Goal: Task Accomplishment & Management: Complete application form

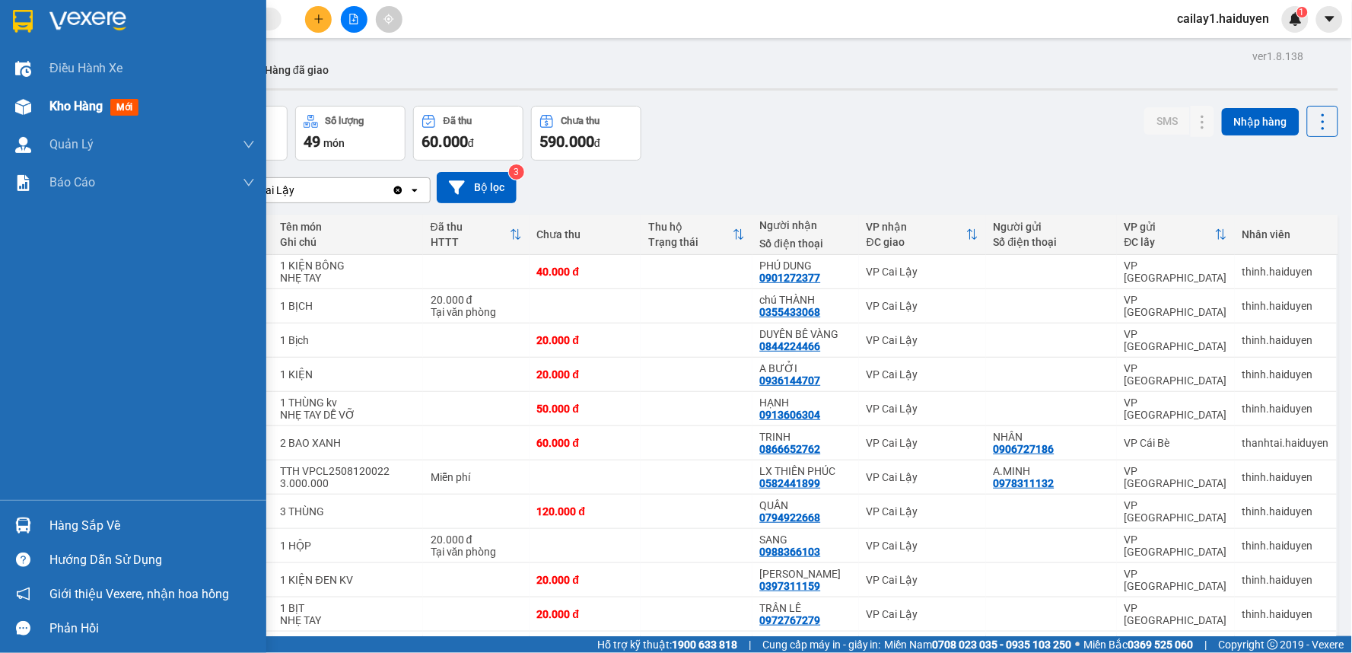
click at [33, 101] on div at bounding box center [23, 107] width 27 height 27
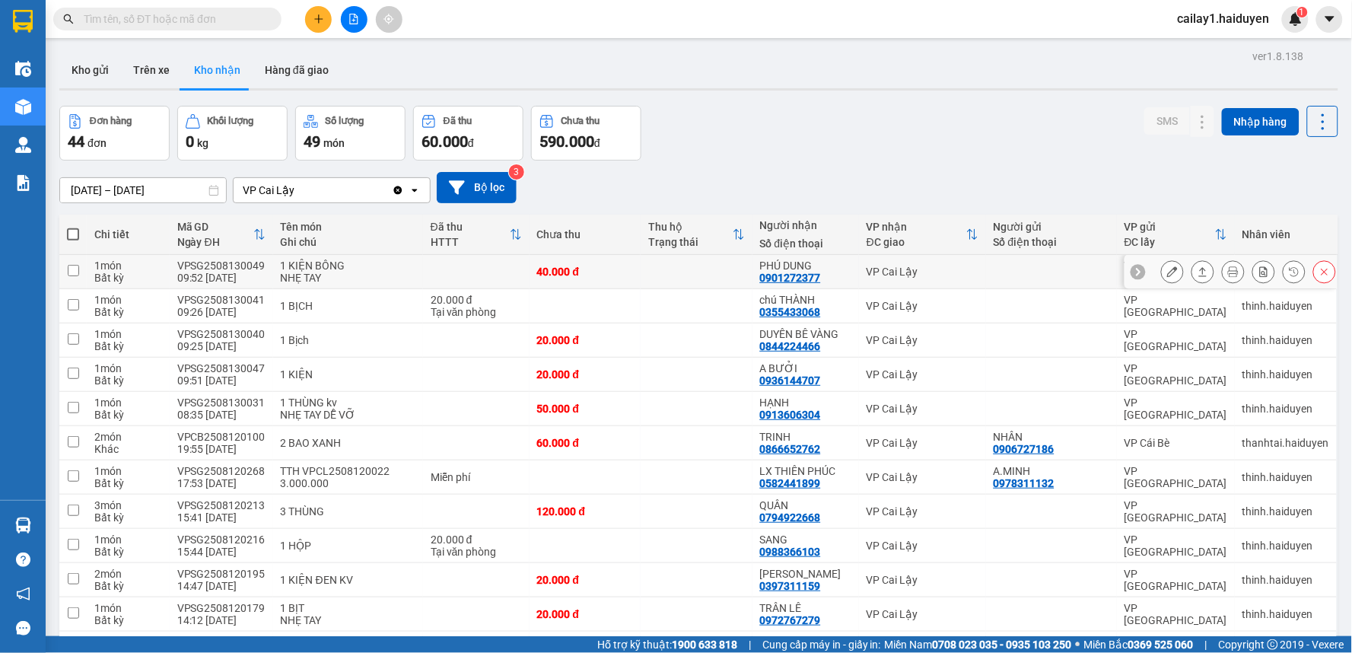
click at [166, 256] on td "1 món Bất kỳ" at bounding box center [128, 272] width 83 height 34
checkbox input "true"
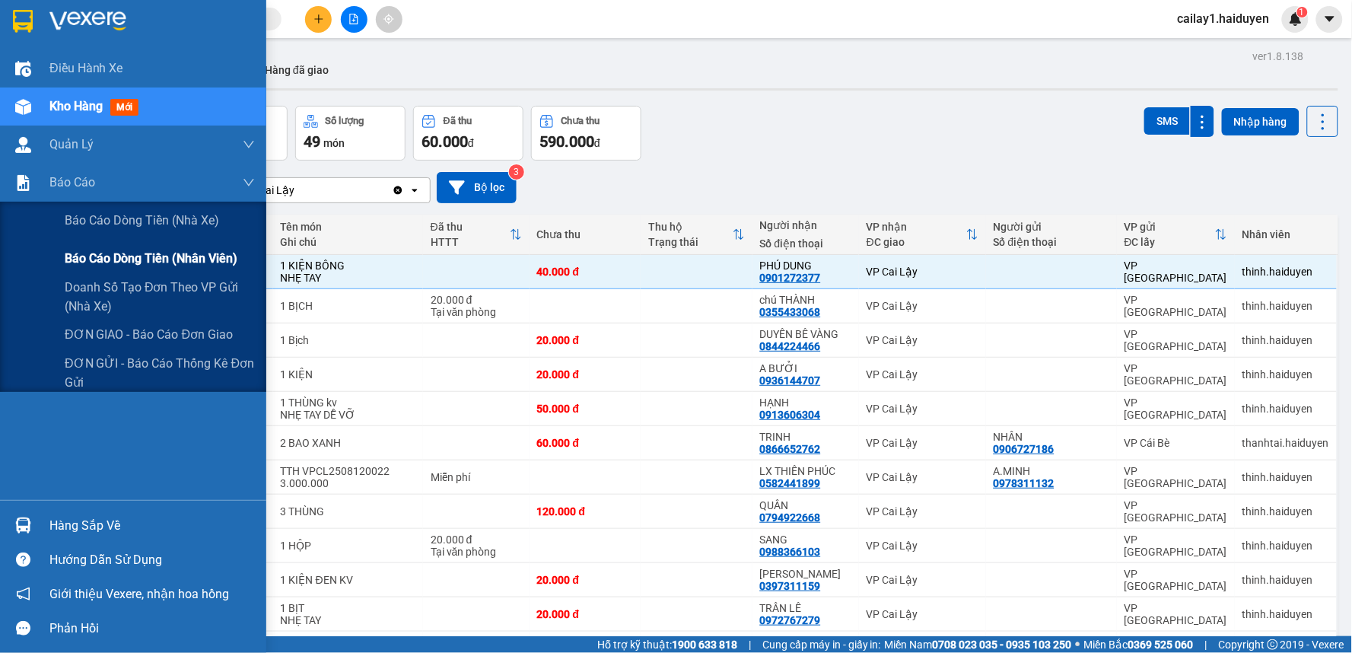
click at [169, 260] on span "Báo cáo dòng tiền (nhân viên)" at bounding box center [151, 258] width 173 height 19
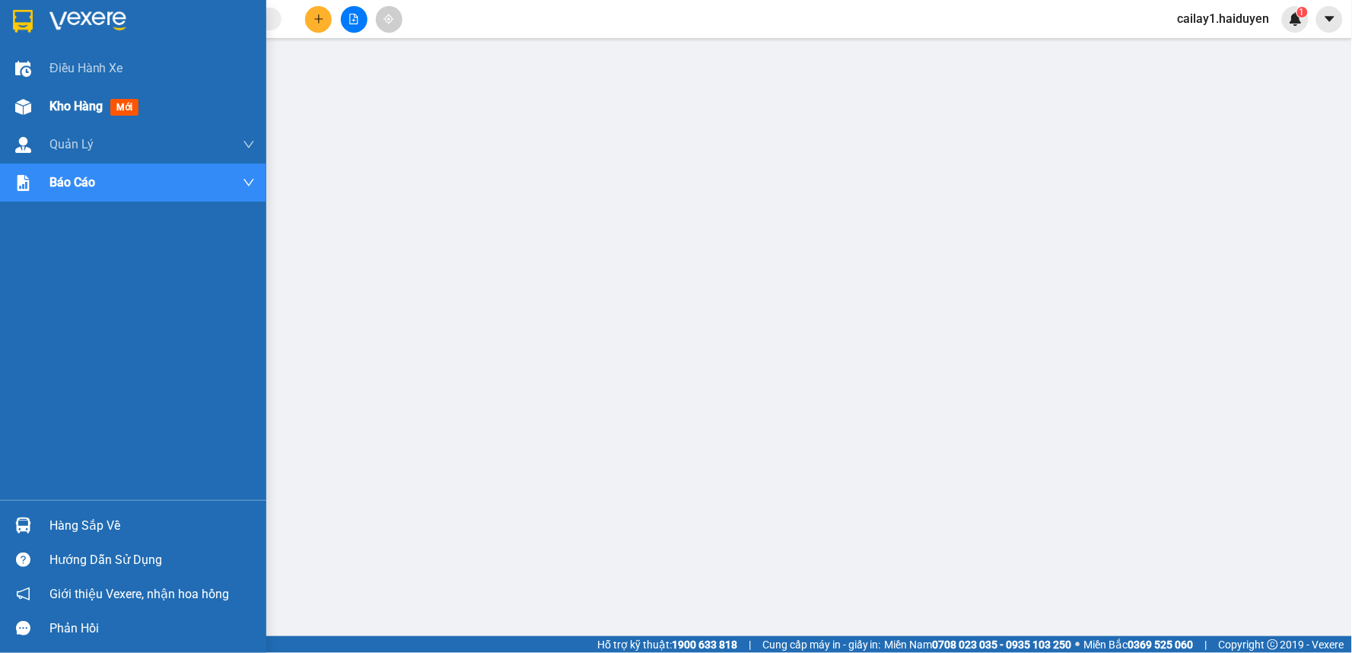
click at [50, 99] on span "Kho hàng" at bounding box center [75, 106] width 53 height 14
click at [53, 101] on span "Kho hàng" at bounding box center [75, 106] width 53 height 14
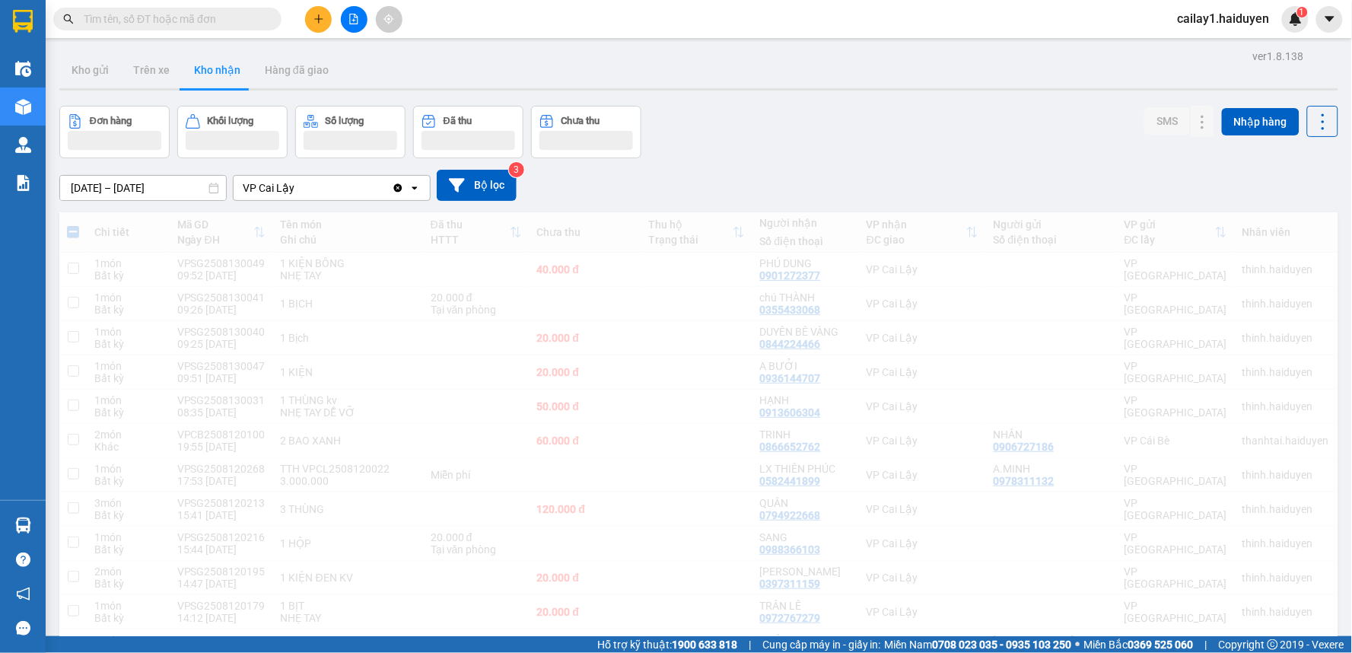
click at [139, 97] on div "Kho hàng mới" at bounding box center [96, 106] width 95 height 19
drag, startPoint x: 139, startPoint y: 97, endPoint x: 270, endPoint y: 4, distance: 160.9
click at [46, 85] on div "Điều hành xe Kho hàng mới Quản Lý Quản lý thu hộ Quản lý chuyến Quản lý khách h…" at bounding box center [23, 274] width 46 height 450
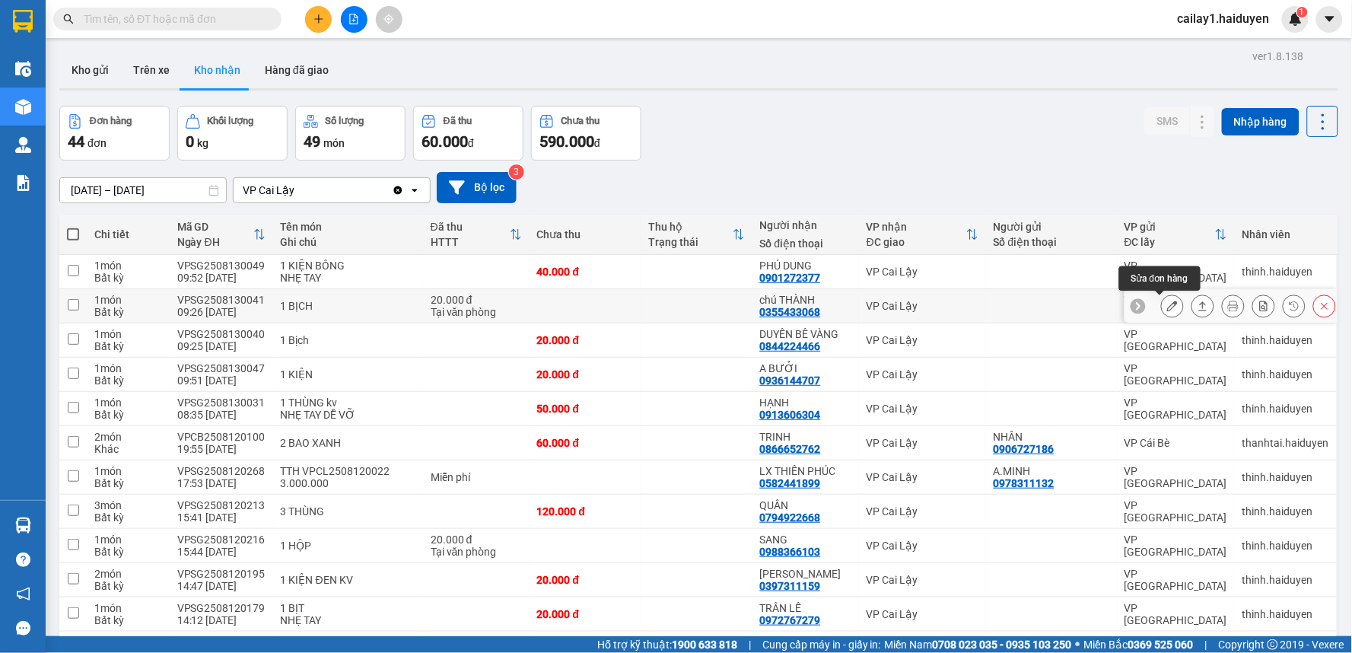
click at [1167, 303] on icon at bounding box center [1172, 306] width 11 height 11
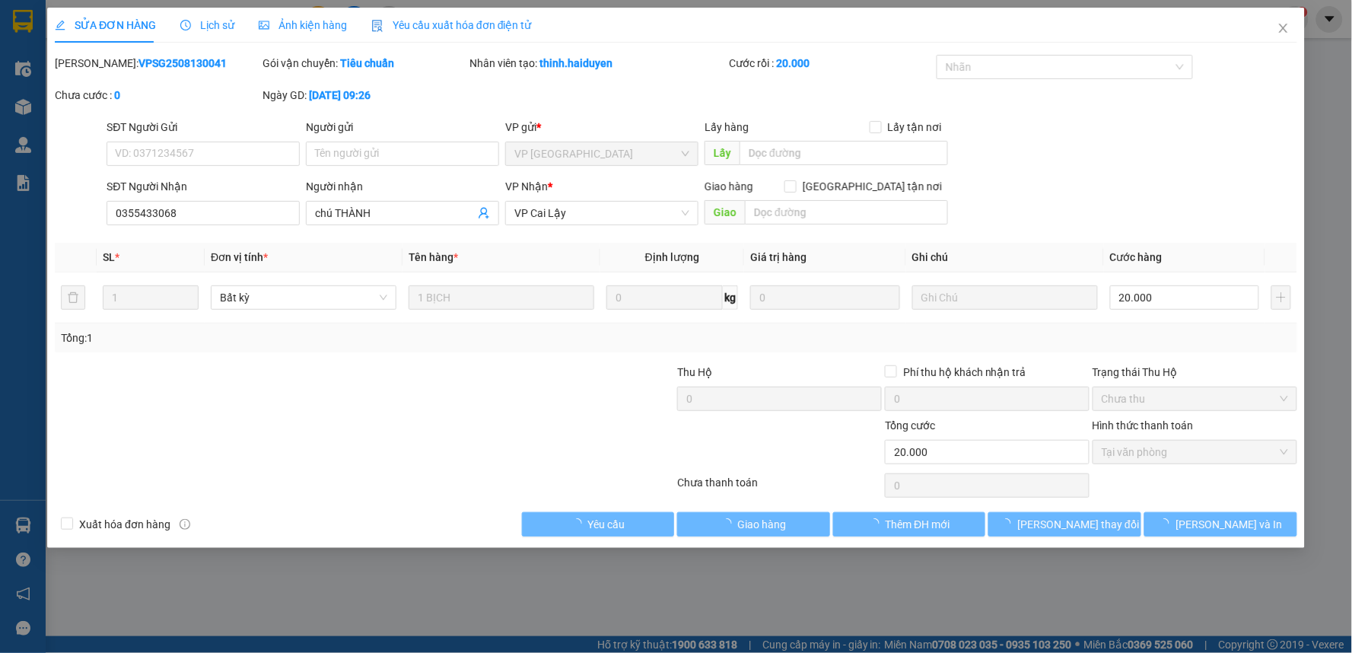
type input "0355433068"
type input "chú THÀNH"
type input "20.000"
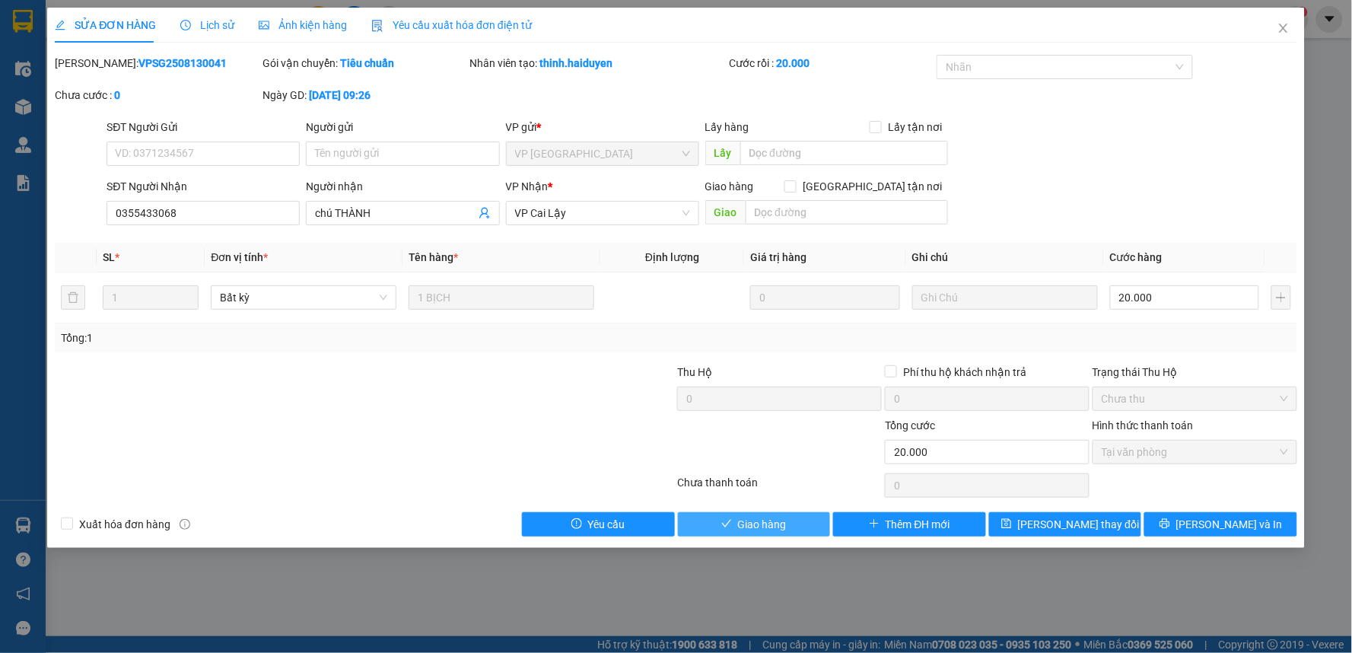
drag, startPoint x: 774, startPoint y: 527, endPoint x: 785, endPoint y: 516, distance: 16.1
click at [774, 527] on span "Giao hàng" at bounding box center [762, 524] width 49 height 17
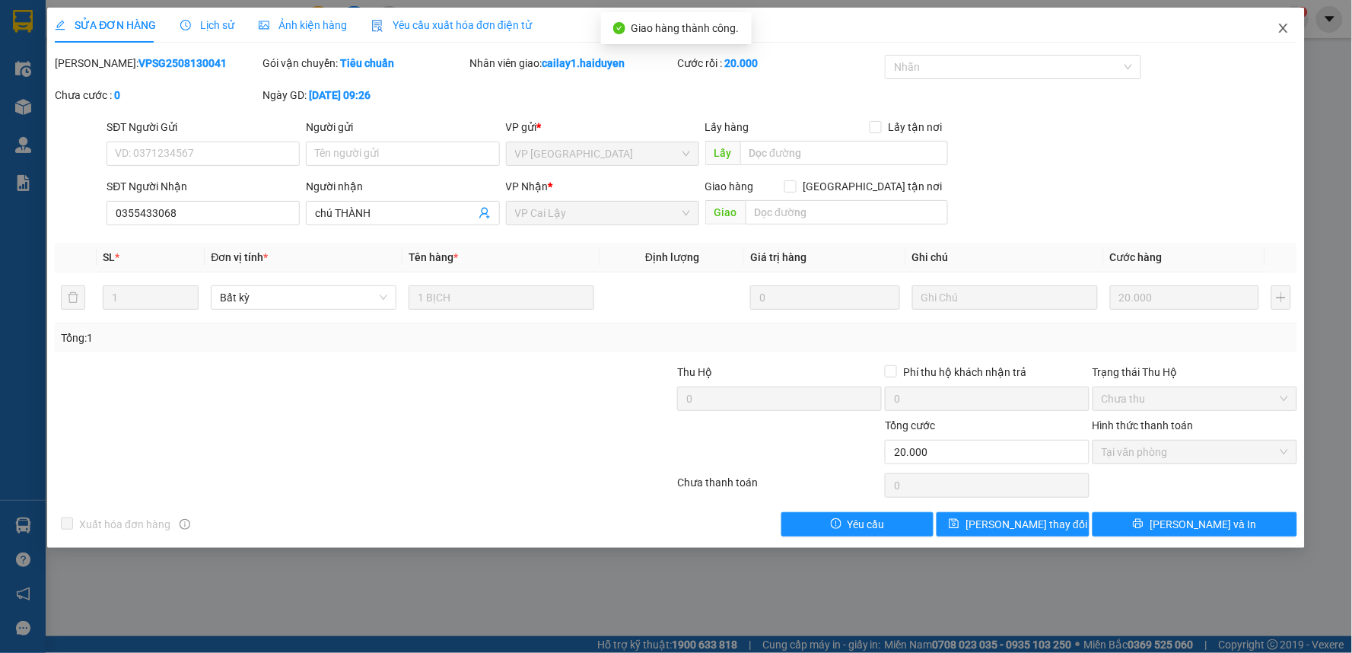
click at [1284, 24] on icon "close" at bounding box center [1283, 28] width 12 height 12
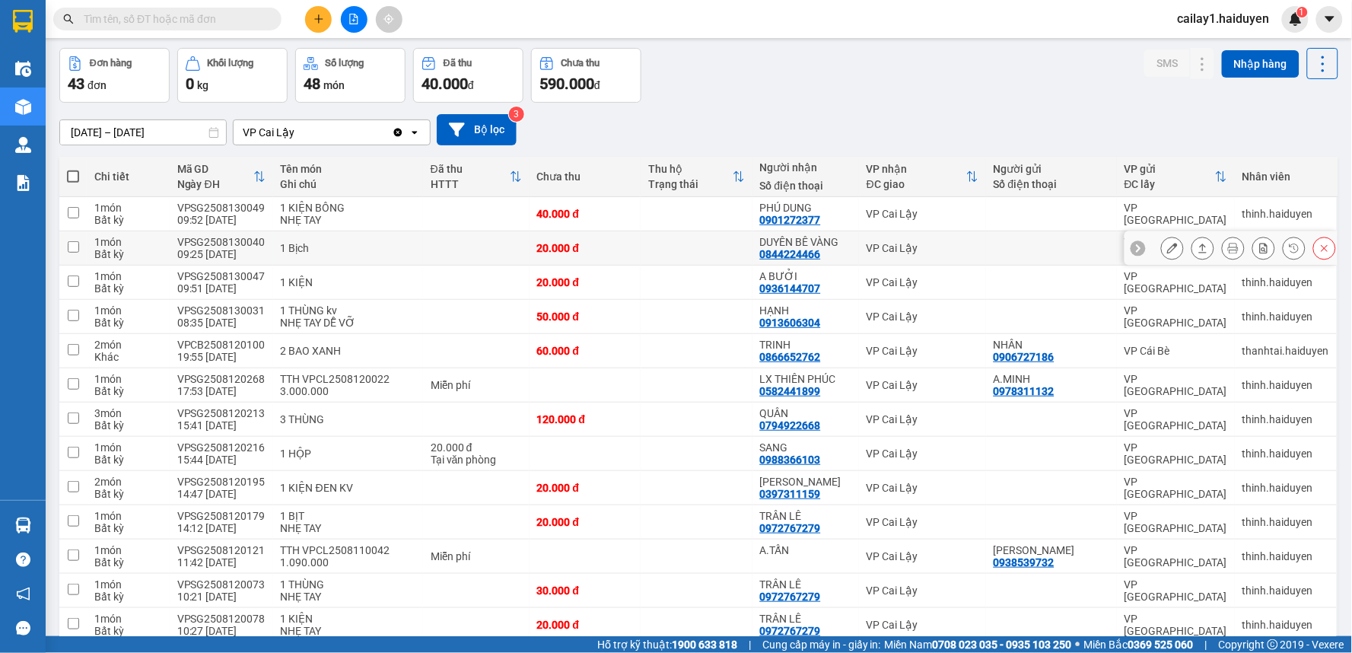
scroll to position [84, 0]
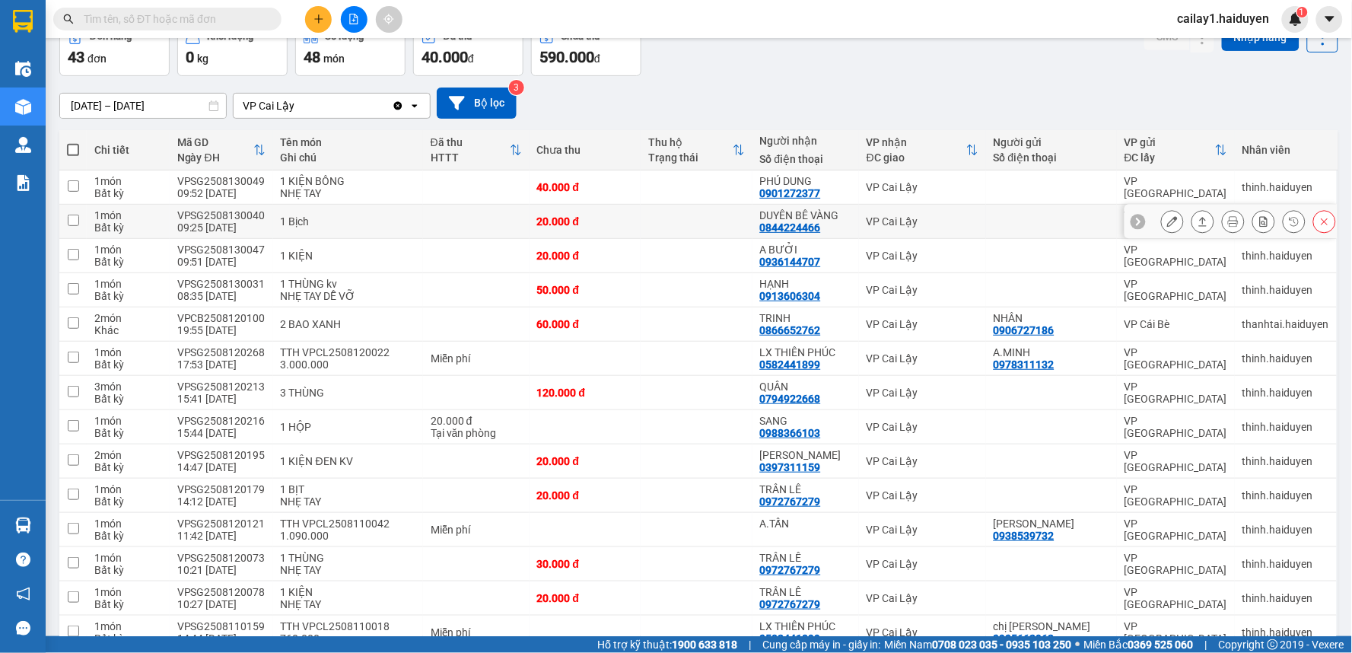
click at [1167, 224] on icon at bounding box center [1172, 221] width 11 height 11
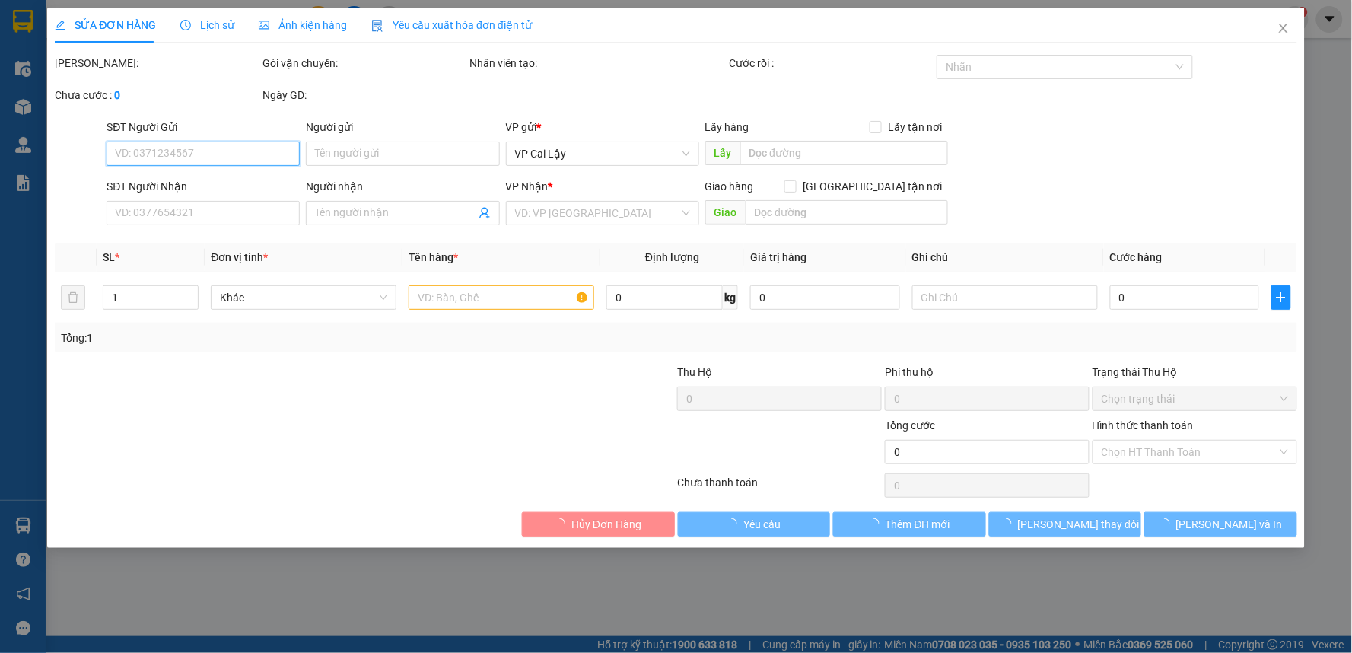
type input "0844224466"
type input "DUYÊN BÊ VÀNG"
type input "20.000"
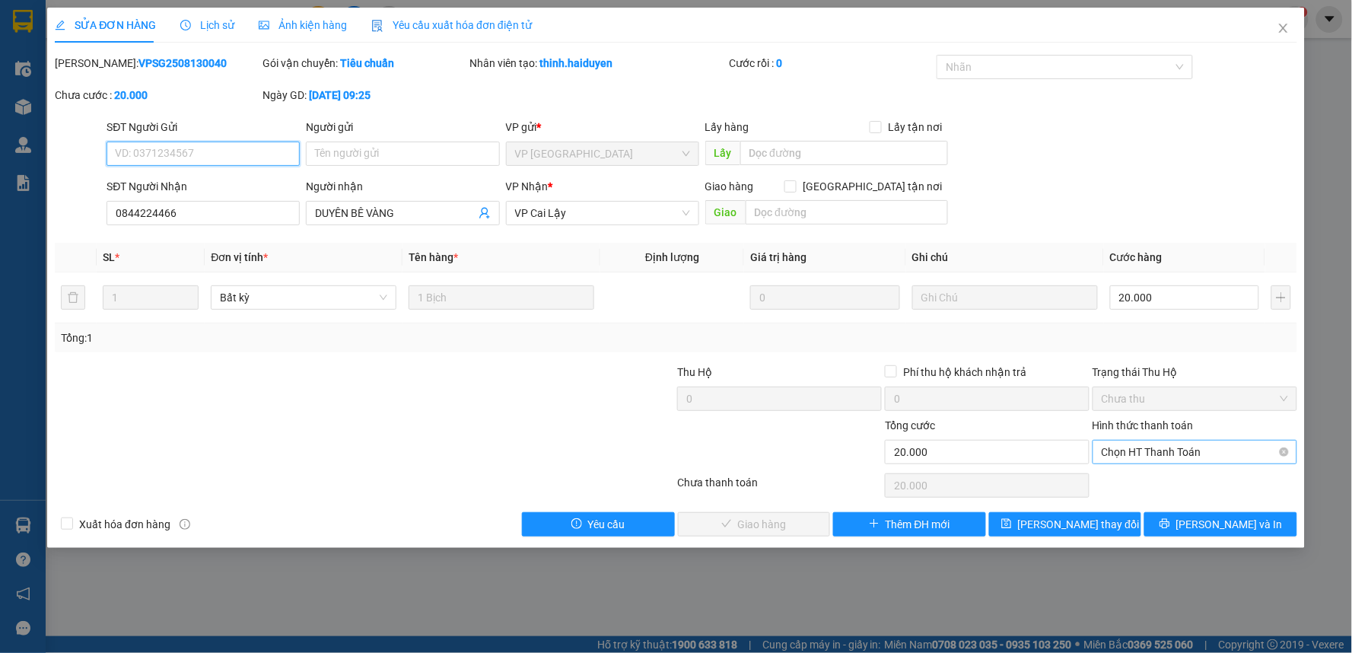
click at [1230, 444] on span "Chọn HT Thanh Toán" at bounding box center [1195, 452] width 186 height 23
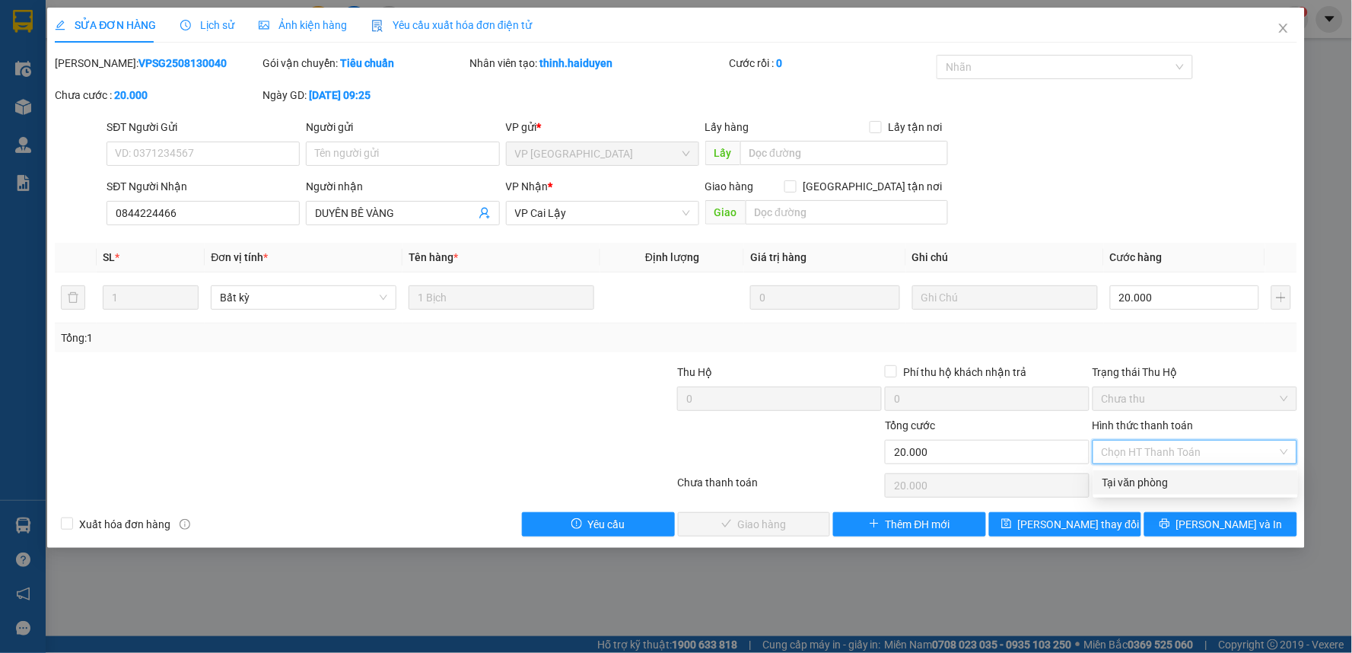
click at [1210, 488] on div "Tại văn phòng" at bounding box center [1195, 482] width 186 height 17
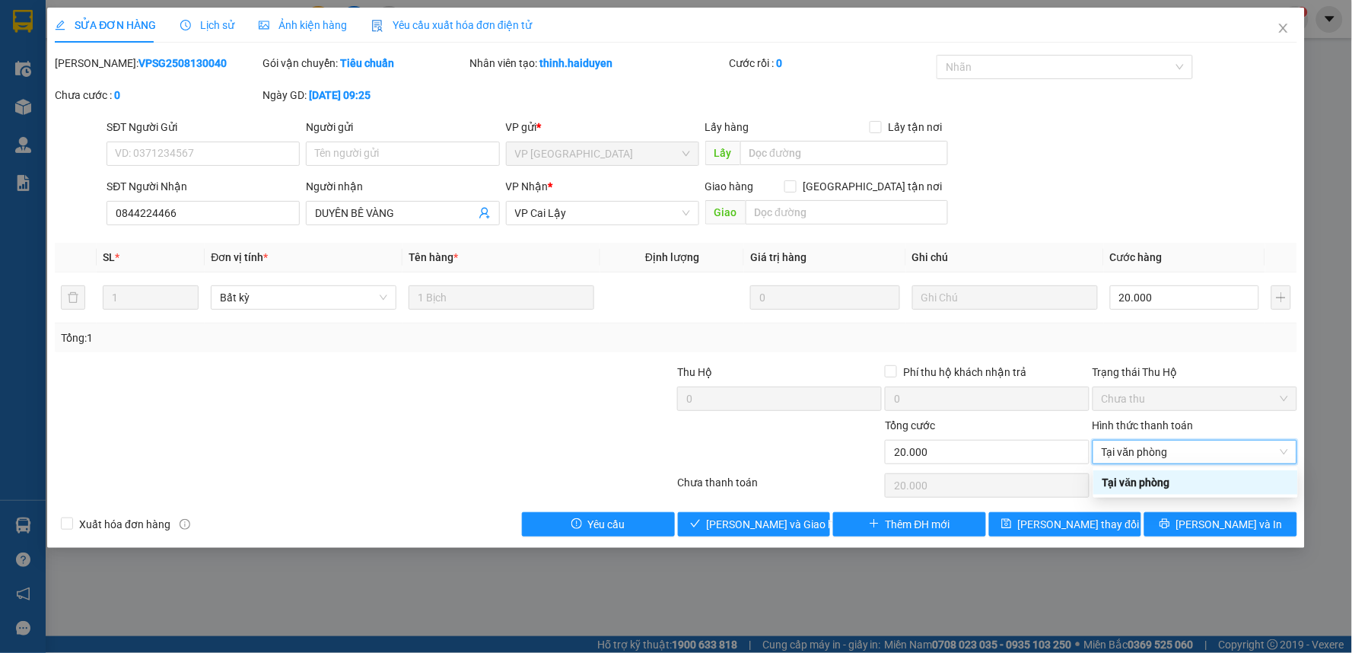
type input "0"
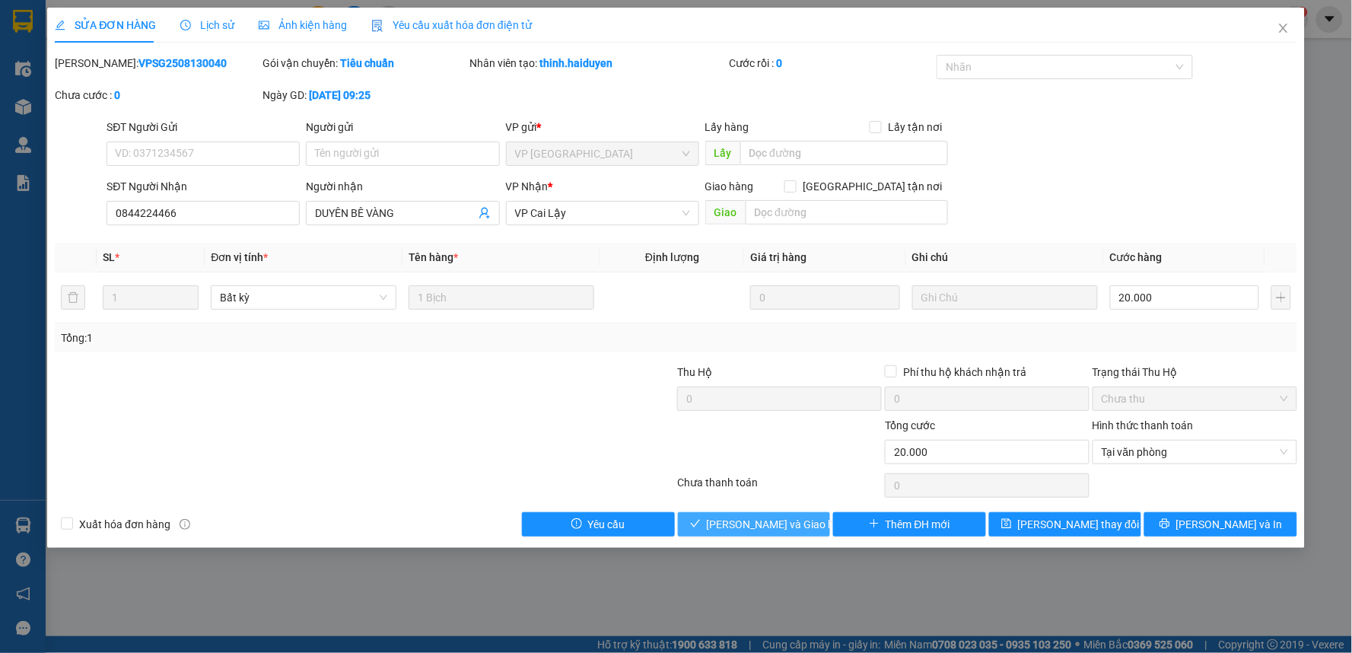
click at [764, 523] on span "Lưu và Giao hàng" at bounding box center [780, 524] width 146 height 17
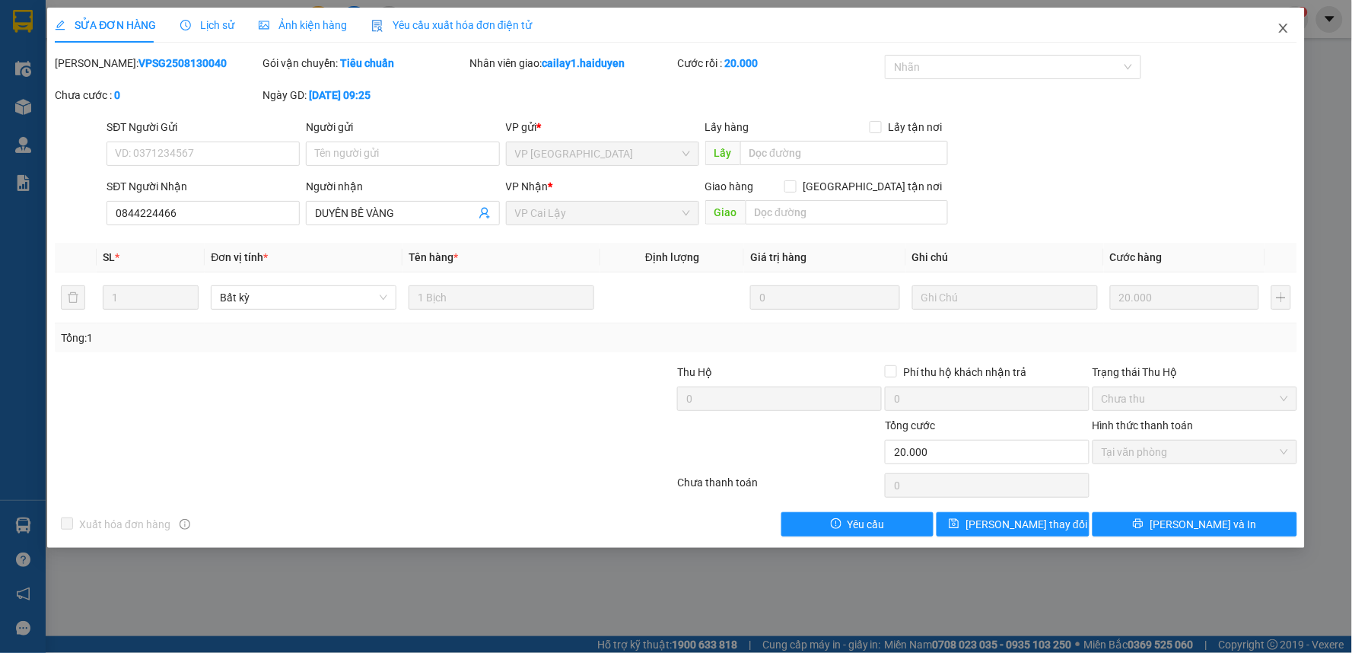
click at [1281, 31] on icon "close" at bounding box center [1283, 28] width 12 height 12
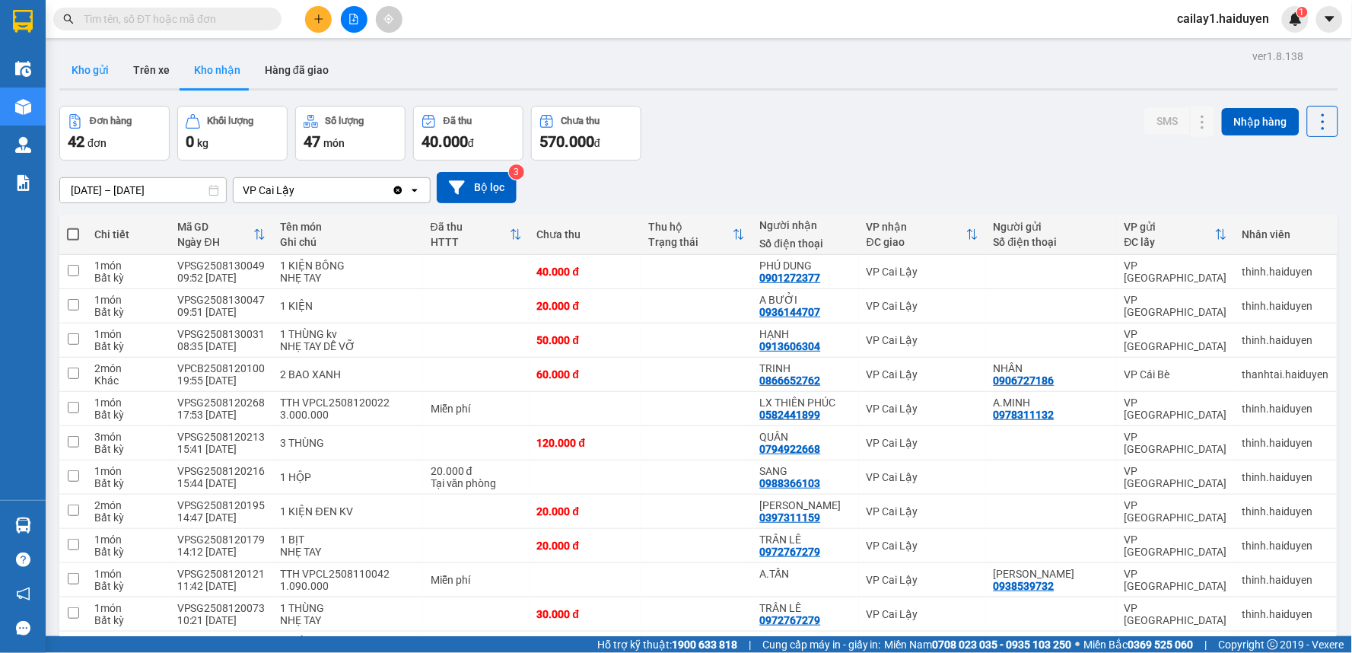
click at [78, 62] on button "Kho gửi" at bounding box center [90, 70] width 62 height 37
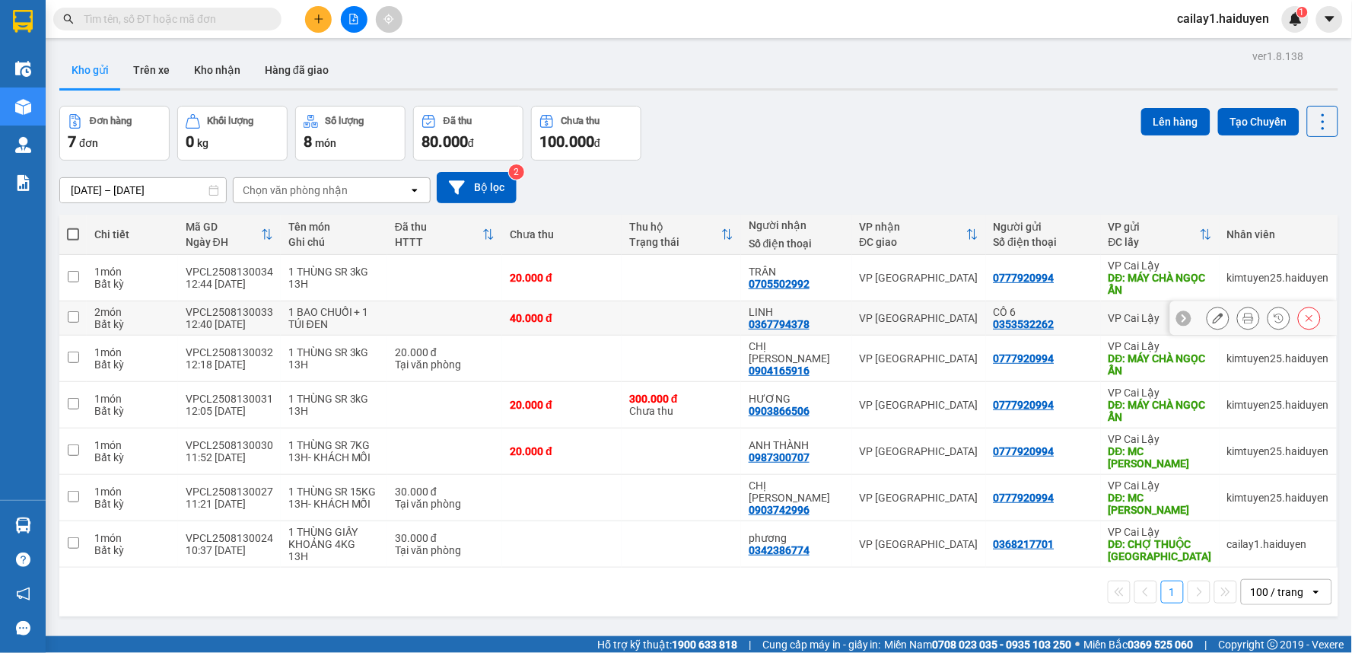
click at [1213, 317] on icon at bounding box center [1218, 318] width 11 height 11
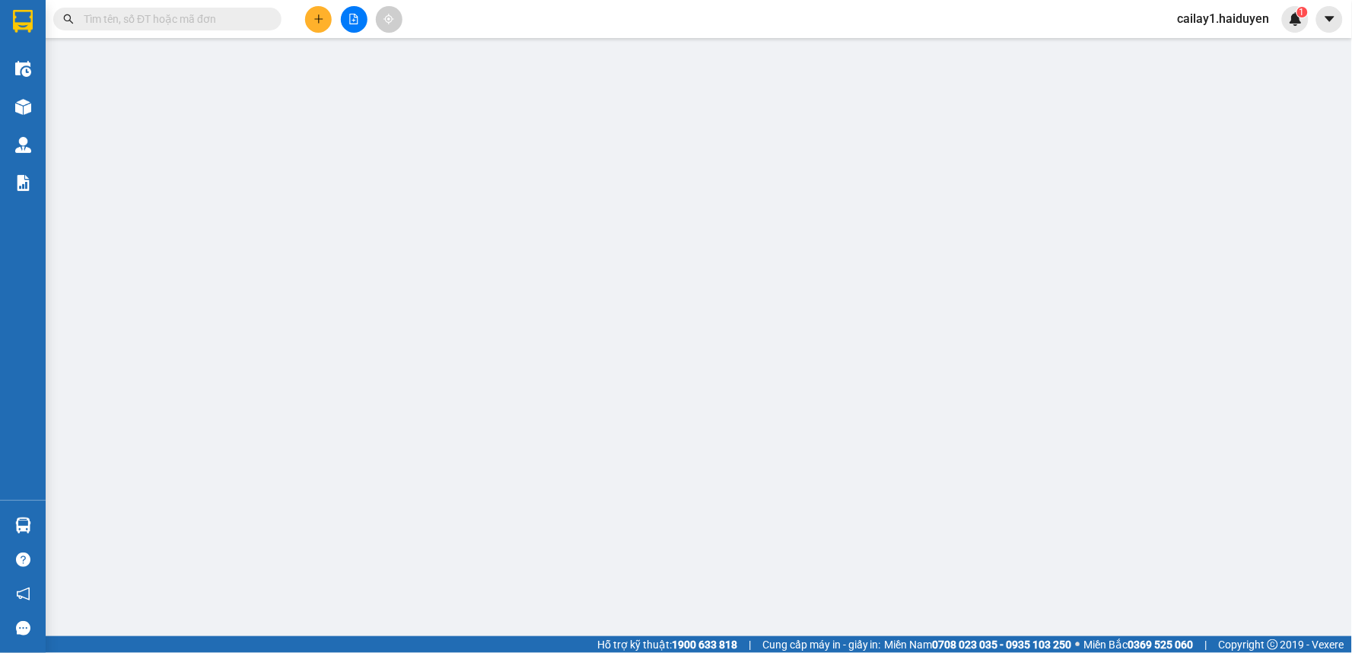
type input "0353532262"
type input "CÔ 6"
type input "0367794378"
type input "LINH"
type input "40.000"
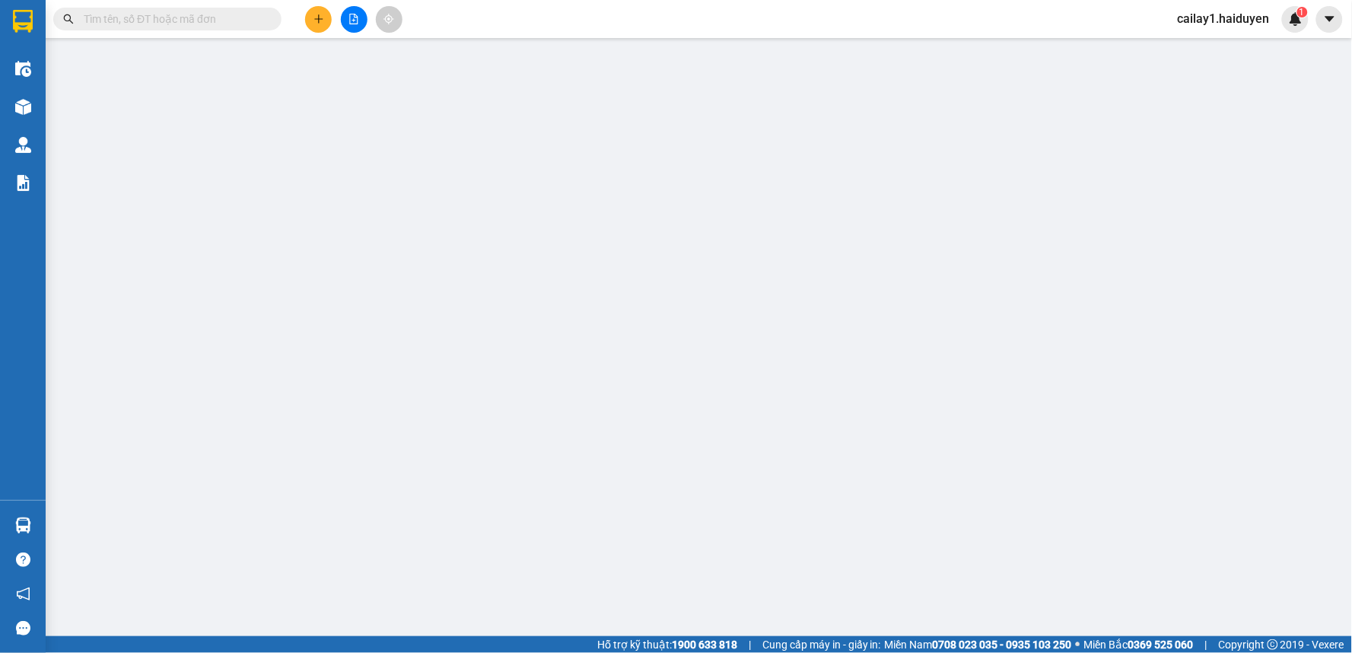
type input "40.000"
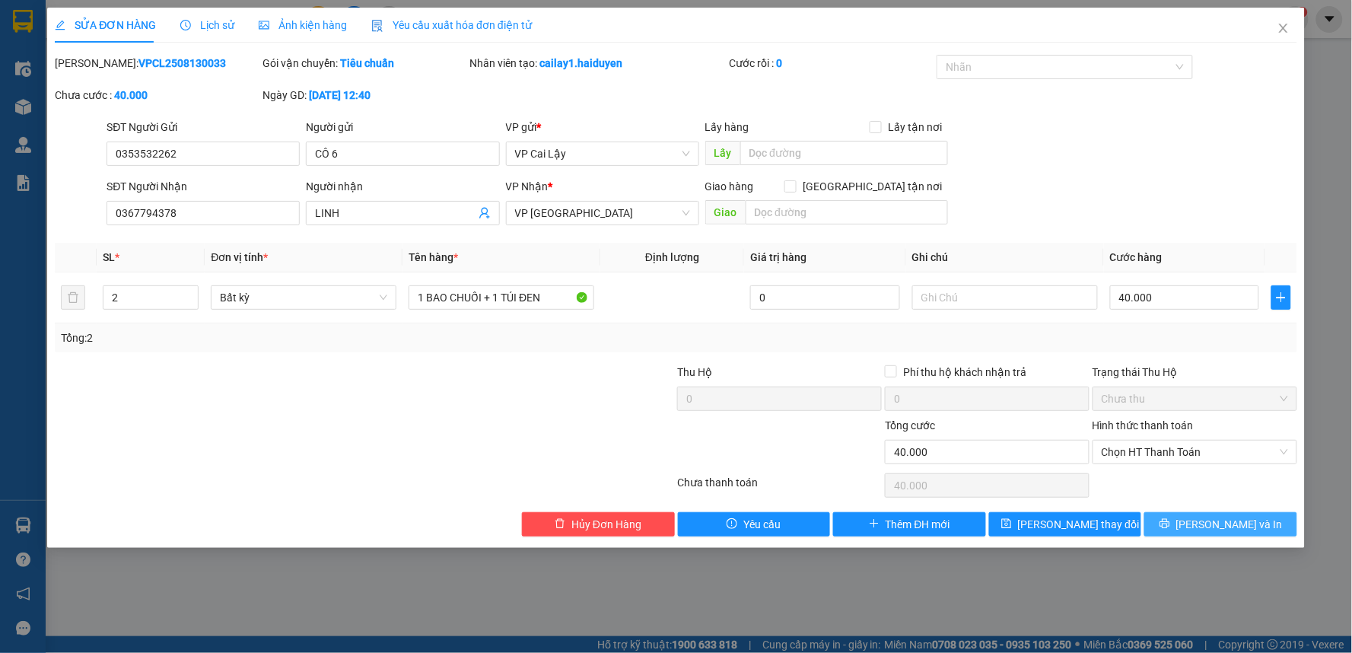
click at [1192, 516] on button "Lưu và In" at bounding box center [1220, 524] width 153 height 24
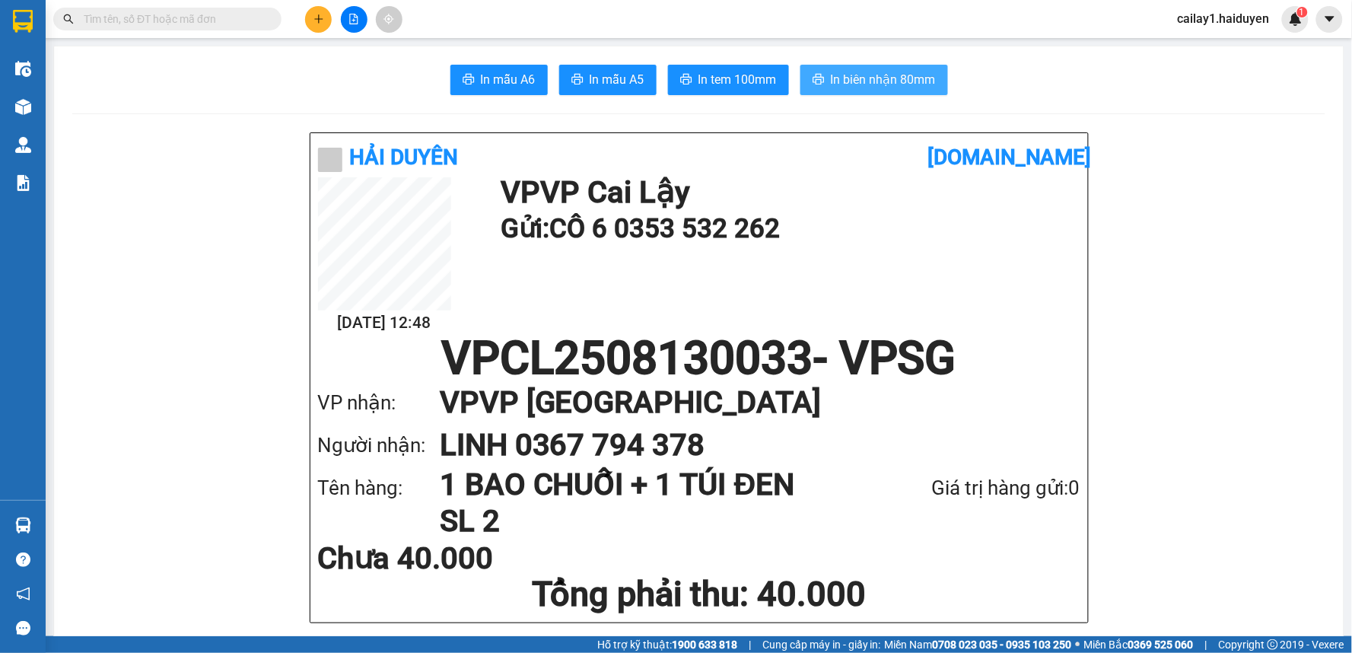
click at [810, 79] on button "In biên nhận 80mm" at bounding box center [874, 80] width 148 height 30
click at [724, 73] on span "In tem 100mm" at bounding box center [737, 79] width 78 height 19
click at [259, 12] on input "text" at bounding box center [174, 19] width 180 height 17
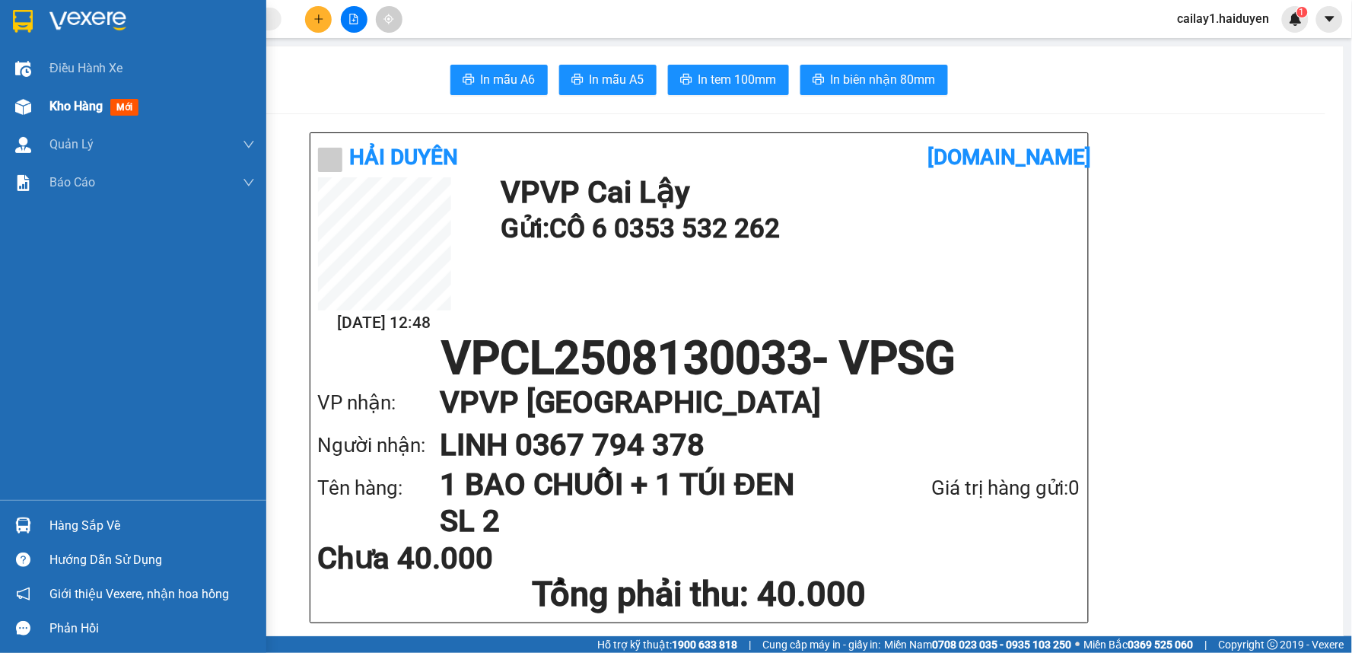
click at [53, 109] on span "Kho hàng" at bounding box center [75, 106] width 53 height 14
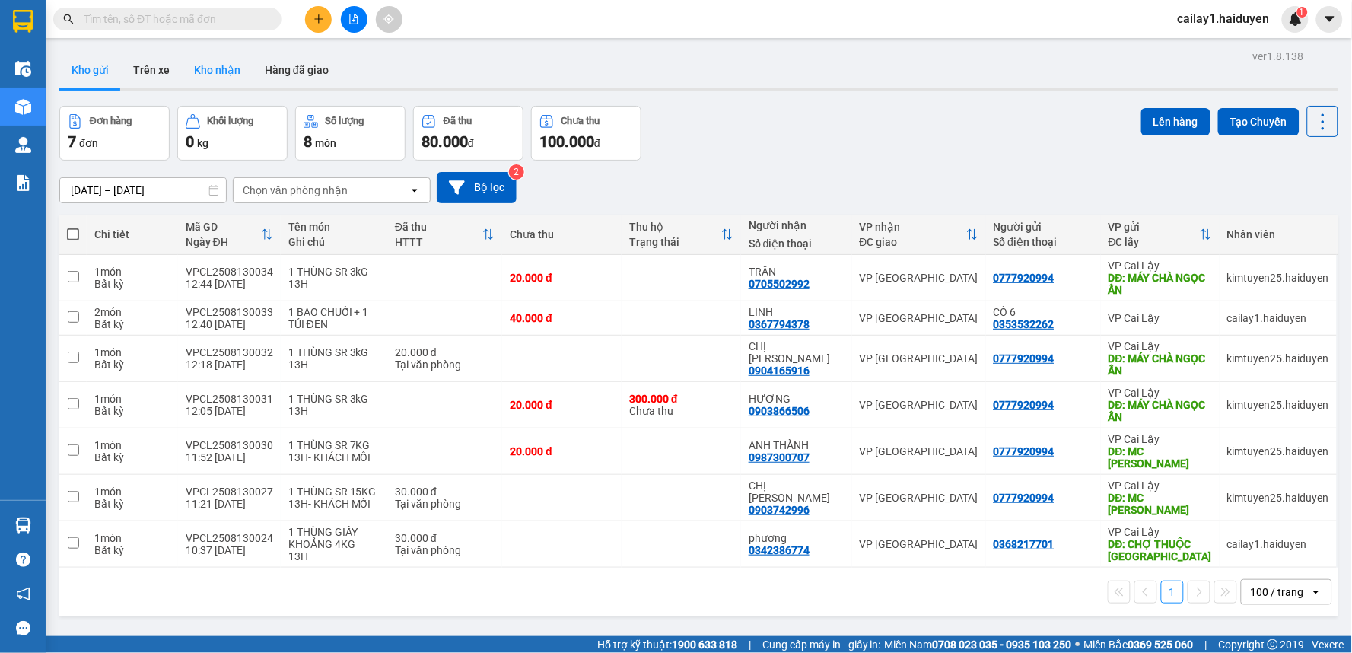
click at [213, 63] on button "Kho nhận" at bounding box center [217, 70] width 71 height 37
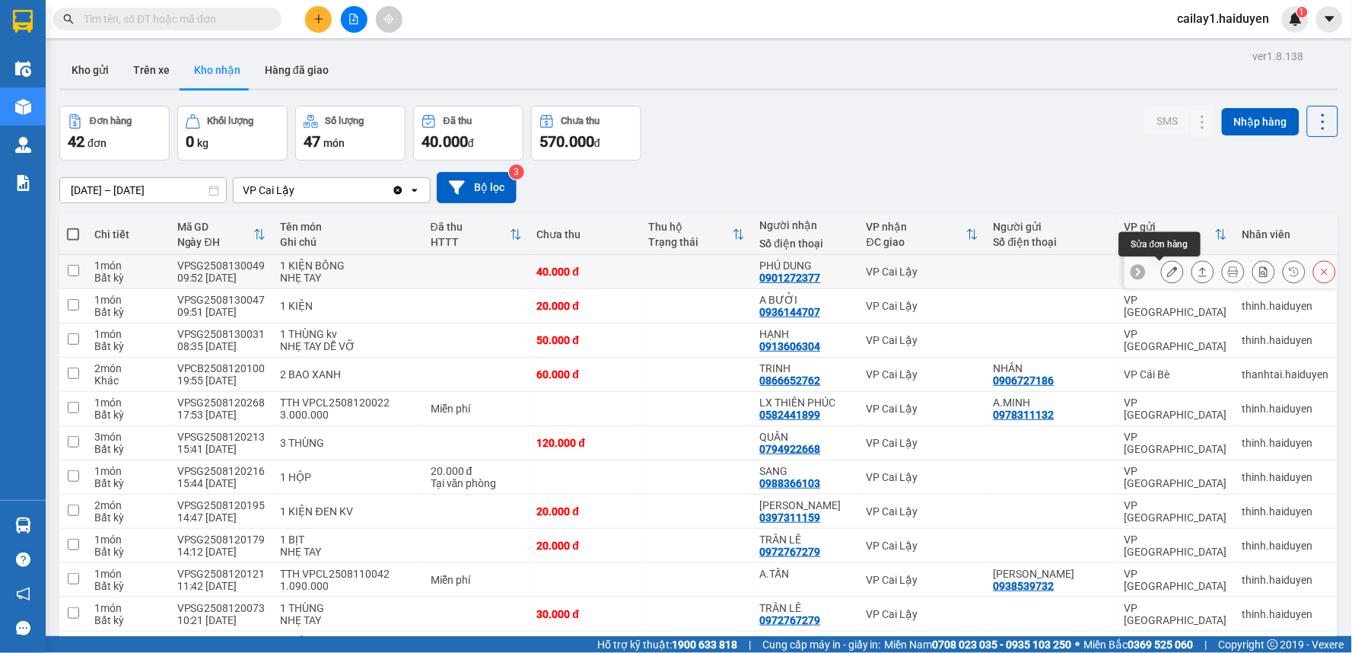
click at [1167, 266] on icon at bounding box center [1172, 271] width 11 height 11
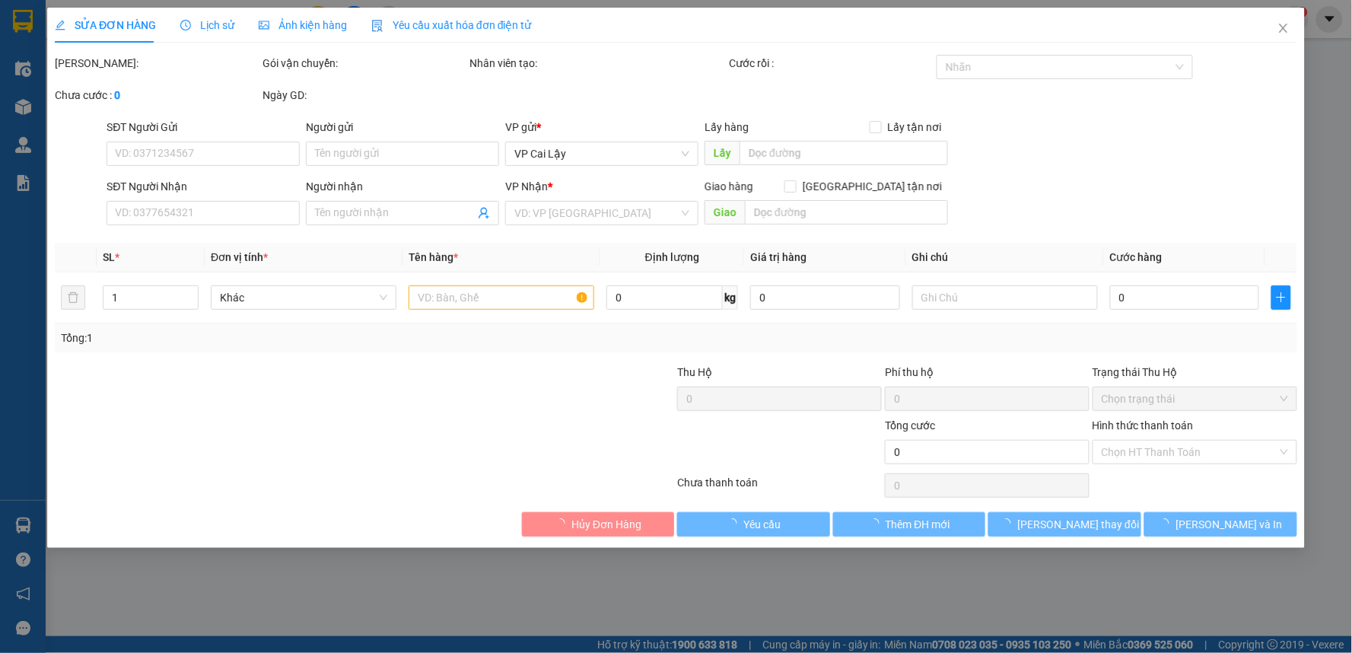
type input "0901272377"
type input "PHÚ DUNG"
type input "40.000"
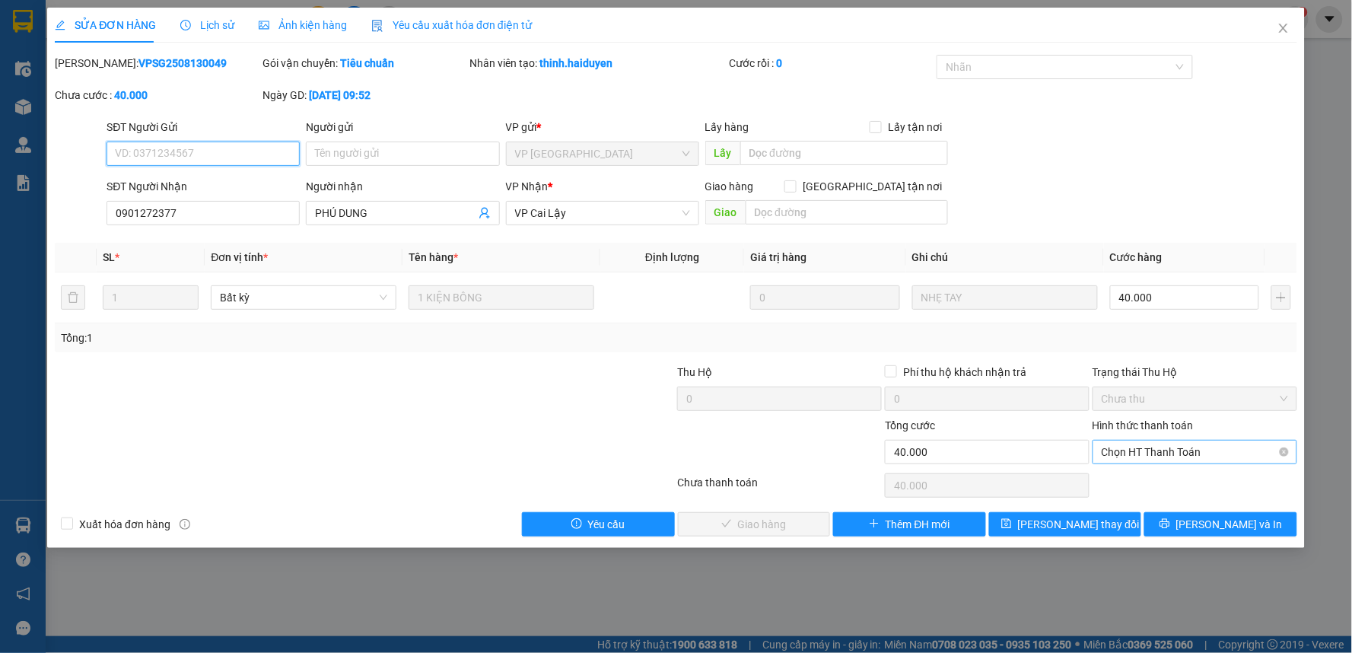
click at [1150, 453] on span "Chọn HT Thanh Toán" at bounding box center [1195, 452] width 186 height 23
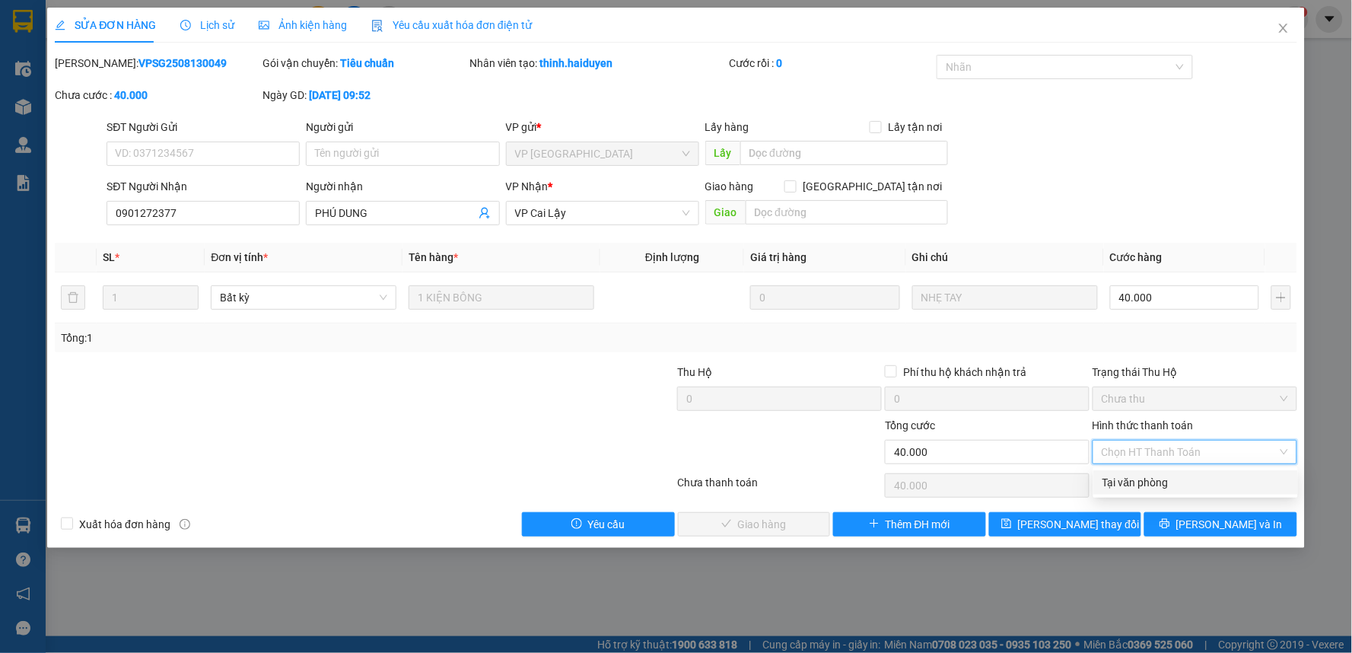
click at [1158, 475] on div "Tại văn phòng" at bounding box center [1195, 482] width 186 height 17
type input "0"
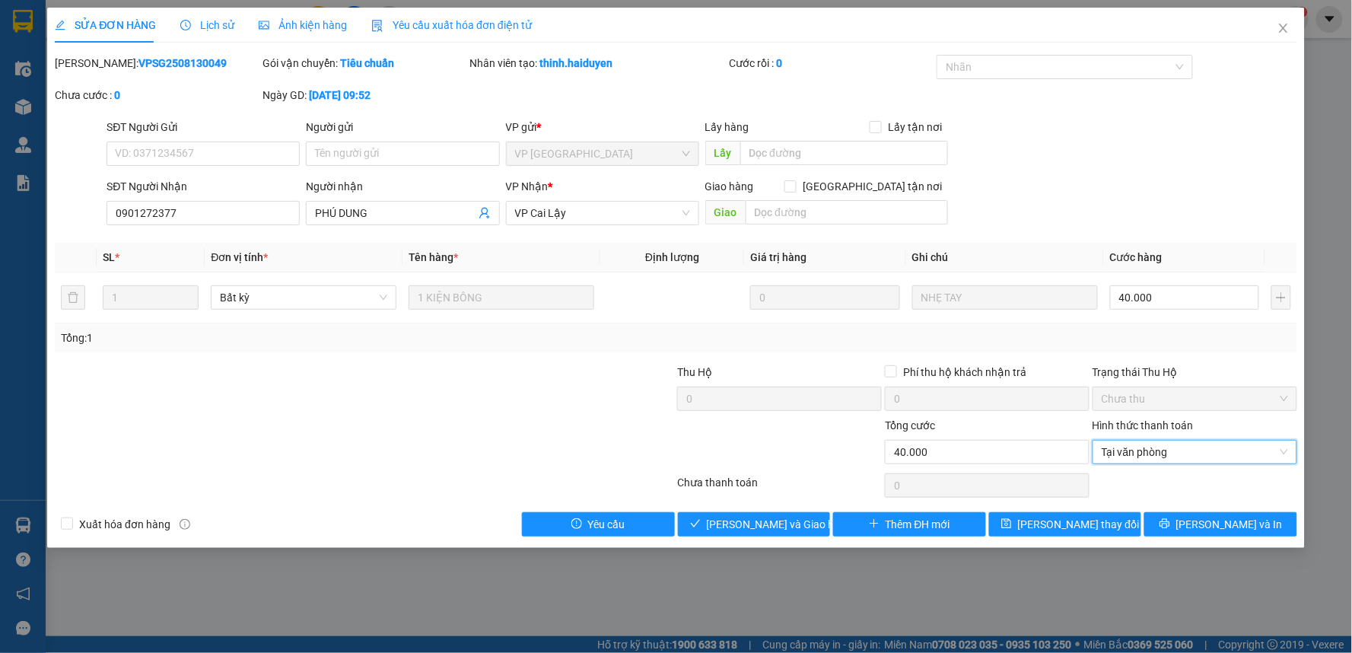
click at [1160, 481] on div at bounding box center [1195, 485] width 208 height 30
click at [803, 521] on span "Lưu và Giao hàng" at bounding box center [780, 524] width 146 height 17
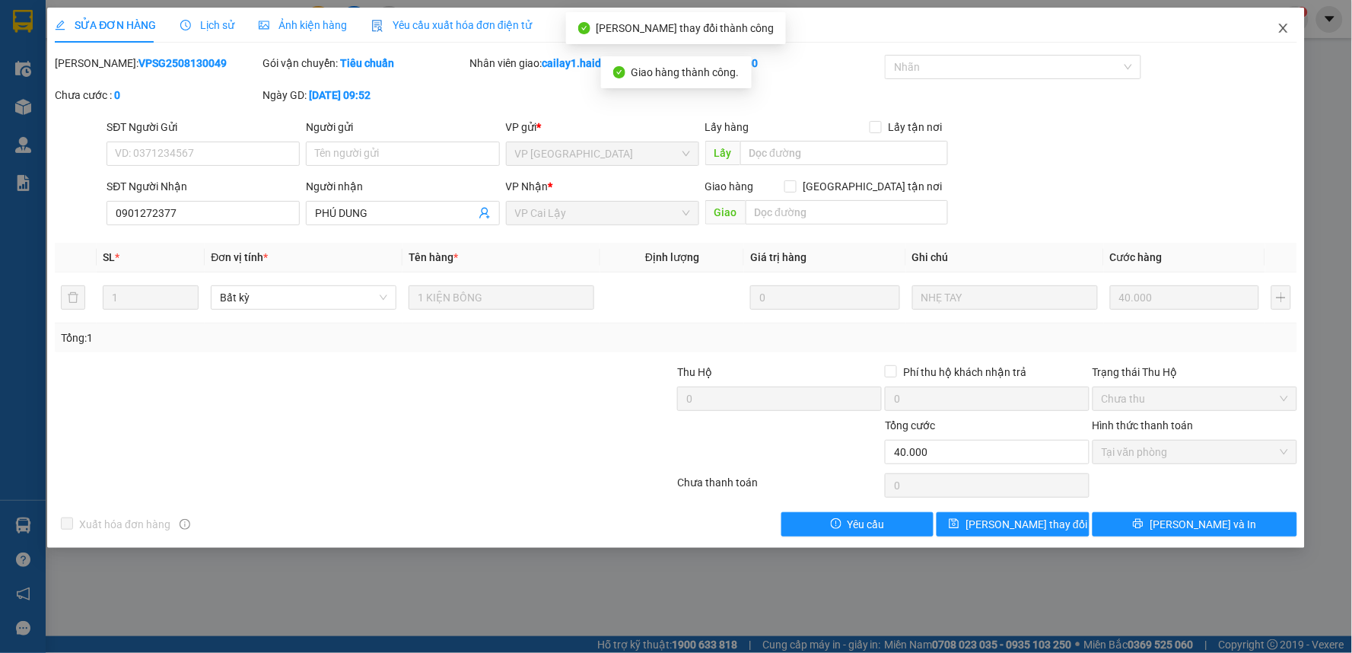
click at [1284, 27] on icon "close" at bounding box center [1283, 28] width 8 height 9
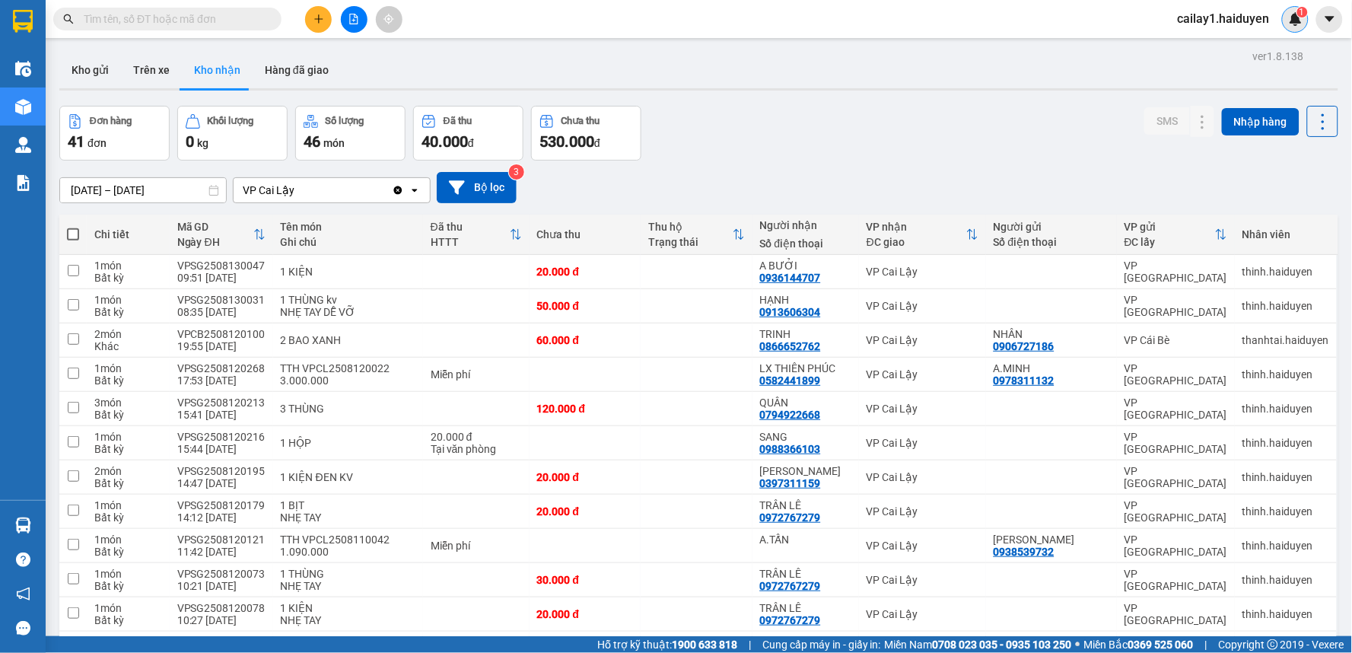
click at [1298, 19] on img at bounding box center [1296, 19] width 14 height 14
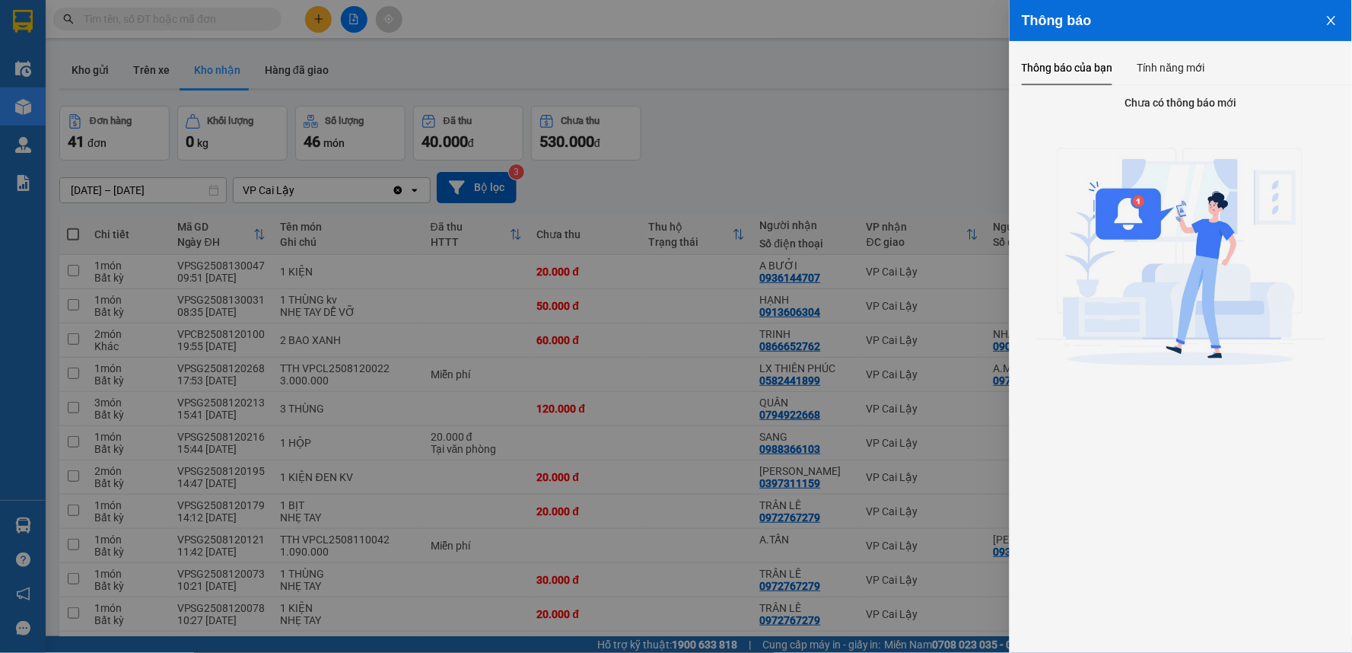
click at [930, 140] on div at bounding box center [676, 326] width 1352 height 653
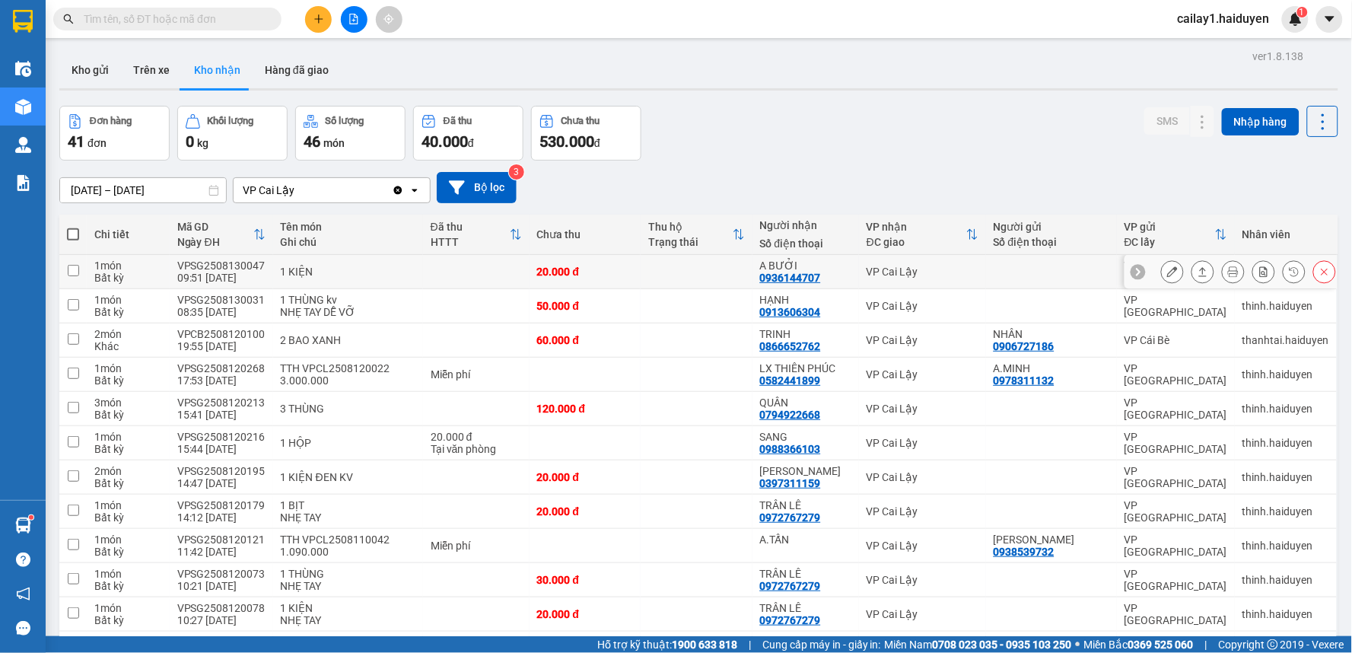
click at [458, 289] on td at bounding box center [476, 306] width 107 height 34
checkbox input "true"
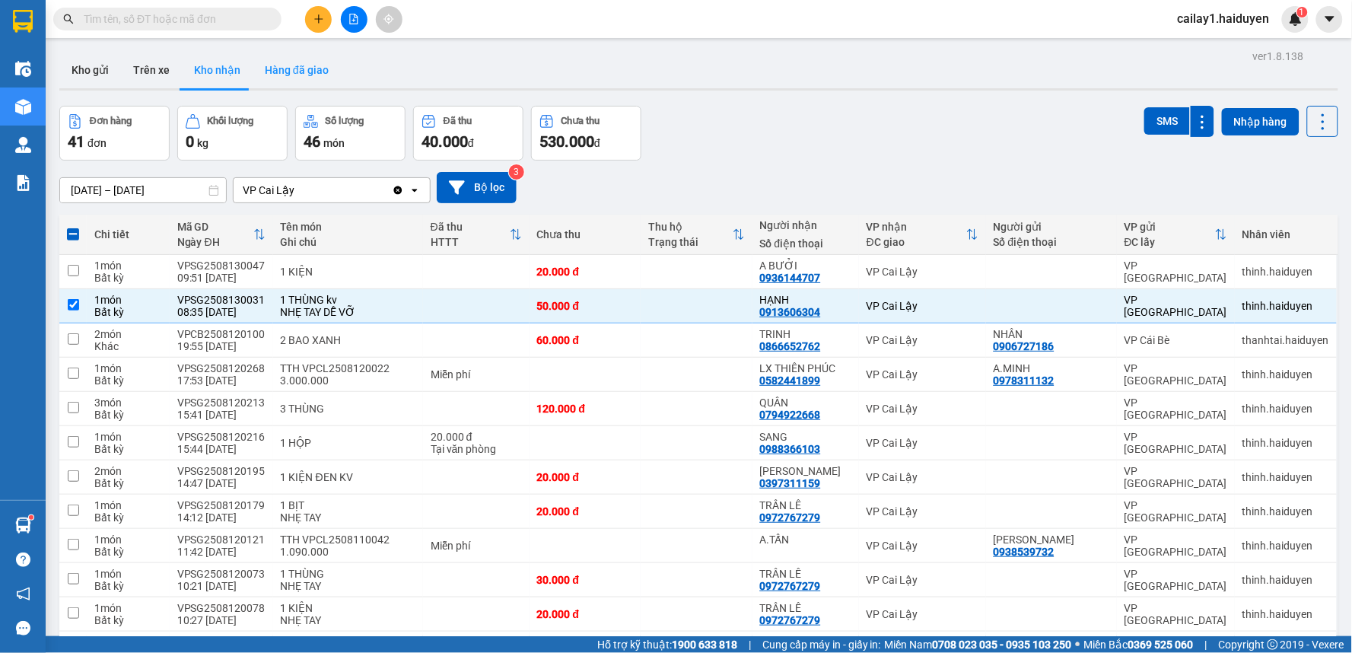
drag, startPoint x: 295, startPoint y: 54, endPoint x: 290, endPoint y: 78, distance: 24.9
click at [294, 56] on button "Hàng đã giao" at bounding box center [297, 70] width 88 height 37
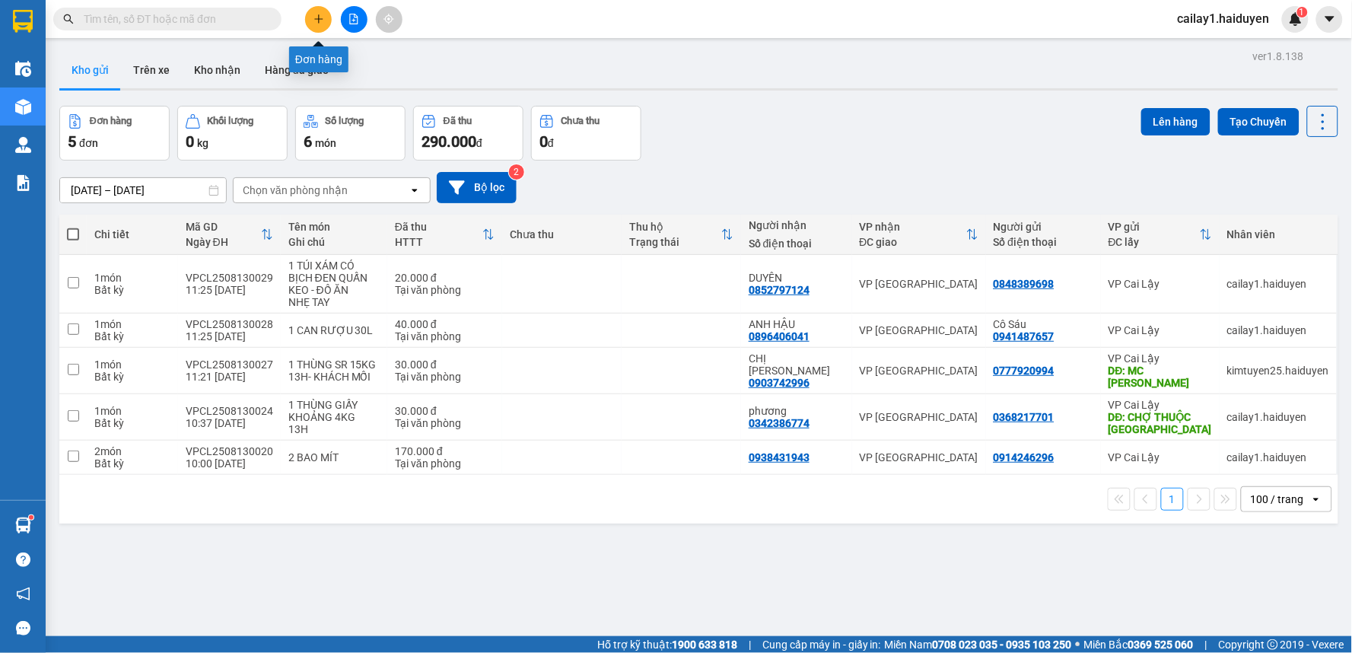
click at [317, 24] on icon "plus" at bounding box center [318, 19] width 11 height 11
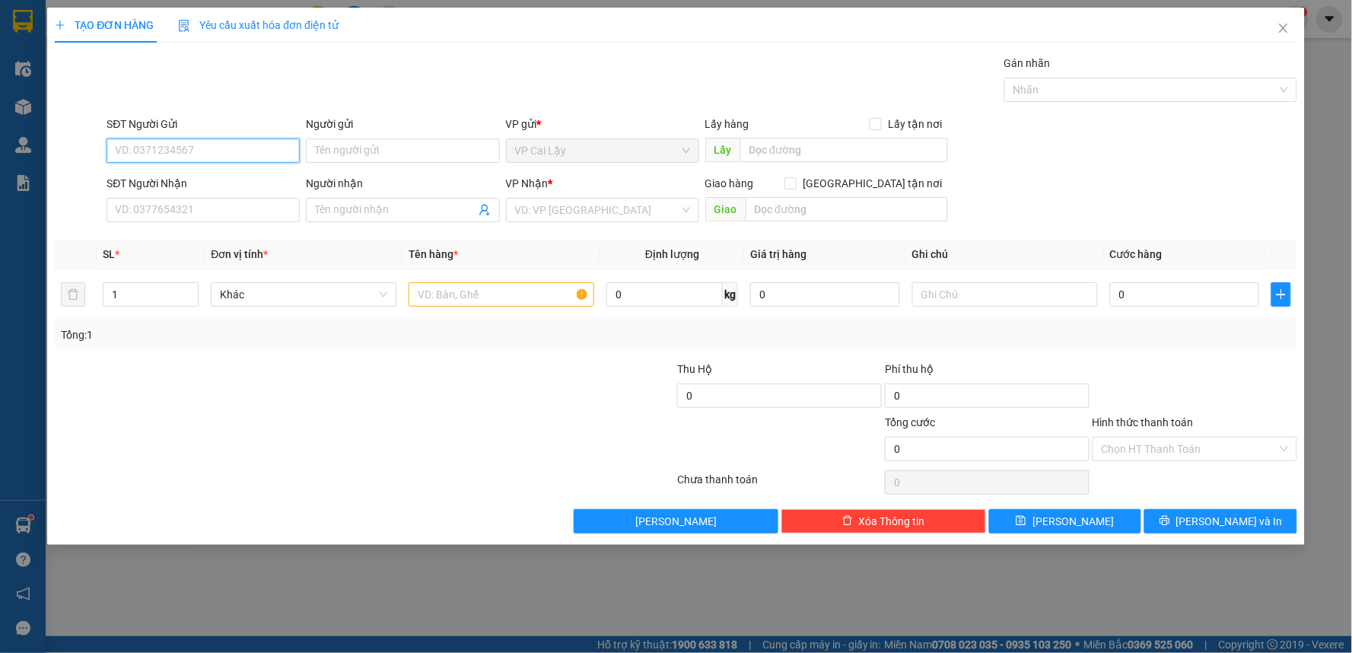
click at [207, 152] on input "SĐT Người Gửi" at bounding box center [203, 150] width 193 height 24
click at [222, 209] on input "SĐT Người Nhận" at bounding box center [203, 210] width 193 height 24
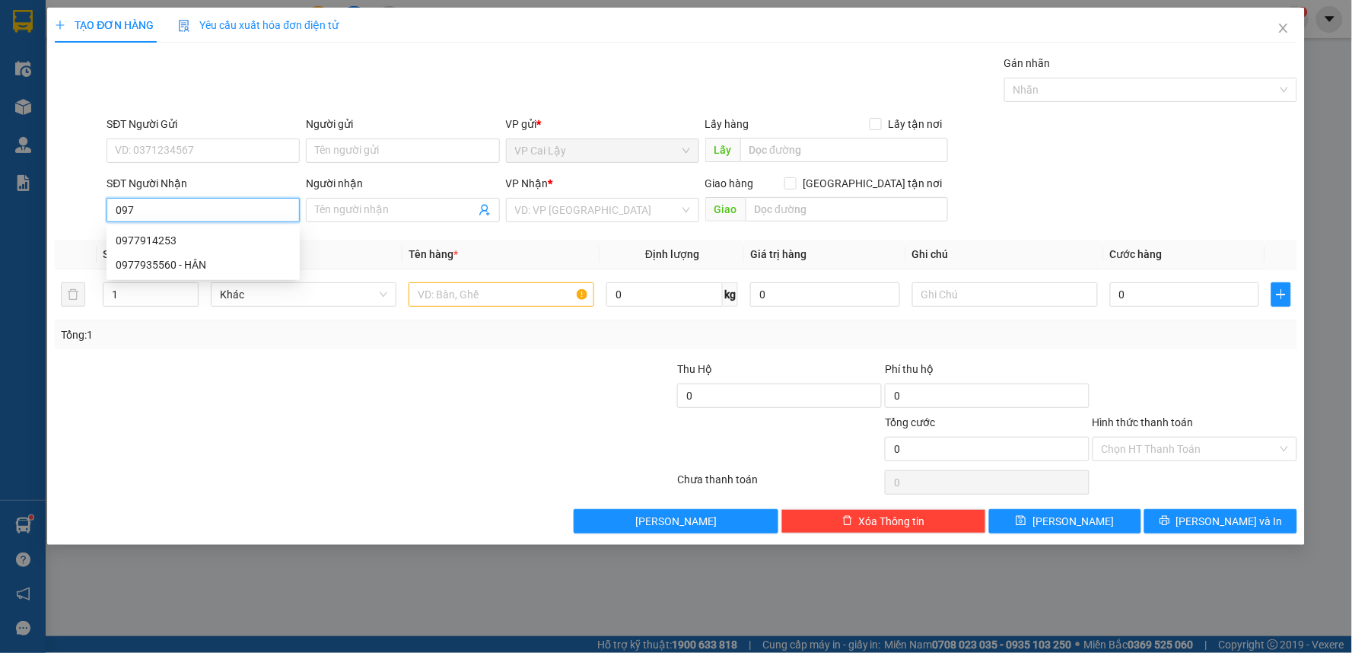
type input "09"
click at [146, 210] on input "09" at bounding box center [203, 210] width 193 height 24
click at [132, 211] on input "0367794379" at bounding box center [203, 210] width 193 height 24
click at [138, 211] on input "0367794379" at bounding box center [203, 210] width 193 height 24
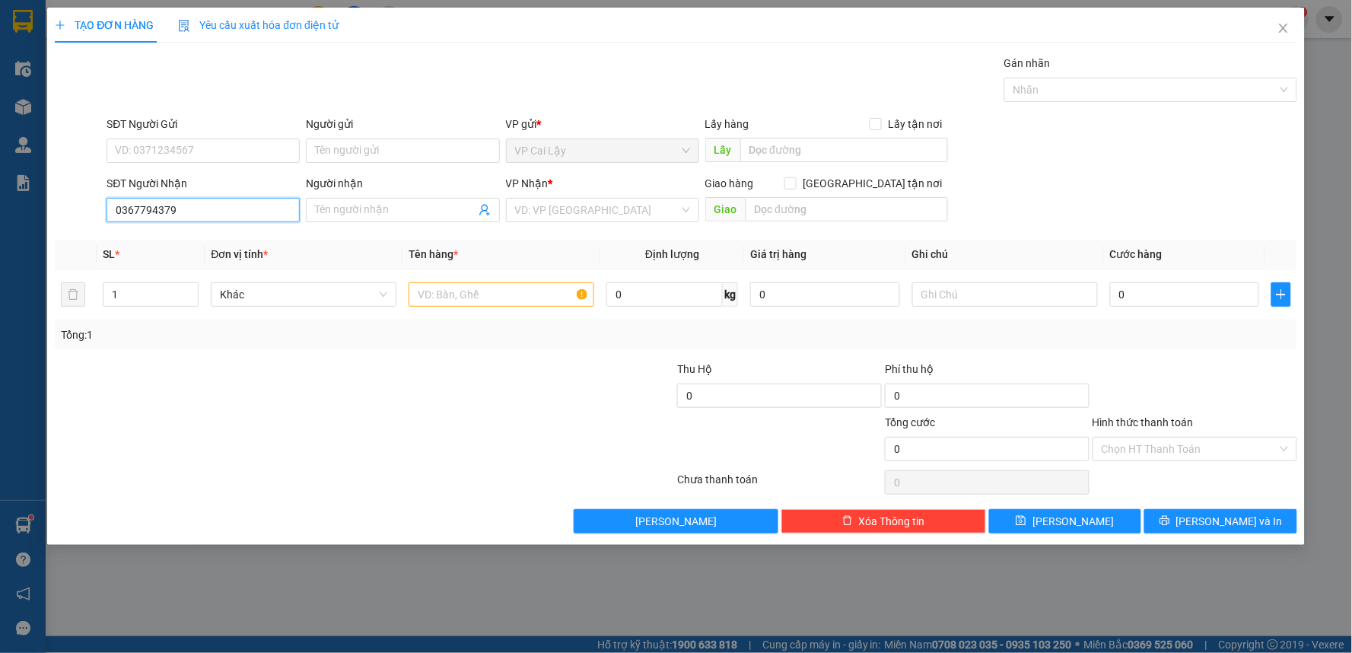
click at [150, 211] on input "0367794379" at bounding box center [203, 210] width 193 height 24
click at [177, 211] on input "0367794379" at bounding box center [203, 210] width 193 height 24
type input "0367794378"
click at [238, 239] on div "0367794378 - LINH" at bounding box center [203, 240] width 175 height 17
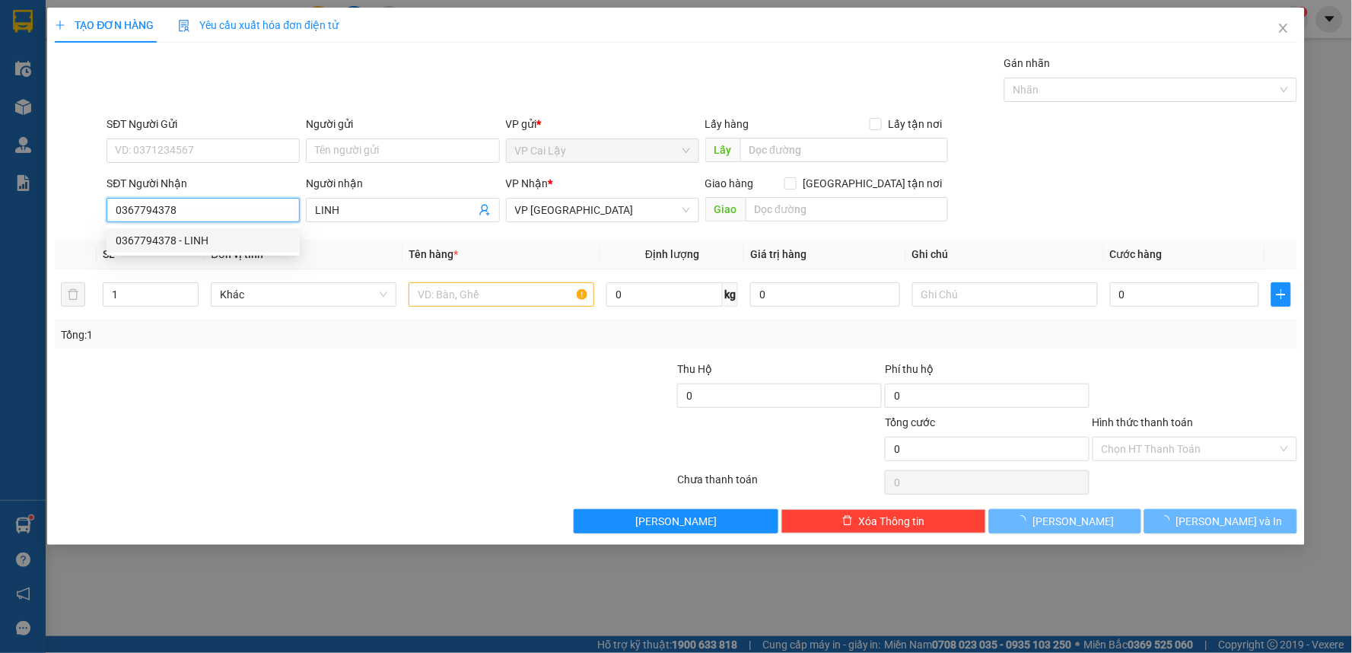
type input "LINH"
type input "30.000"
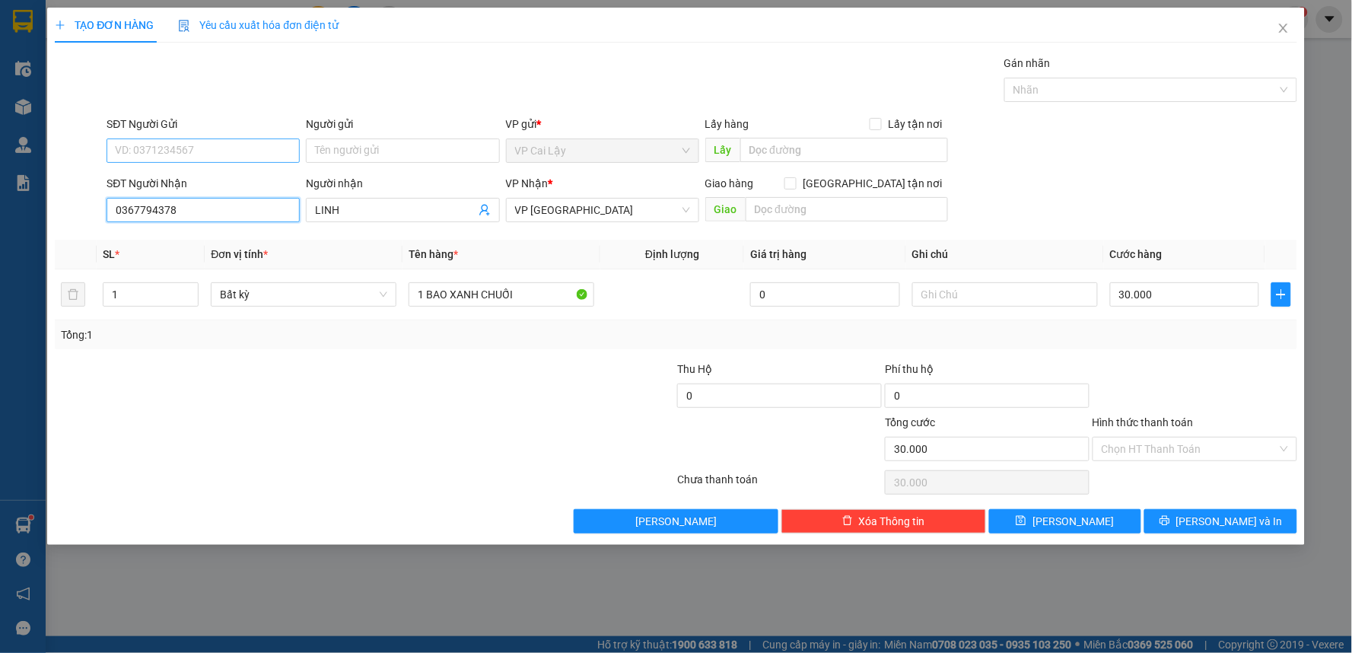
type input "0367794378"
click at [210, 151] on input "SĐT Người Gửi" at bounding box center [203, 150] width 193 height 24
click at [217, 177] on div "0353532262 - CÔ 6" at bounding box center [203, 181] width 175 height 17
type input "0353532262"
type input "CÔ 6"
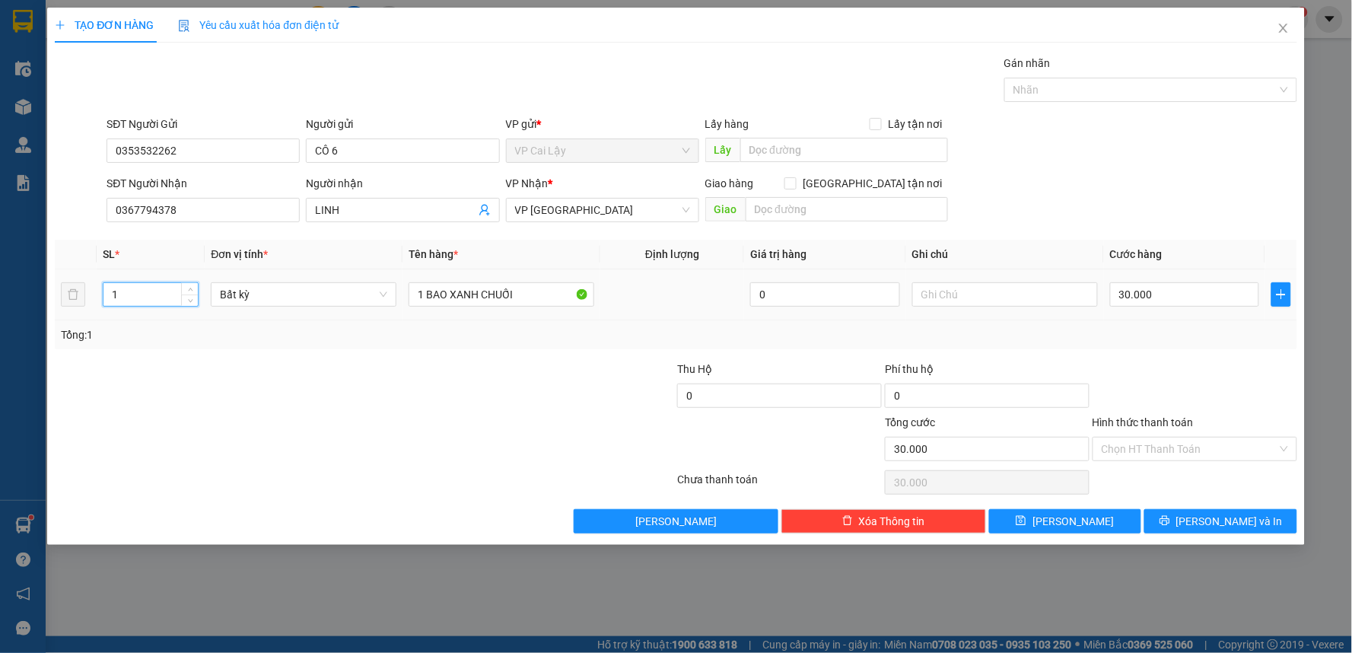
click at [115, 295] on input "1" at bounding box center [150, 294] width 94 height 23
type input "2"
drag, startPoint x: 414, startPoint y: 291, endPoint x: 540, endPoint y: 295, distance: 126.4
click at [540, 295] on input "1 BAO XANH CHUỐI" at bounding box center [502, 294] width 186 height 24
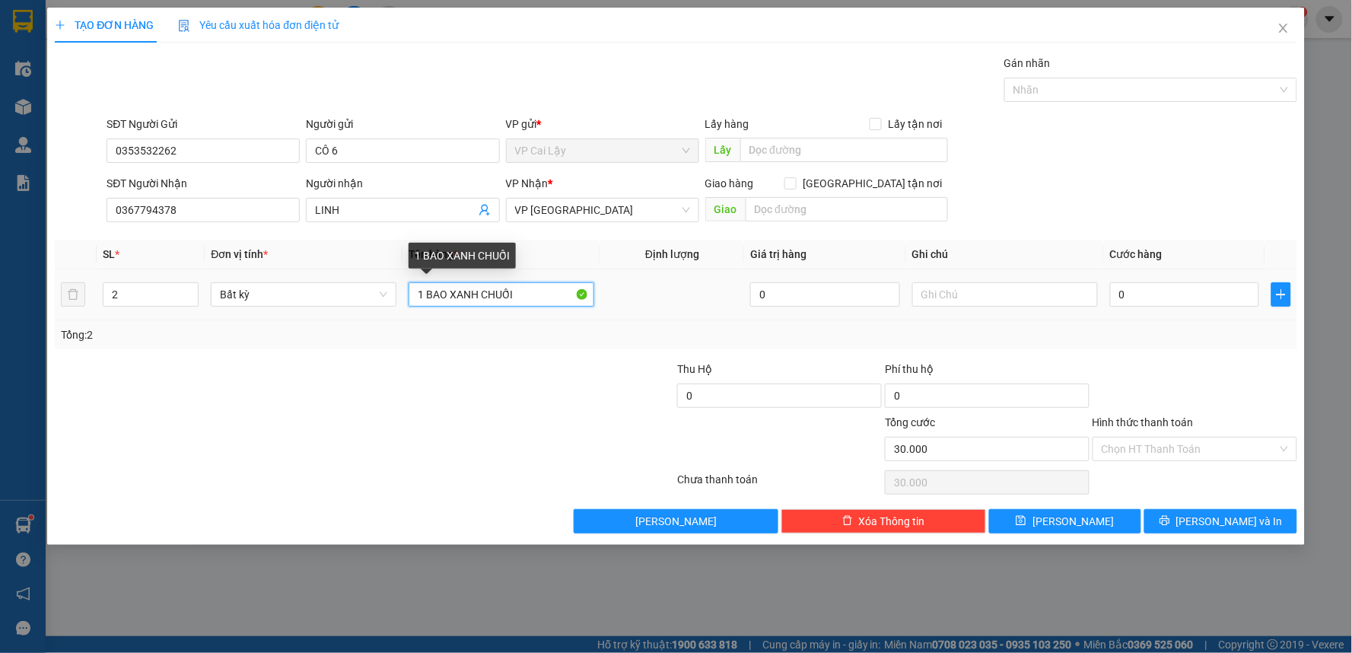
type input "0"
click at [540, 295] on input "1 BAO XANH CHUỐI" at bounding box center [502, 294] width 186 height 24
drag, startPoint x: 453, startPoint y: 294, endPoint x: 533, endPoint y: 295, distance: 80.7
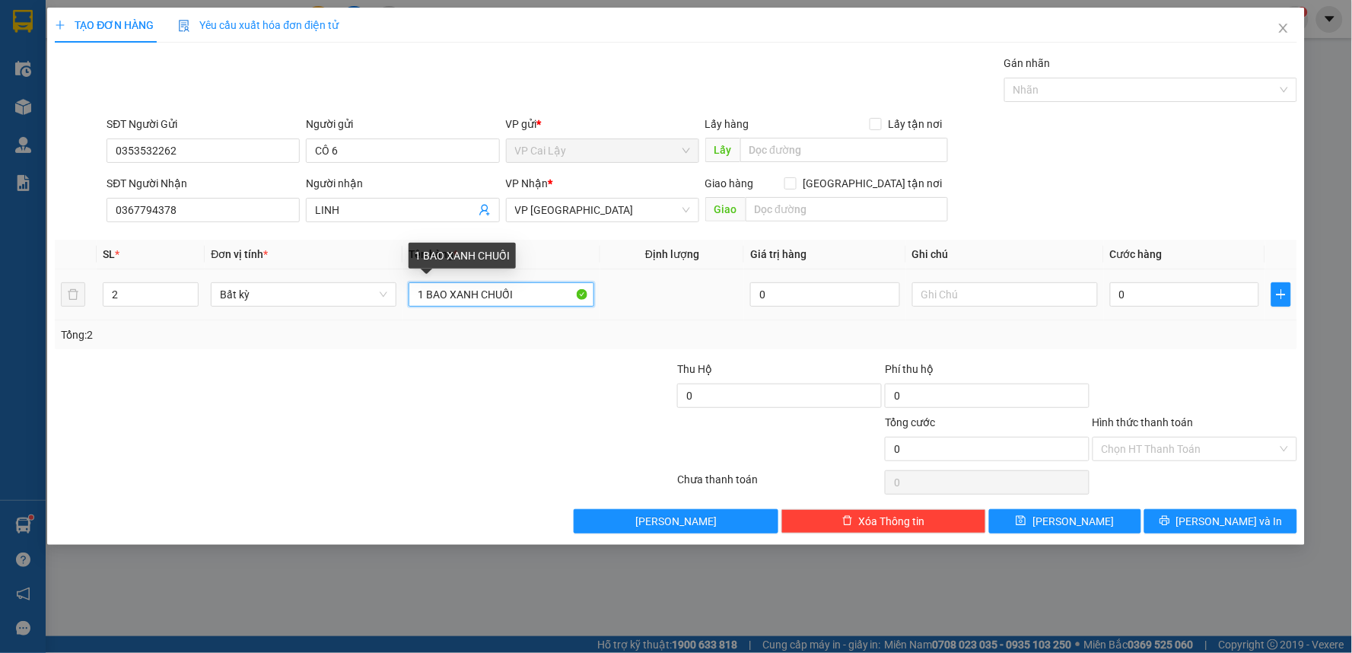
click at [533, 295] on input "1 BAO XANH CHUỐI" at bounding box center [502, 294] width 186 height 24
type input "1 BAO + 1 TÚI ĐEN"
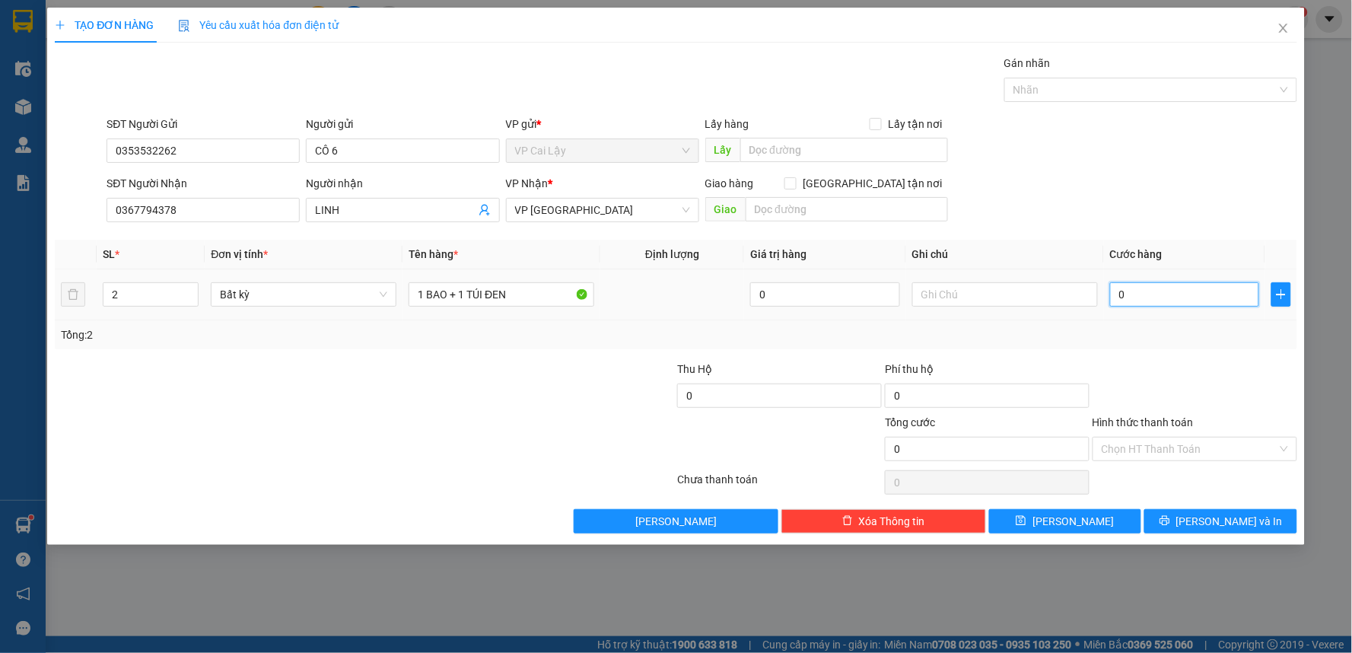
click at [1170, 298] on input "0" at bounding box center [1185, 294] width 150 height 24
type input "4"
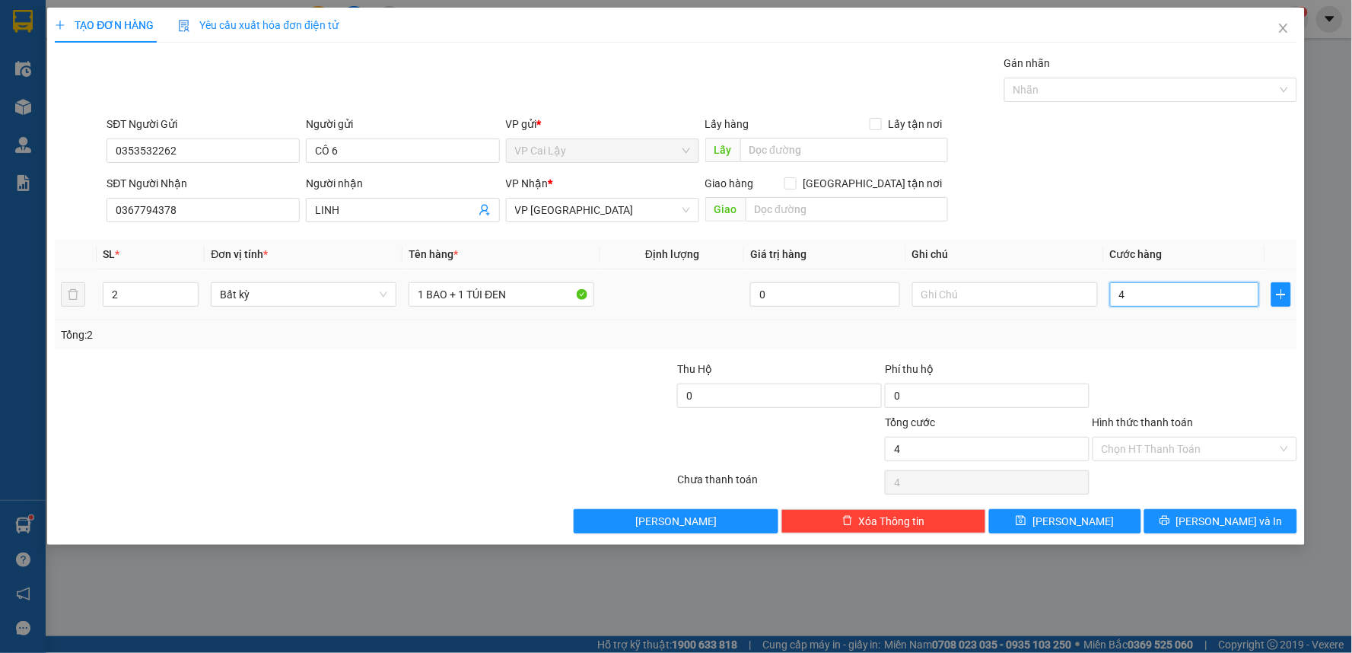
type input "40"
type input "40.000"
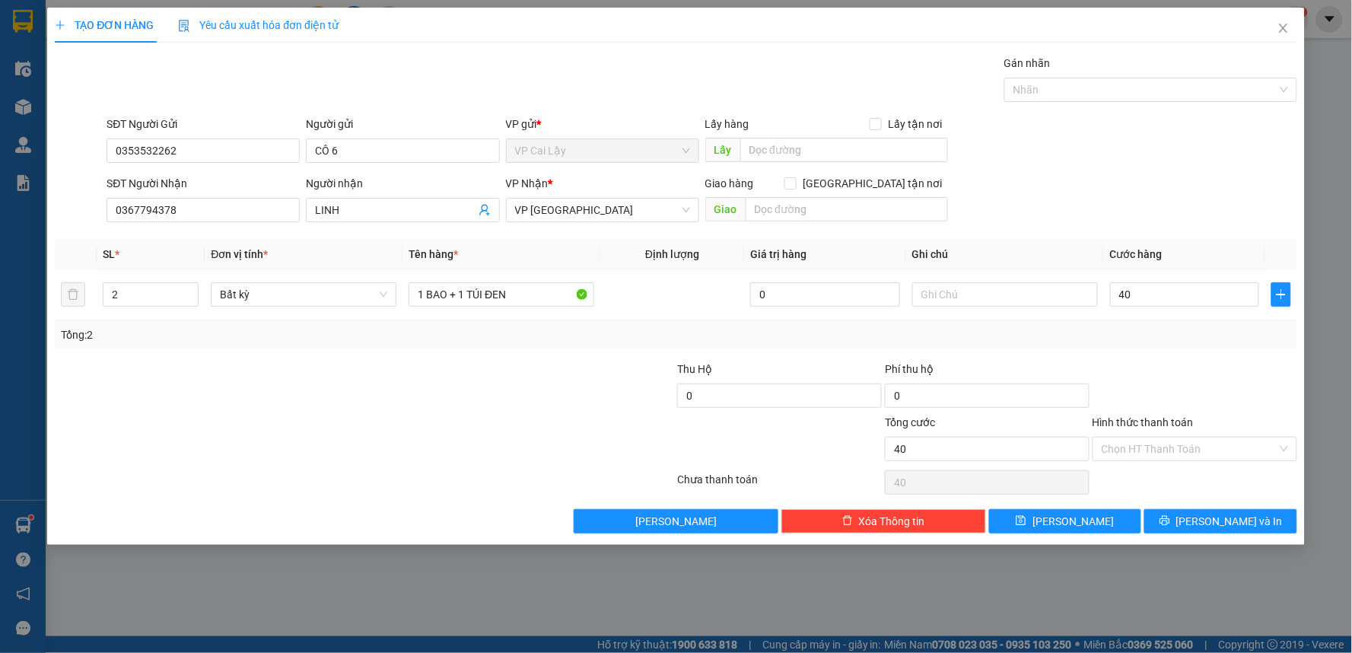
type input "40.000"
click at [1178, 358] on div "Transit Pickup Surcharge Ids Transit Deliver Surcharge Ids Transit Deliver Surc…" at bounding box center [676, 294] width 1242 height 479
drag, startPoint x: 1205, startPoint y: 442, endPoint x: 1197, endPoint y: 470, distance: 29.4
click at [1207, 446] on input "Hình thức thanh toán" at bounding box center [1190, 448] width 176 height 23
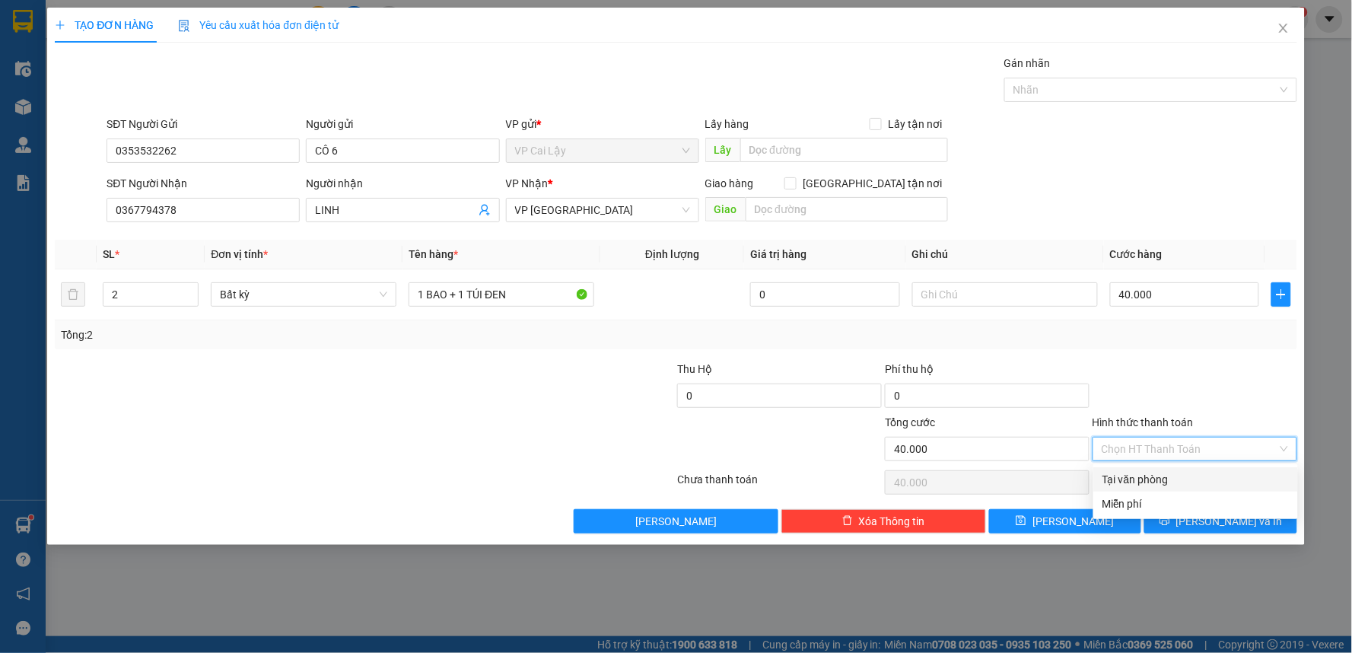
click at [1193, 474] on div "Tại văn phòng" at bounding box center [1195, 479] width 186 height 17
type input "0"
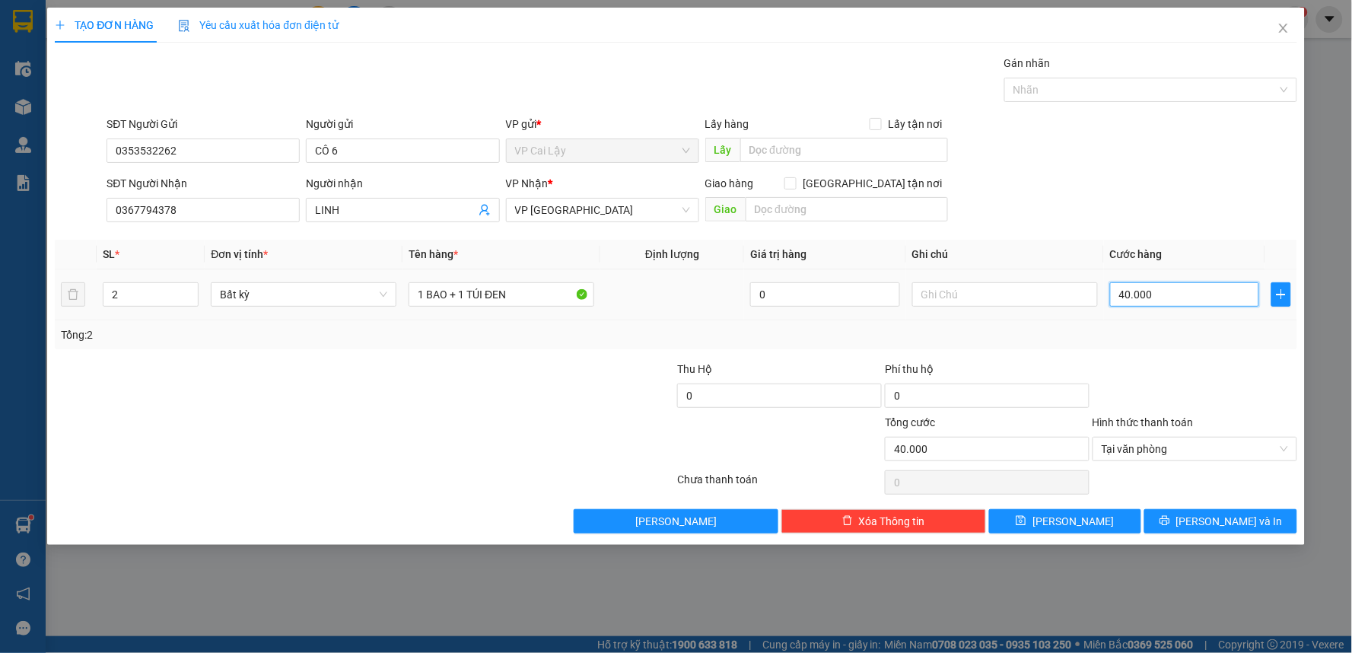
click at [1165, 292] on input "40.000" at bounding box center [1185, 294] width 150 height 24
drag, startPoint x: 1178, startPoint y: 302, endPoint x: 1197, endPoint y: 348, distance: 50.2
click at [1179, 304] on input "40.000" at bounding box center [1185, 294] width 150 height 24
click at [1203, 377] on div at bounding box center [1195, 387] width 208 height 53
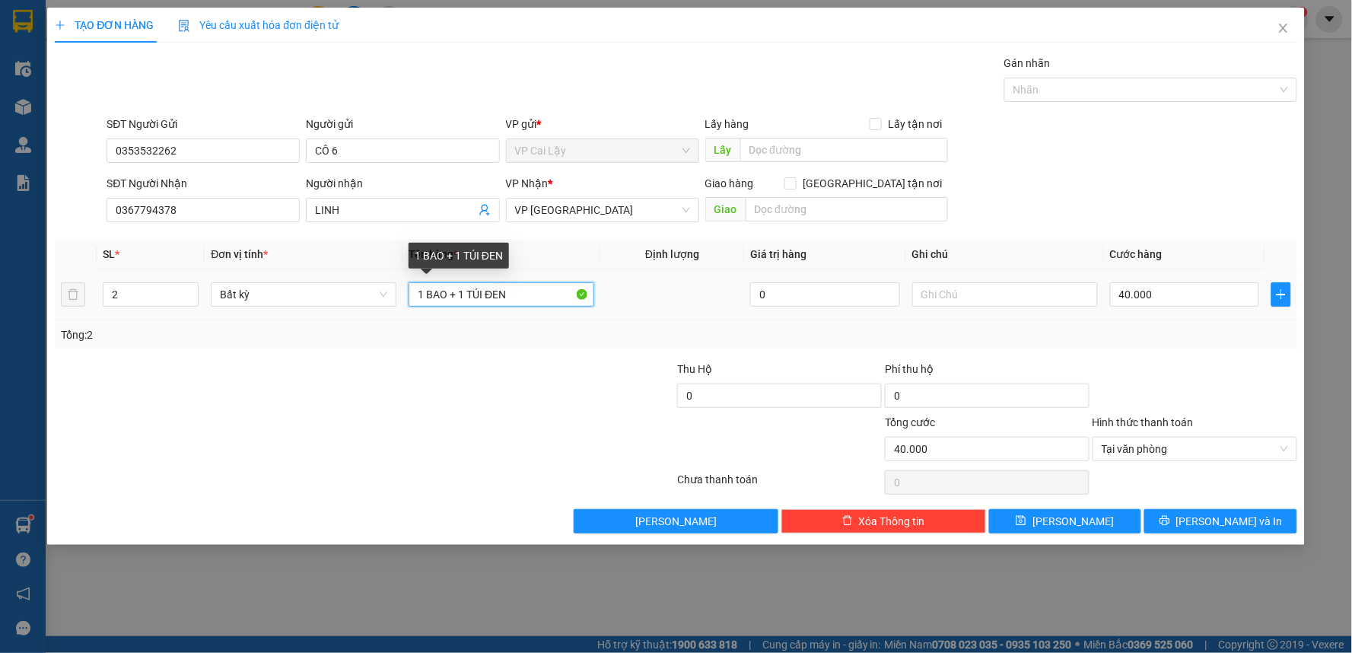
click at [450, 294] on input "1 BAO + 1 TÚI ĐEN" at bounding box center [502, 294] width 186 height 24
drag, startPoint x: 1211, startPoint y: 458, endPoint x: 1203, endPoint y: 453, distance: 9.3
click at [1208, 457] on span "Tại văn phòng" at bounding box center [1195, 448] width 186 height 23
type input "1 BAO CHUỐI + 1 TÚI ĐEN"
click at [1241, 378] on div at bounding box center [1195, 387] width 208 height 53
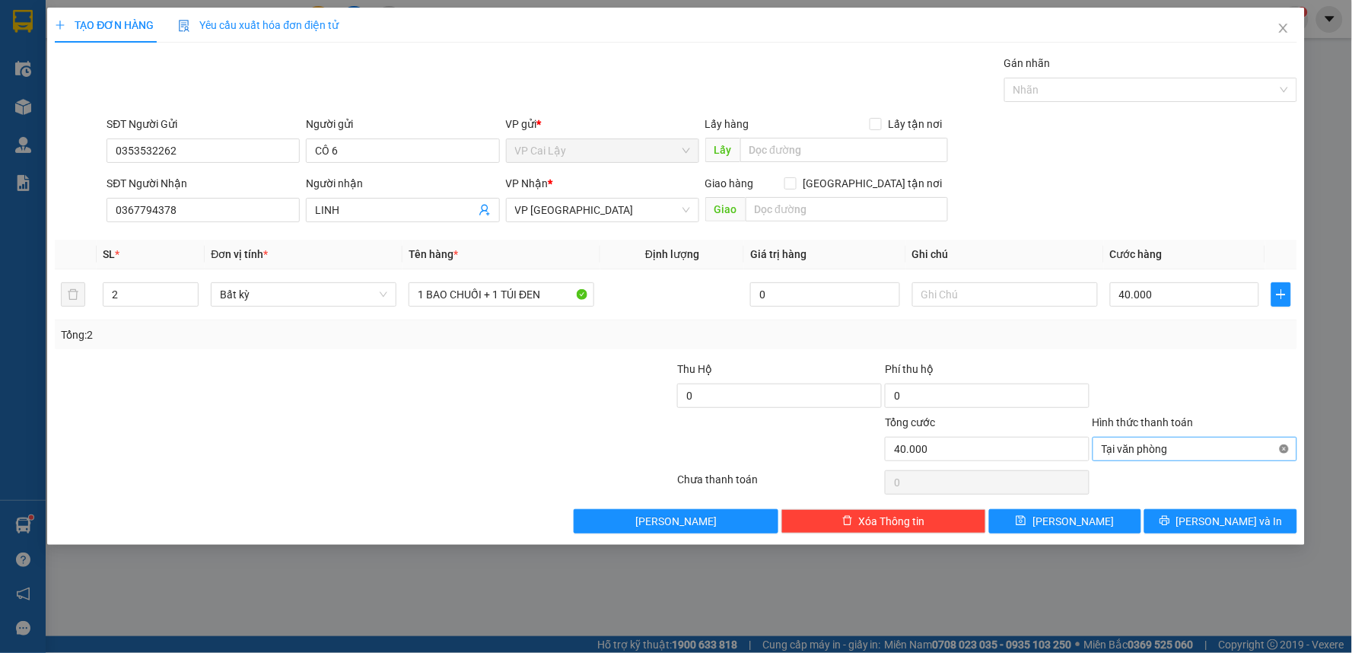
type input "40.000"
click at [1234, 520] on span "Lưu và In" at bounding box center [1229, 521] width 107 height 17
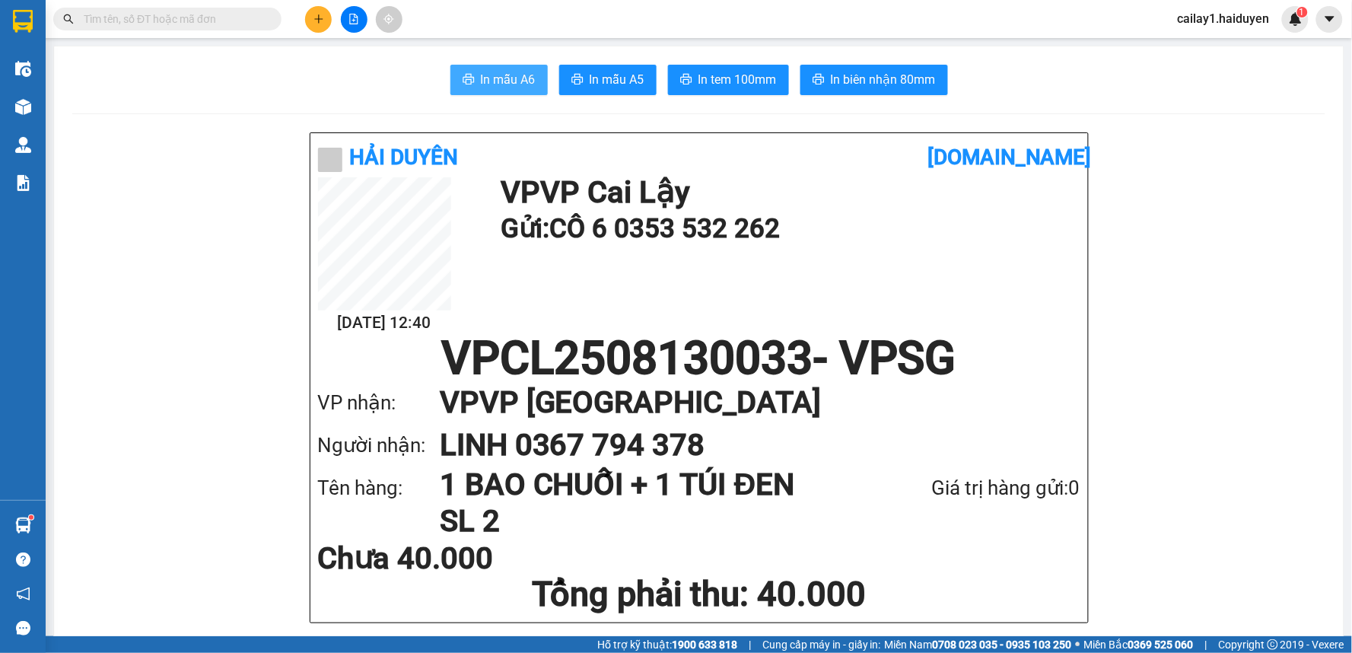
click at [499, 81] on span "In mẫu A6" at bounding box center [508, 79] width 55 height 19
click at [795, 308] on div "13/08 12:40 VP VP Cai Lậy Gửi: CÔ 6 0353 532 262" at bounding box center [699, 256] width 762 height 158
click at [728, 73] on span "In tem 100mm" at bounding box center [737, 79] width 78 height 19
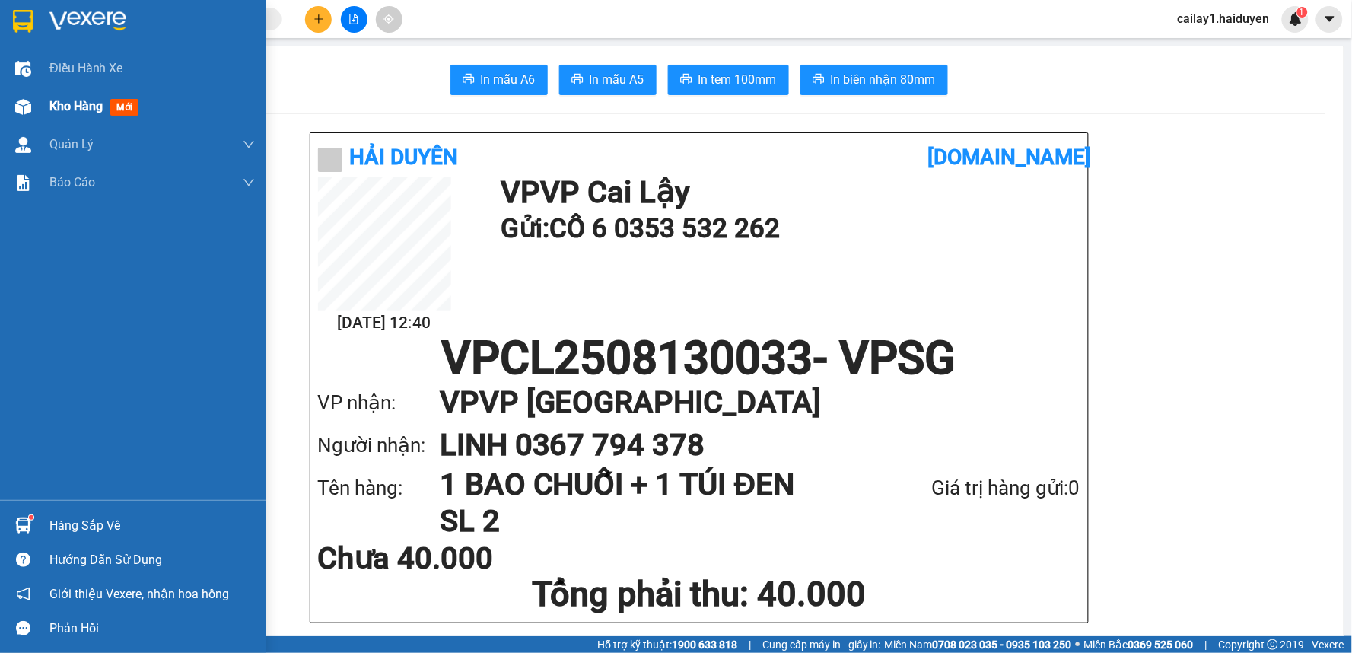
click at [63, 102] on span "Kho hàng" at bounding box center [75, 106] width 53 height 14
click at [65, 102] on span "Kho hàng" at bounding box center [75, 106] width 53 height 14
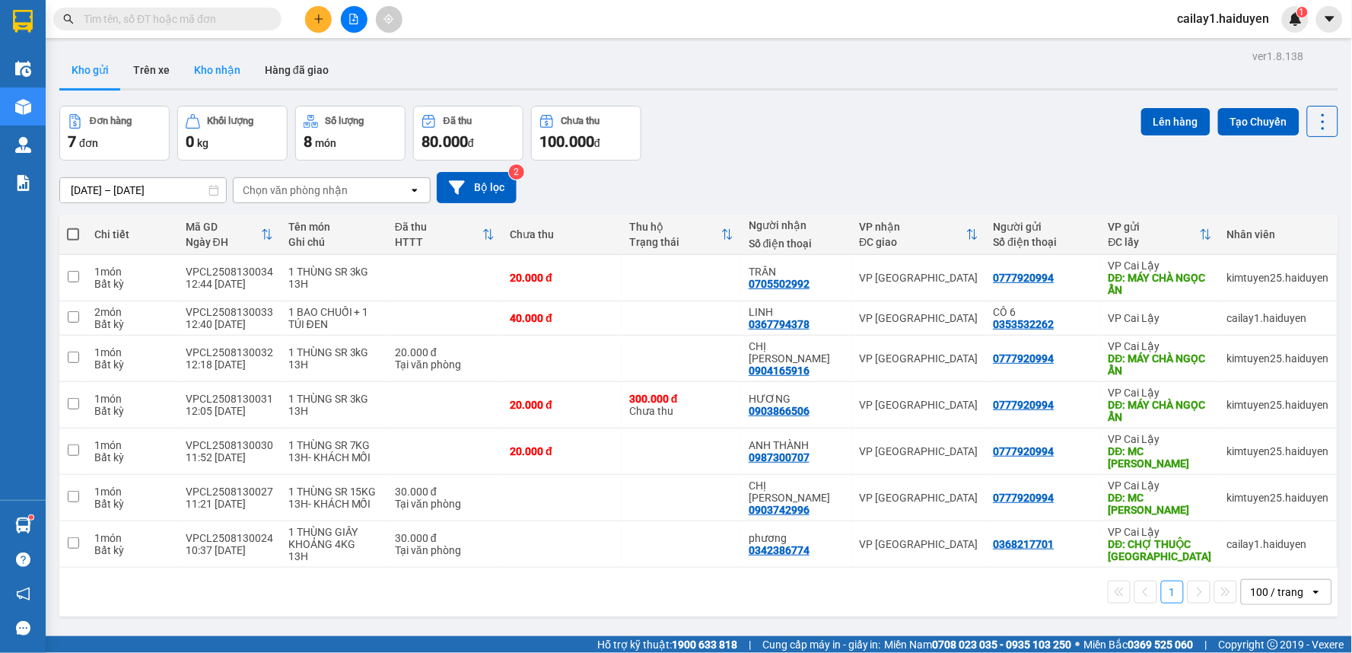
click at [217, 65] on button "Kho nhận" at bounding box center [217, 70] width 71 height 37
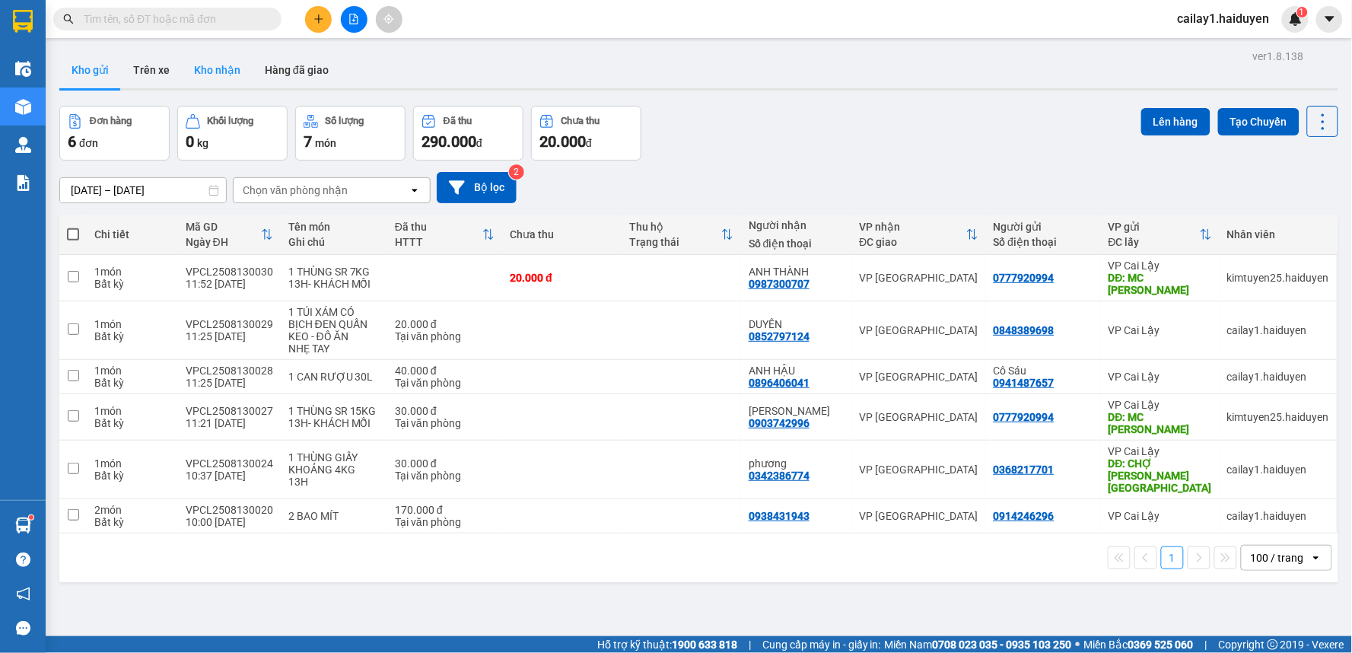
click at [231, 72] on button "Kho nhận" at bounding box center [217, 70] width 71 height 37
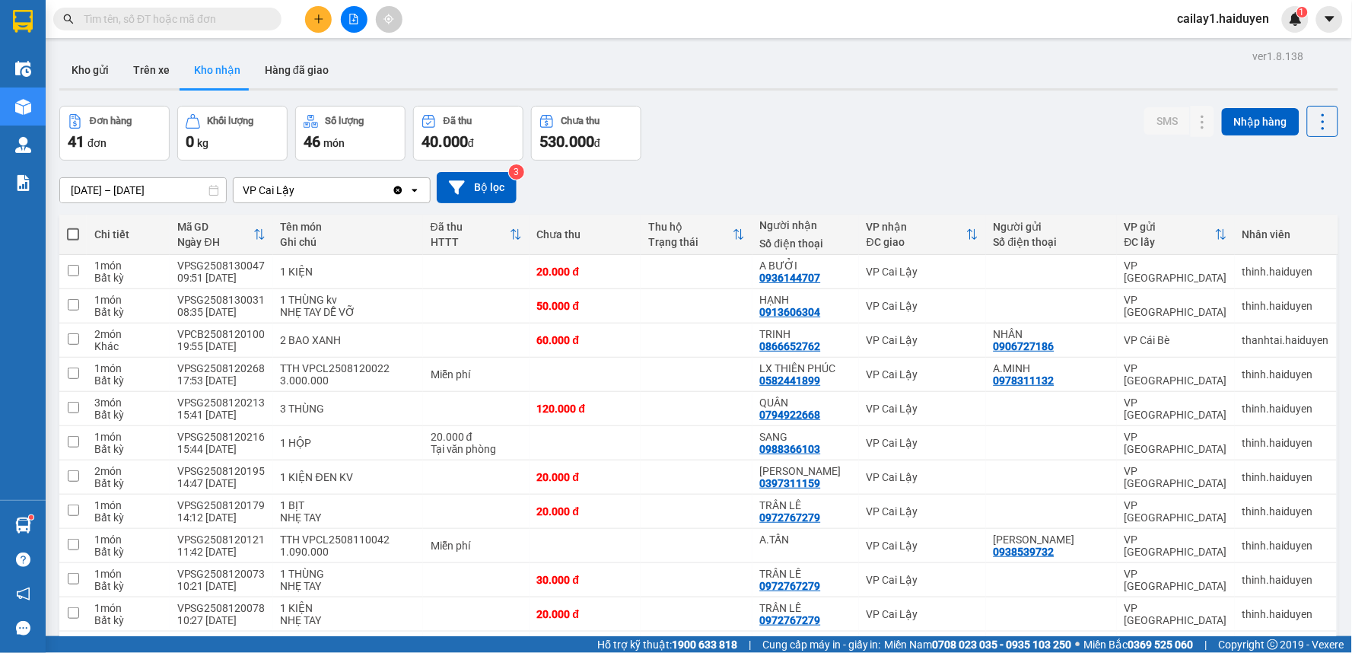
click at [196, 11] on input "text" at bounding box center [174, 19] width 180 height 17
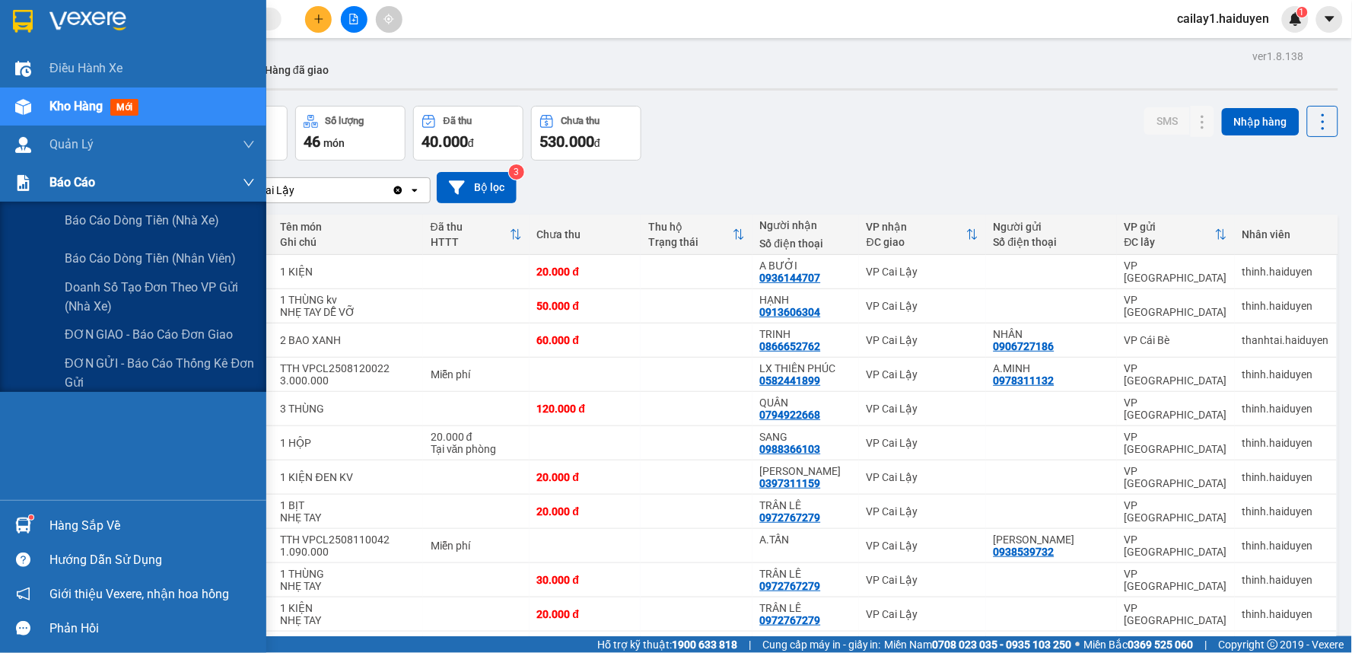
click at [76, 177] on span "Báo cáo" at bounding box center [72, 182] width 46 height 19
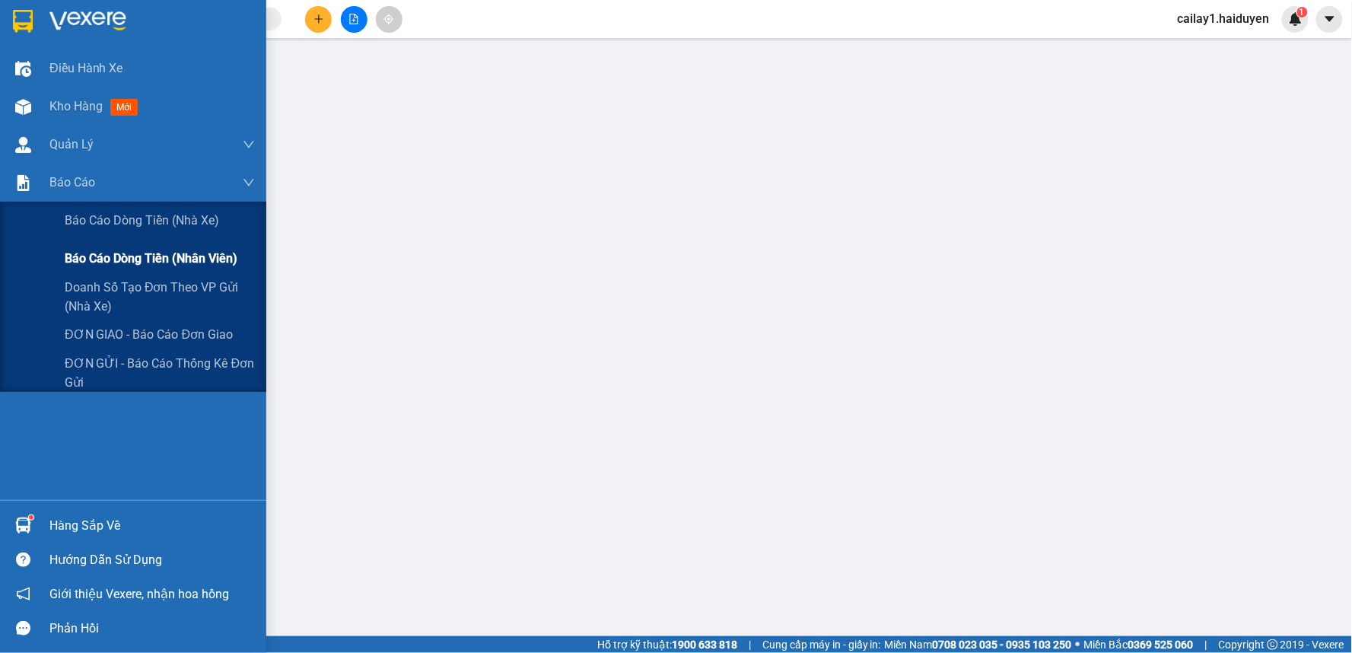
click at [117, 260] on span "Báo cáo dòng tiền (nhân viên)" at bounding box center [151, 258] width 173 height 19
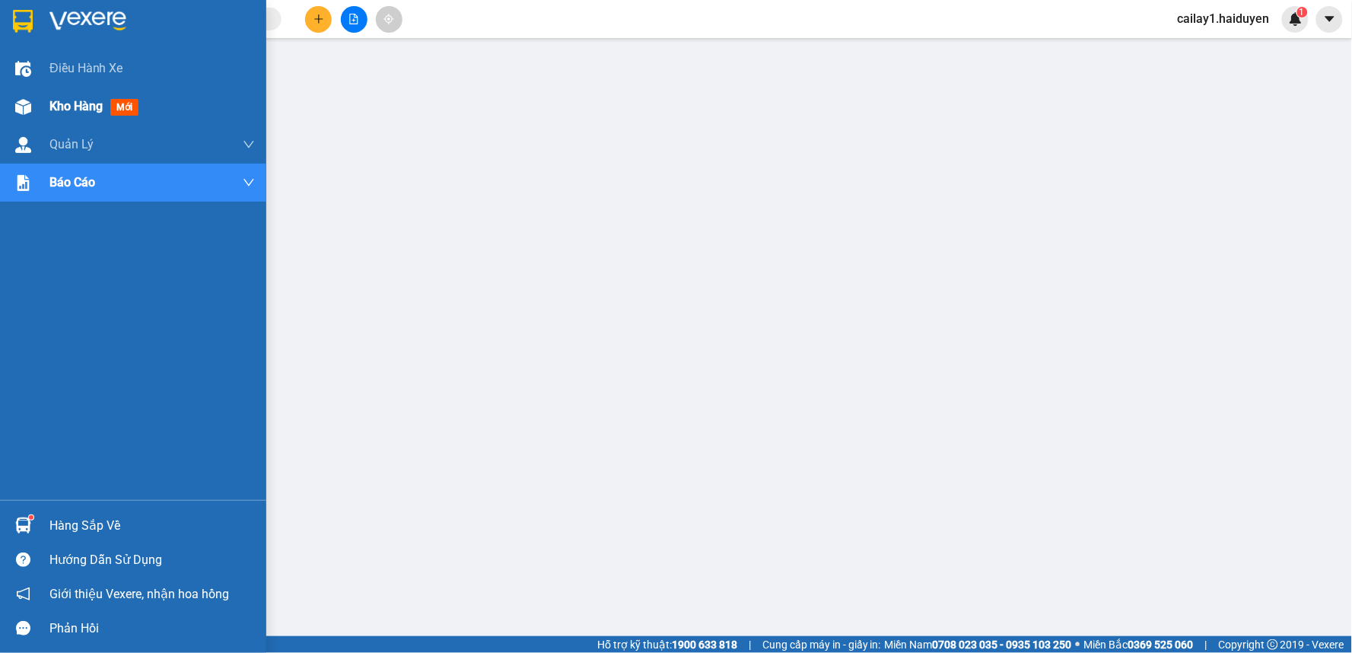
click at [135, 97] on div "Kho hàng mới" at bounding box center [96, 106] width 95 height 19
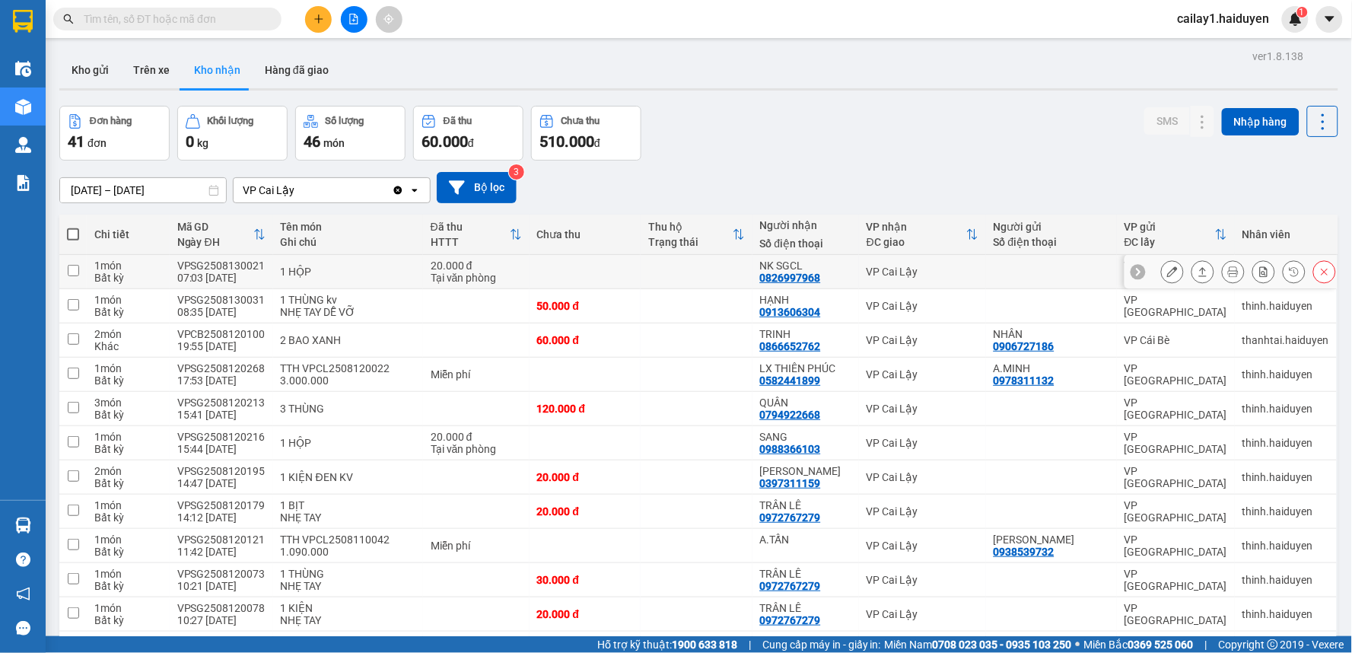
click at [553, 276] on td at bounding box center [586, 272] width 112 height 34
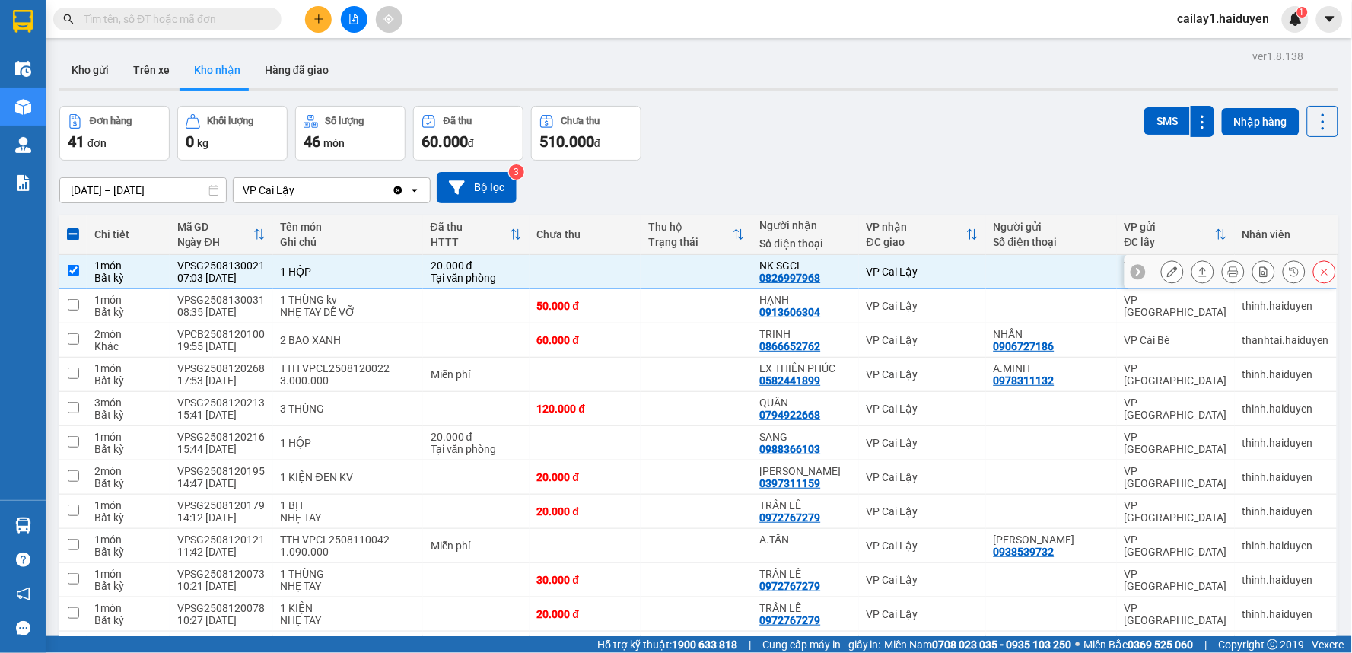
click at [553, 276] on td at bounding box center [586, 272] width 112 height 34
checkbox input "false"
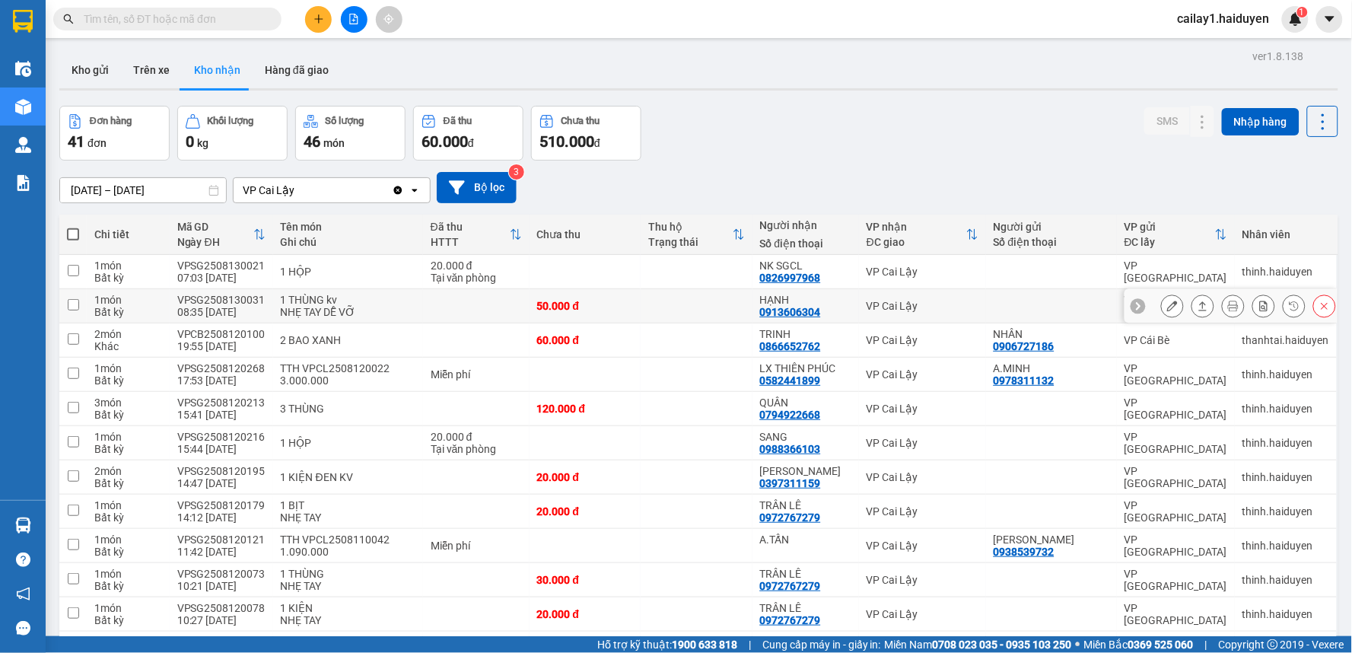
click at [551, 301] on div "50.000 đ" at bounding box center [585, 306] width 97 height 12
checkbox input "true"
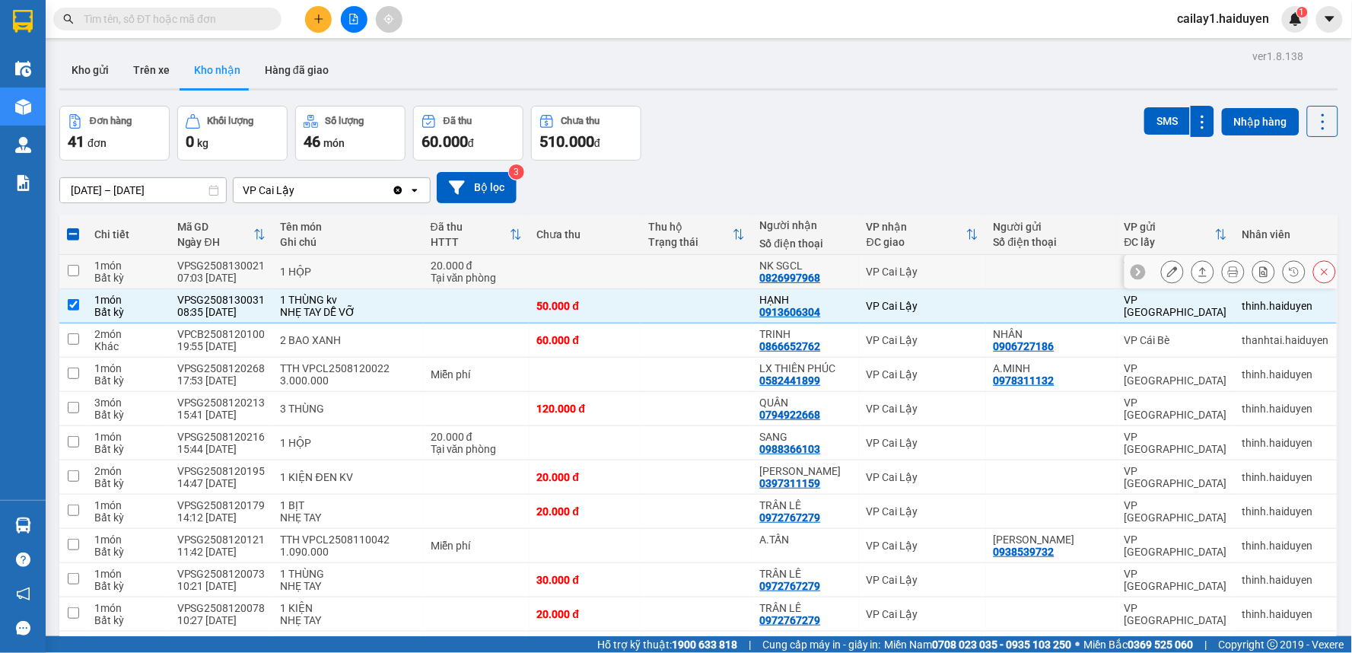
click at [557, 269] on td at bounding box center [586, 272] width 112 height 34
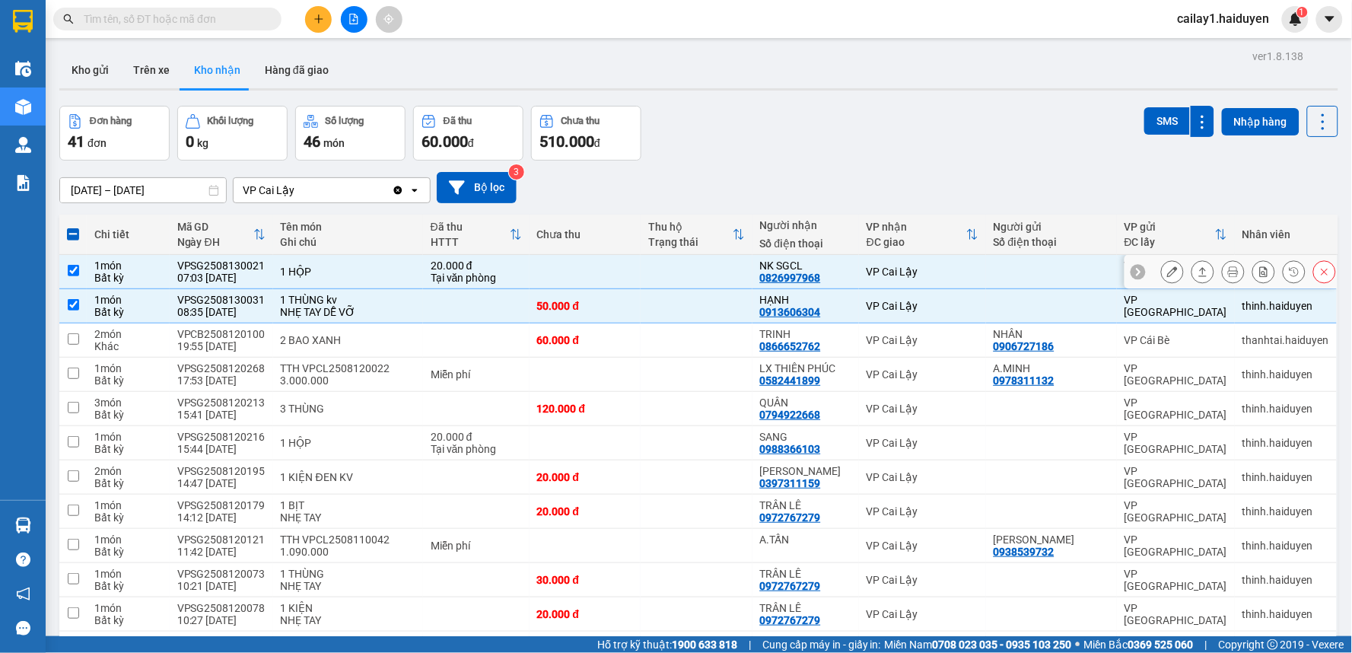
checkbox input "true"
click at [511, 328] on td at bounding box center [476, 340] width 107 height 34
checkbox input "true"
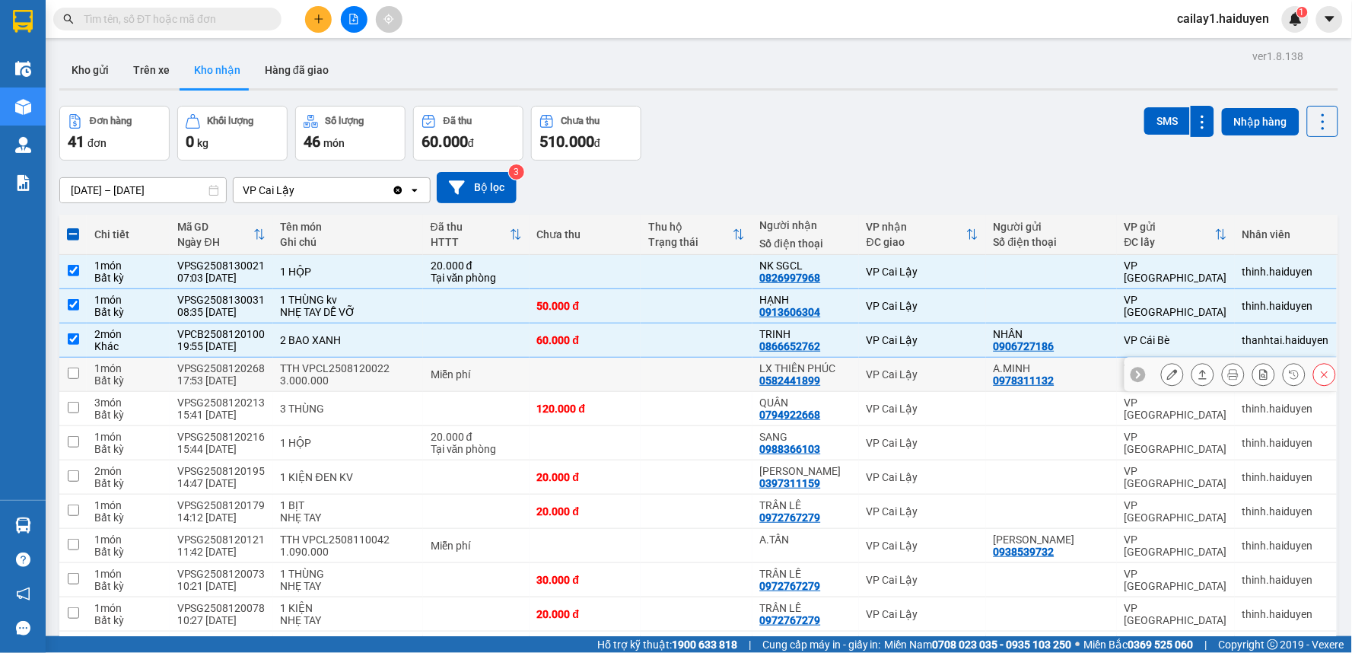
click at [496, 380] on div "Miễn phí" at bounding box center [476, 374] width 91 height 12
checkbox input "true"
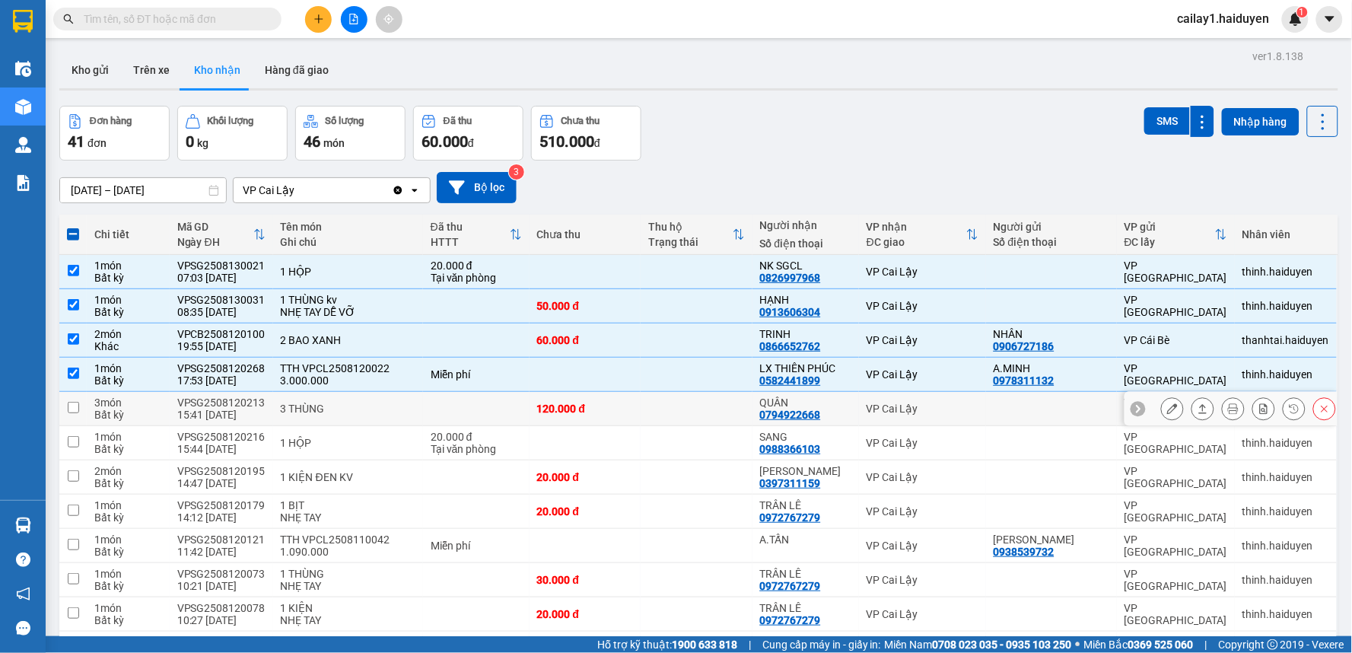
click at [482, 403] on td at bounding box center [476, 409] width 107 height 34
checkbox input "true"
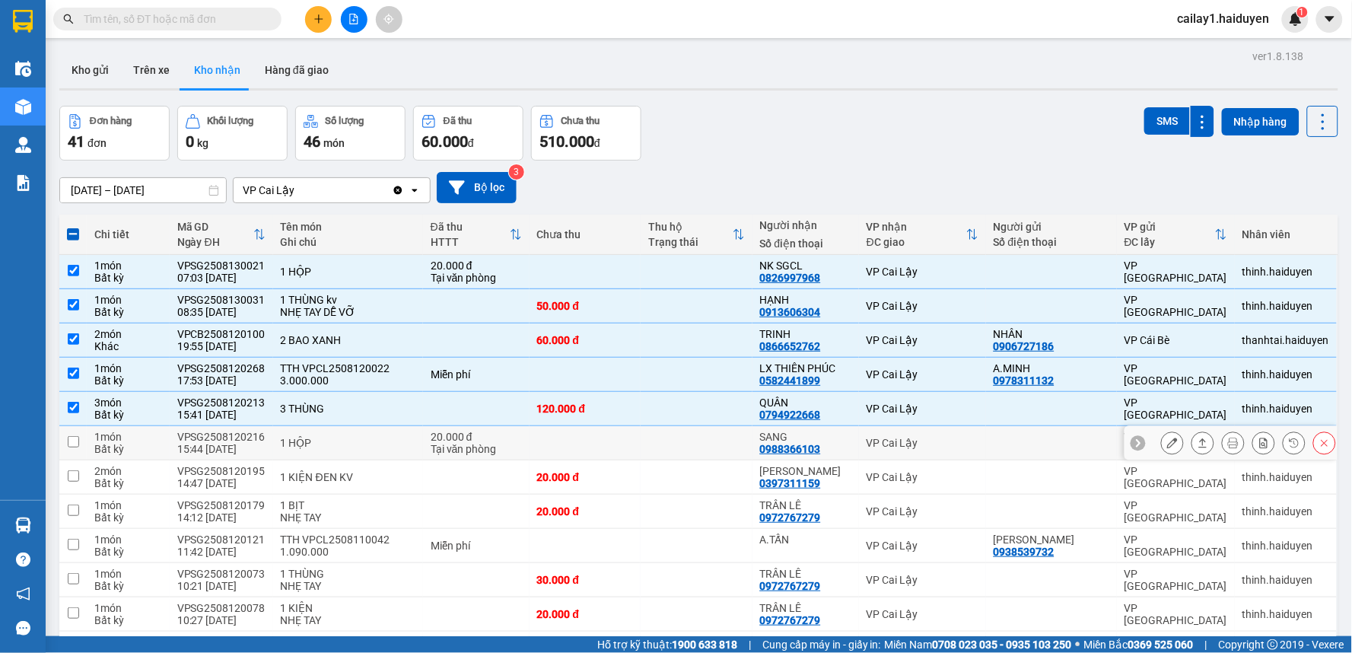
click at [476, 447] on div "Tại văn phòng" at bounding box center [476, 449] width 91 height 12
checkbox input "true"
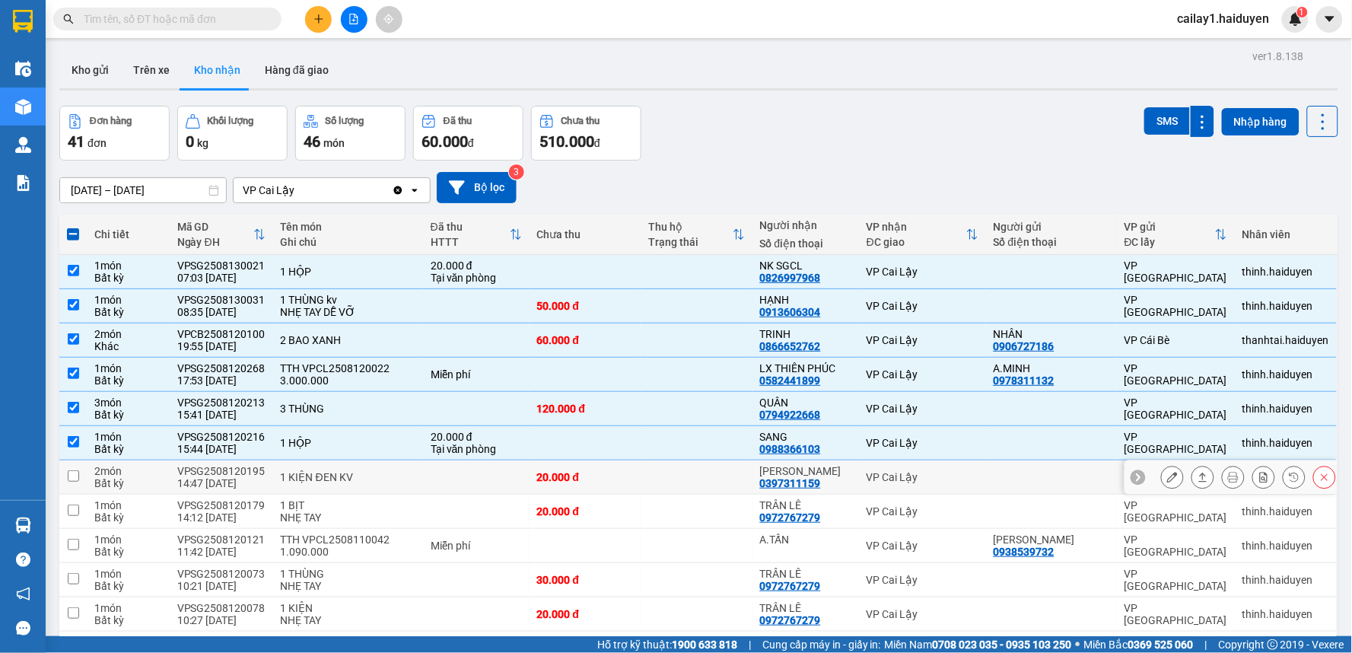
click at [464, 480] on td at bounding box center [476, 477] width 107 height 34
checkbox input "true"
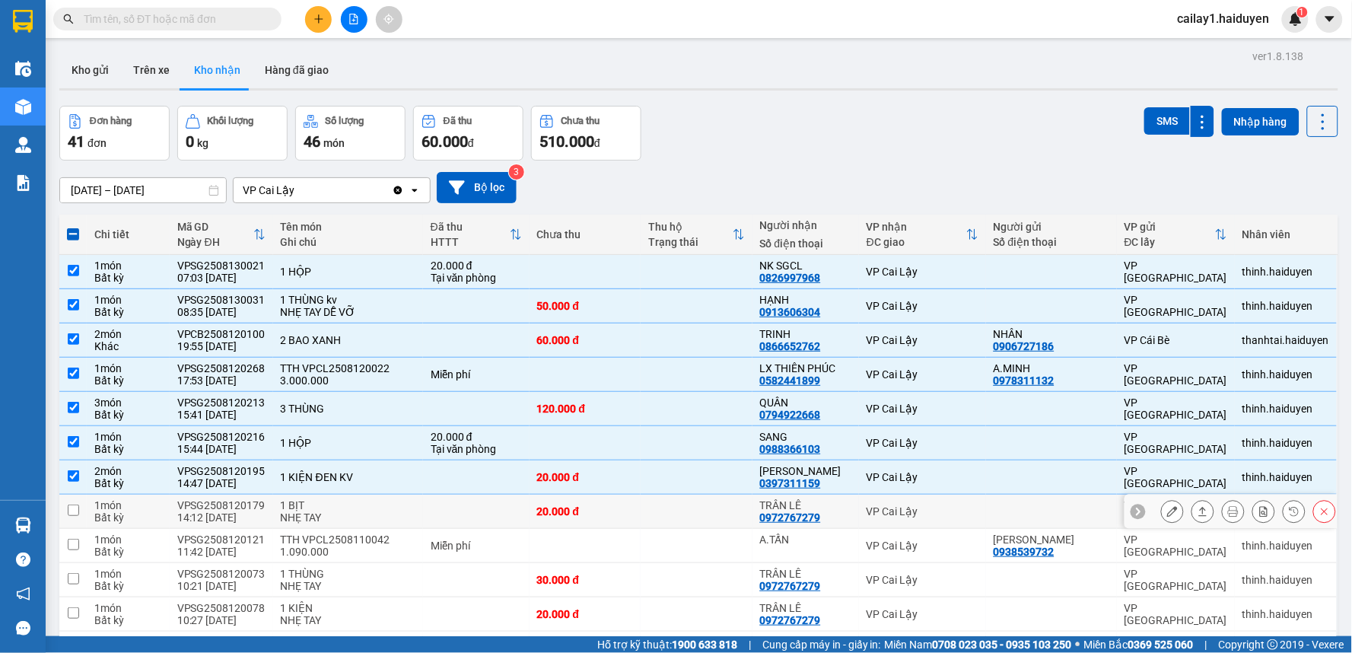
click at [459, 498] on td at bounding box center [476, 512] width 107 height 34
checkbox input "true"
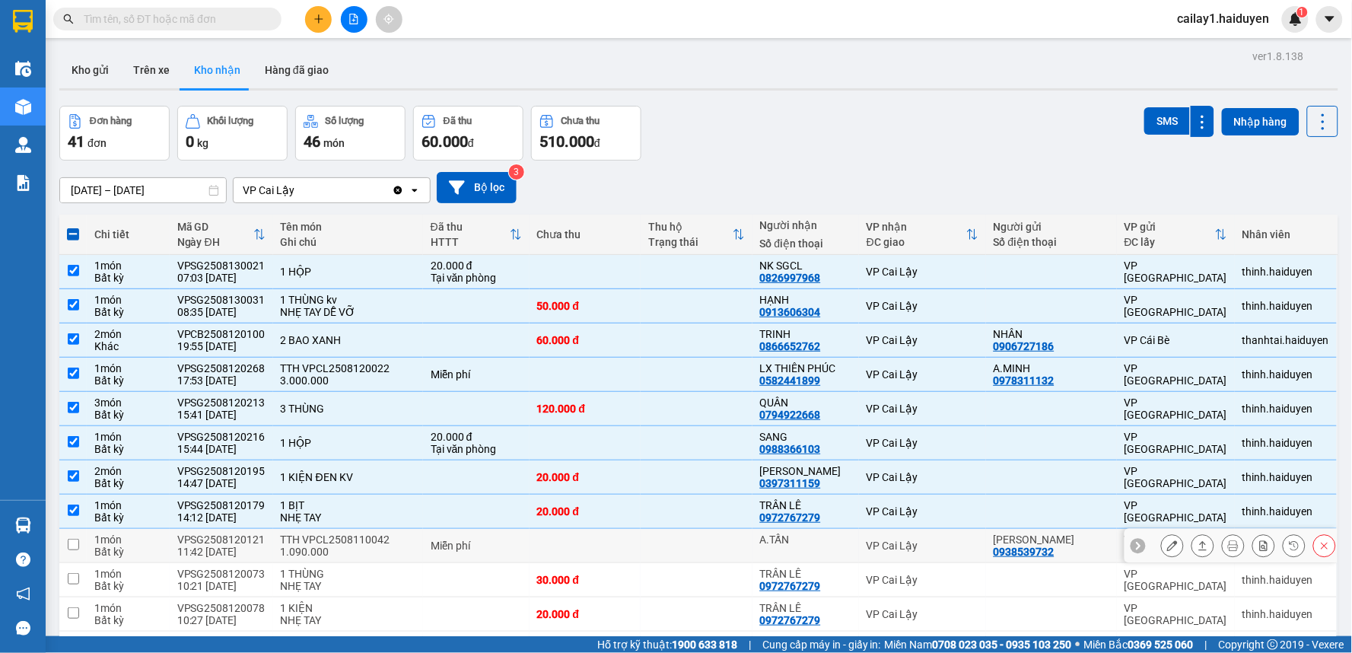
click at [453, 542] on div "Miễn phí" at bounding box center [476, 545] width 91 height 12
checkbox input "true"
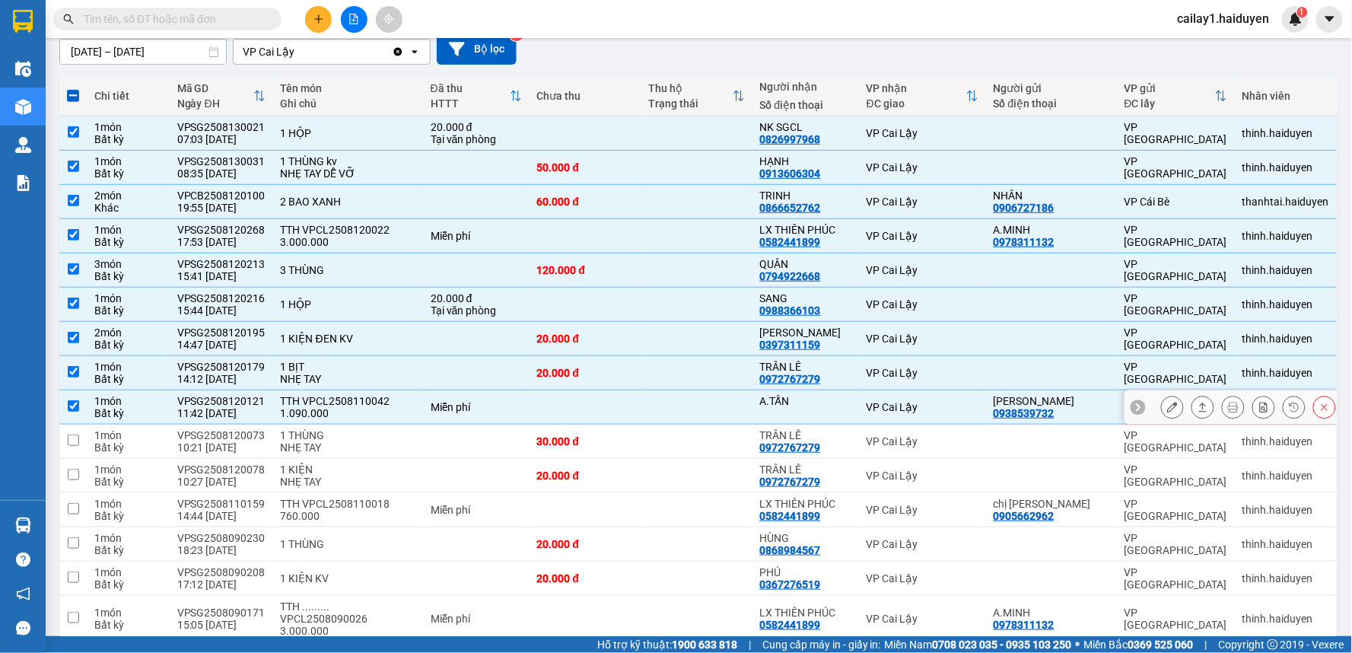
scroll to position [169, 0]
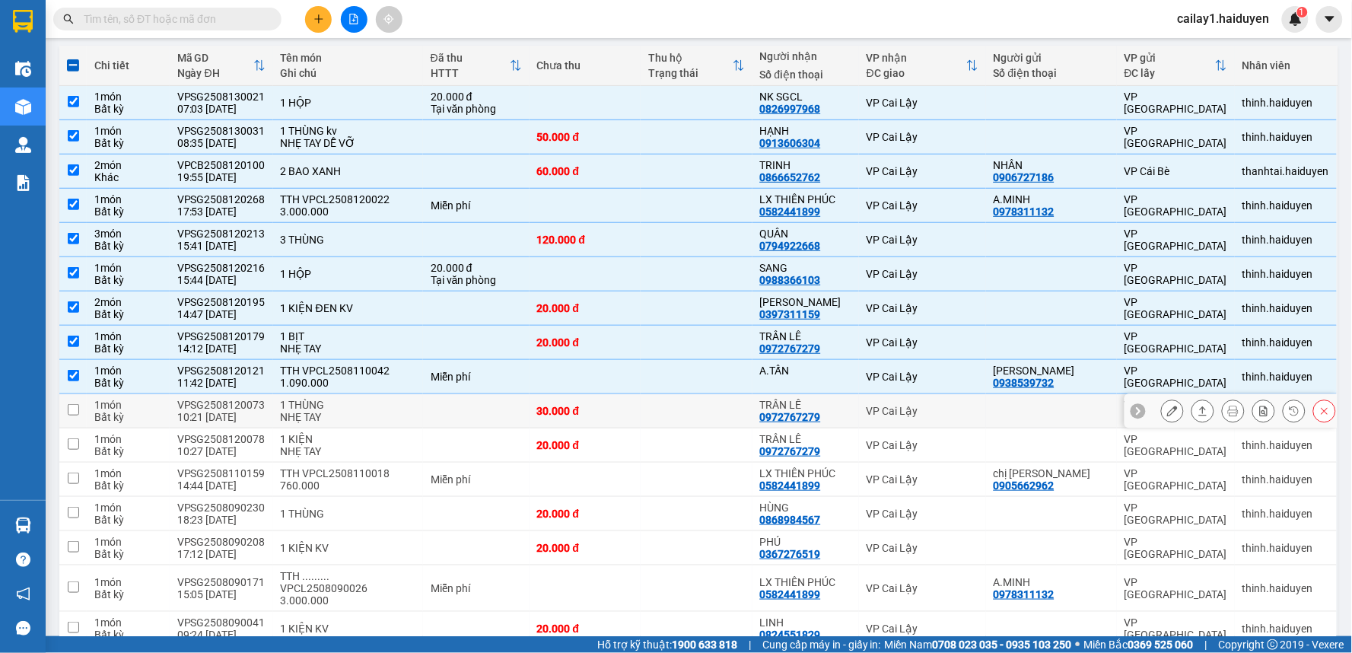
drag, startPoint x: 453, startPoint y: 394, endPoint x: 444, endPoint y: 437, distance: 44.5
click at [451, 401] on td at bounding box center [476, 411] width 107 height 34
checkbox input "true"
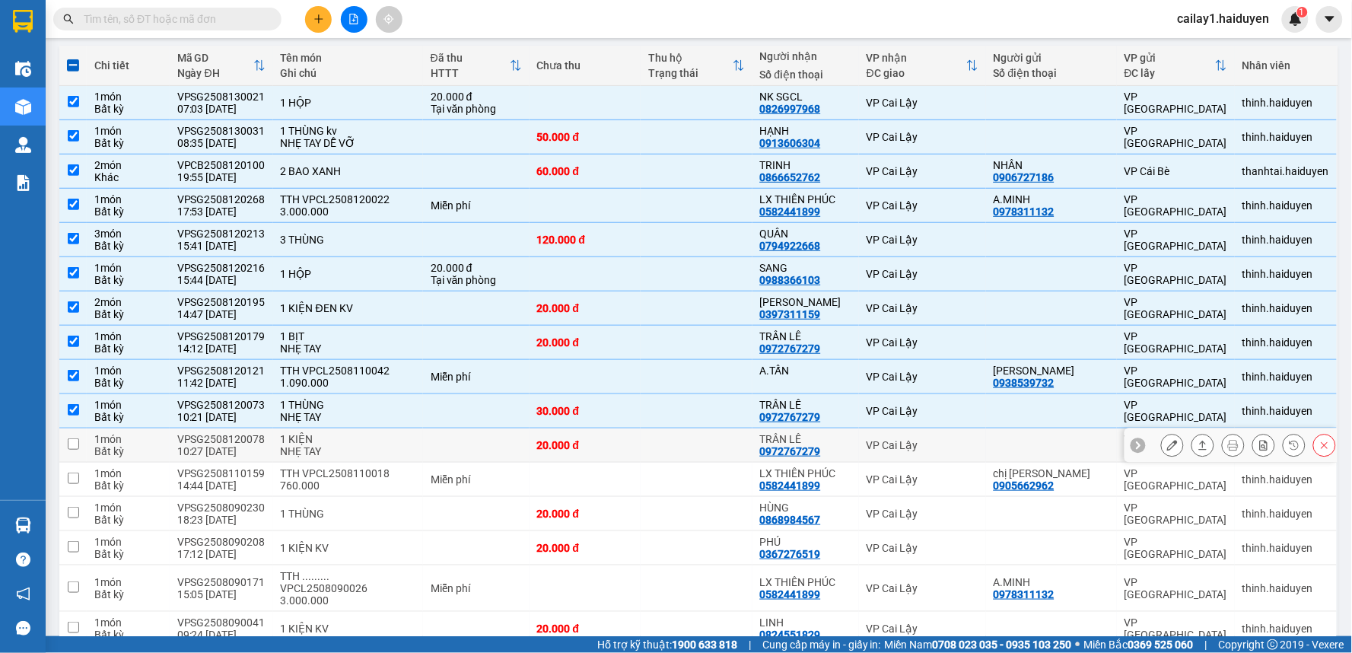
click at [444, 437] on td at bounding box center [476, 445] width 107 height 34
checkbox input "true"
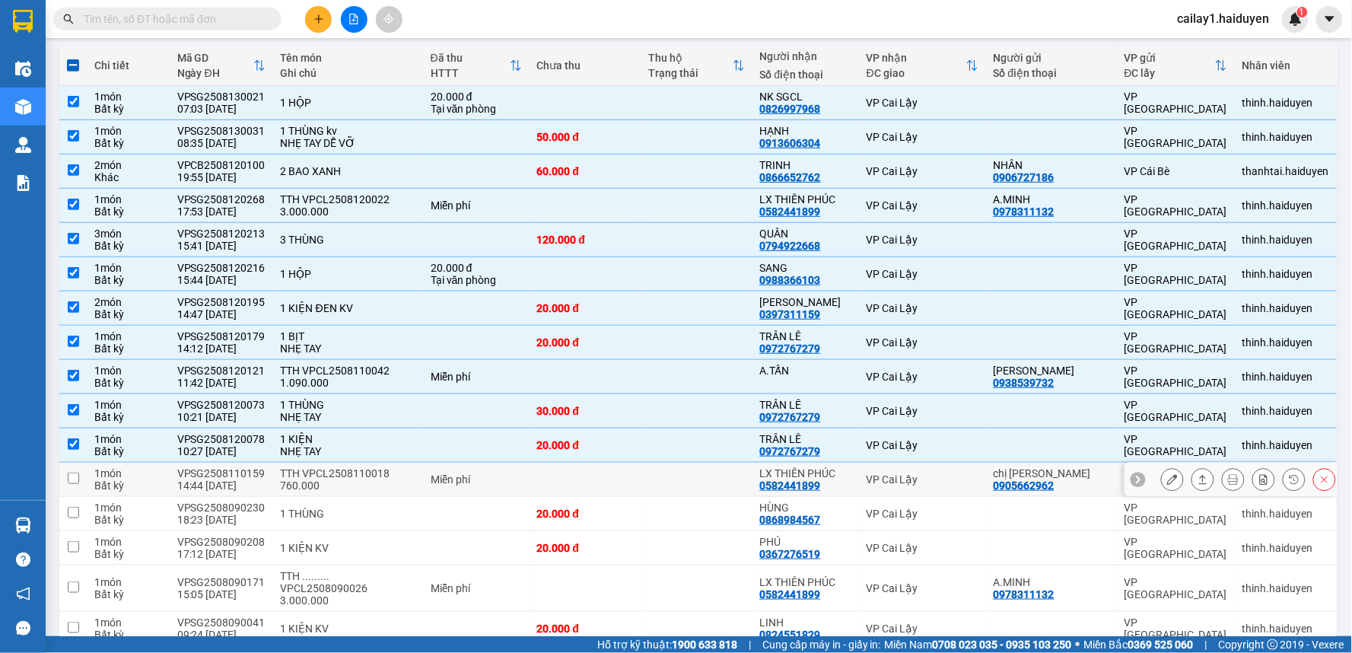
click at [403, 476] on div "TTH VPCL2508110018 760.000" at bounding box center [348, 479] width 135 height 24
checkbox input "true"
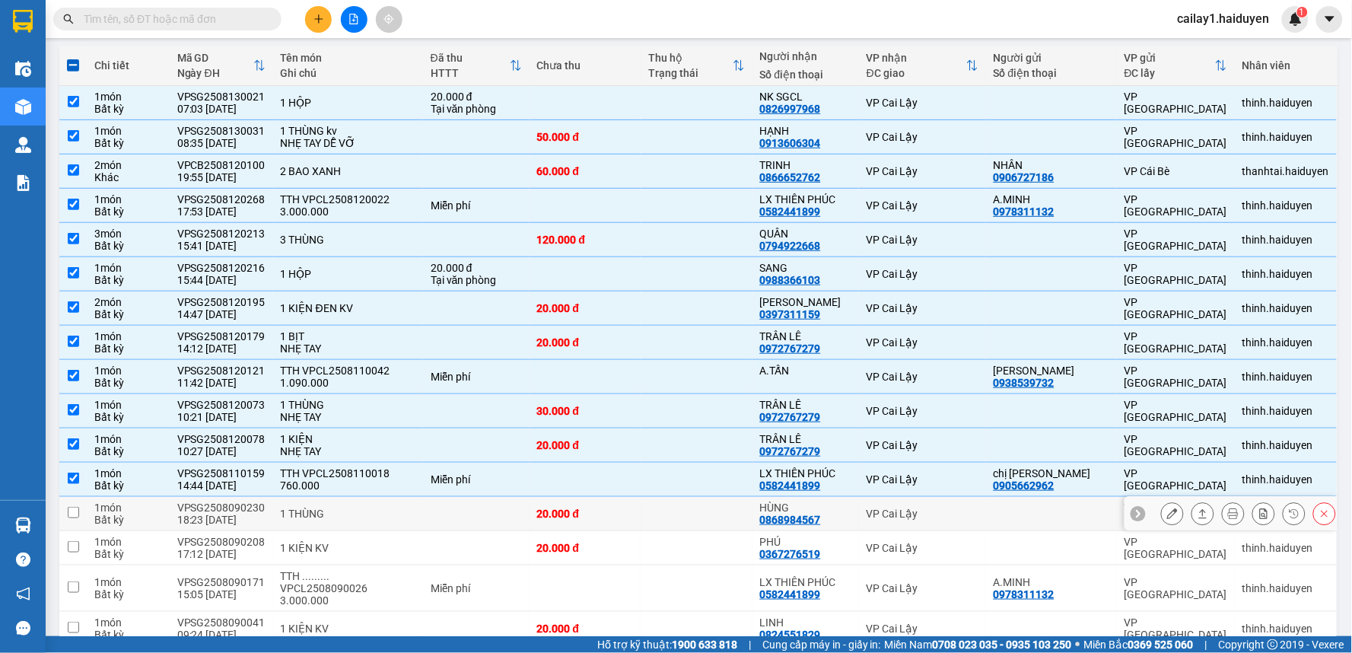
click at [398, 519] on div "1 THÙNG" at bounding box center [348, 513] width 135 height 12
checkbox input "true"
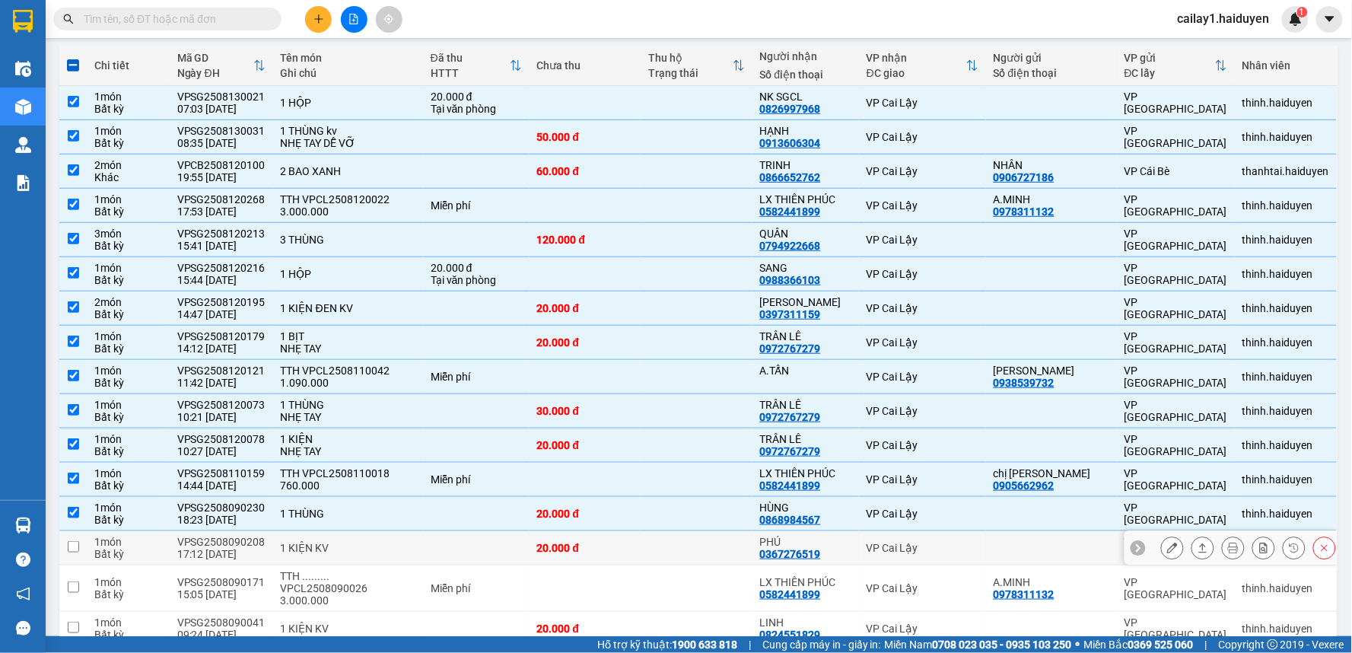
click at [393, 558] on td "1 KIỆN KV" at bounding box center [348, 548] width 150 height 34
checkbox input "true"
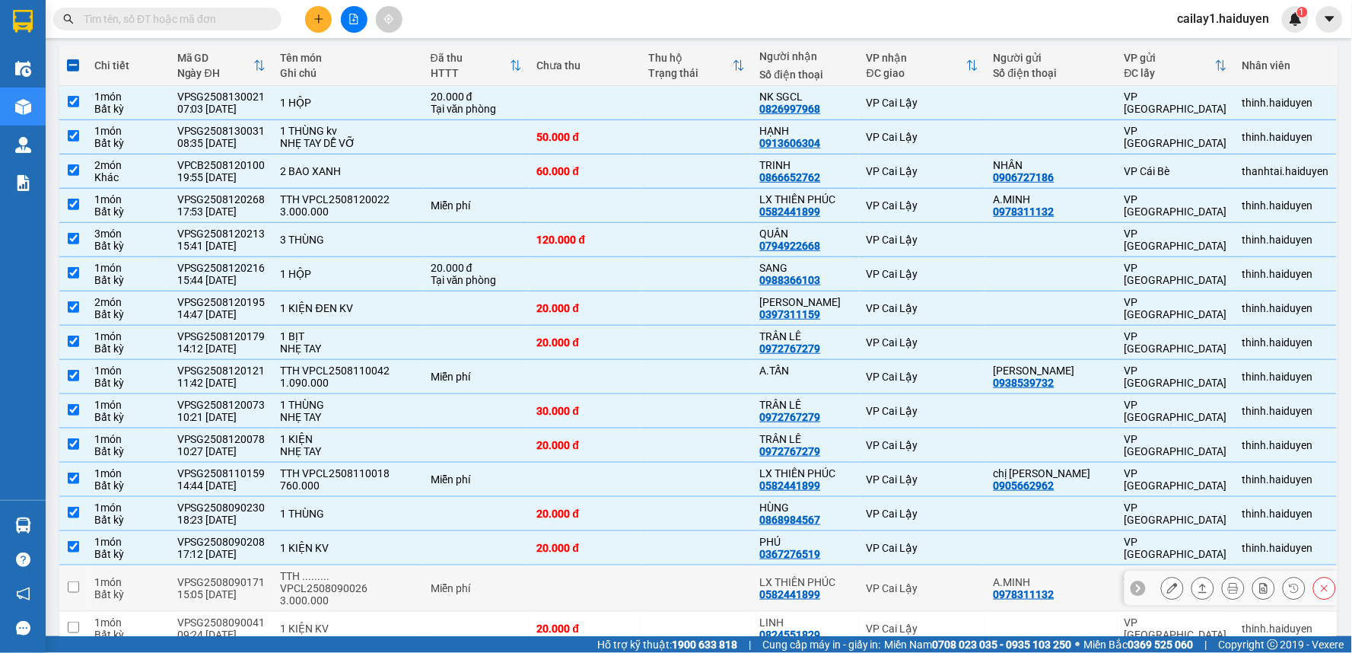
click at [431, 590] on div "Miễn phí" at bounding box center [476, 588] width 91 height 12
checkbox input "true"
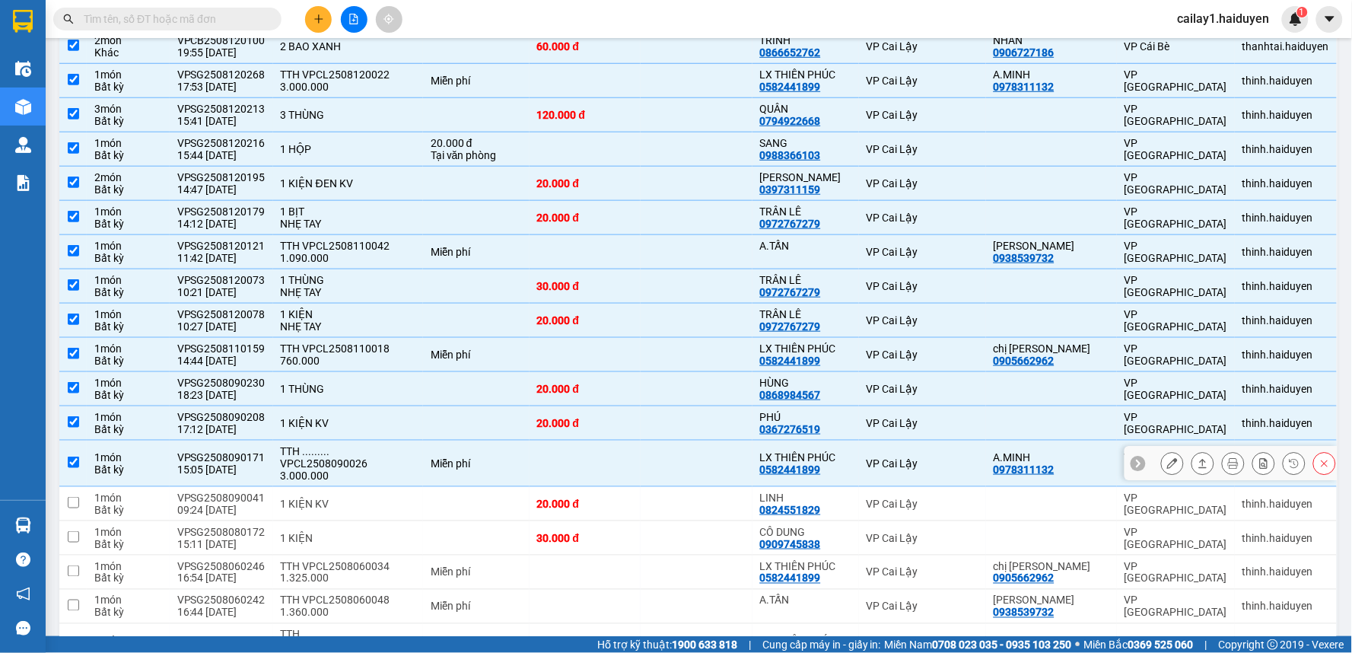
scroll to position [422, 0]
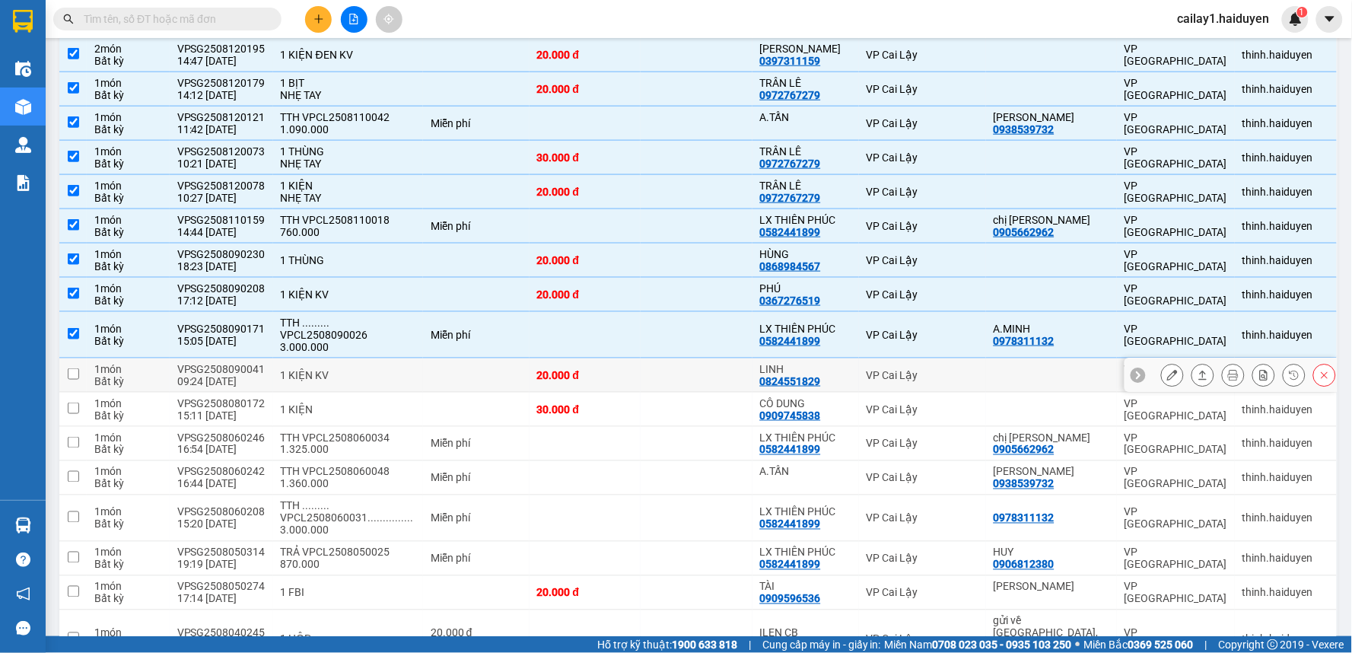
click at [460, 382] on td at bounding box center [476, 375] width 107 height 34
checkbox input "true"
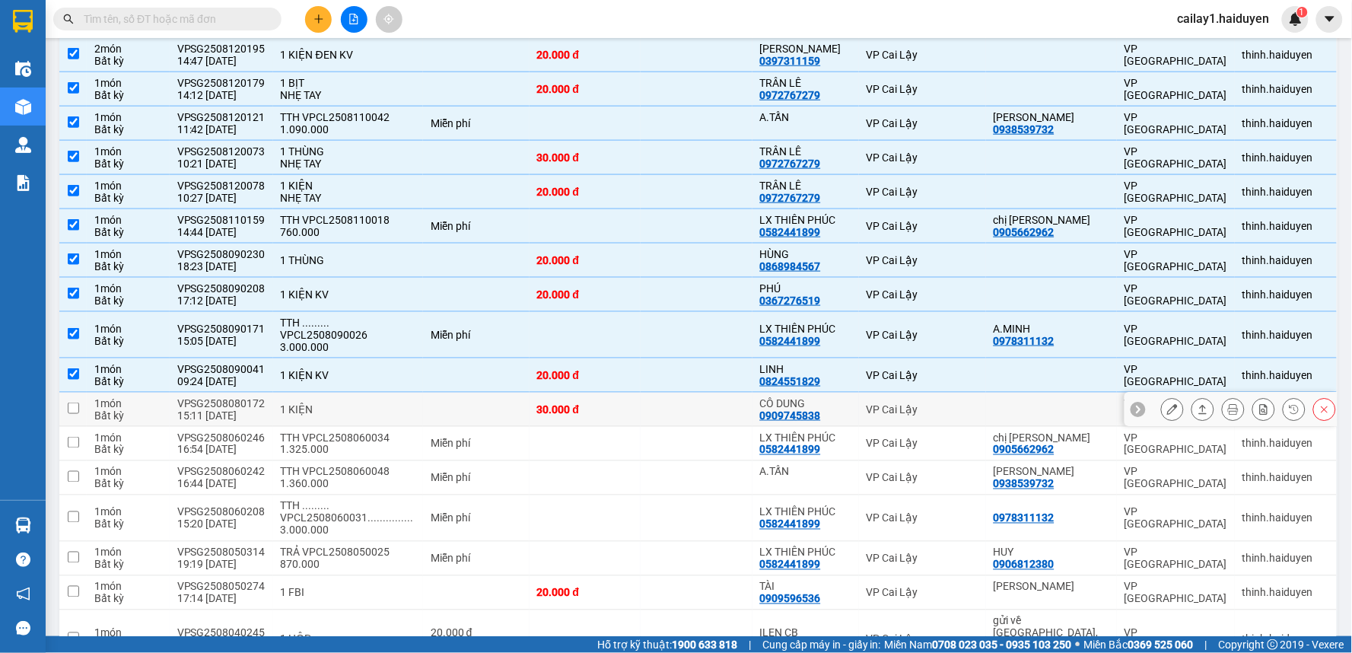
click at [466, 412] on td at bounding box center [476, 410] width 107 height 34
checkbox input "true"
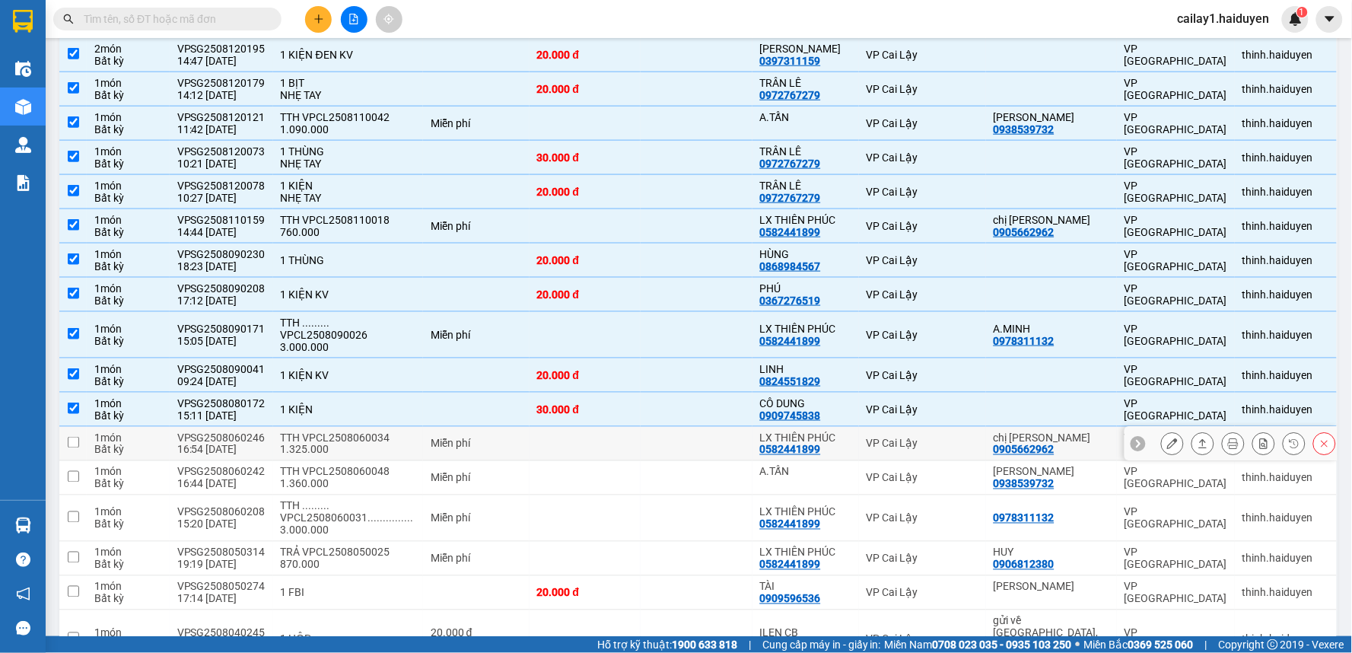
click at [519, 428] on td "Miễn phí" at bounding box center [476, 444] width 107 height 34
checkbox input "true"
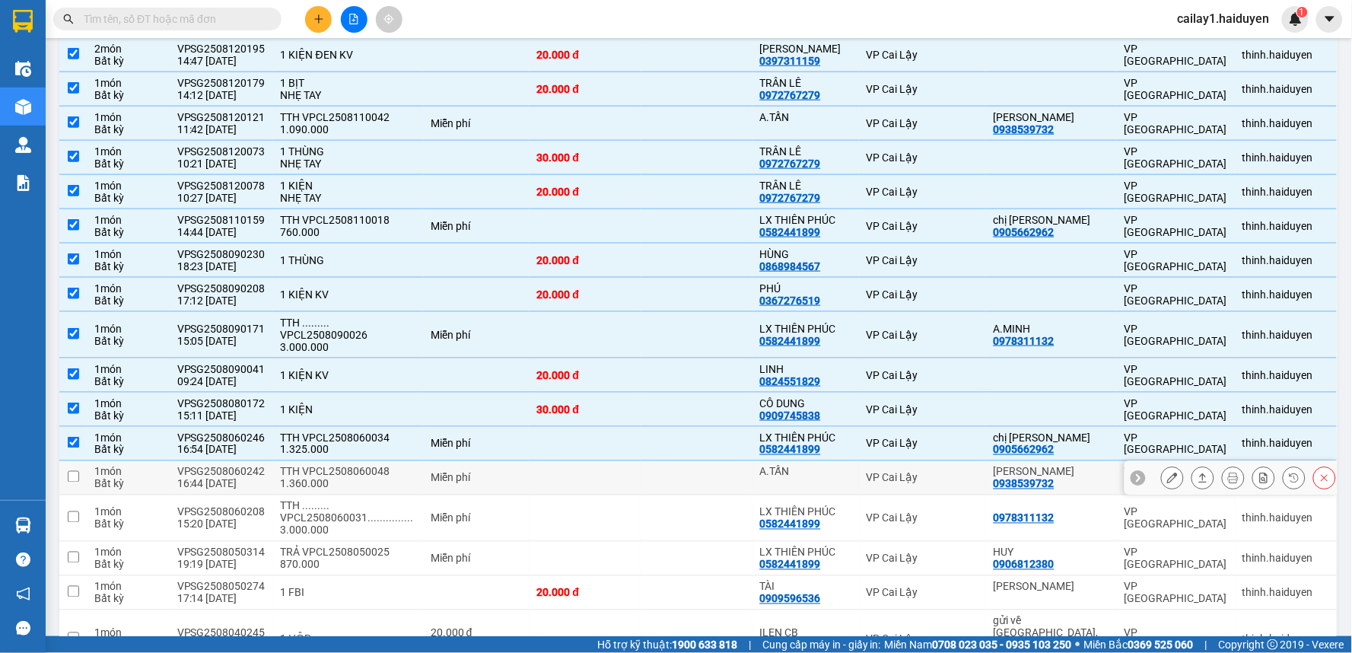
click at [517, 469] on td "Miễn phí" at bounding box center [476, 478] width 107 height 34
checkbox input "true"
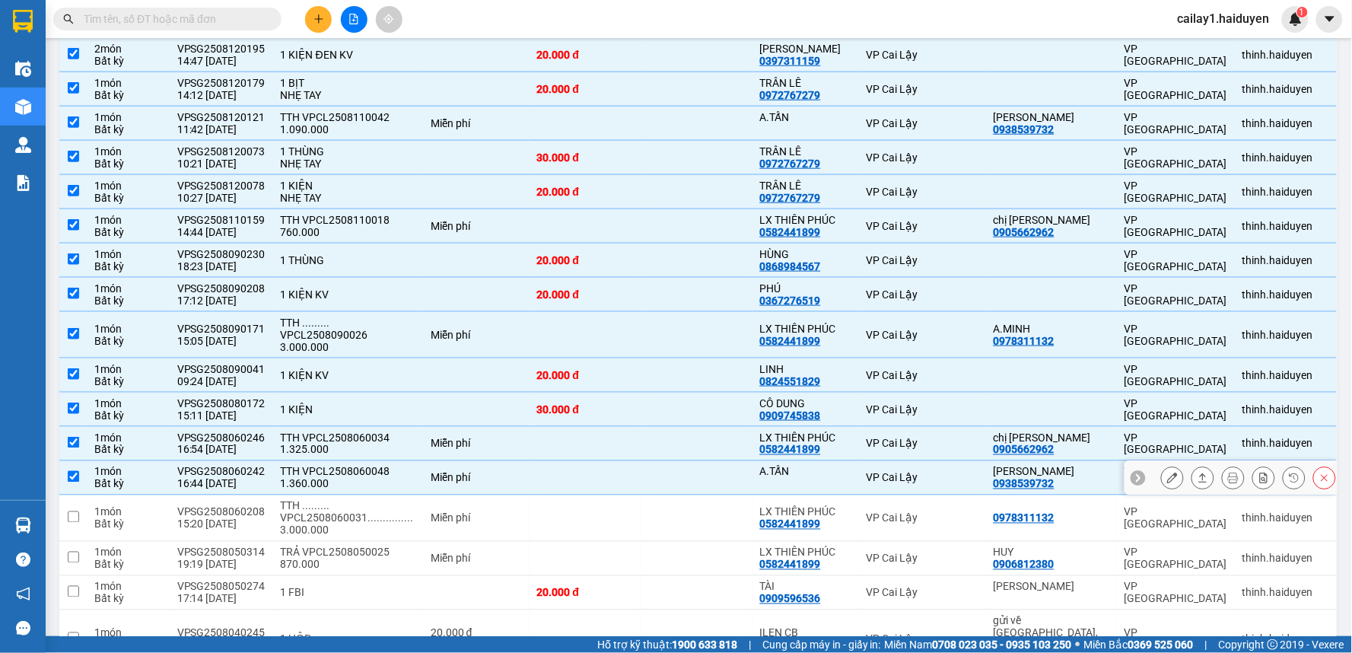
drag, startPoint x: 514, startPoint y: 493, endPoint x: 514, endPoint y: 533, distance: 39.6
click at [514, 501] on tbody "1 món Bất kỳ VPSG2508130021 07:03 13/08 1 HỘP 20.000 đ Tại văn phòng NK SGCL 08…" at bounding box center [698, 559] width 1279 height 1452
drag, startPoint x: 514, startPoint y: 551, endPoint x: 514, endPoint y: 522, distance: 28.9
click at [514, 551] on td "Miễn phí" at bounding box center [476, 559] width 107 height 34
checkbox input "true"
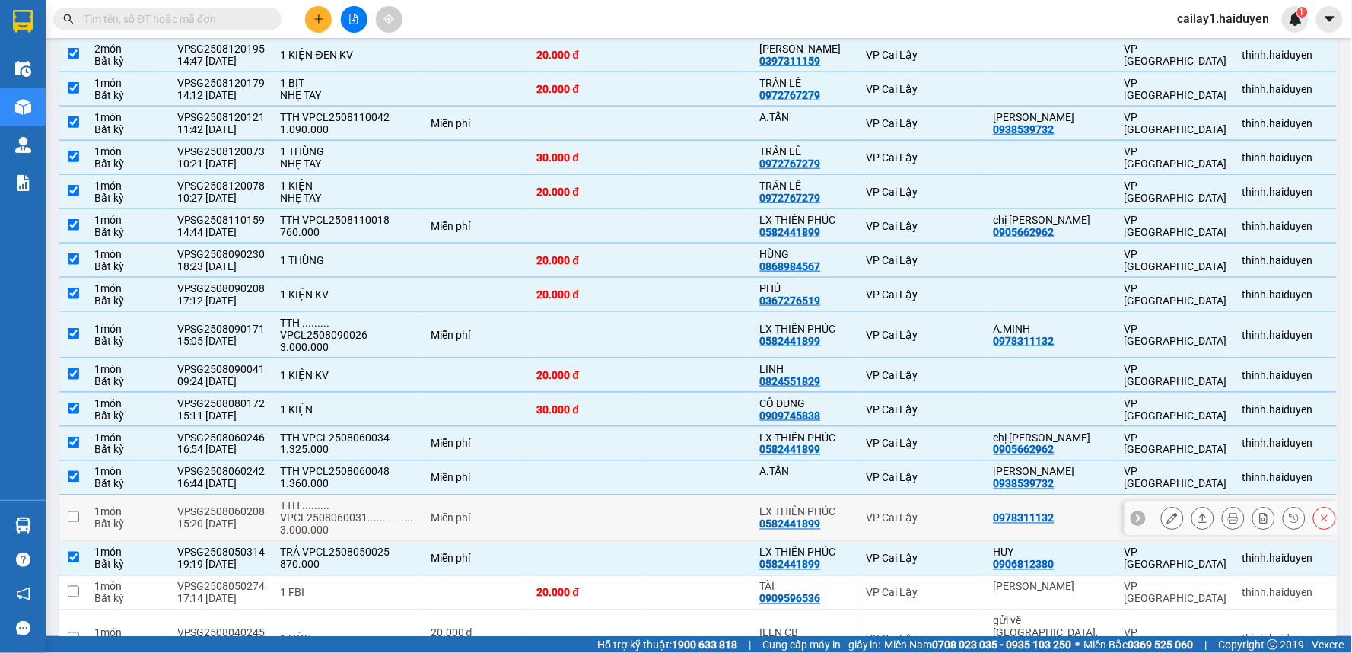
click at [518, 521] on div "Miễn phí" at bounding box center [476, 518] width 91 height 12
checkbox input "true"
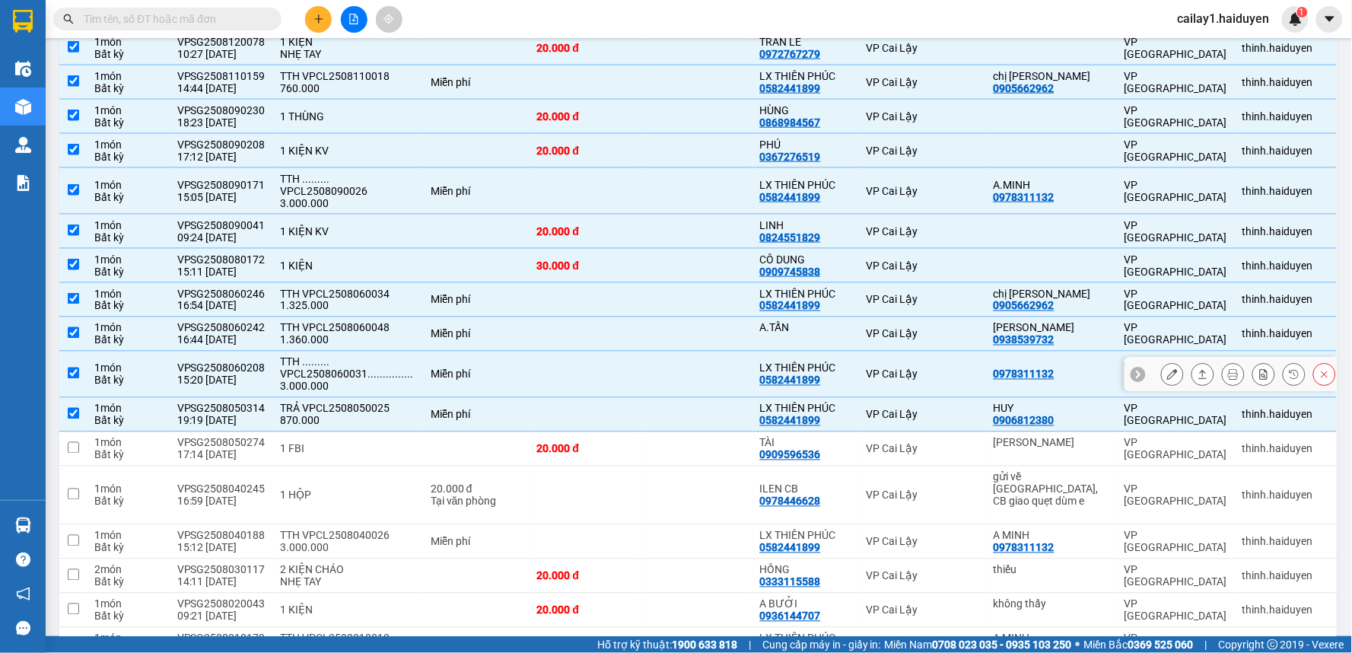
scroll to position [591, 0]
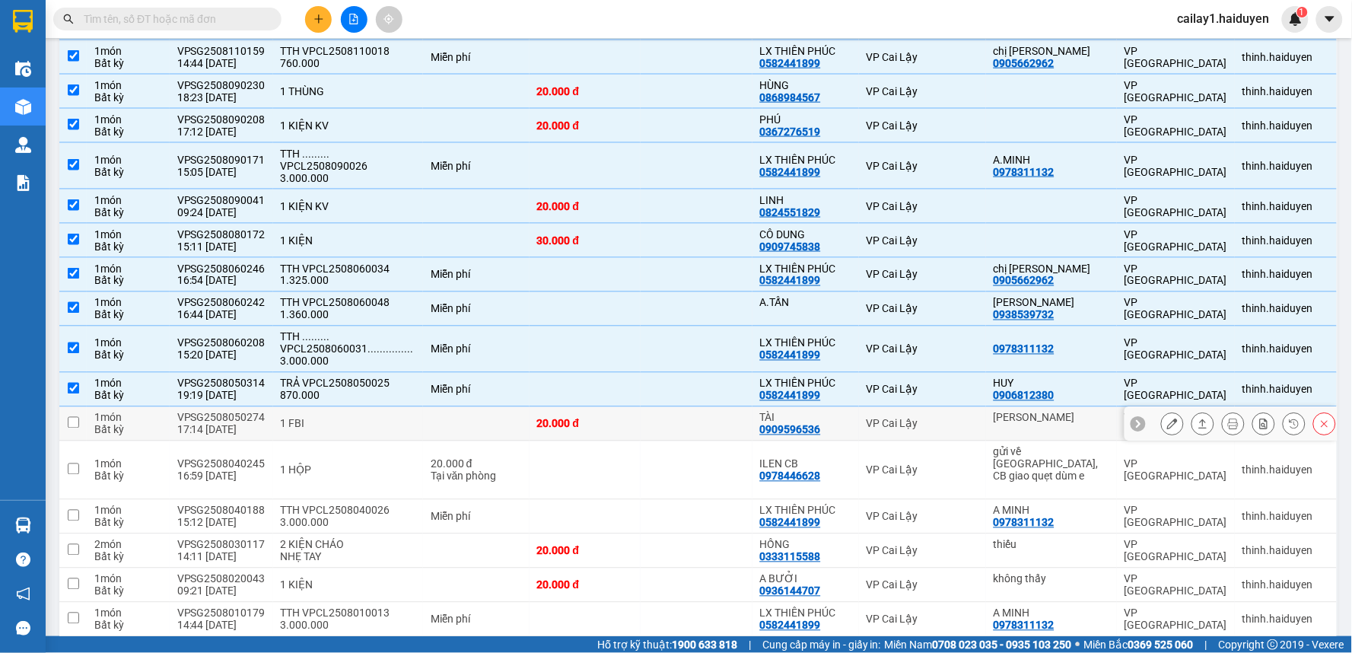
click at [503, 427] on td at bounding box center [476, 424] width 107 height 34
checkbox input "true"
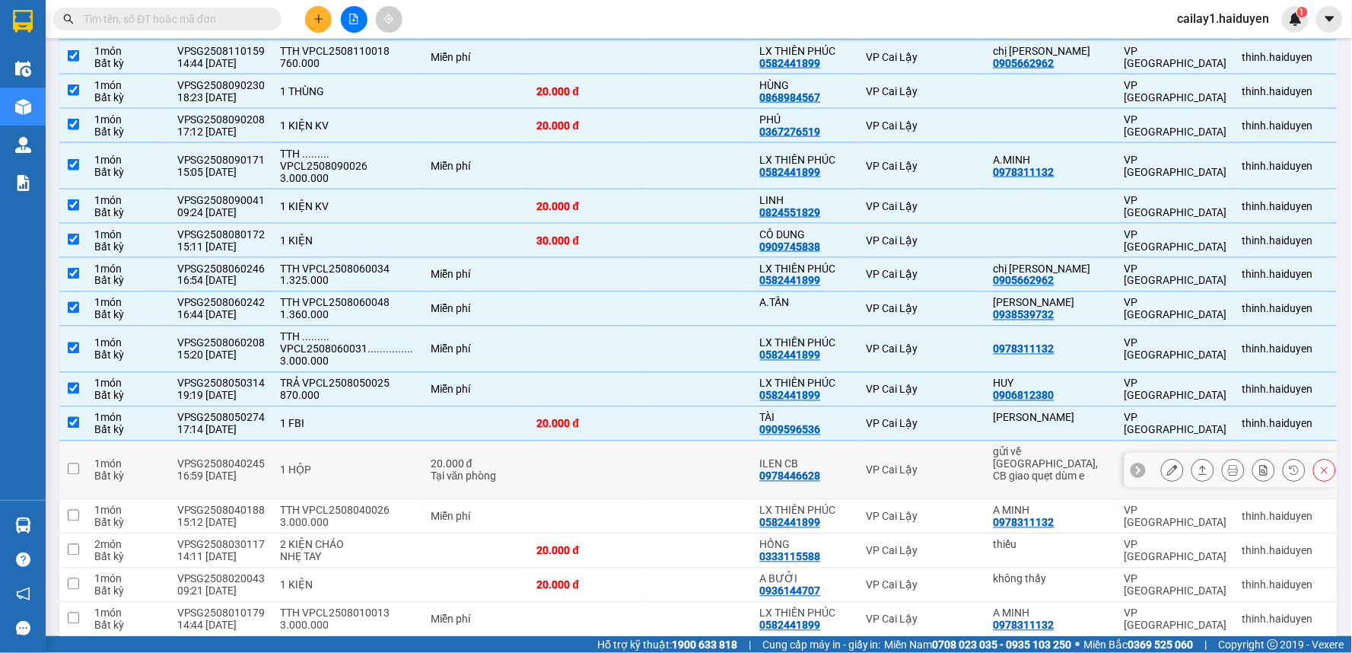
drag, startPoint x: 501, startPoint y: 446, endPoint x: 507, endPoint y: 473, distance: 28.1
click at [503, 447] on td "20.000 đ Tại văn phòng" at bounding box center [476, 470] width 107 height 59
checkbox input "true"
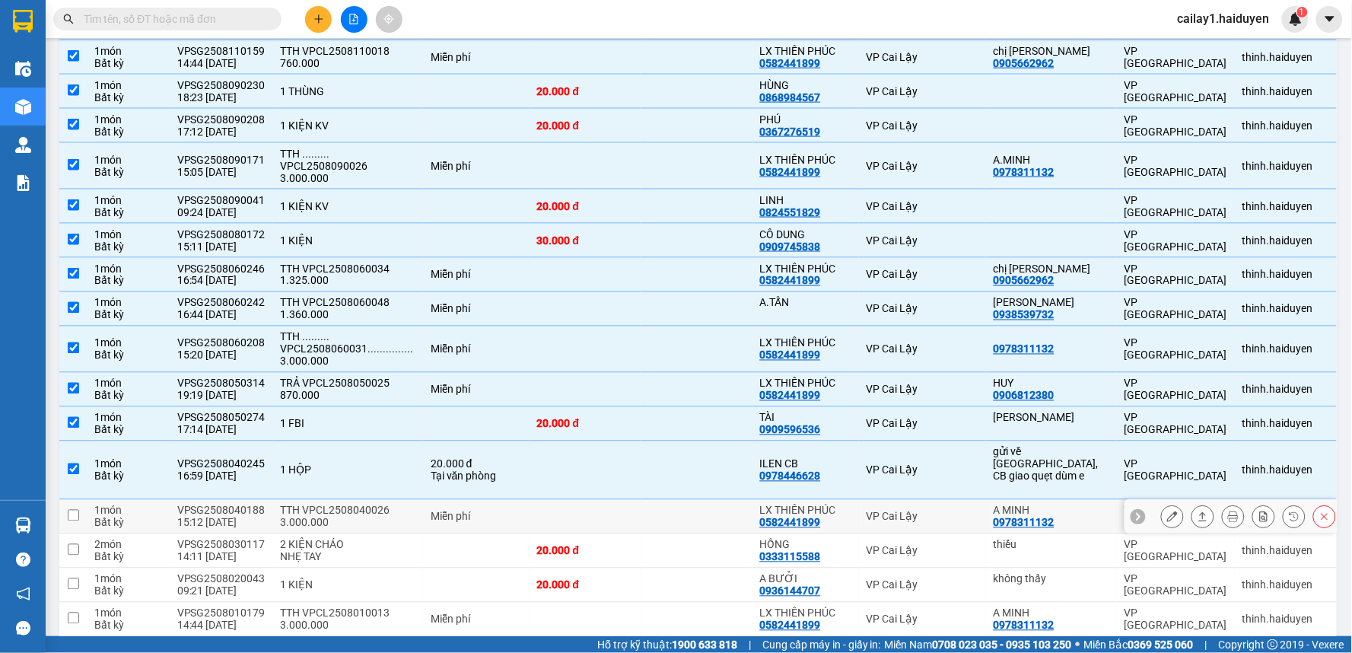
click at [513, 500] on td "Miễn phí" at bounding box center [476, 517] width 107 height 34
checkbox input "true"
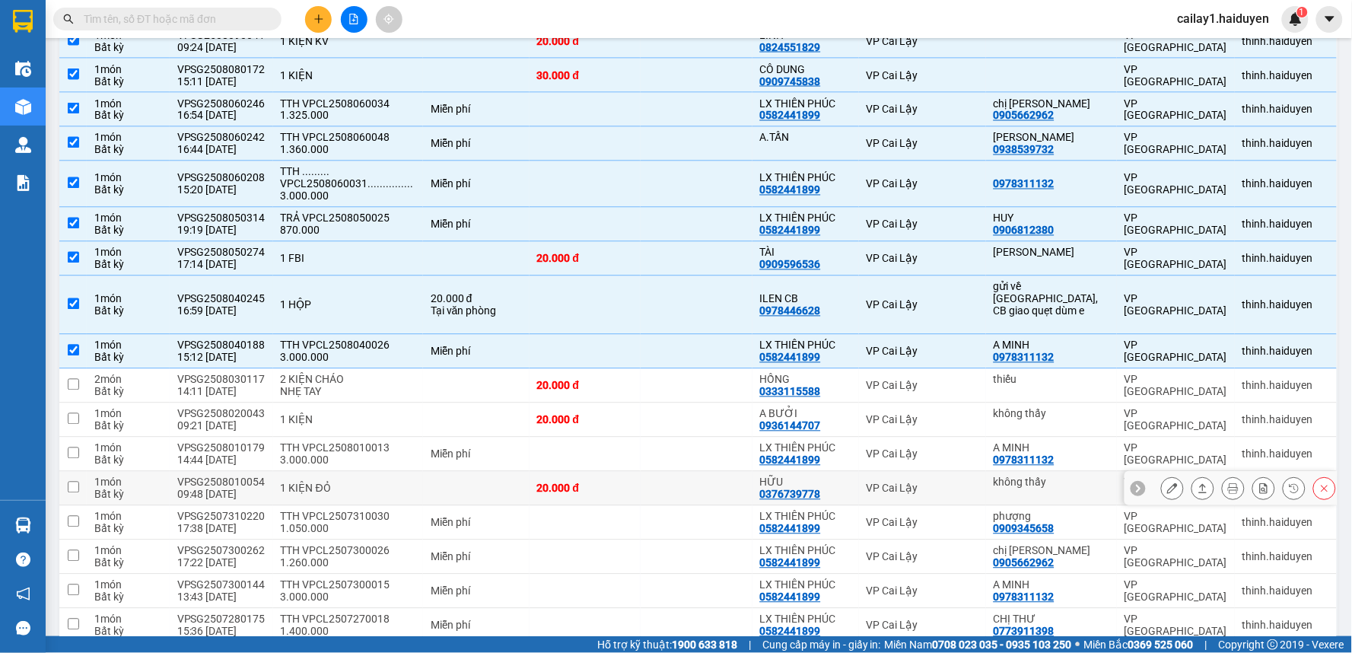
scroll to position [761, 0]
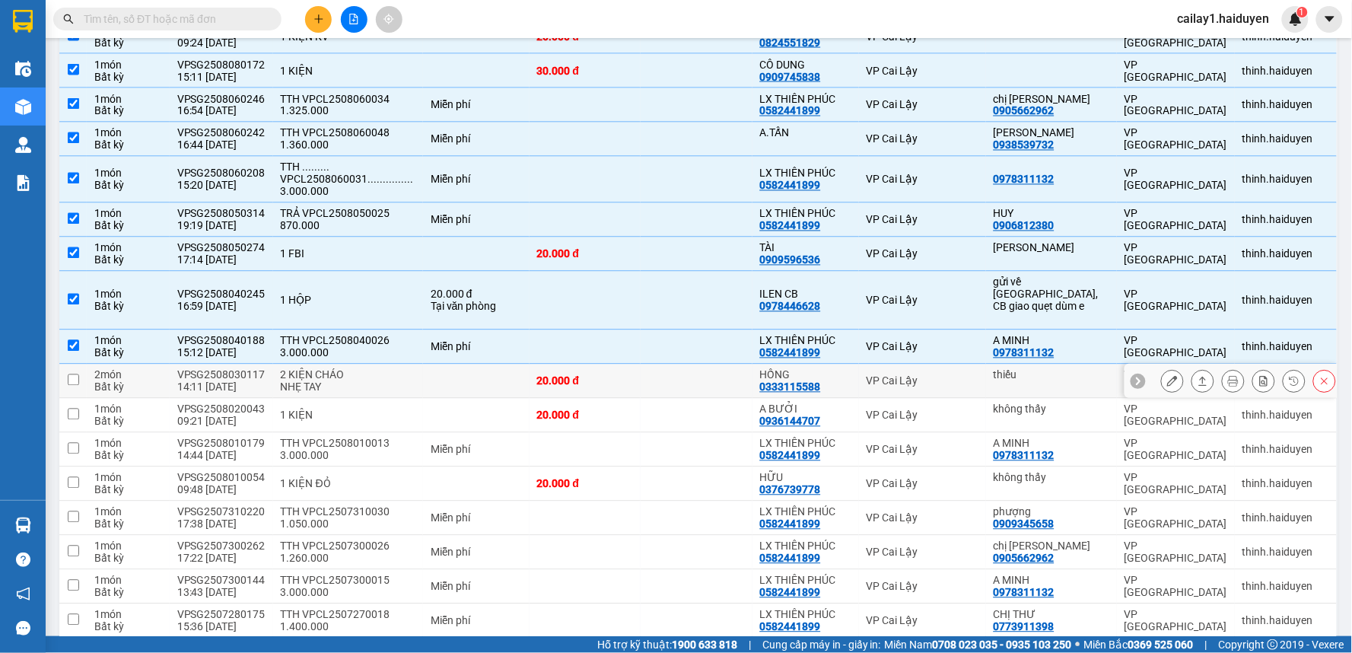
click at [548, 377] on div "20.000 đ" at bounding box center [585, 381] width 97 height 12
checkbox input "true"
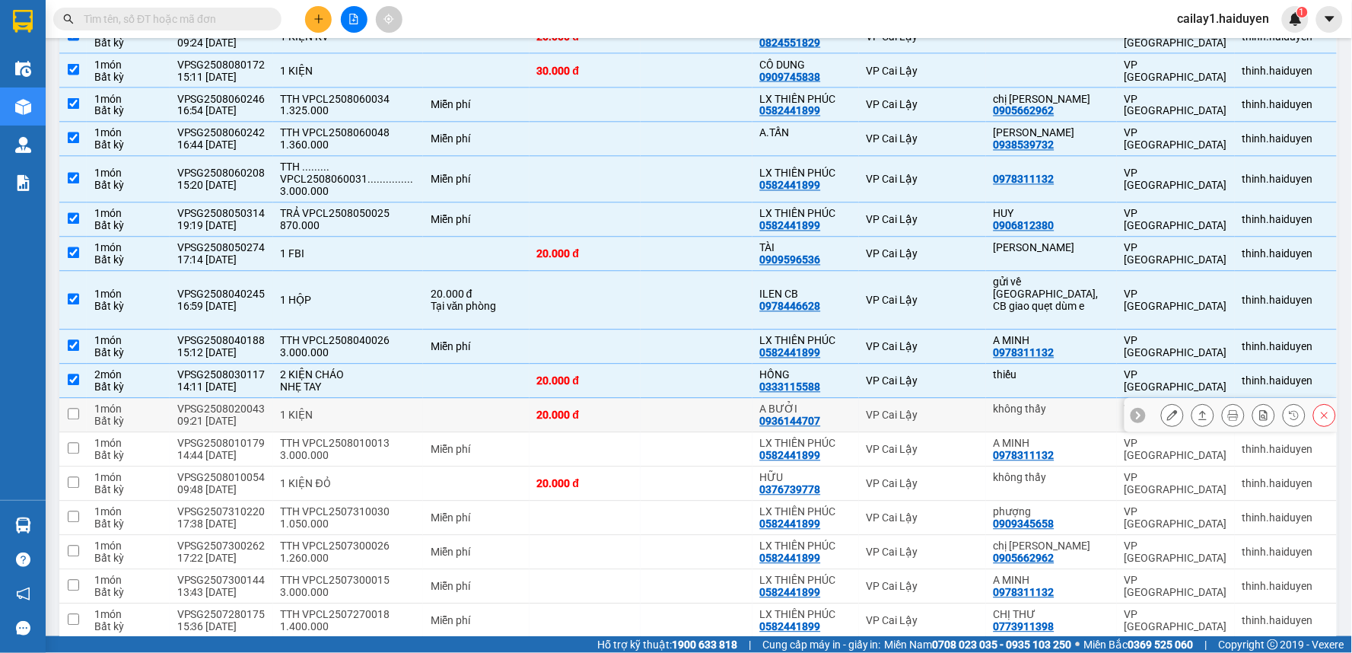
click at [549, 409] on div "20.000 đ" at bounding box center [585, 415] width 97 height 12
checkbox input "true"
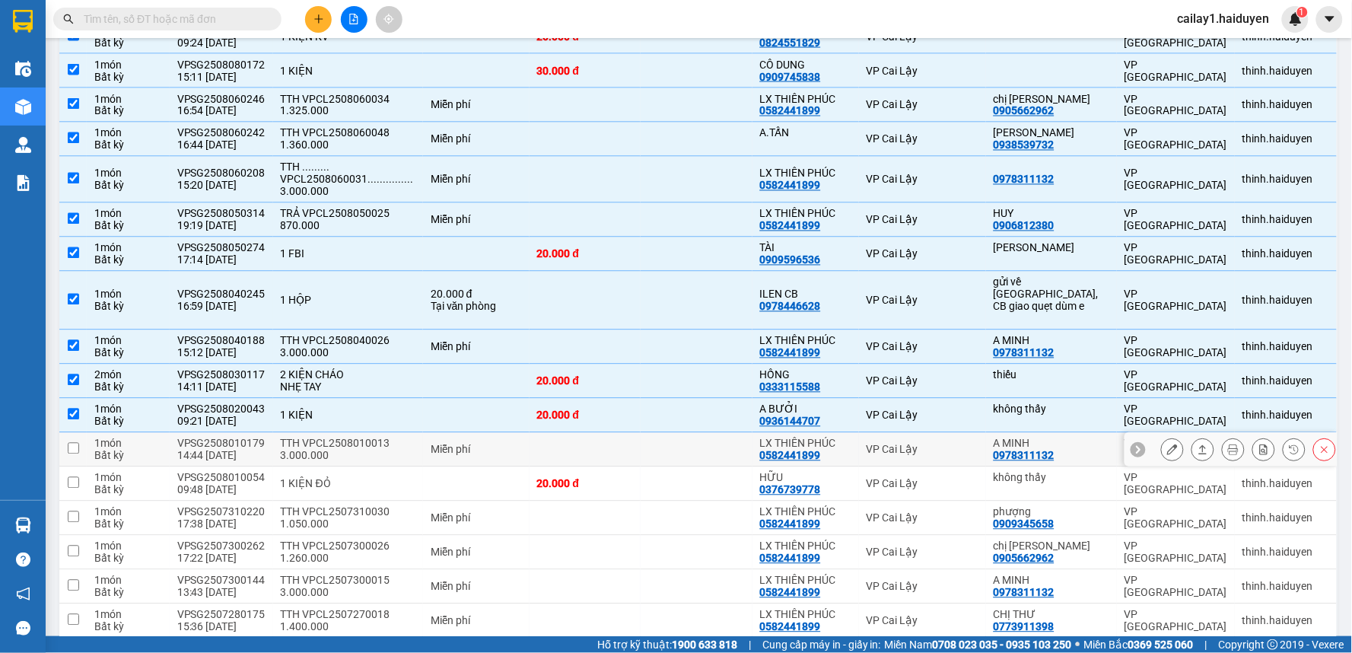
click at [558, 437] on td at bounding box center [586, 450] width 112 height 34
checkbox input "true"
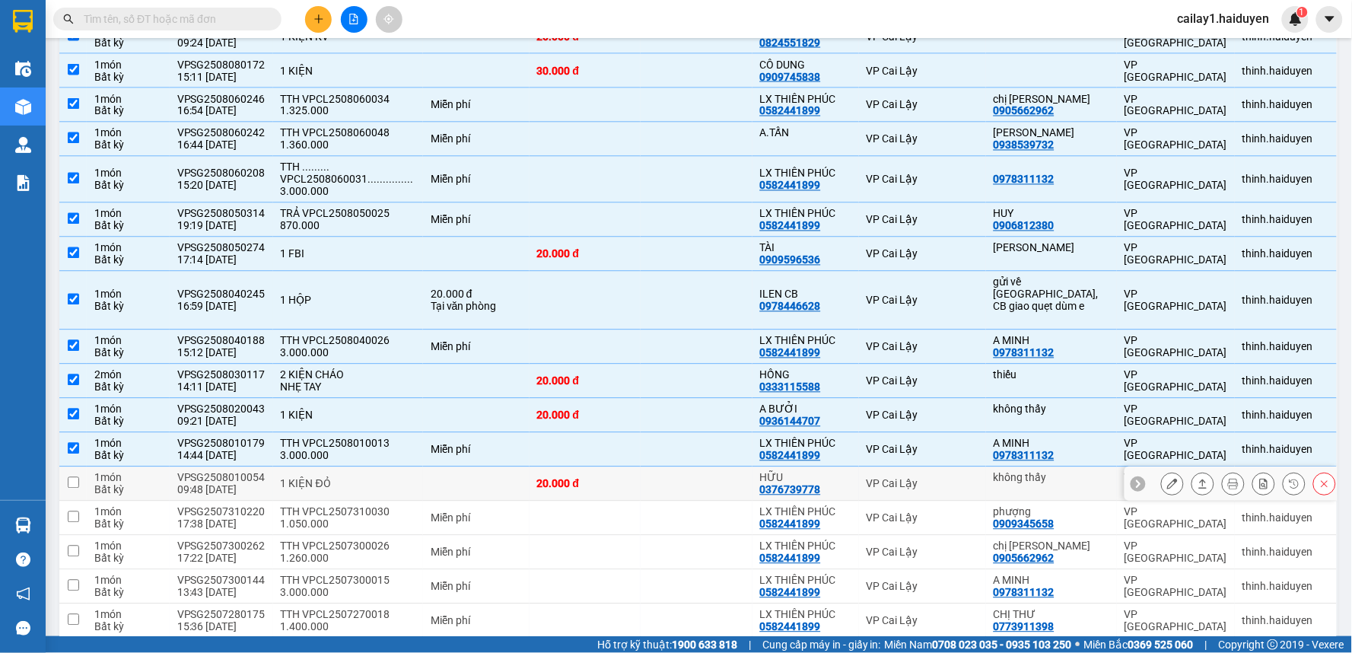
click at [558, 467] on td "20.000 đ" at bounding box center [586, 484] width 112 height 34
checkbox input "true"
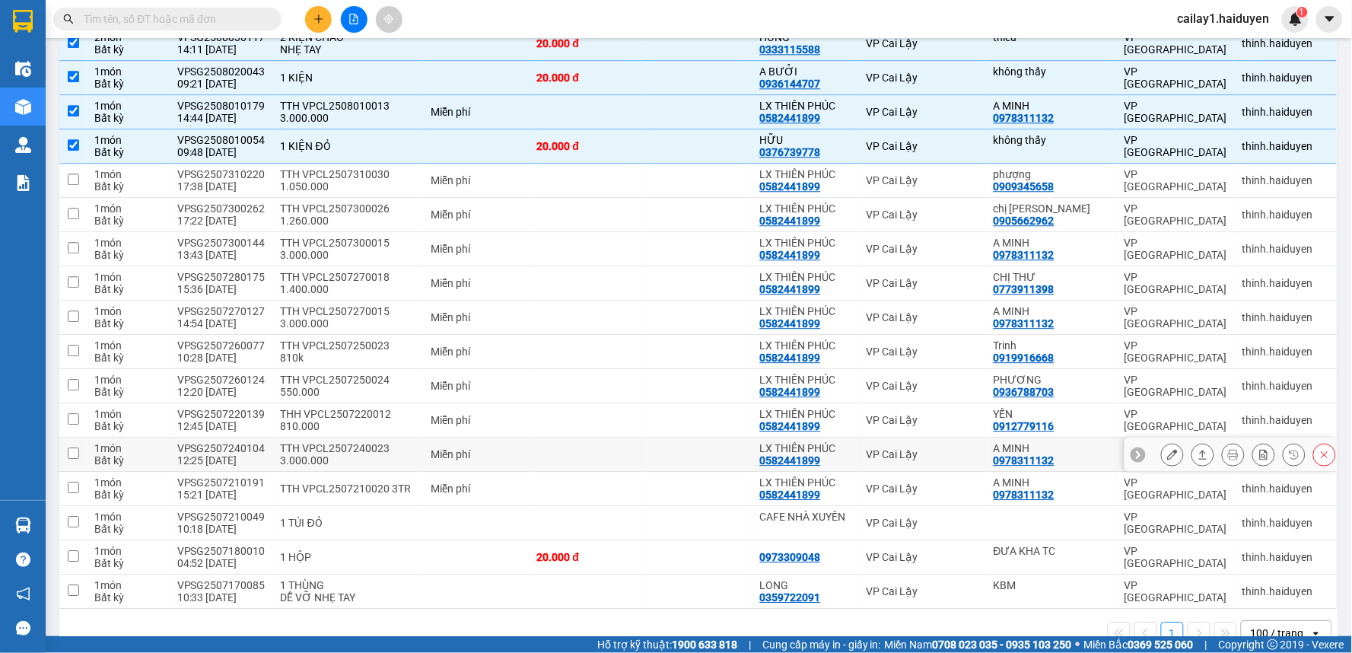
scroll to position [1125, 0]
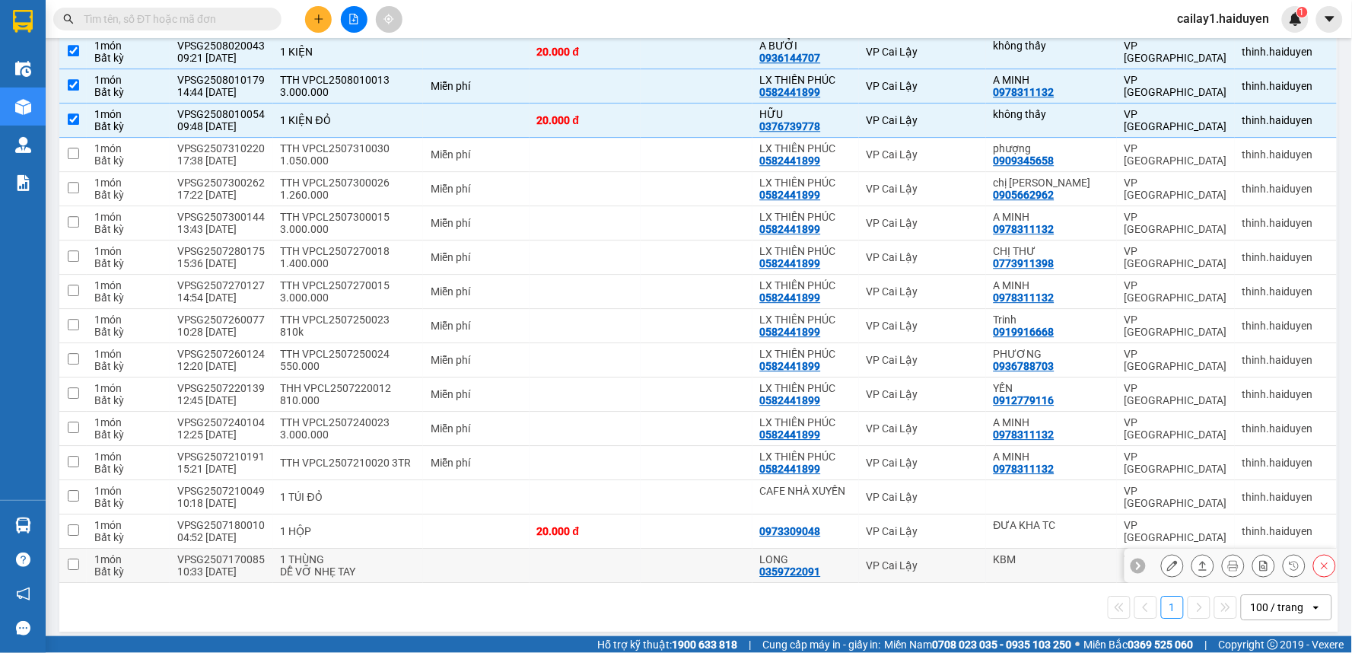
click at [553, 549] on td at bounding box center [586, 566] width 112 height 34
checkbox input "true"
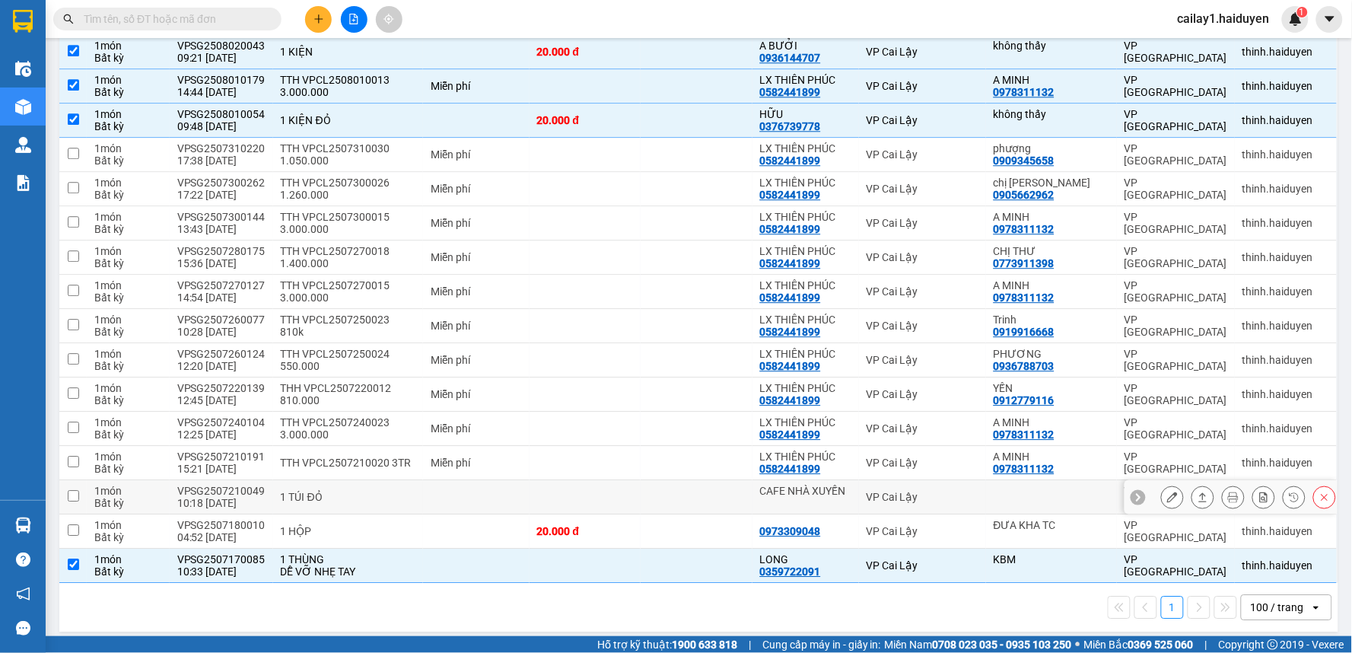
click at [568, 503] on td at bounding box center [586, 497] width 112 height 34
checkbox input "true"
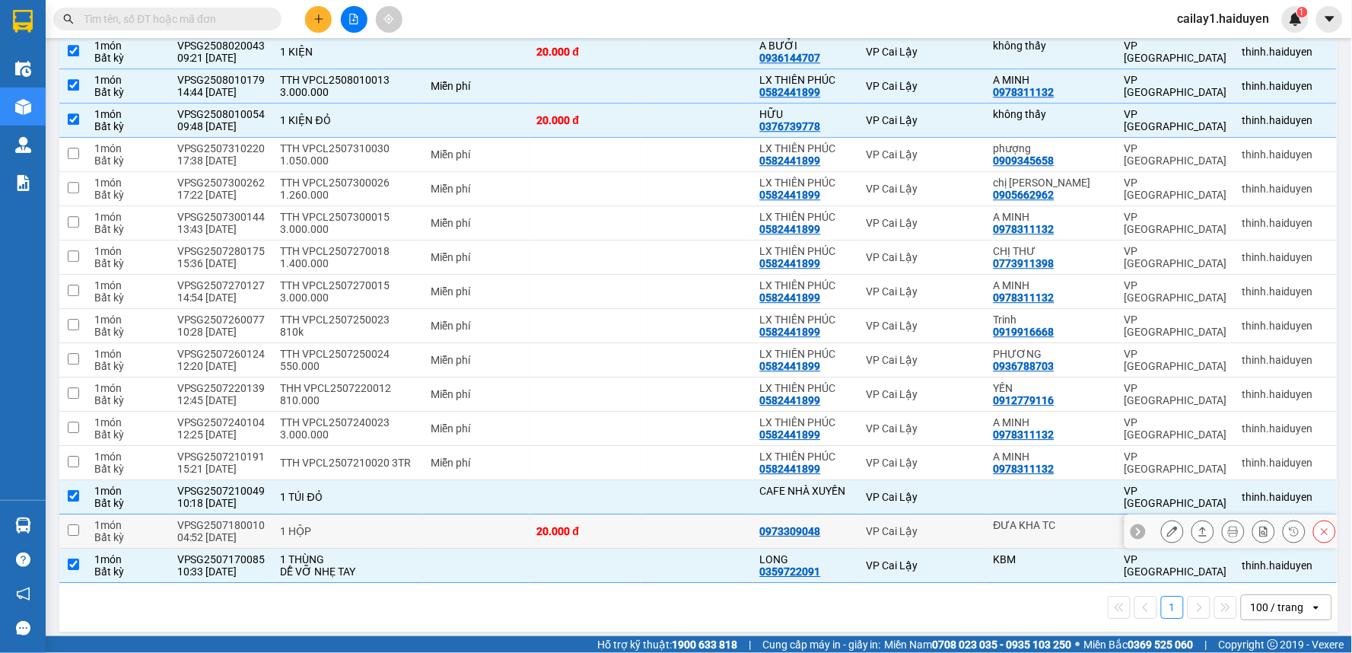
click at [581, 525] on div "20.000 đ" at bounding box center [585, 531] width 97 height 12
checkbox input "true"
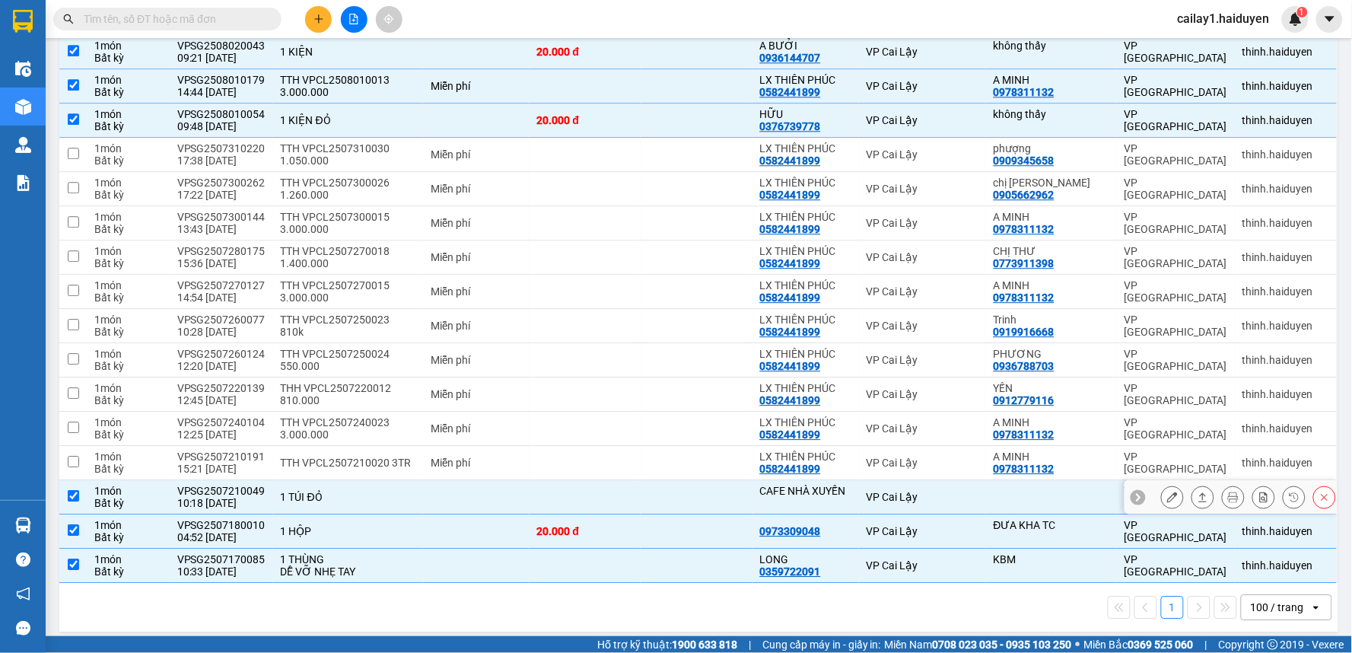
click at [584, 480] on td at bounding box center [586, 497] width 112 height 34
checkbox input "false"
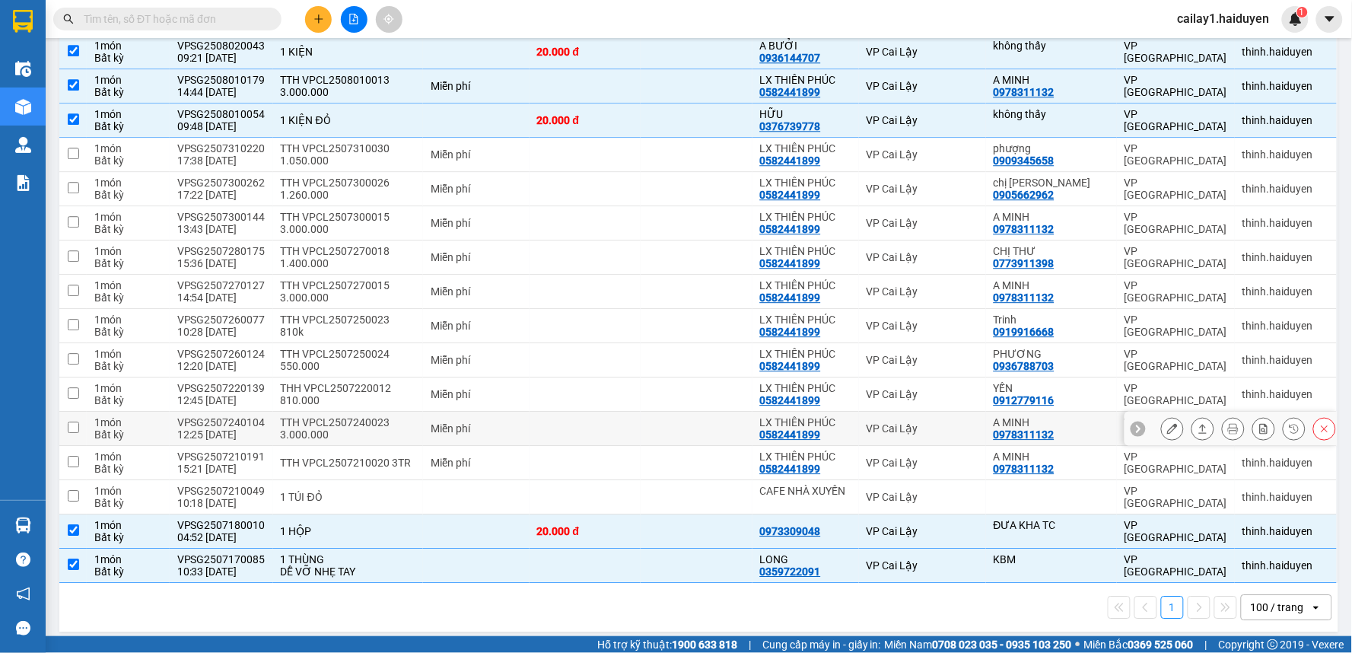
drag, startPoint x: 605, startPoint y: 429, endPoint x: 606, endPoint y: 418, distance: 10.8
click at [605, 428] on td at bounding box center [586, 429] width 112 height 34
checkbox input "true"
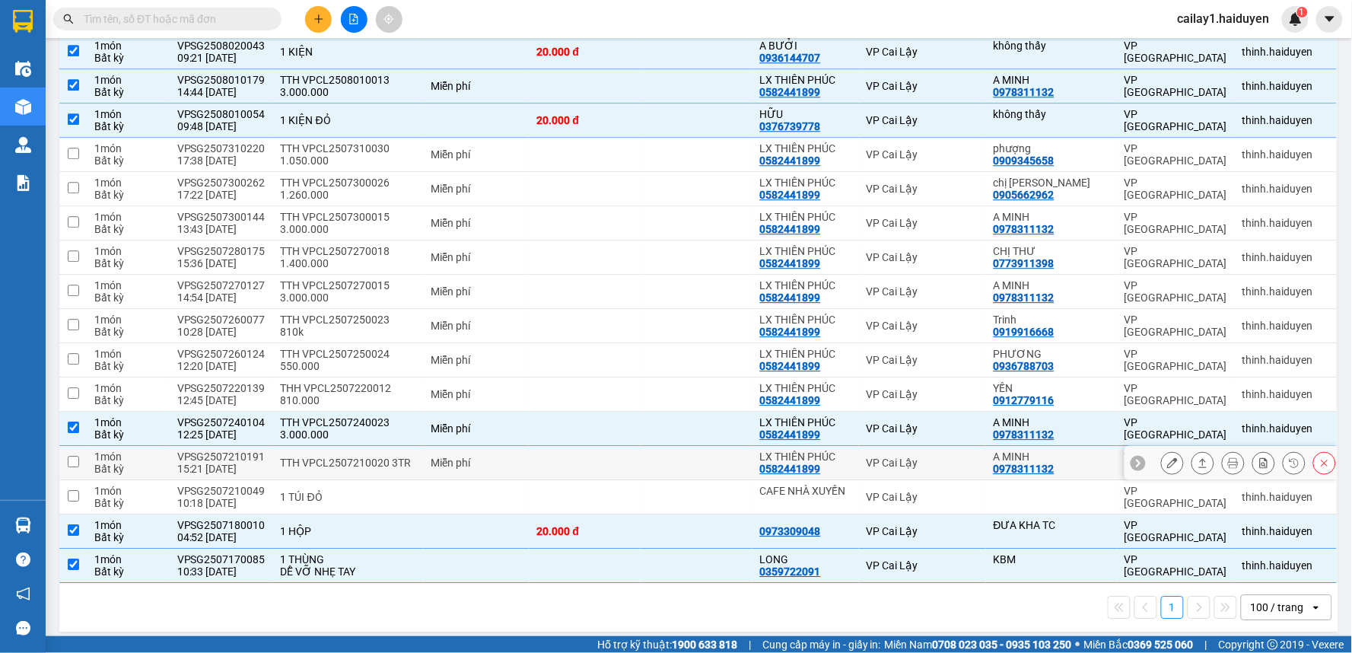
drag, startPoint x: 603, startPoint y: 441, endPoint x: 584, endPoint y: 467, distance: 32.1
click at [603, 446] on td at bounding box center [586, 463] width 112 height 34
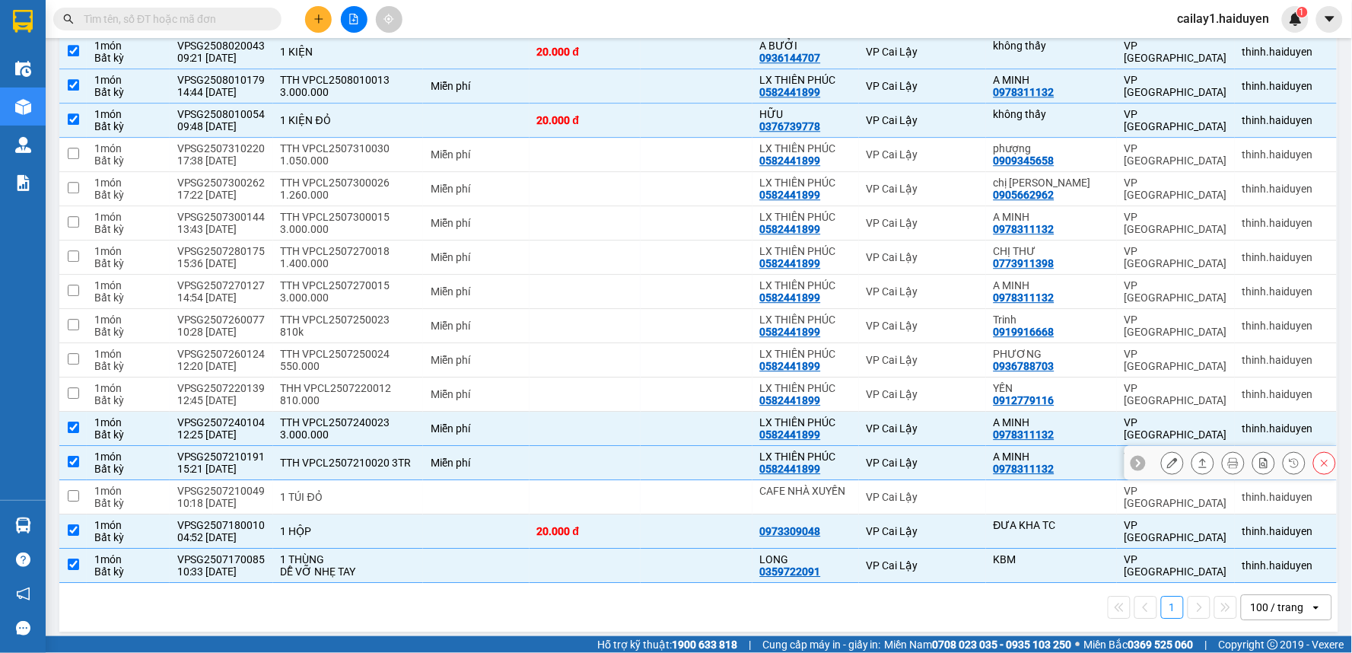
click at [586, 467] on td at bounding box center [586, 463] width 112 height 34
checkbox input "false"
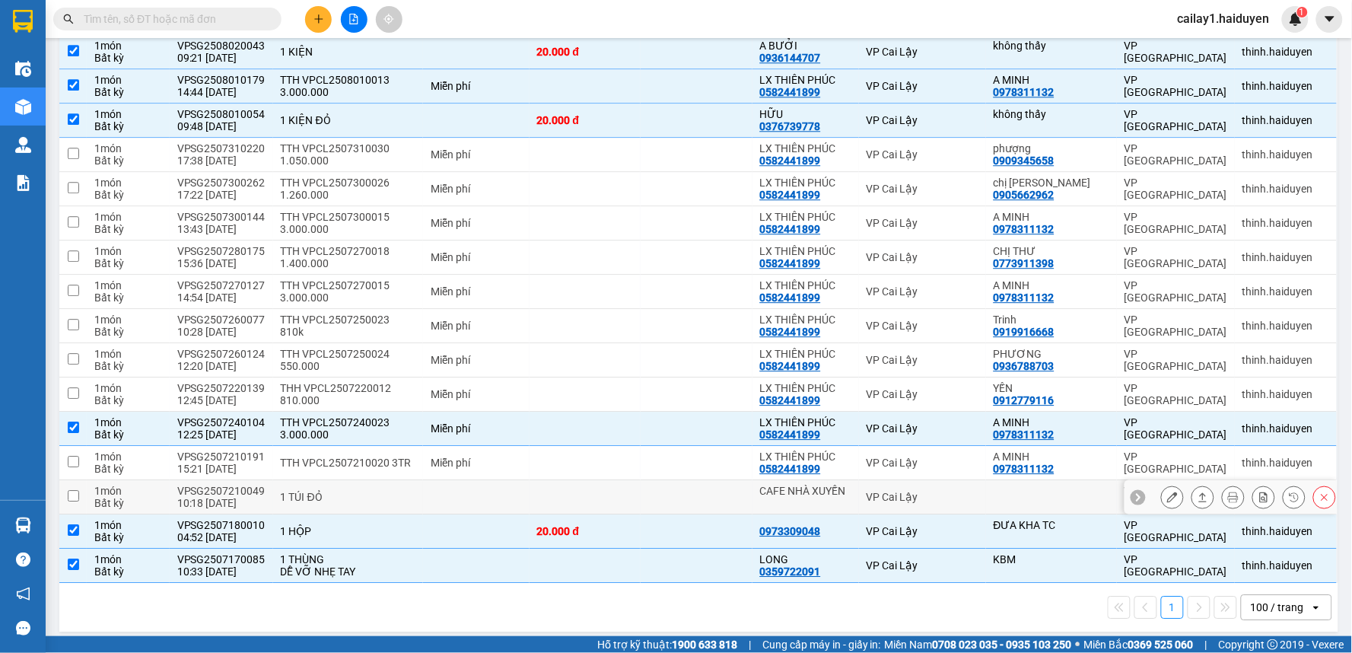
click at [587, 485] on td at bounding box center [586, 497] width 112 height 34
checkbox input "true"
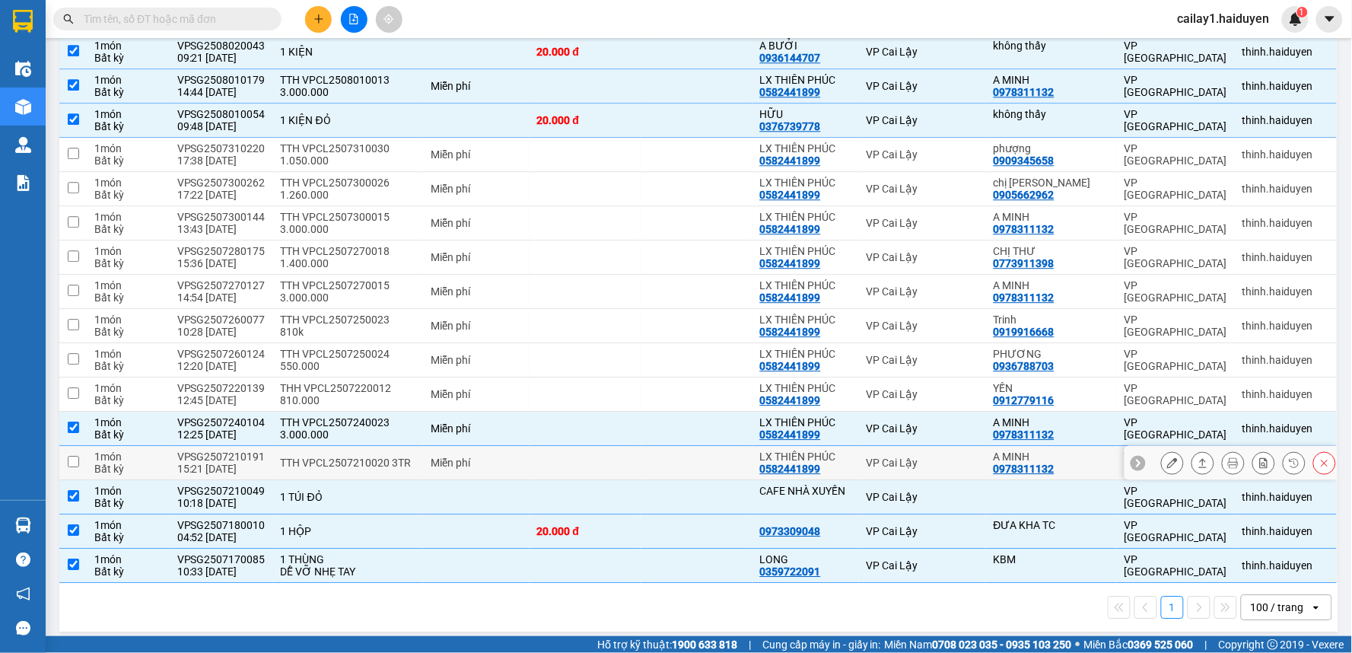
drag, startPoint x: 603, startPoint y: 447, endPoint x: 603, endPoint y: 329, distance: 117.9
click at [605, 446] on td at bounding box center [586, 463] width 112 height 34
checkbox input "true"
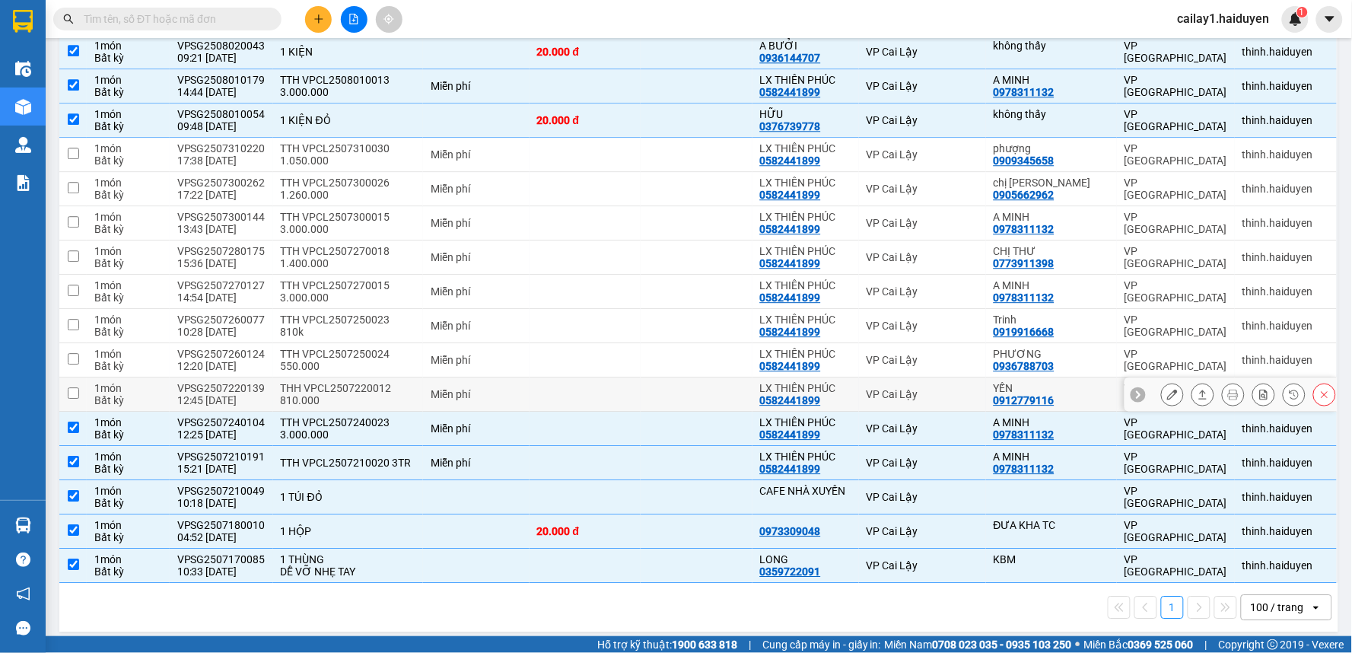
drag, startPoint x: 595, startPoint y: 381, endPoint x: 615, endPoint y: 347, distance: 39.5
click at [597, 377] on td at bounding box center [586, 394] width 112 height 34
checkbox input "true"
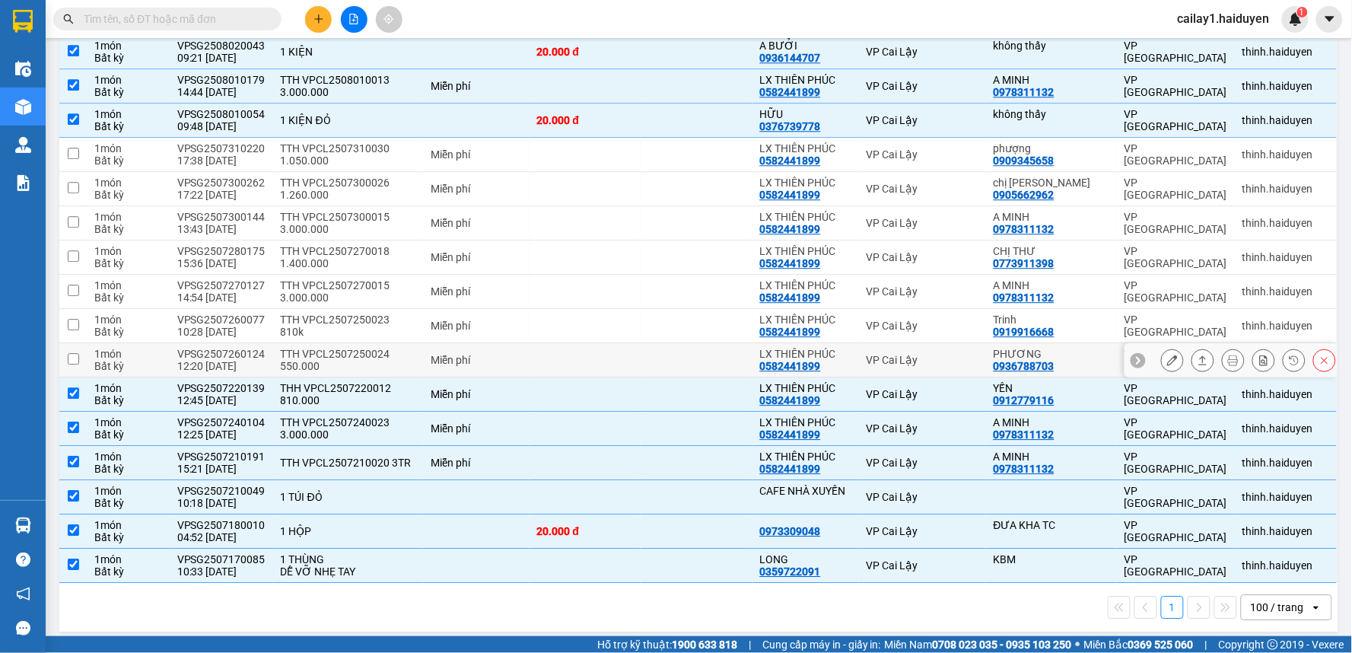
drag, startPoint x: 618, startPoint y: 340, endPoint x: 635, endPoint y: 309, distance: 35.4
click at [618, 343] on td at bounding box center [586, 360] width 112 height 34
checkbox input "true"
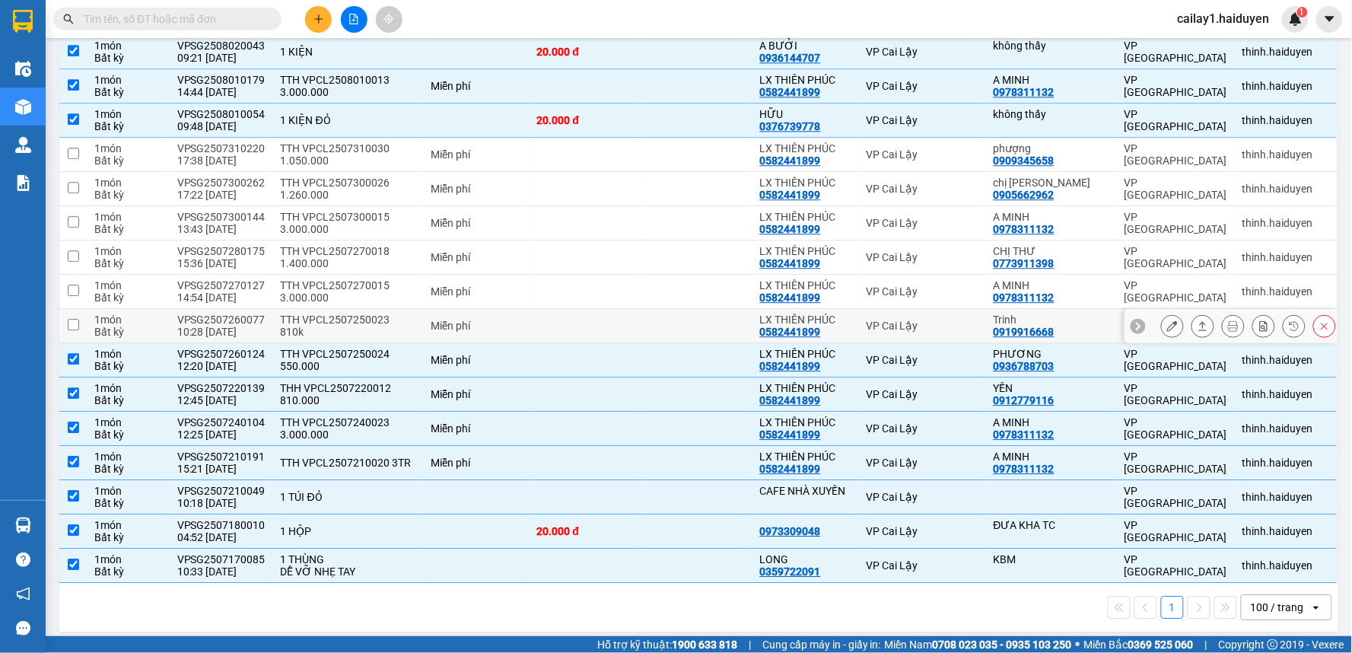
drag, startPoint x: 635, startPoint y: 309, endPoint x: 647, endPoint y: 284, distance: 27.9
click at [635, 309] on td at bounding box center [586, 326] width 112 height 34
checkbox input "true"
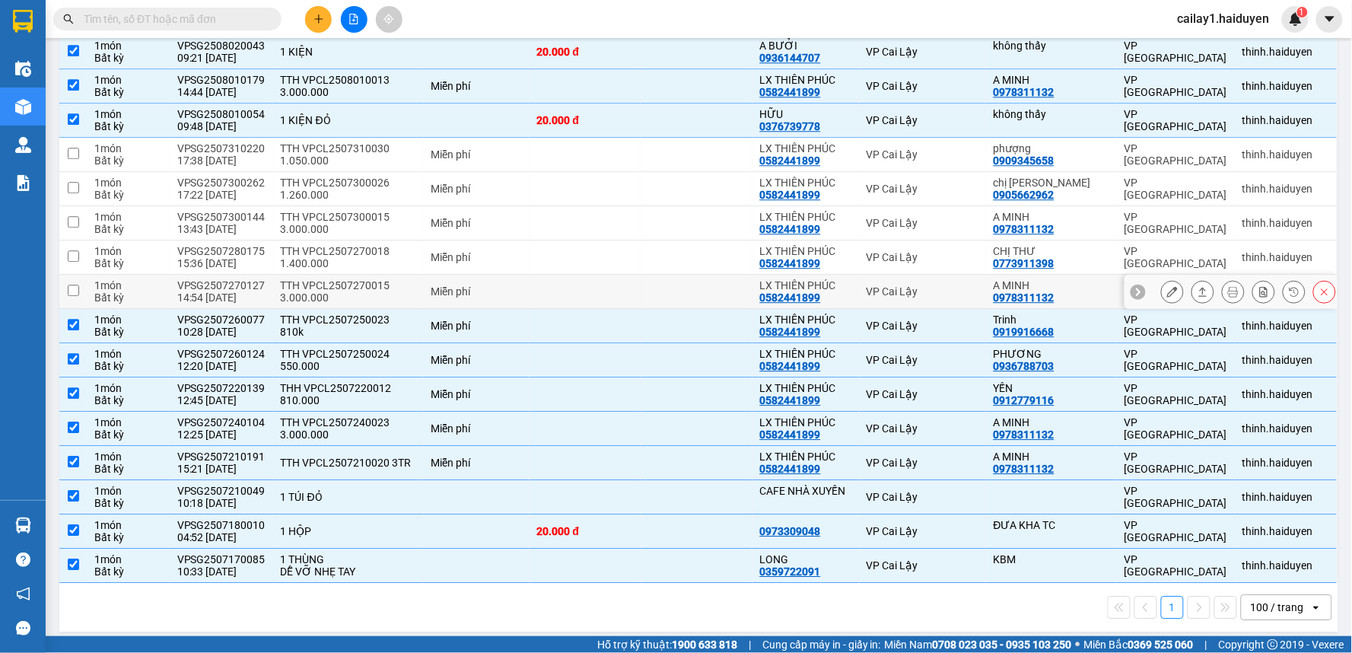
click at [647, 275] on td at bounding box center [697, 292] width 112 height 34
checkbox input "true"
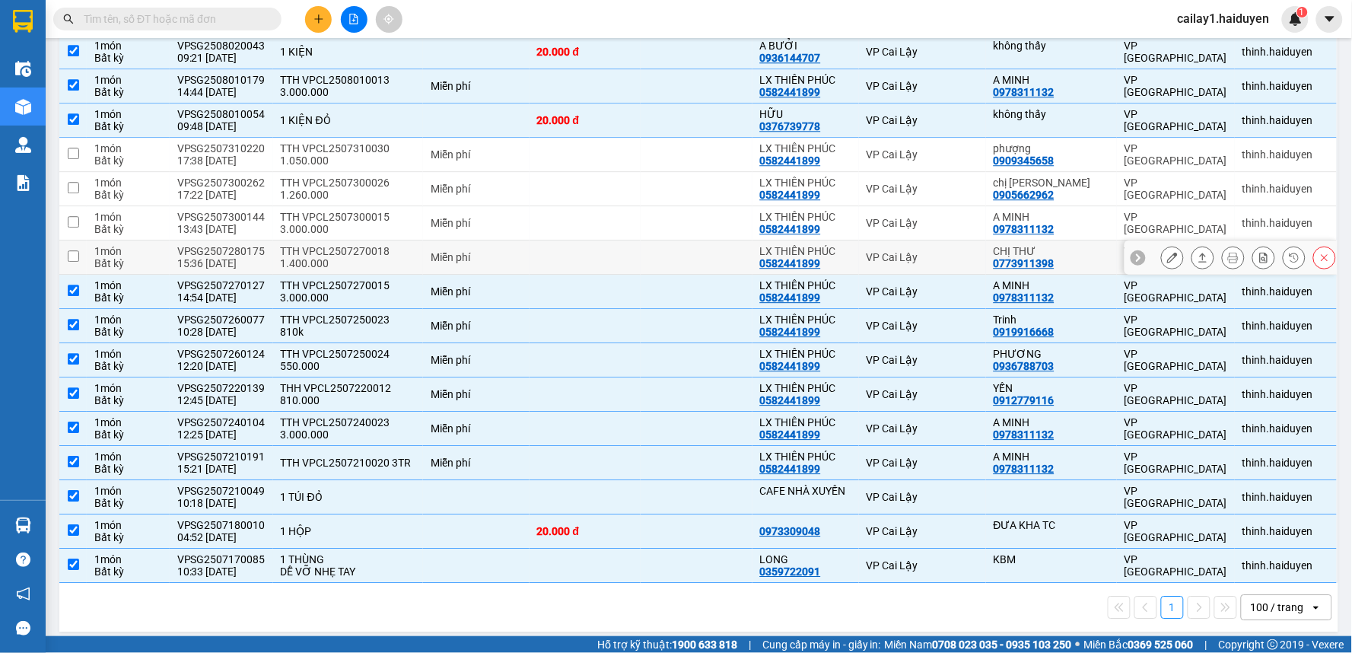
click at [653, 240] on td at bounding box center [697, 257] width 112 height 34
checkbox input "true"
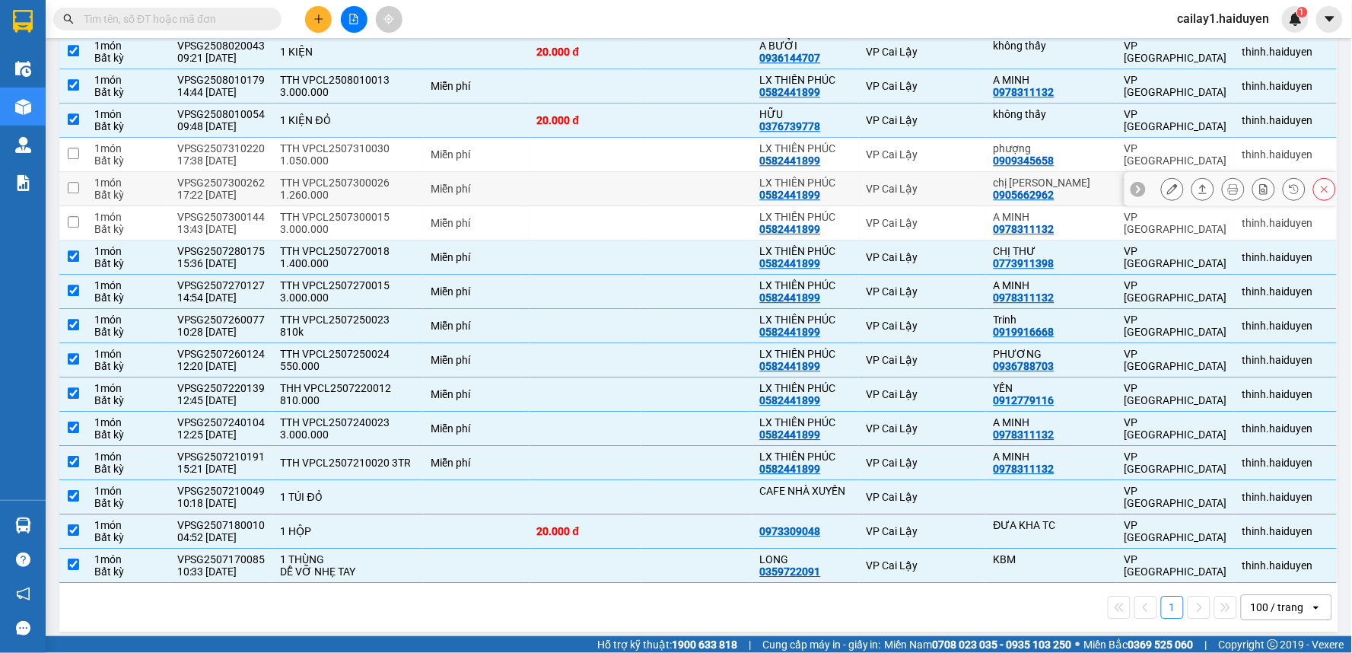
click at [670, 189] on td at bounding box center [697, 189] width 112 height 34
checkbox input "true"
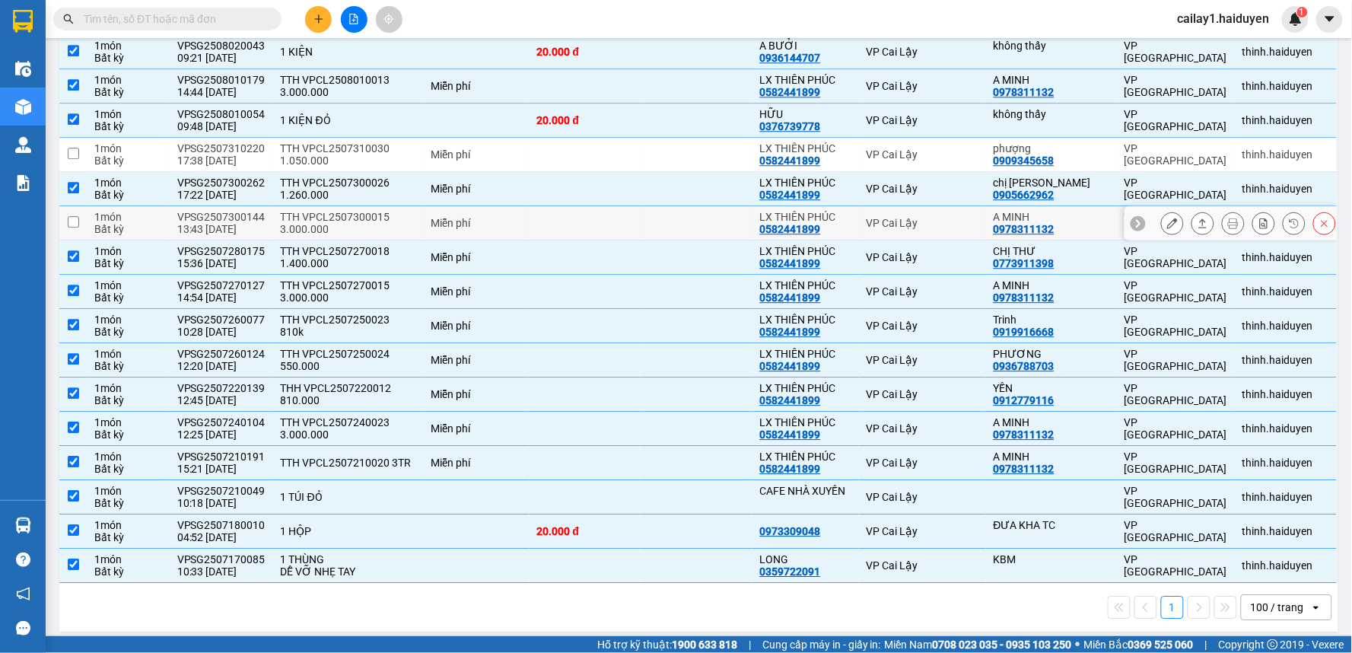
drag, startPoint x: 663, startPoint y: 204, endPoint x: 686, endPoint y: 155, distance: 53.8
click at [663, 206] on td at bounding box center [697, 223] width 112 height 34
checkbox input "true"
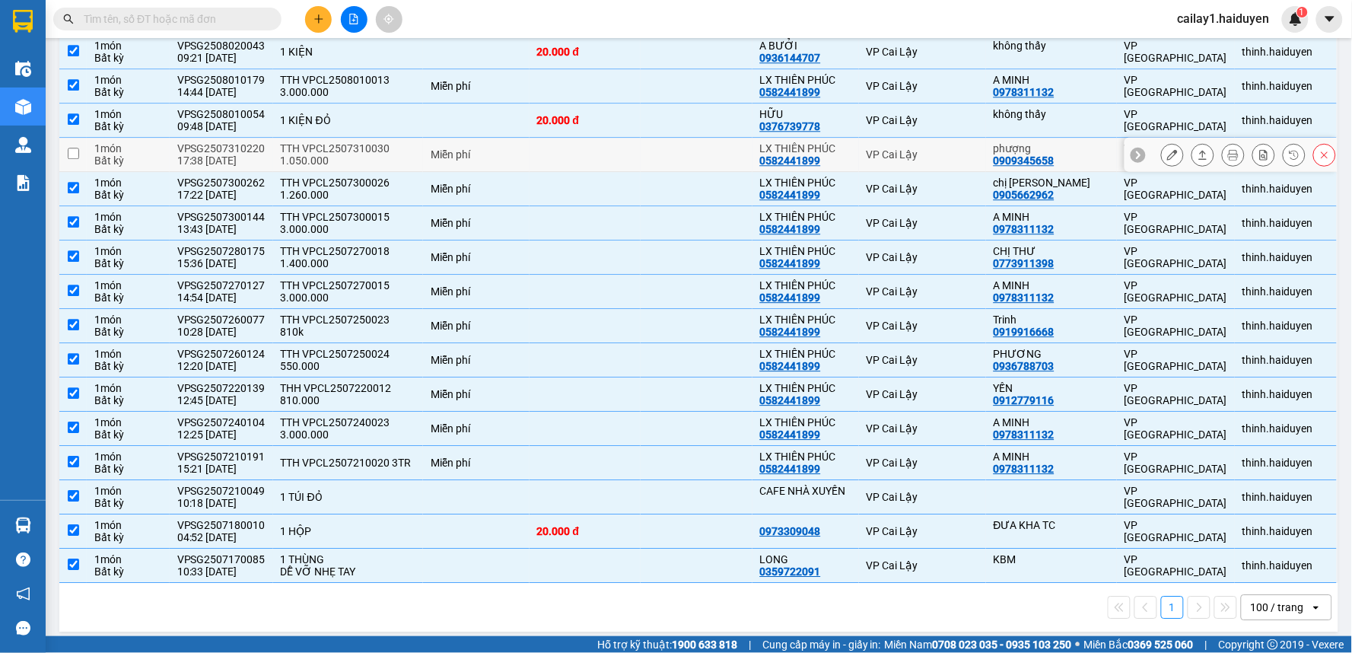
click at [689, 150] on td at bounding box center [697, 155] width 112 height 34
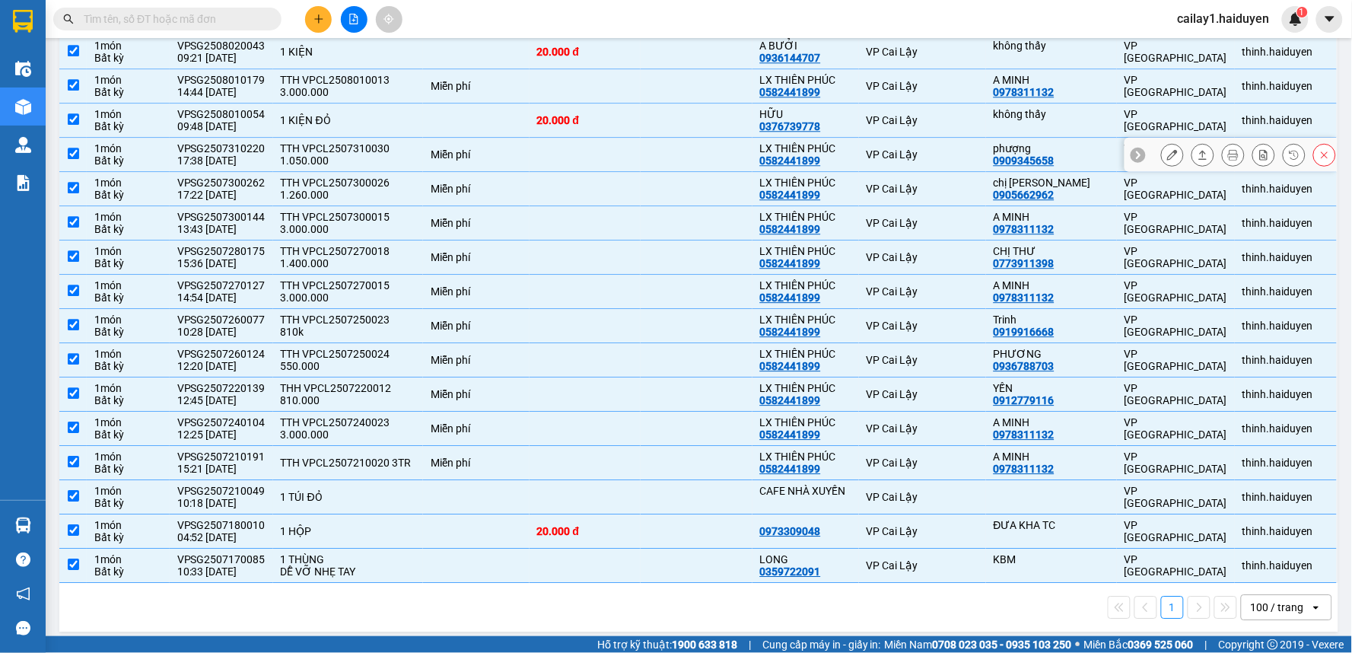
checkbox input "true"
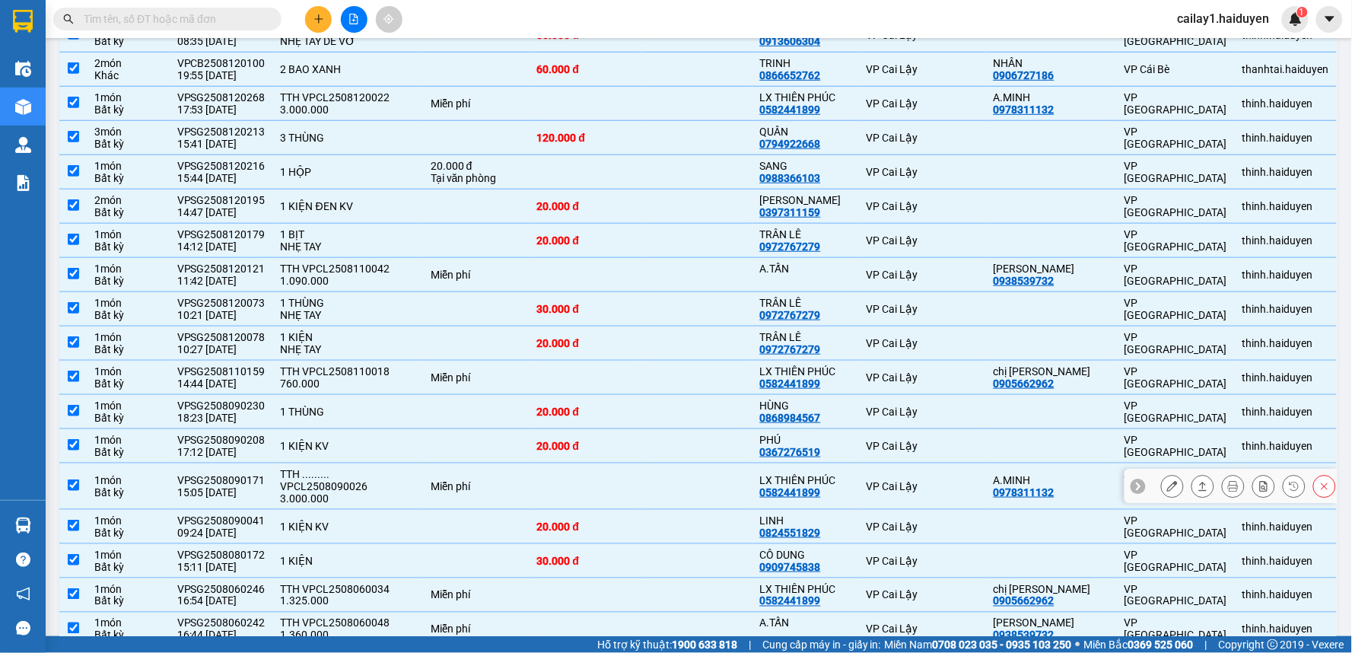
scroll to position [195, 0]
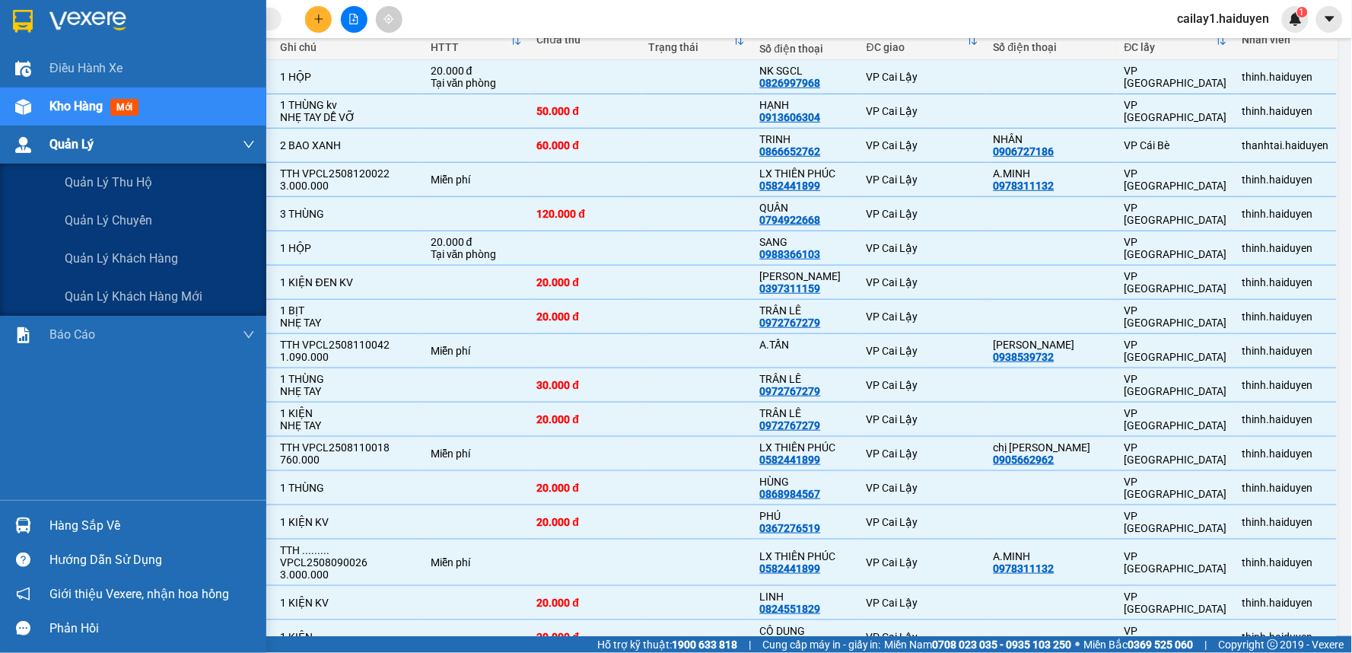
click at [75, 141] on span "Quản Lý" at bounding box center [71, 144] width 44 height 19
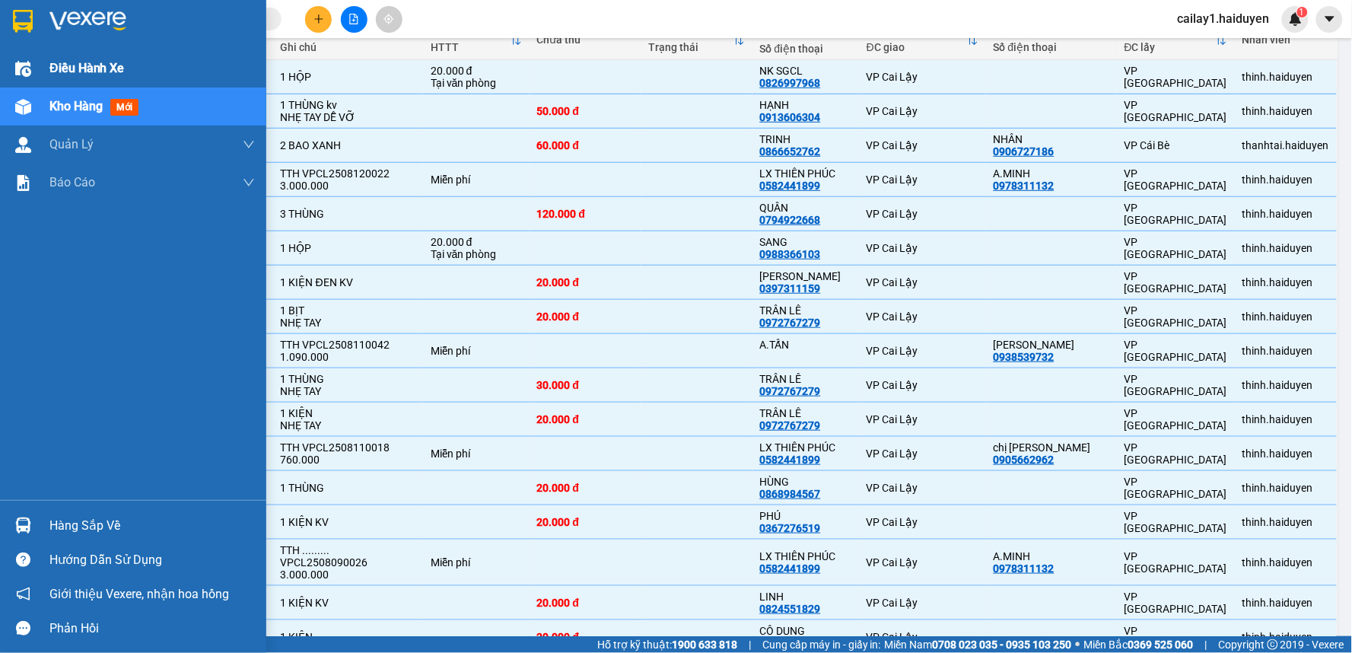
click at [84, 86] on div "Điều hành xe" at bounding box center [151, 68] width 205 height 38
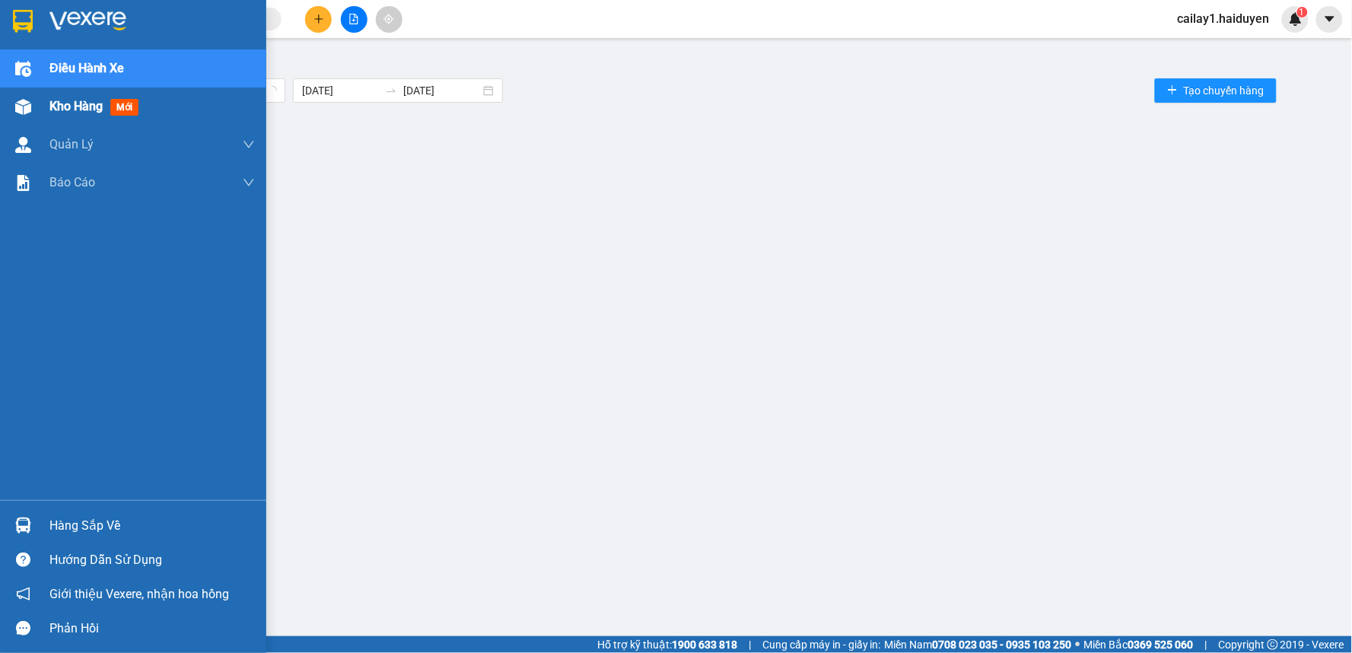
click at [89, 102] on span "Kho hàng" at bounding box center [75, 106] width 53 height 14
click at [93, 143] on div "Quản Lý" at bounding box center [151, 145] width 205 height 38
click at [132, 178] on span "Quản lý thu hộ" at bounding box center [108, 182] width 87 height 19
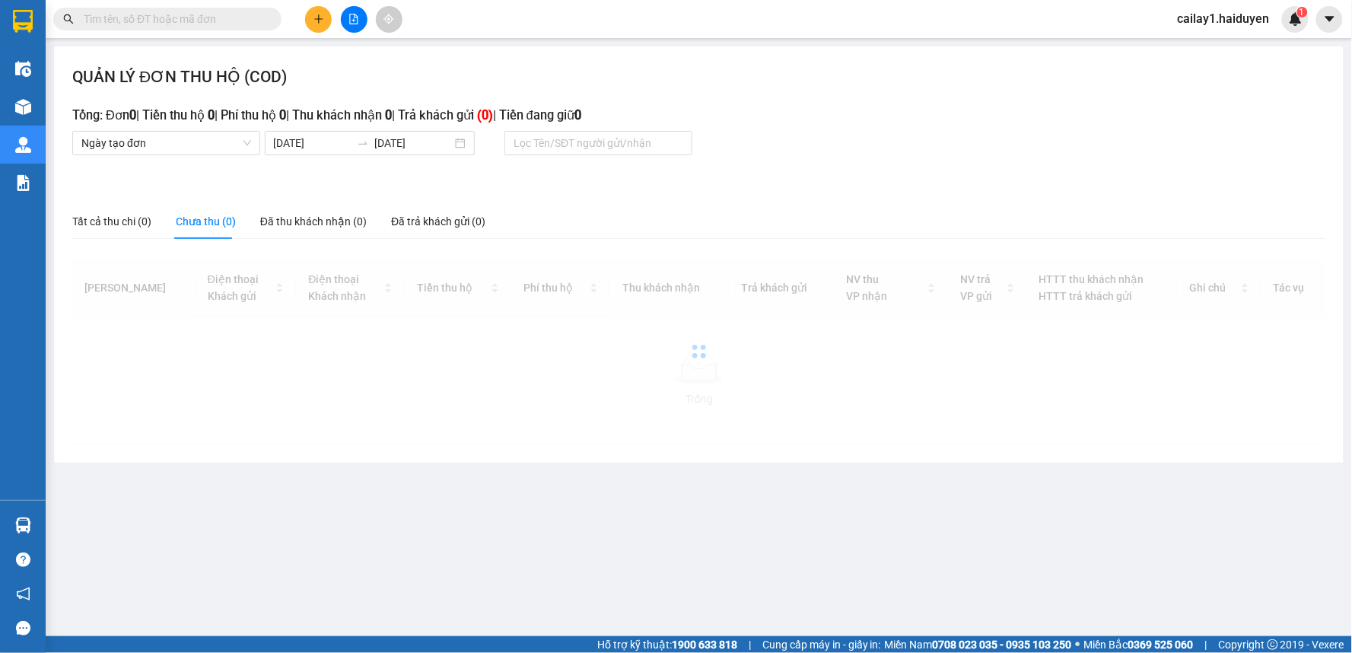
click at [247, 176] on div "QUẢN LÝ ĐƠN THU HỘ (COD) Tổng: Đơn 0 | Tiền thu hộ 0 | Phí thu hộ 0 | Thu khách…" at bounding box center [699, 254] width 1290 height 416
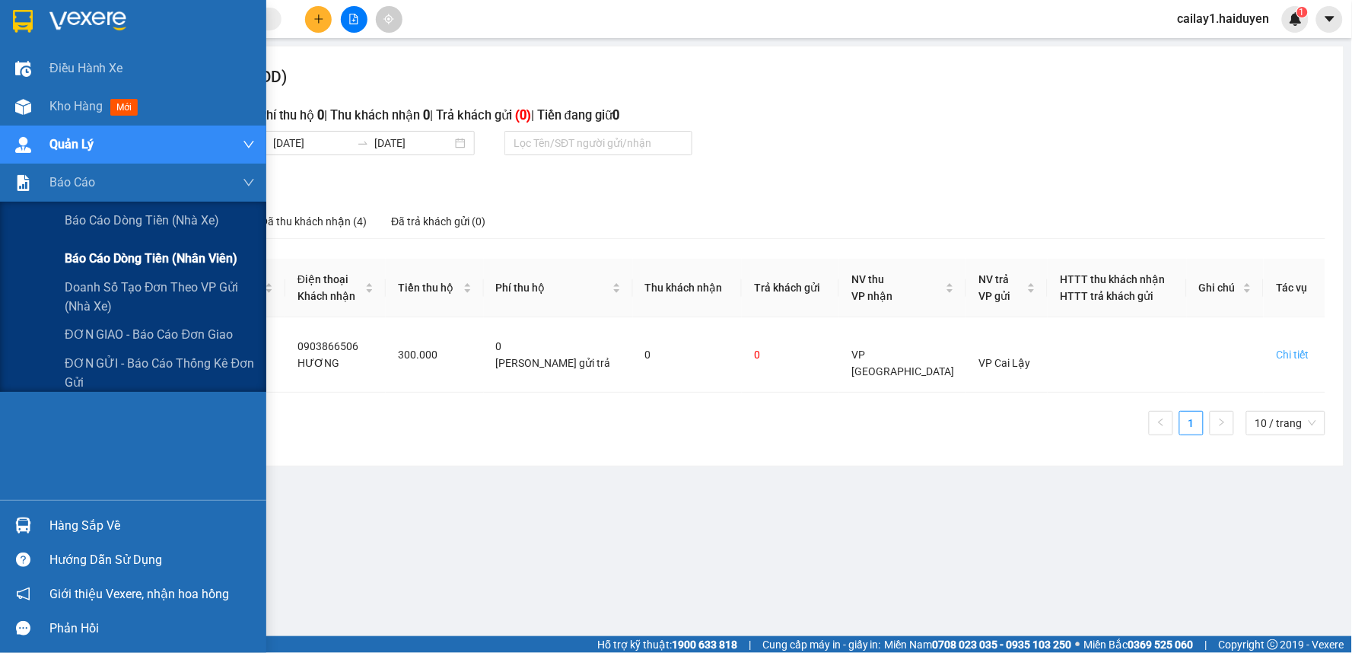
click at [148, 259] on span "Báo cáo dòng tiền (nhân viên)" at bounding box center [151, 258] width 173 height 19
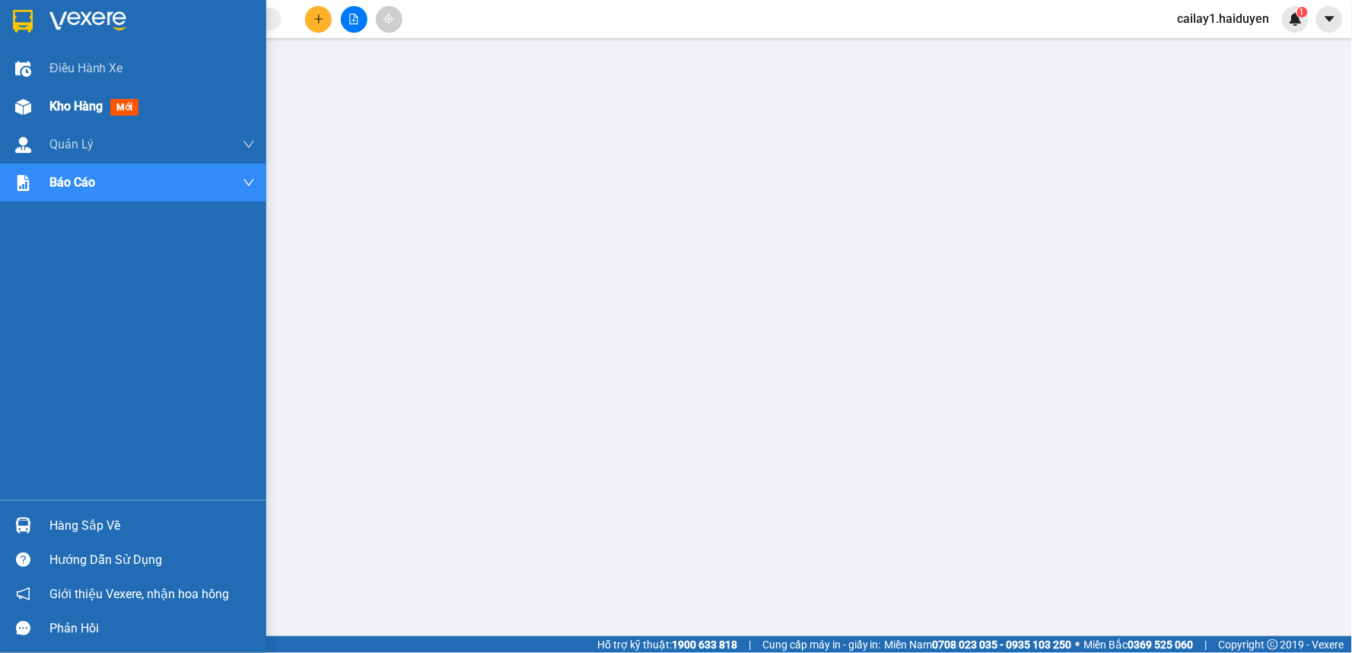
click at [29, 97] on div at bounding box center [23, 107] width 27 height 27
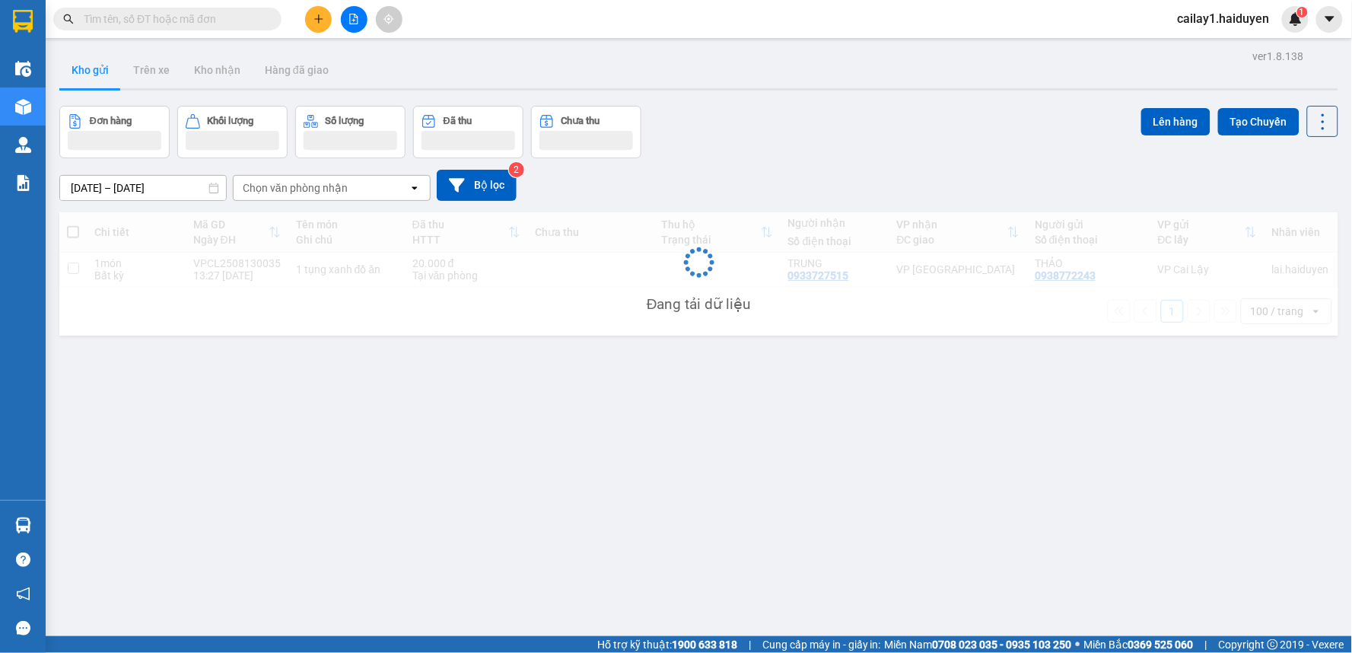
click at [638, 168] on div "[DATE] – [DATE] Press the down arrow key to interact with the calendar and sele…" at bounding box center [698, 185] width 1279 height 54
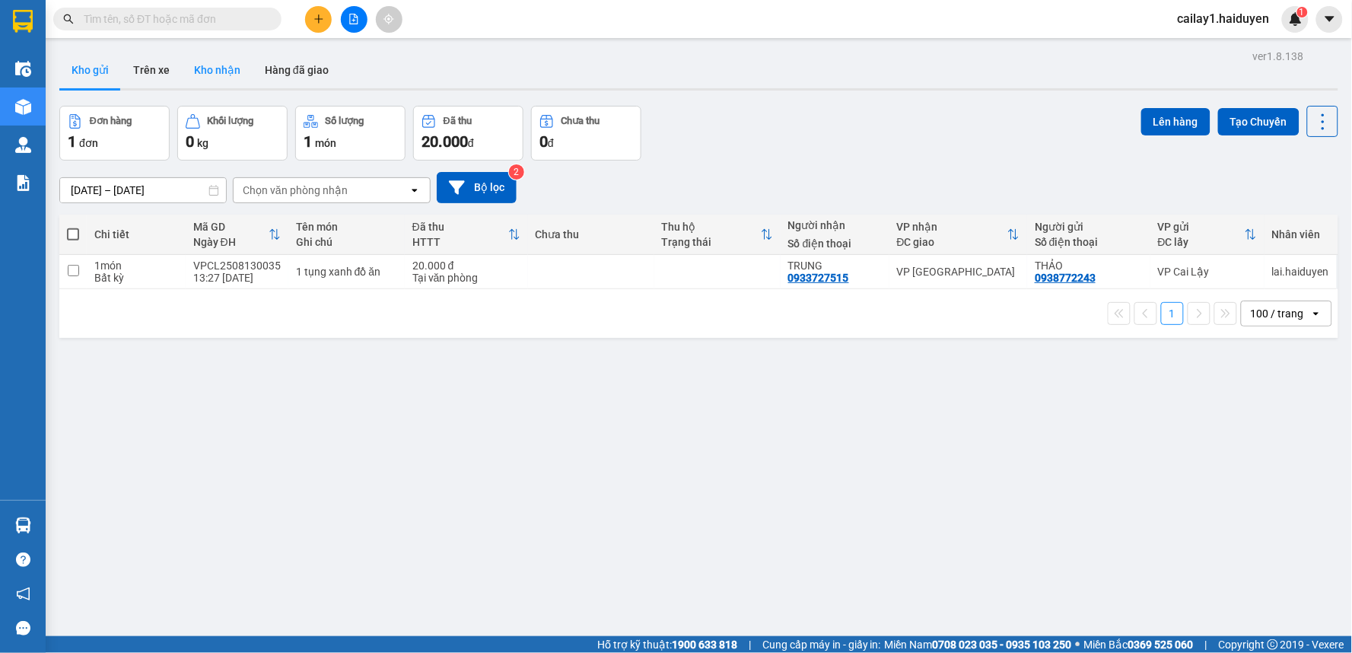
click at [199, 71] on button "Kho nhận" at bounding box center [217, 70] width 71 height 37
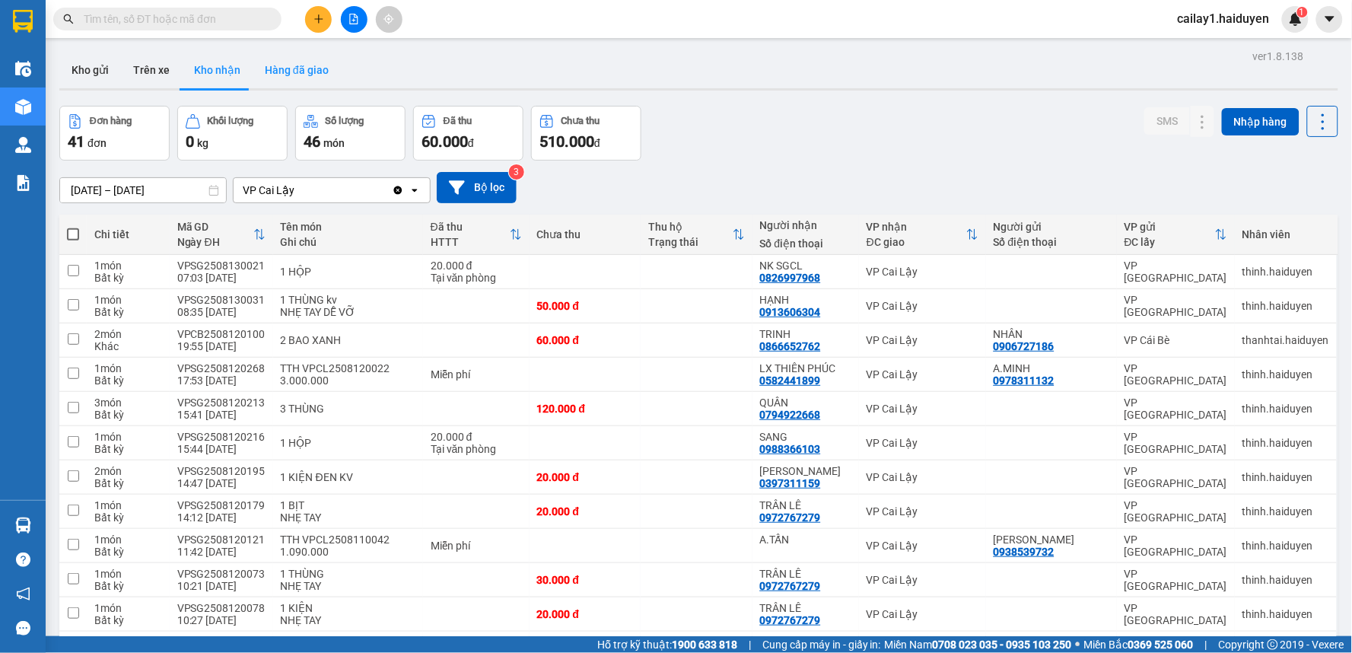
click at [277, 68] on button "Hàng đã giao" at bounding box center [297, 70] width 88 height 37
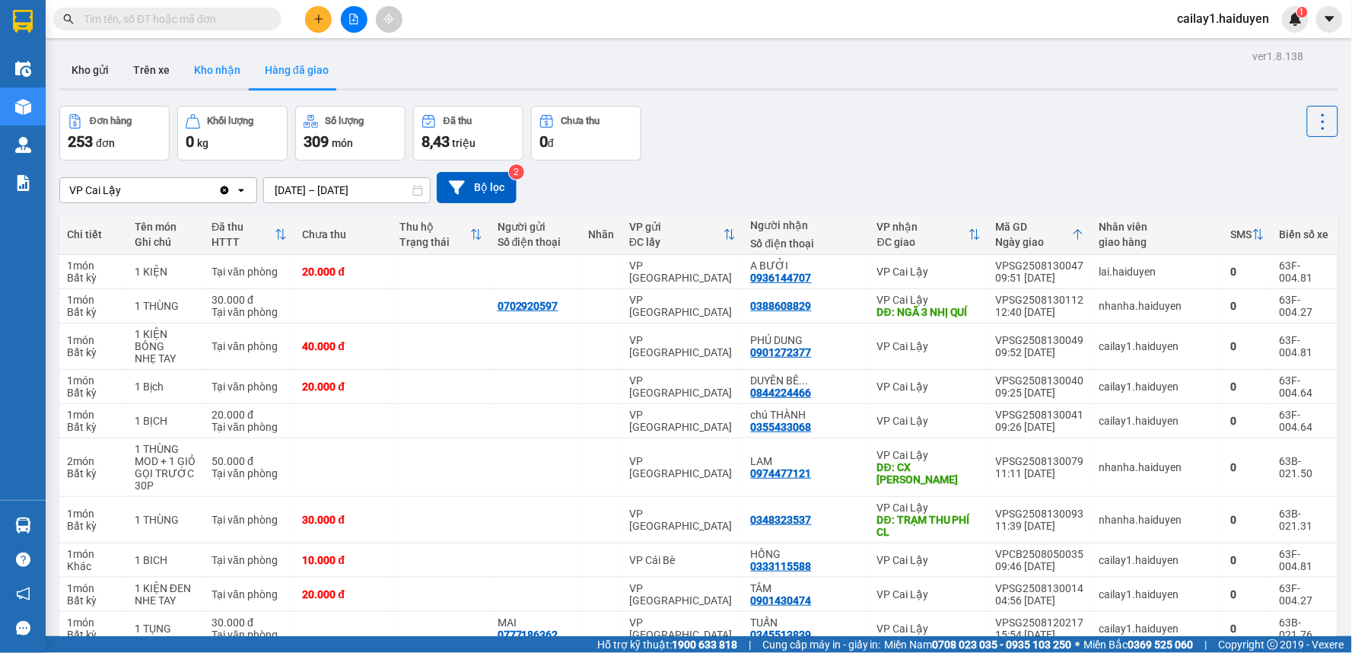
click at [221, 59] on button "Kho nhận" at bounding box center [217, 70] width 71 height 37
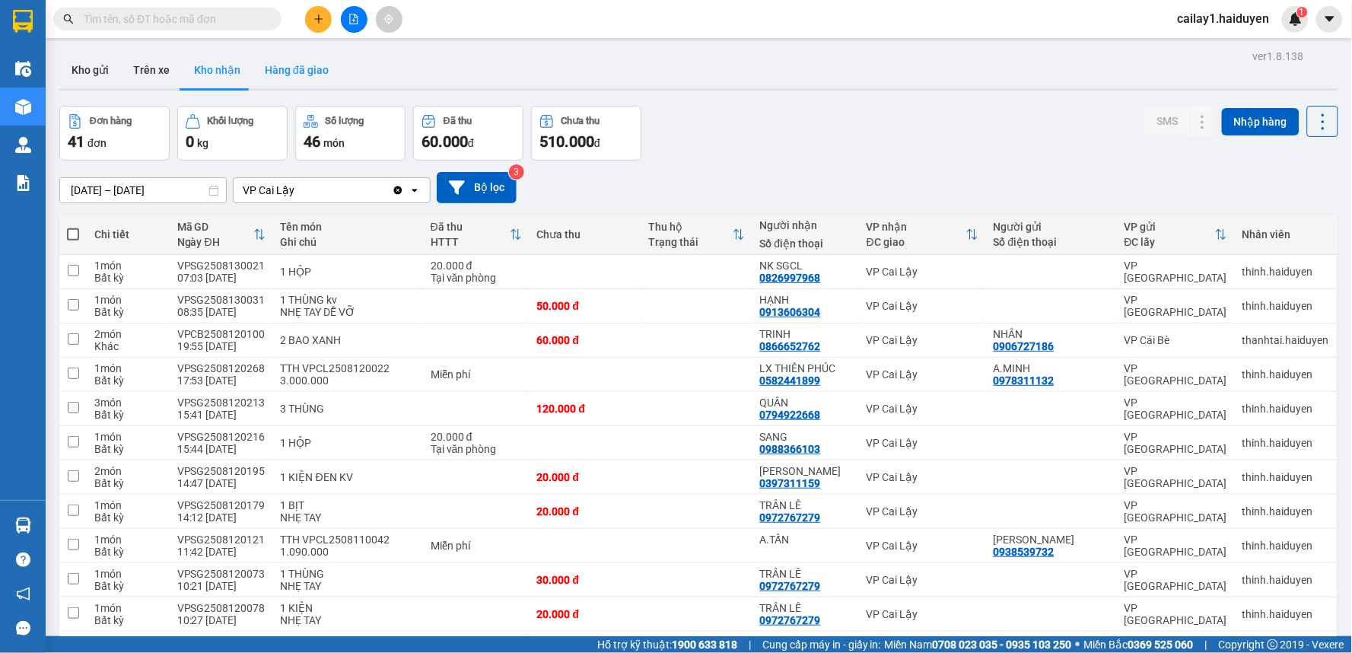
click at [308, 72] on button "Hàng đã giao" at bounding box center [297, 70] width 88 height 37
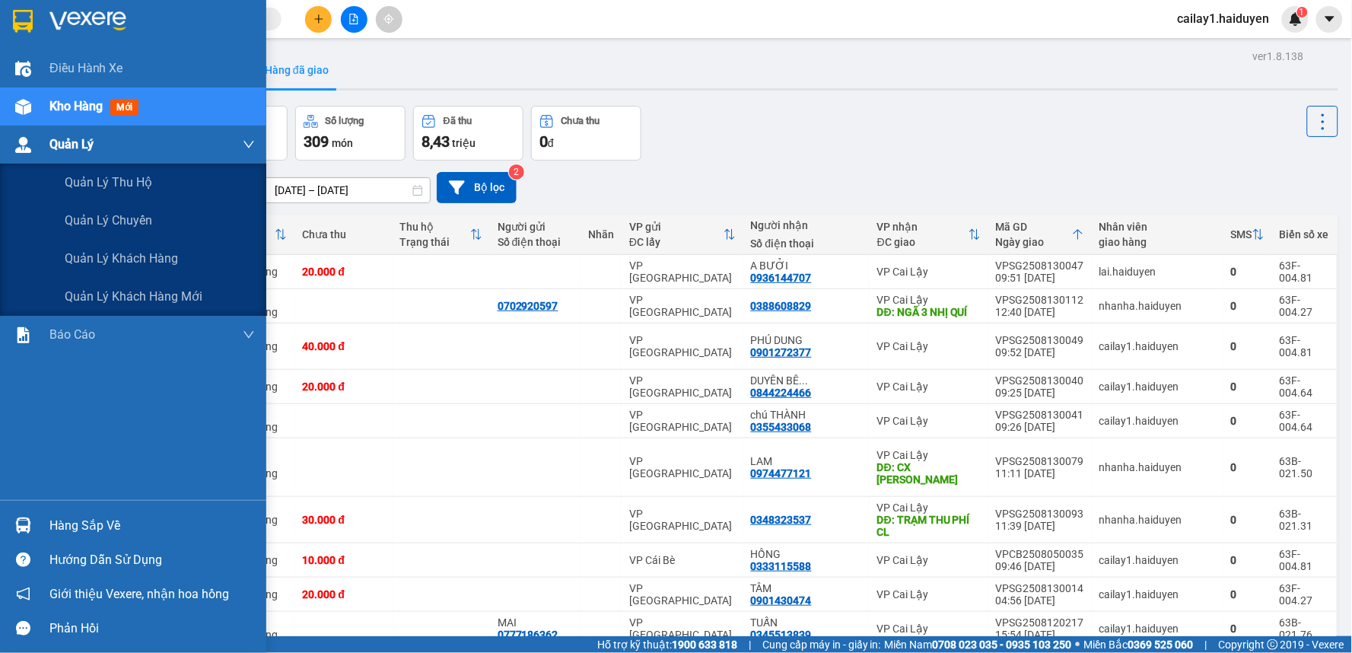
click at [31, 141] on div at bounding box center [23, 145] width 27 height 27
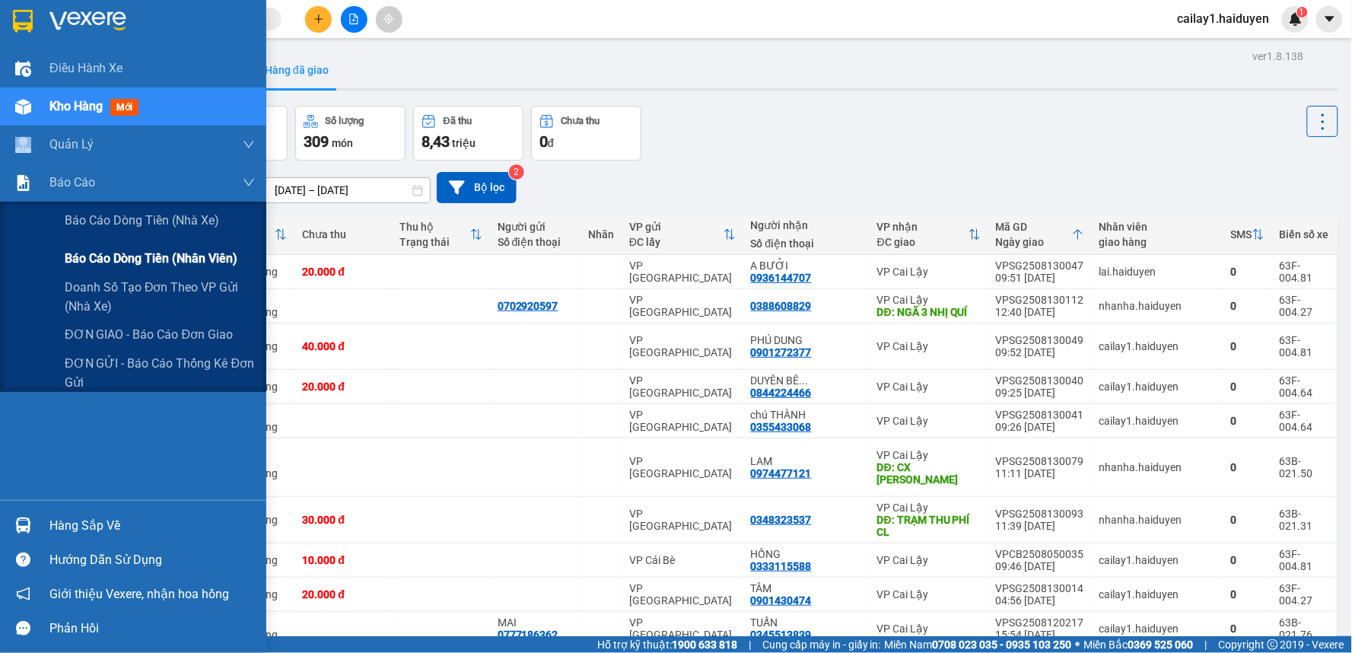
click at [187, 263] on span "Báo cáo dòng tiền (nhân viên)" at bounding box center [151, 258] width 173 height 19
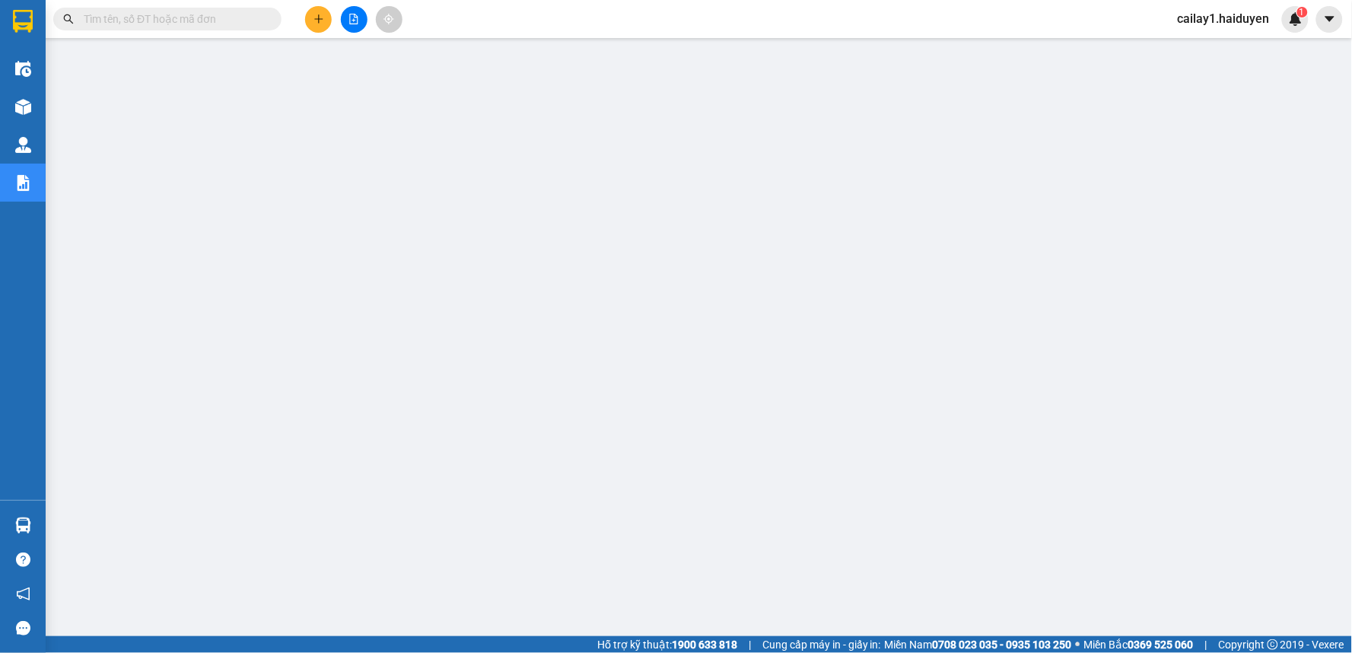
click at [1230, 13] on span "cailay1.haiduyen" at bounding box center [1224, 18] width 116 height 19
click at [1208, 42] on span "Đăng xuất" at bounding box center [1233, 47] width 82 height 17
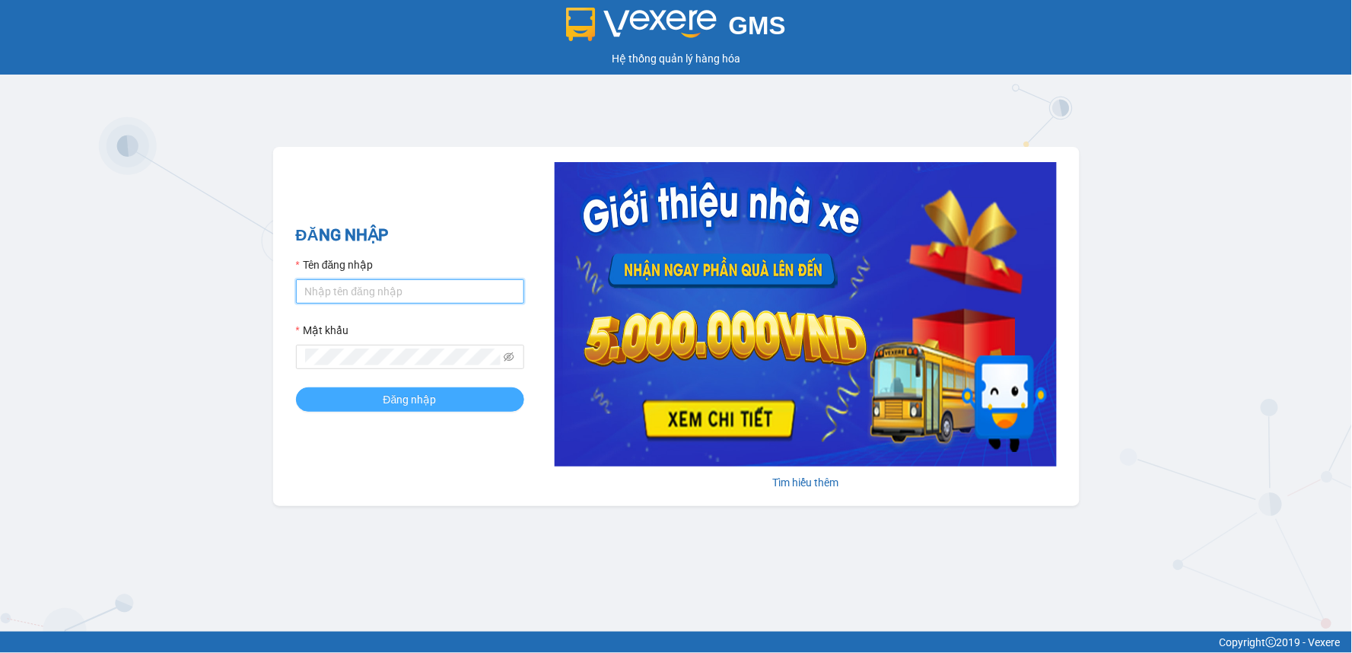
type input "lai.haiduyen"
click at [470, 400] on button "Đăng nhập" at bounding box center [410, 399] width 228 height 24
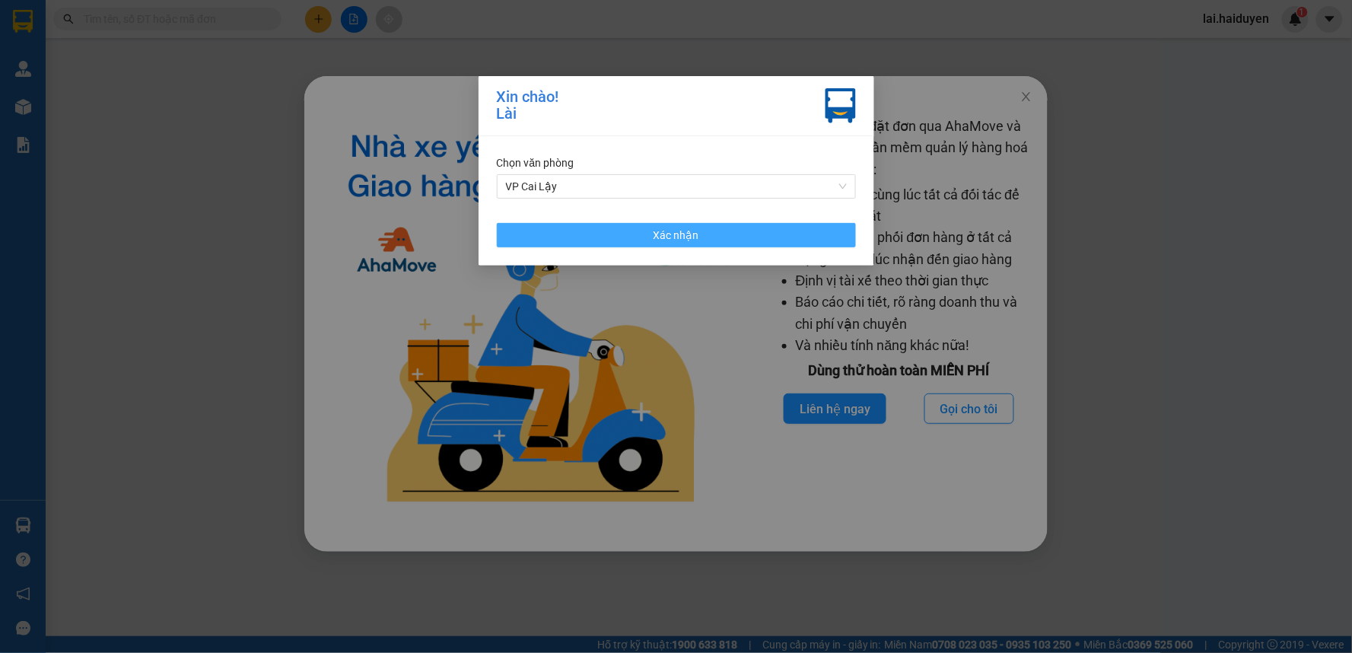
drag, startPoint x: 717, startPoint y: 234, endPoint x: 709, endPoint y: 236, distance: 8.7
click at [717, 234] on button "Xác nhận" at bounding box center [676, 235] width 359 height 24
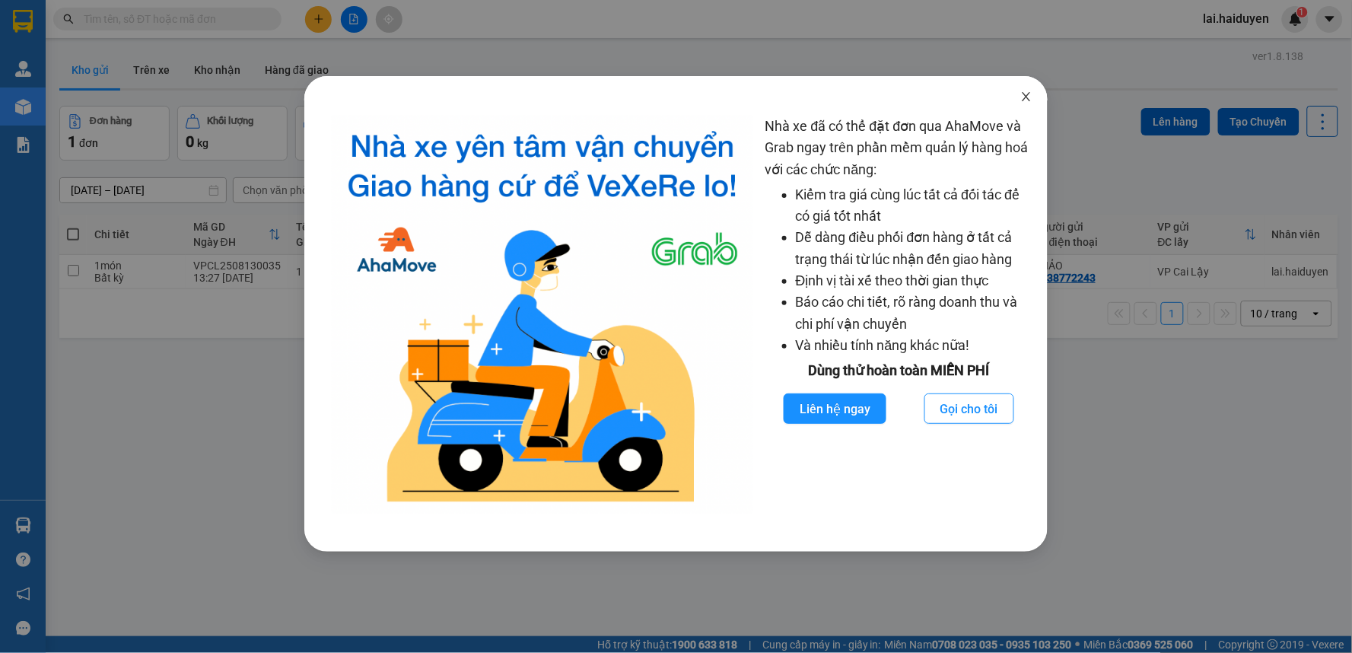
click at [1024, 92] on icon "close" at bounding box center [1026, 97] width 12 height 12
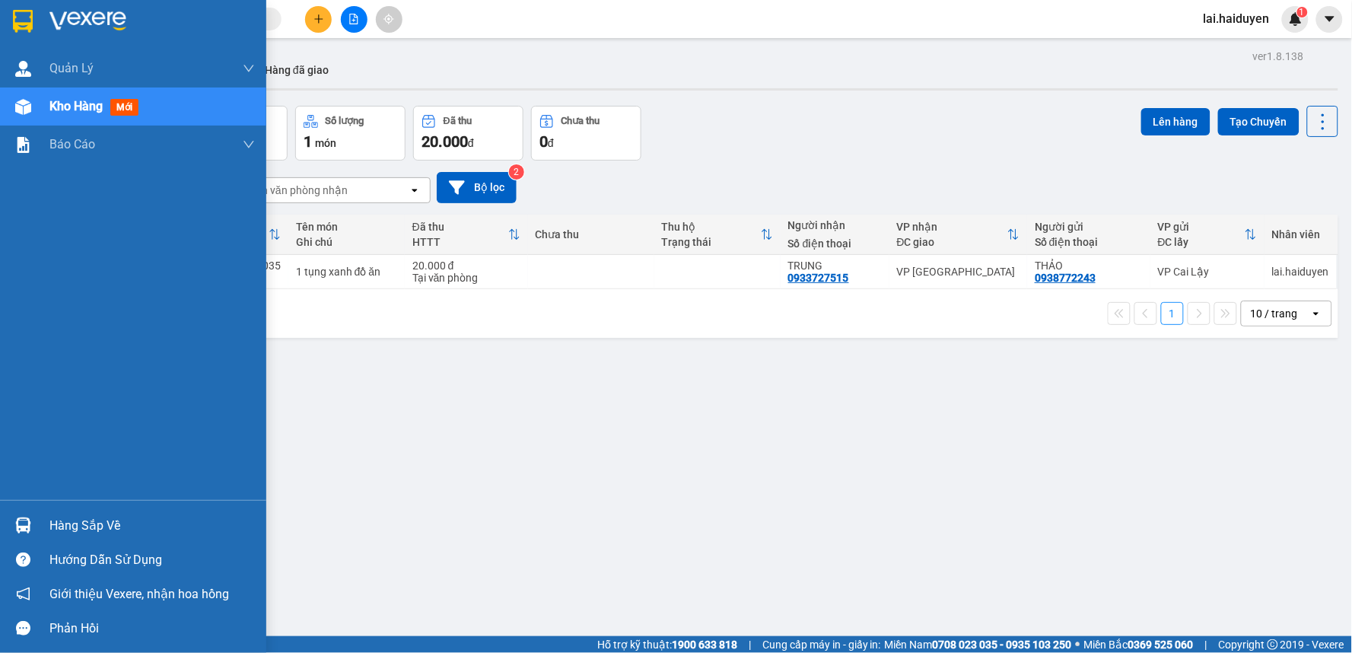
click at [128, 97] on div "Kho hàng mới" at bounding box center [96, 106] width 95 height 19
click at [130, 97] on div "Kho hàng mới" at bounding box center [96, 106] width 95 height 19
click at [58, 108] on span "Kho hàng" at bounding box center [75, 106] width 53 height 14
click at [58, 107] on span "Kho hàng" at bounding box center [75, 106] width 53 height 14
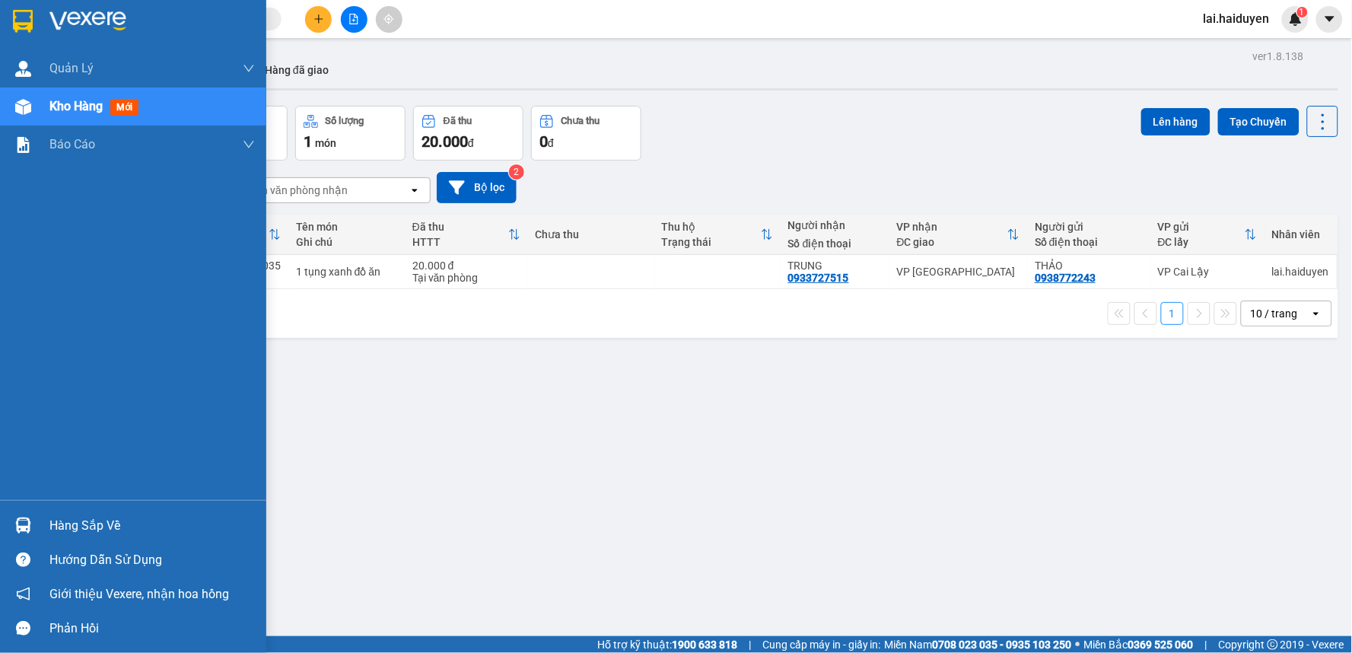
drag, startPoint x: 58, startPoint y: 107, endPoint x: 227, endPoint y: 2, distance: 199.3
click at [66, 99] on span "Kho hàng" at bounding box center [75, 106] width 53 height 14
click at [28, 103] on img at bounding box center [23, 107] width 16 height 16
drag, startPoint x: 28, startPoint y: 103, endPoint x: 321, endPoint y: 114, distance: 293.2
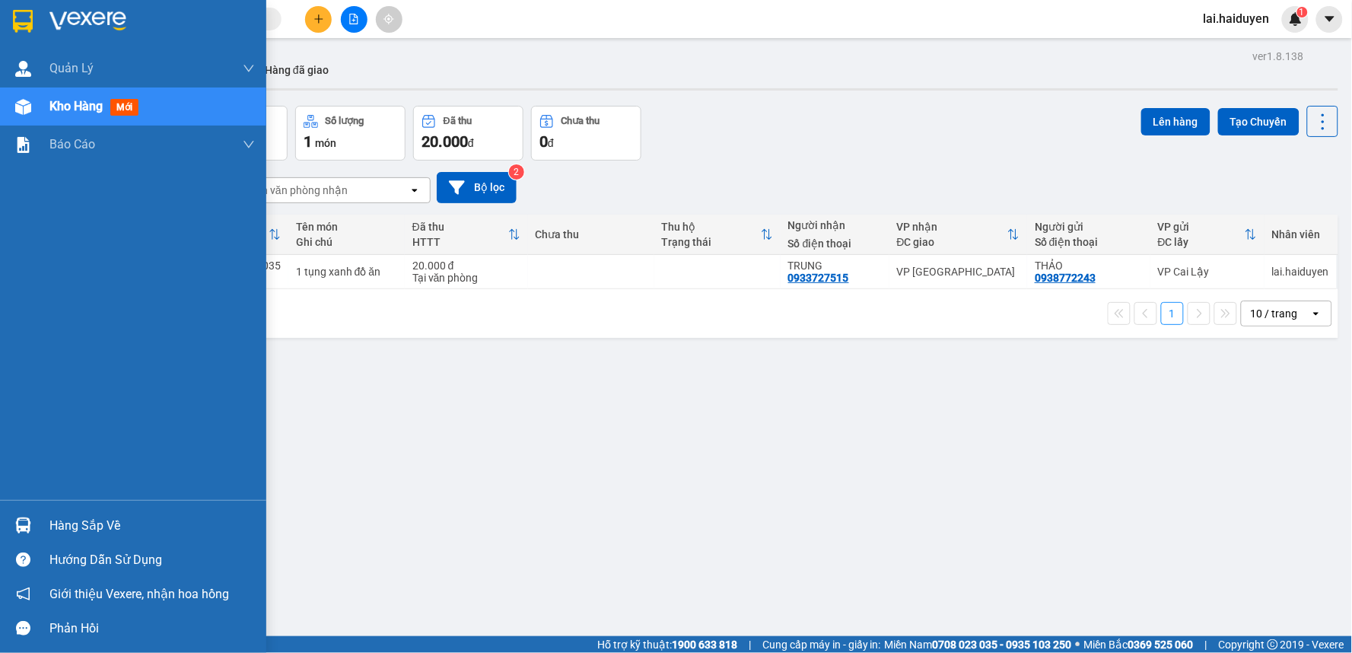
click at [44, 97] on div "Kho hàng mới" at bounding box center [133, 106] width 266 height 38
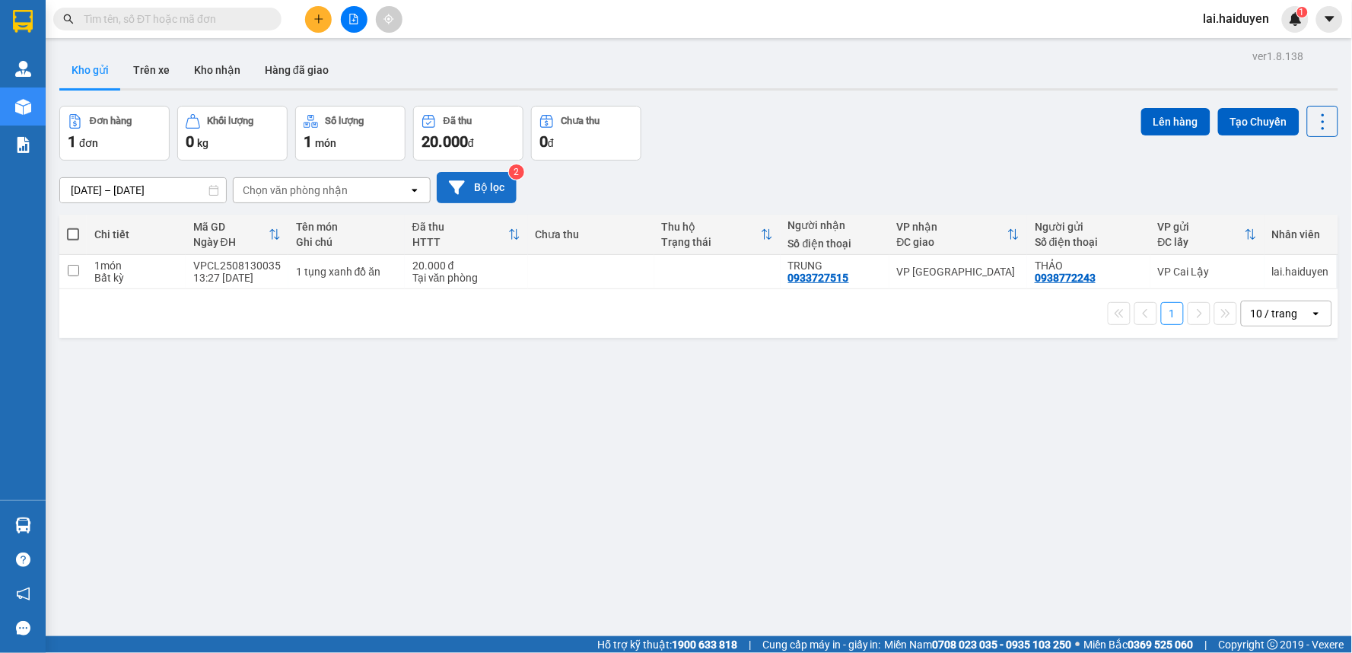
drag, startPoint x: 530, startPoint y: 181, endPoint x: 488, endPoint y: 173, distance: 43.4
click at [498, 175] on div "[DATE] – [DATE] Press the down arrow key to interact with the calendar and sele…" at bounding box center [698, 187] width 1279 height 31
click at [213, 79] on button "Kho nhận" at bounding box center [217, 70] width 71 height 37
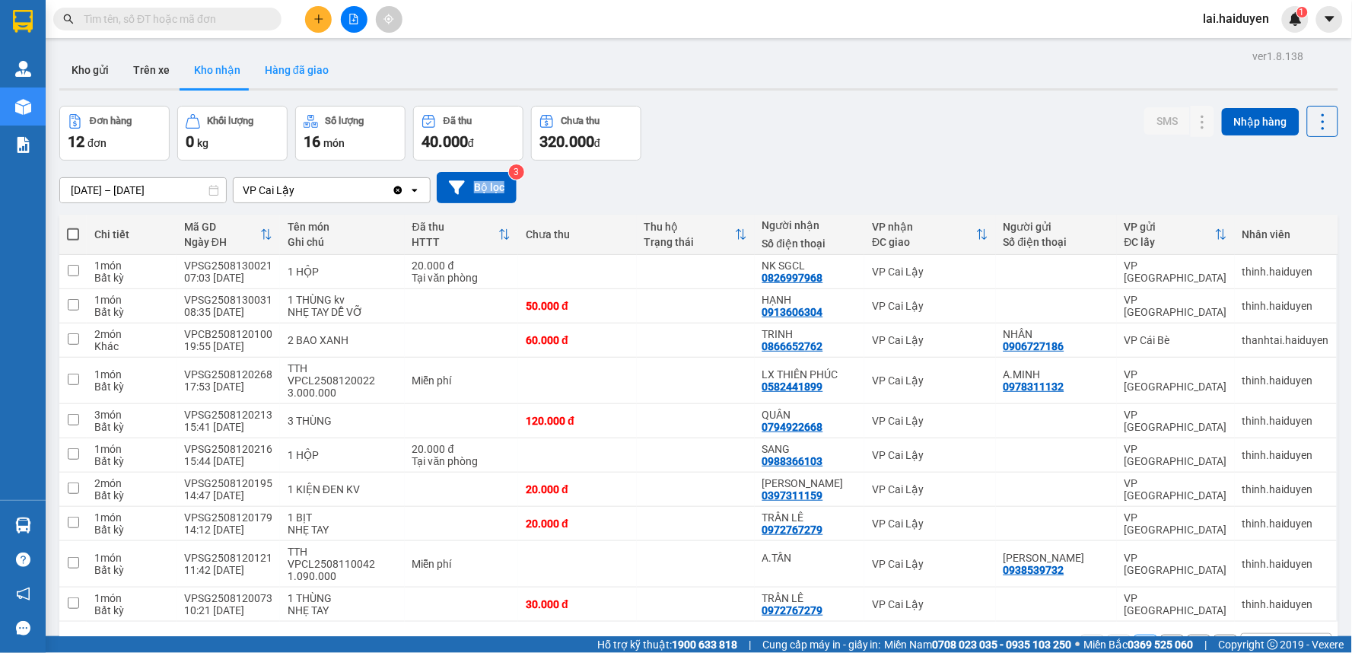
click at [293, 72] on button "Hàng đã giao" at bounding box center [297, 70] width 88 height 37
click at [293, 69] on button "Hàng đã giao" at bounding box center [297, 70] width 88 height 37
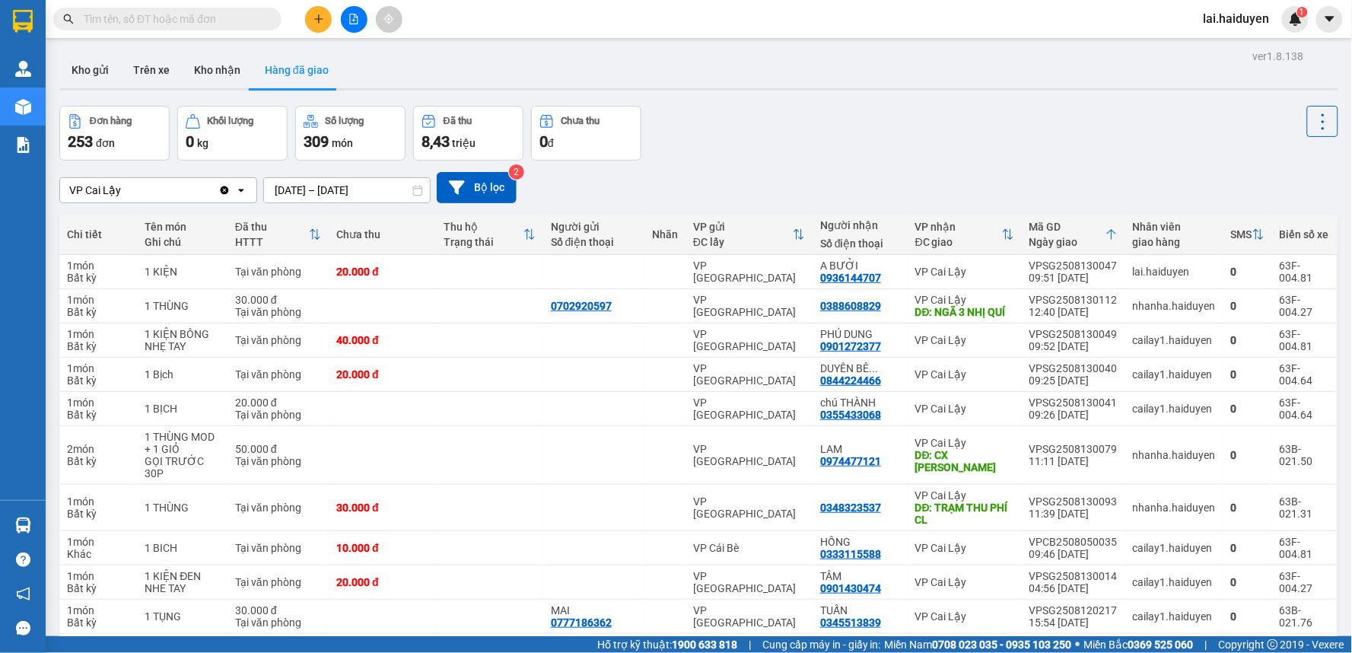
click at [118, 8] on span at bounding box center [167, 19] width 228 height 23
click at [125, 12] on input "text" at bounding box center [174, 19] width 180 height 17
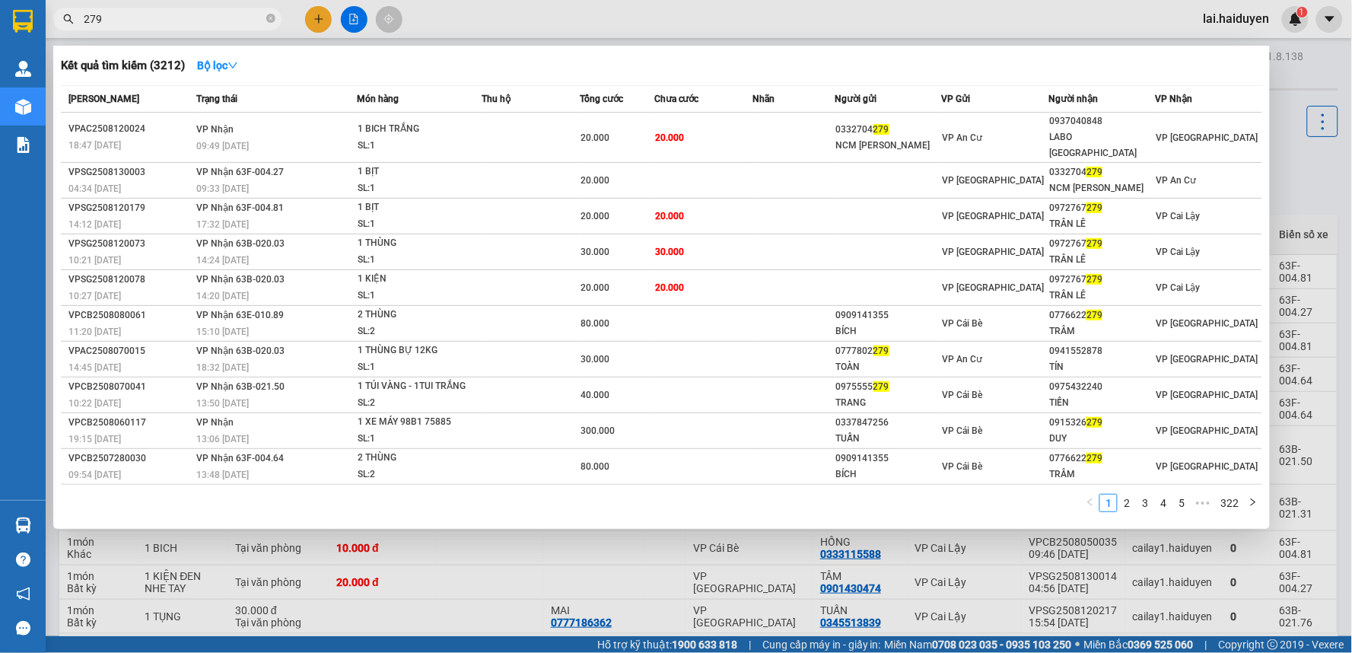
type input "279"
click at [285, 23] on div "279" at bounding box center [148, 19] width 297 height 23
click at [1235, 550] on div at bounding box center [676, 326] width 1352 height 653
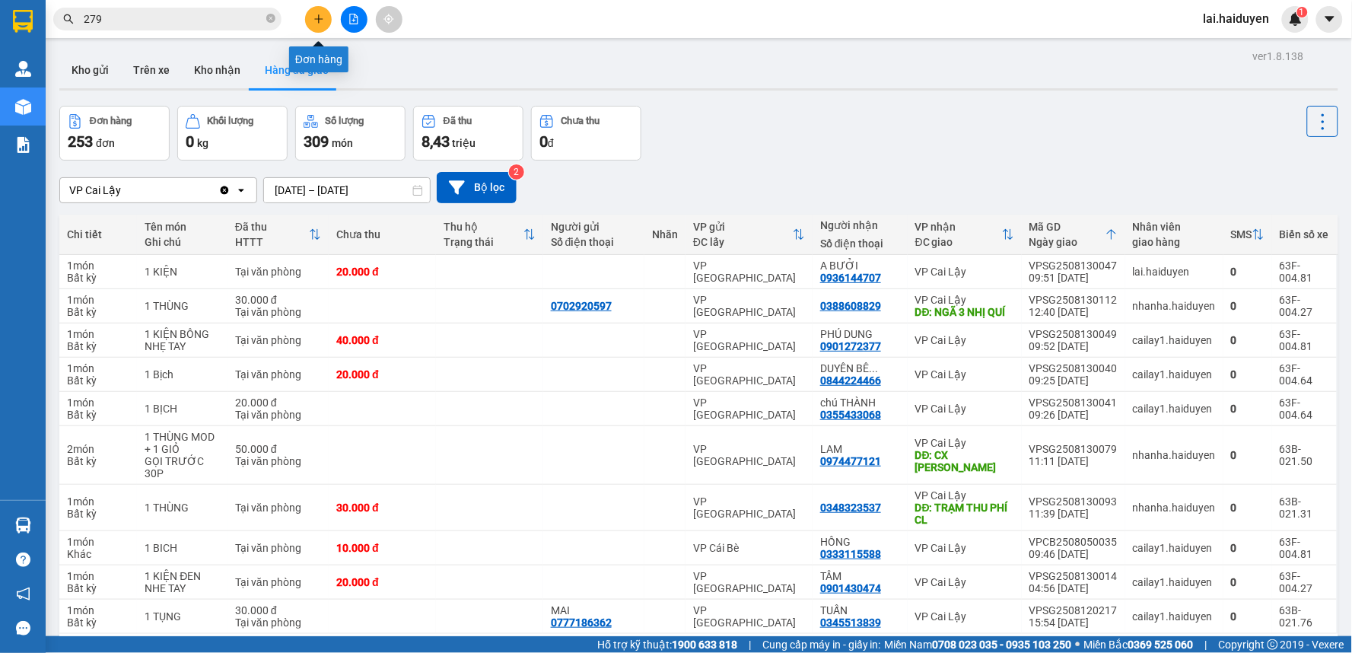
click at [309, 17] on button at bounding box center [318, 19] width 27 height 27
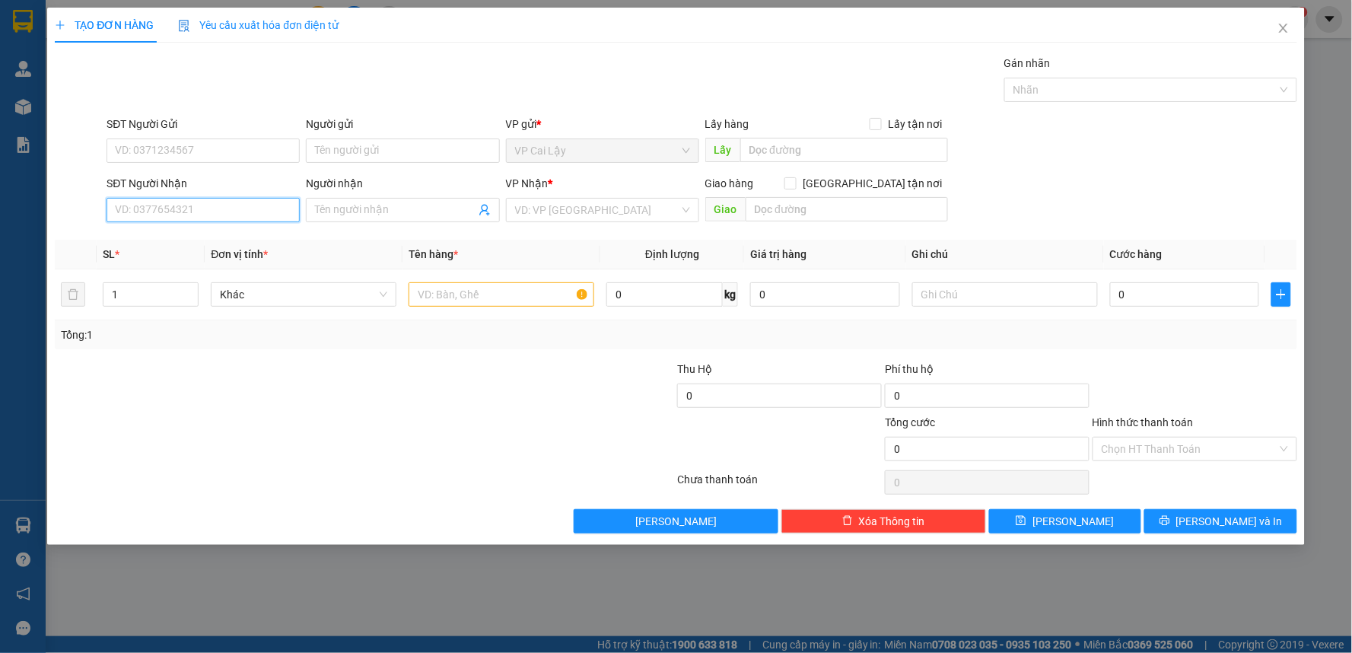
click at [211, 208] on input "SĐT Người Nhận" at bounding box center [203, 210] width 193 height 24
click at [213, 215] on input "SĐT Người Nhận" at bounding box center [203, 210] width 193 height 24
click at [214, 213] on input "SĐT Người Nhận" at bounding box center [203, 210] width 193 height 24
click at [208, 210] on input "0972898941" at bounding box center [203, 210] width 193 height 24
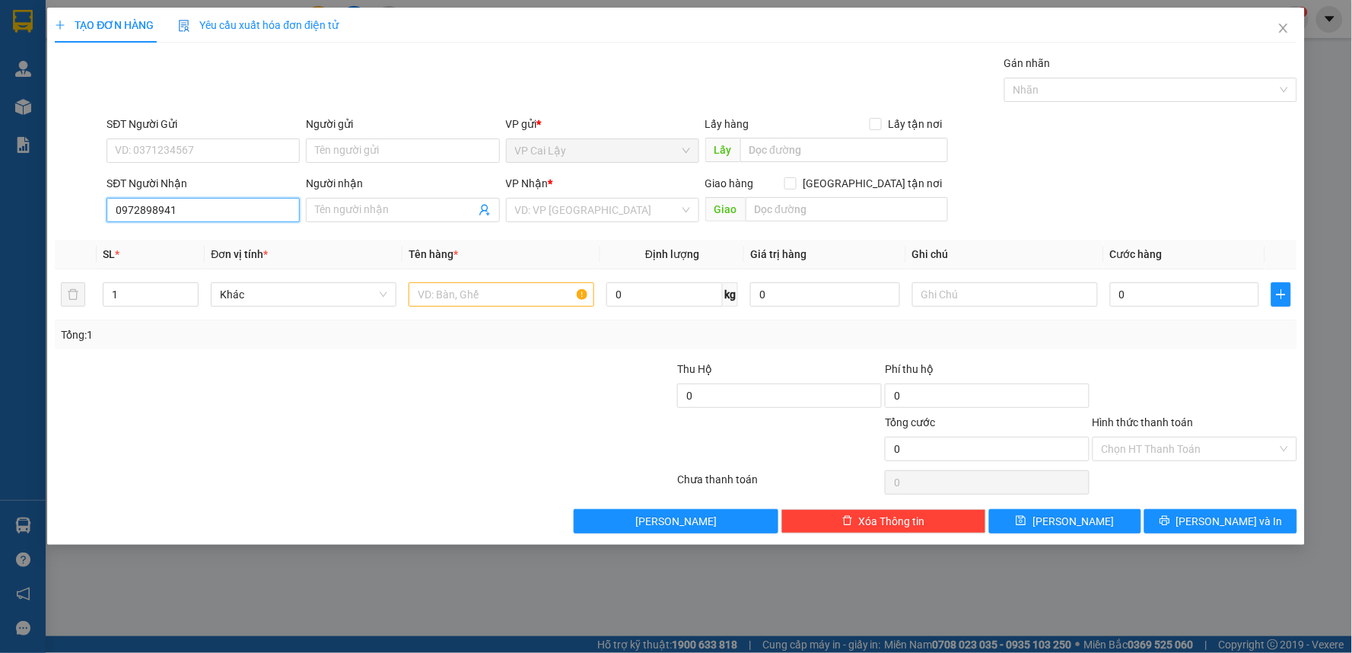
drag, startPoint x: 148, startPoint y: 209, endPoint x: 102, endPoint y: 214, distance: 46.6
click at [102, 214] on div "SĐT Người Nhận 0972898941 0972898941 Người nhận Tên người nhận VP Nhận * VD: VP…" at bounding box center [676, 201] width 1246 height 53
type input "8941"
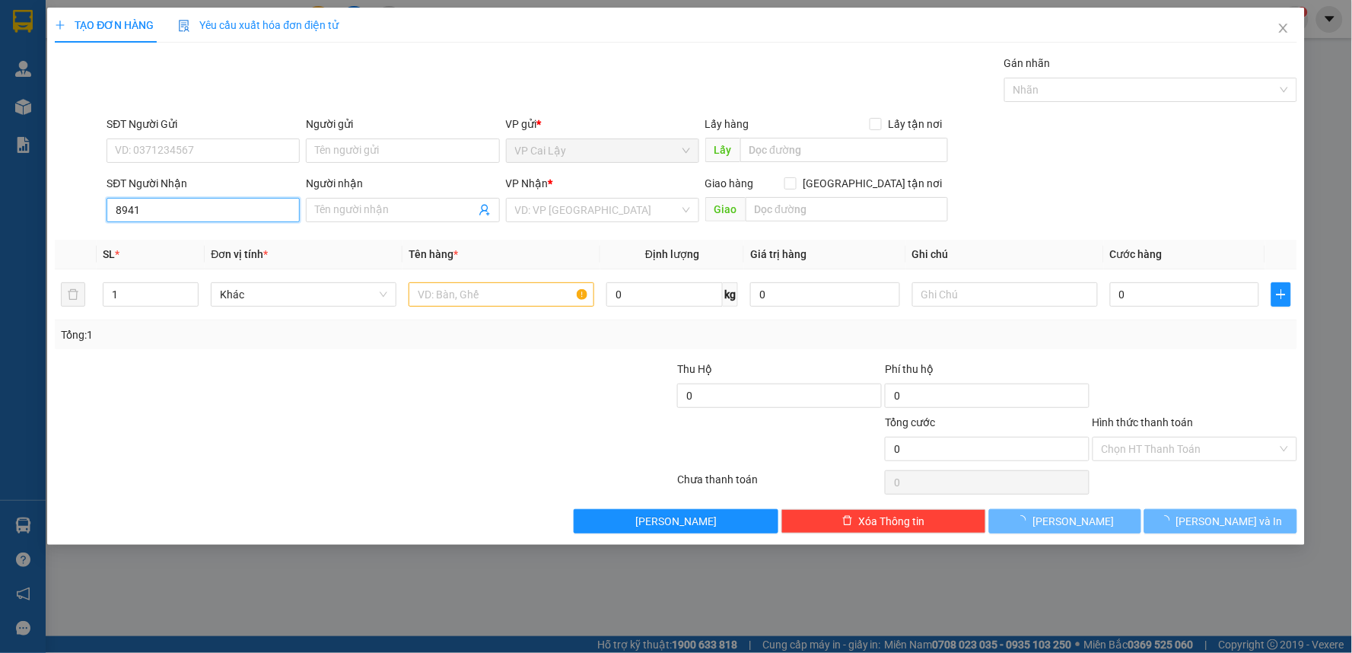
click at [153, 203] on input "8941" at bounding box center [203, 210] width 193 height 24
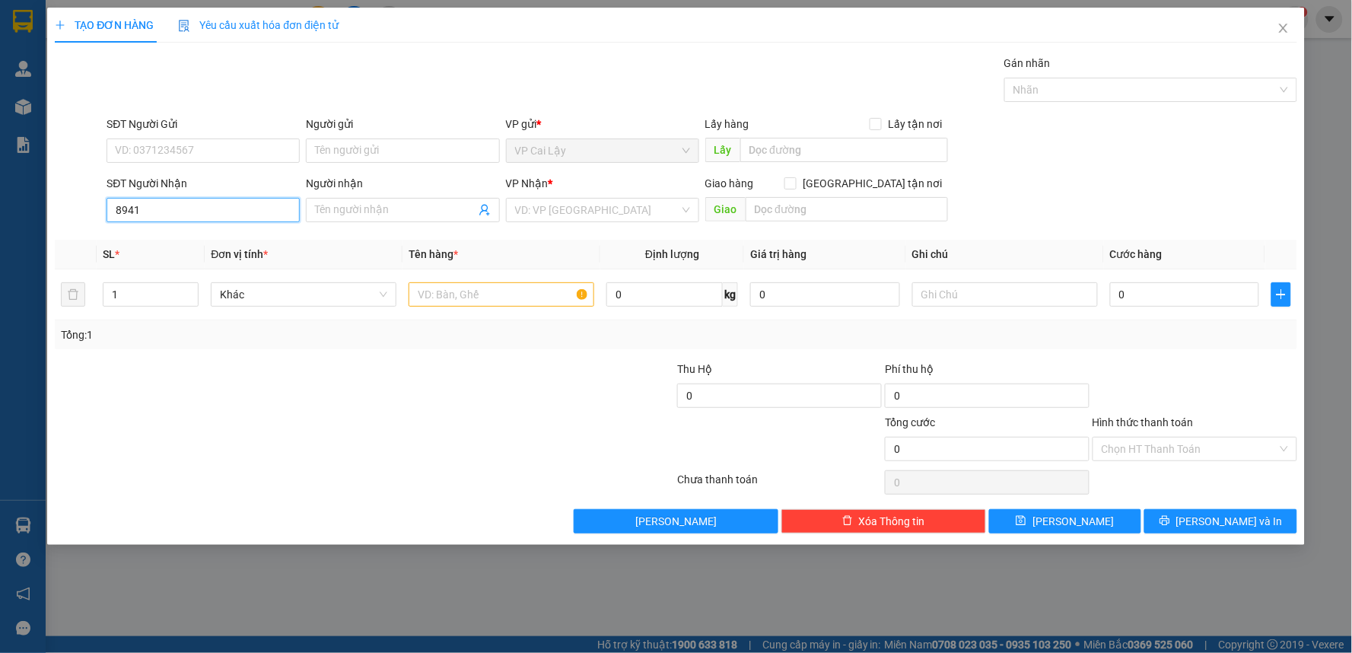
click at [153, 203] on input "8941" at bounding box center [203, 210] width 193 height 24
click at [154, 203] on input "8941" at bounding box center [203, 210] width 193 height 24
click at [122, 205] on input "8941" at bounding box center [203, 210] width 193 height 24
drag, startPoint x: 146, startPoint y: 212, endPoint x: 97, endPoint y: 212, distance: 48.7
click at [97, 212] on div "SĐT Người Nhận 8941 8941 Người nhận Tên người nhận VP Nhận * VD: VP [GEOGRAPHIC…" at bounding box center [676, 201] width 1246 height 53
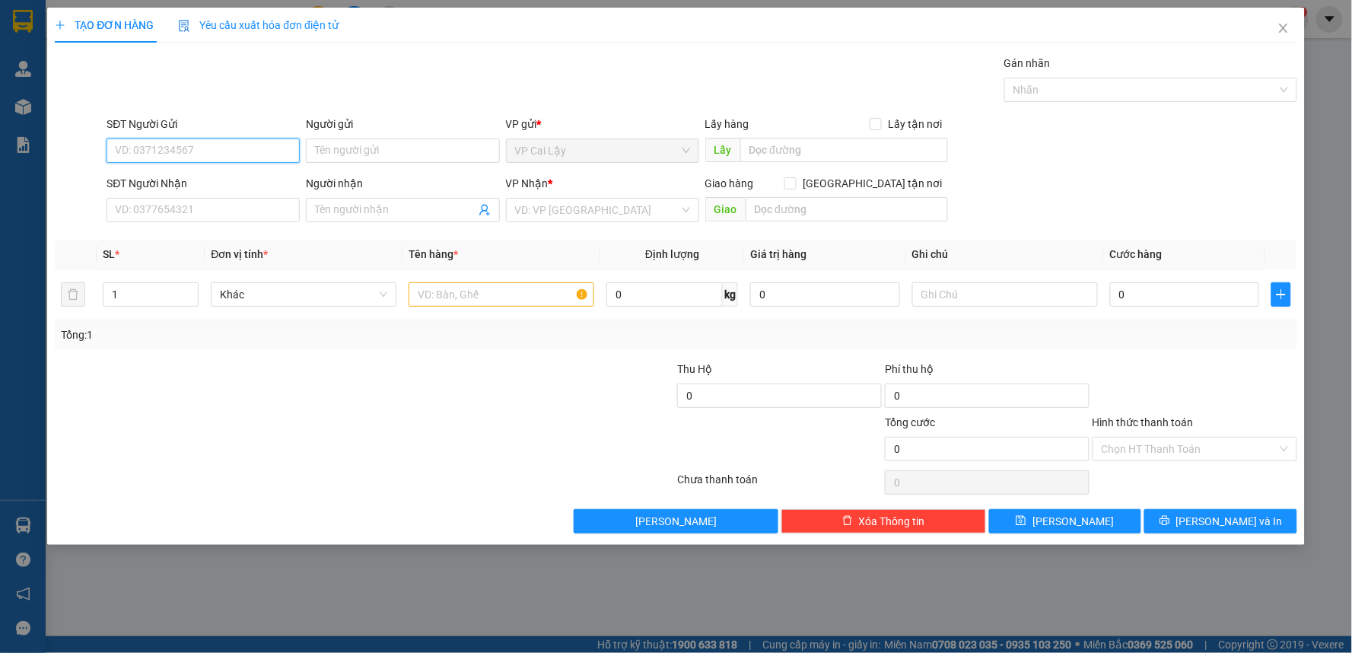
click at [186, 138] on input "SĐT Người Gửi" at bounding box center [203, 150] width 193 height 24
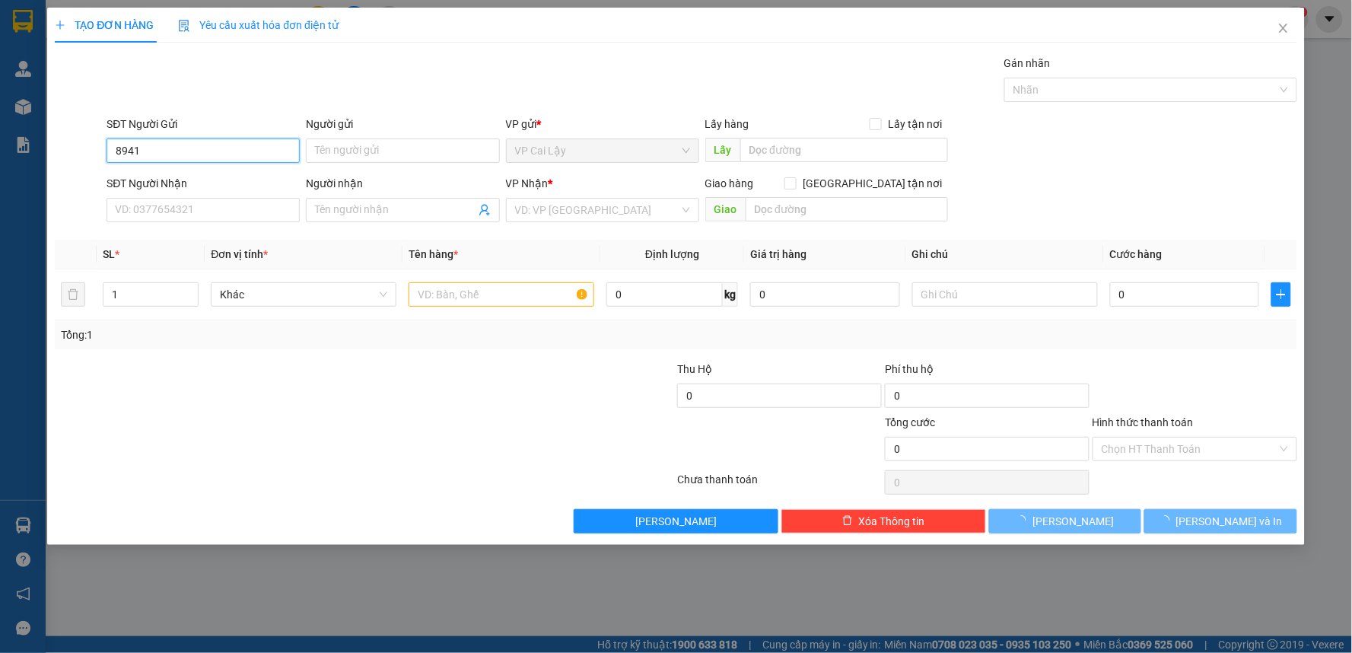
click at [189, 141] on input "8941" at bounding box center [203, 150] width 193 height 24
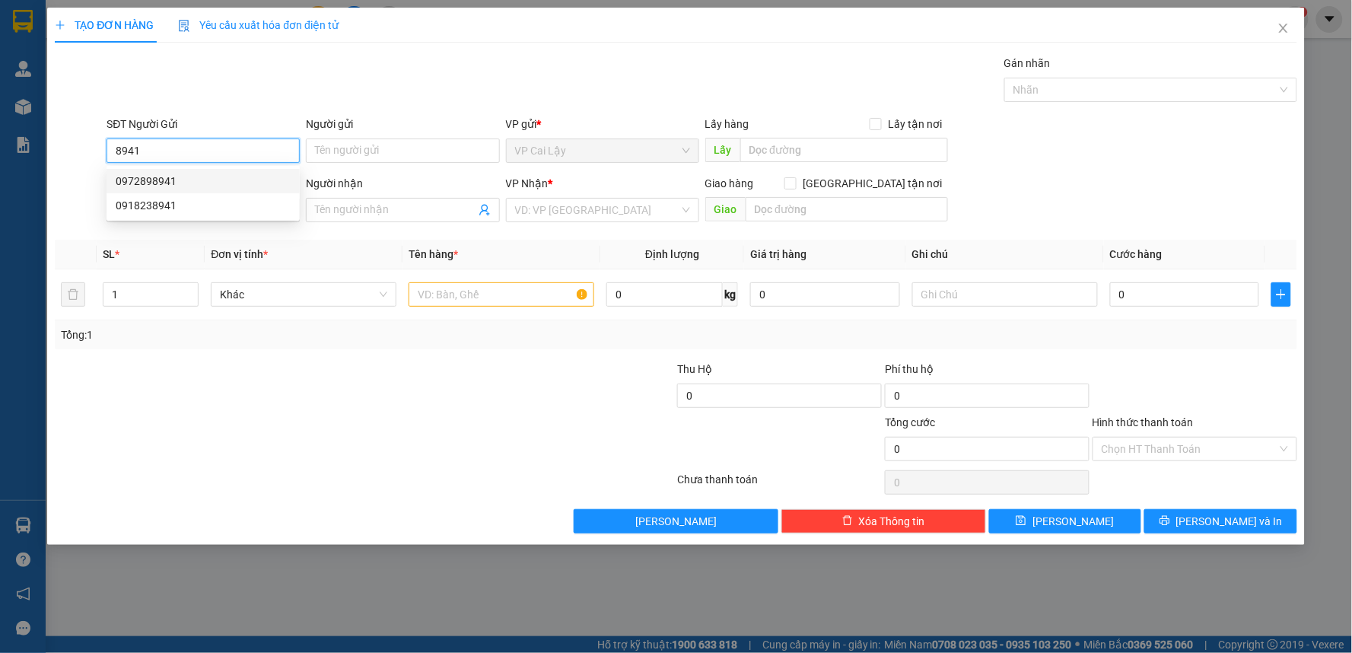
click at [204, 177] on div "0972898941" at bounding box center [203, 181] width 175 height 17
type input "0972898941"
type input "0949543505"
type input "LIÊN"
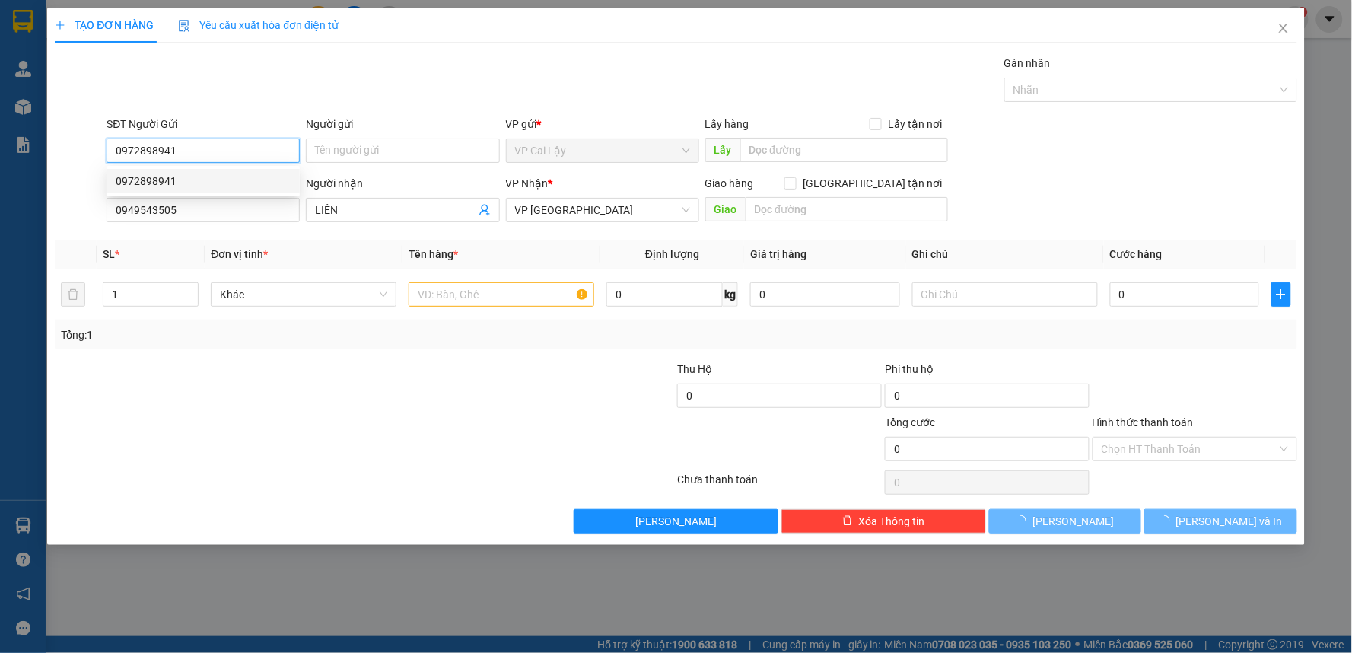
type input "30.000"
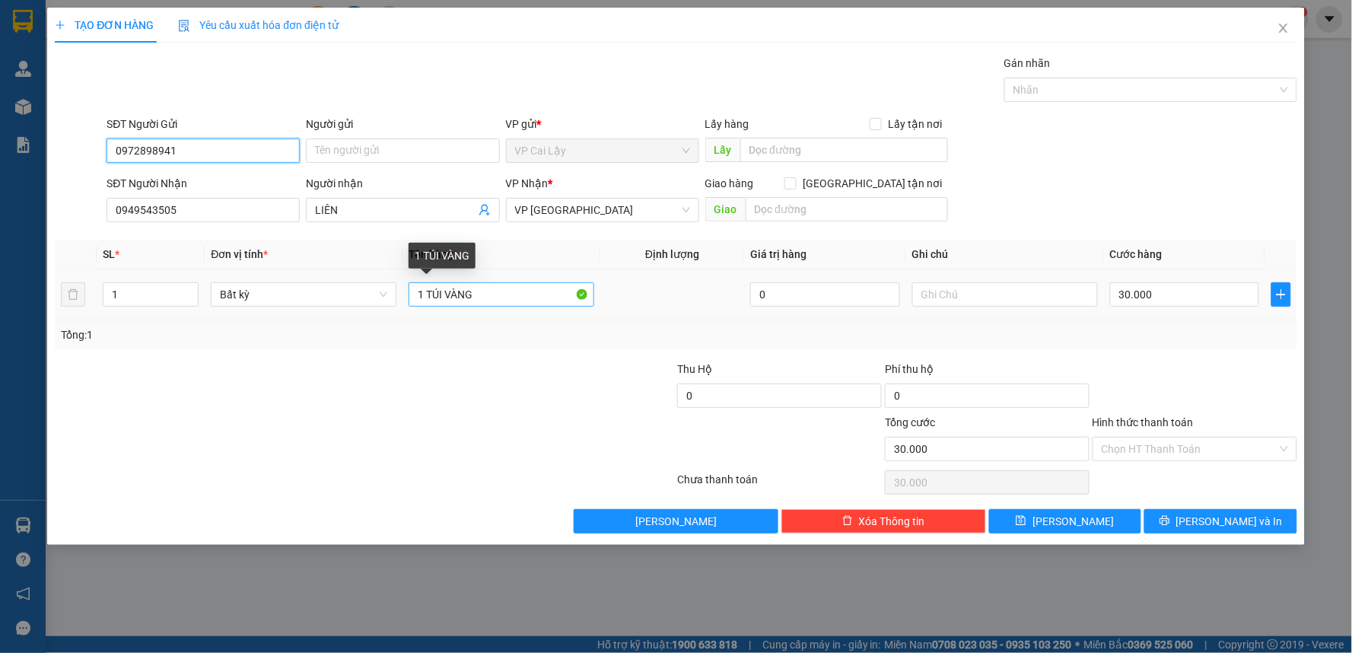
type input "0972898941"
drag, startPoint x: 445, startPoint y: 293, endPoint x: 487, endPoint y: 295, distance: 41.9
click at [487, 295] on input "1 TÚI VÀNG" at bounding box center [502, 294] width 186 height 24
type input "1 TÚI ĐỎ"
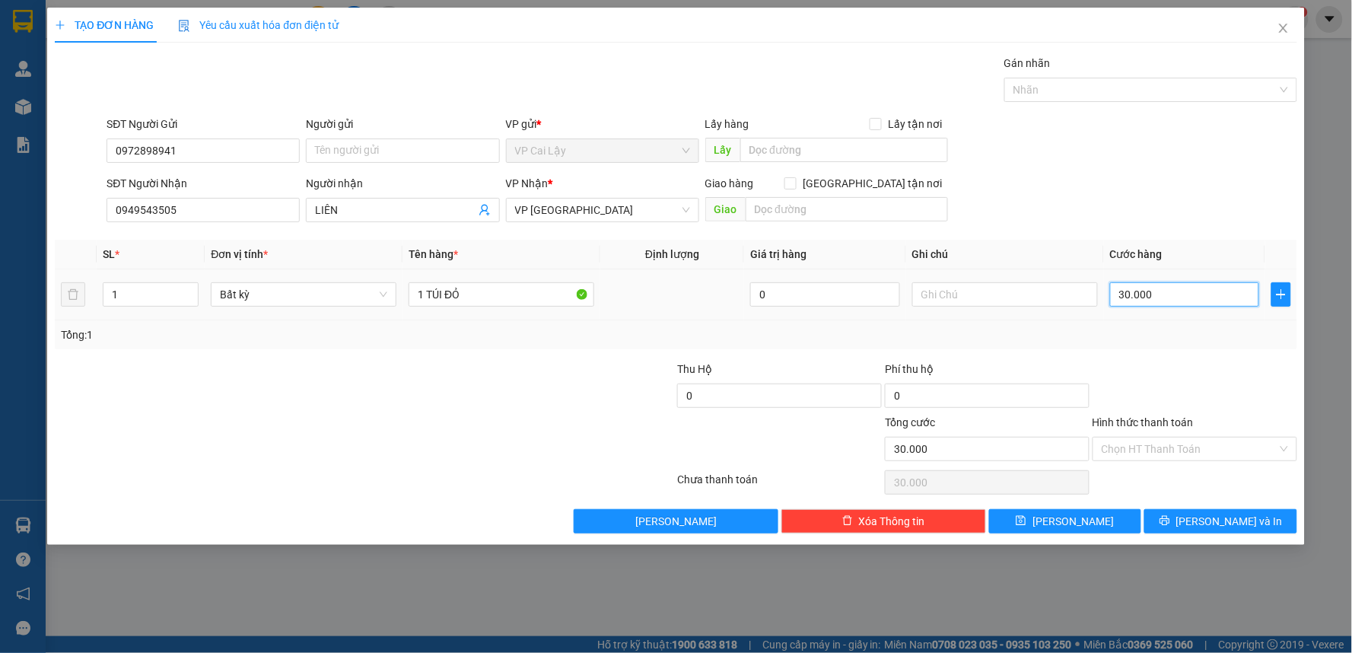
click at [1176, 297] on input "30.000" at bounding box center [1185, 294] width 150 height 24
type input "0"
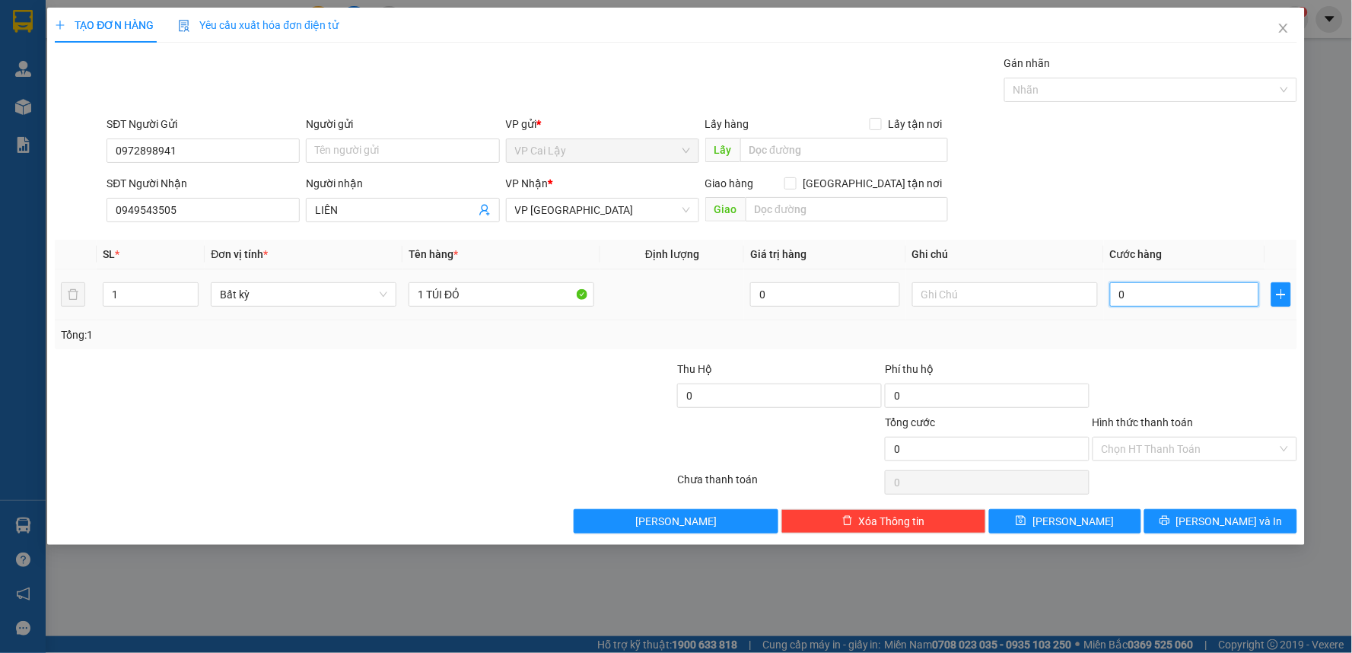
click at [1166, 289] on input "0" at bounding box center [1185, 294] width 150 height 24
type input "2"
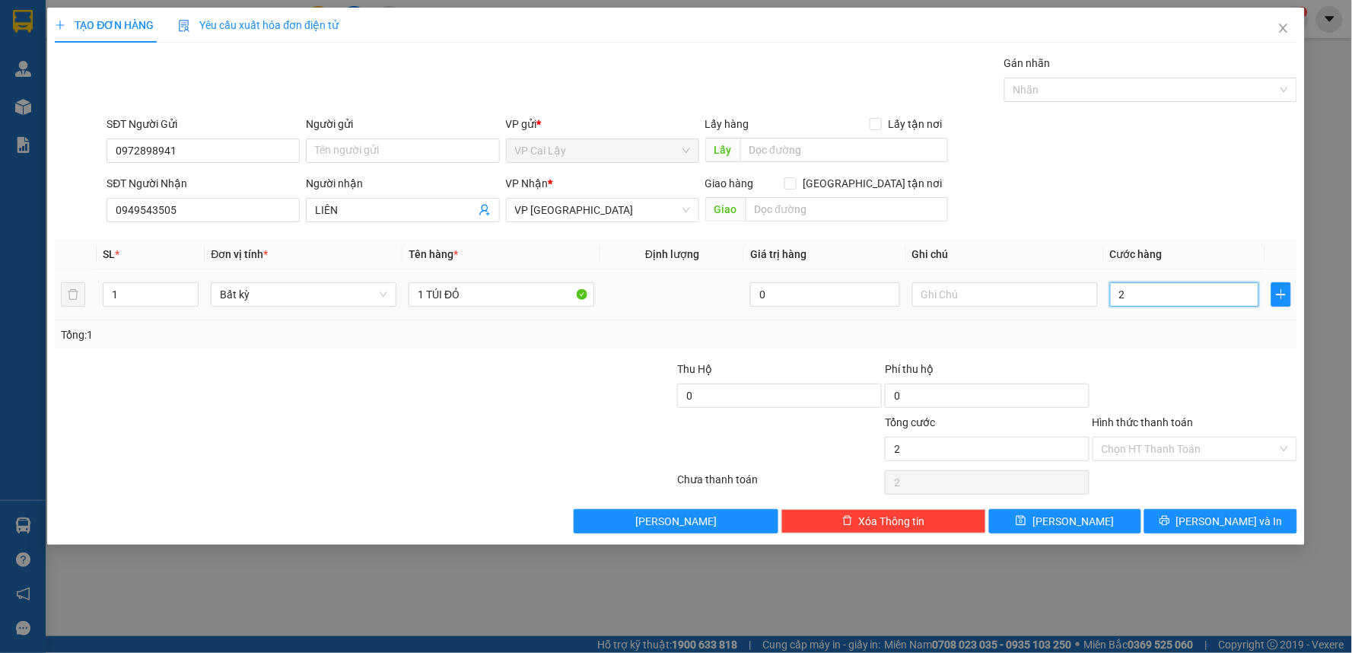
type input "20"
type input "20.000"
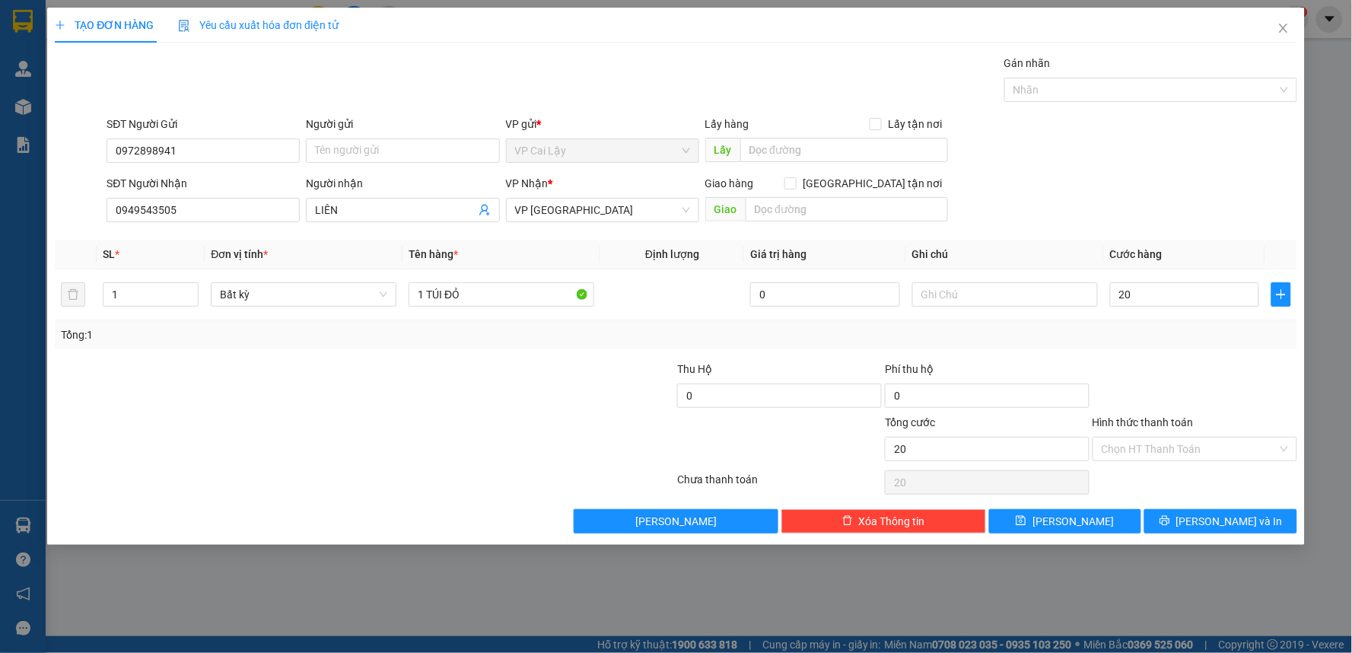
type input "20.000"
click at [1160, 347] on div "Tổng: 1" at bounding box center [676, 334] width 1242 height 29
click at [1188, 449] on input "Hình thức thanh toán" at bounding box center [1190, 448] width 176 height 23
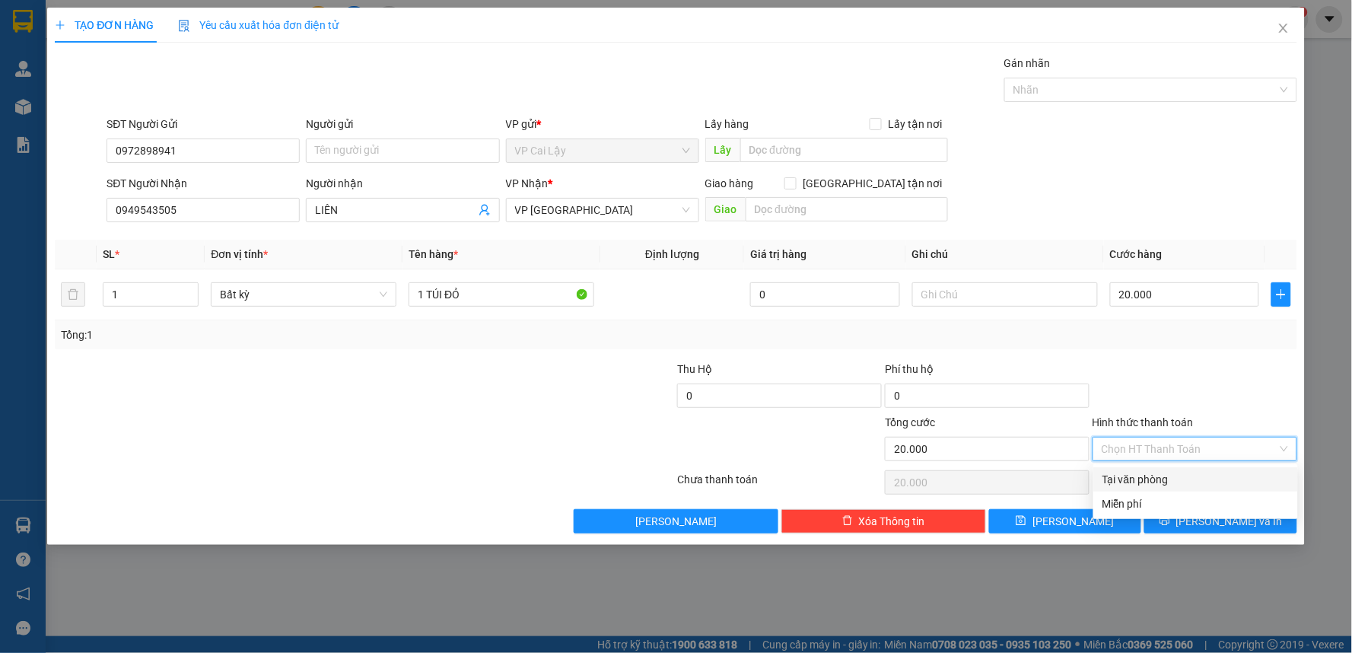
click at [1172, 472] on div "Tại văn phòng" at bounding box center [1195, 479] width 186 height 17
type input "0"
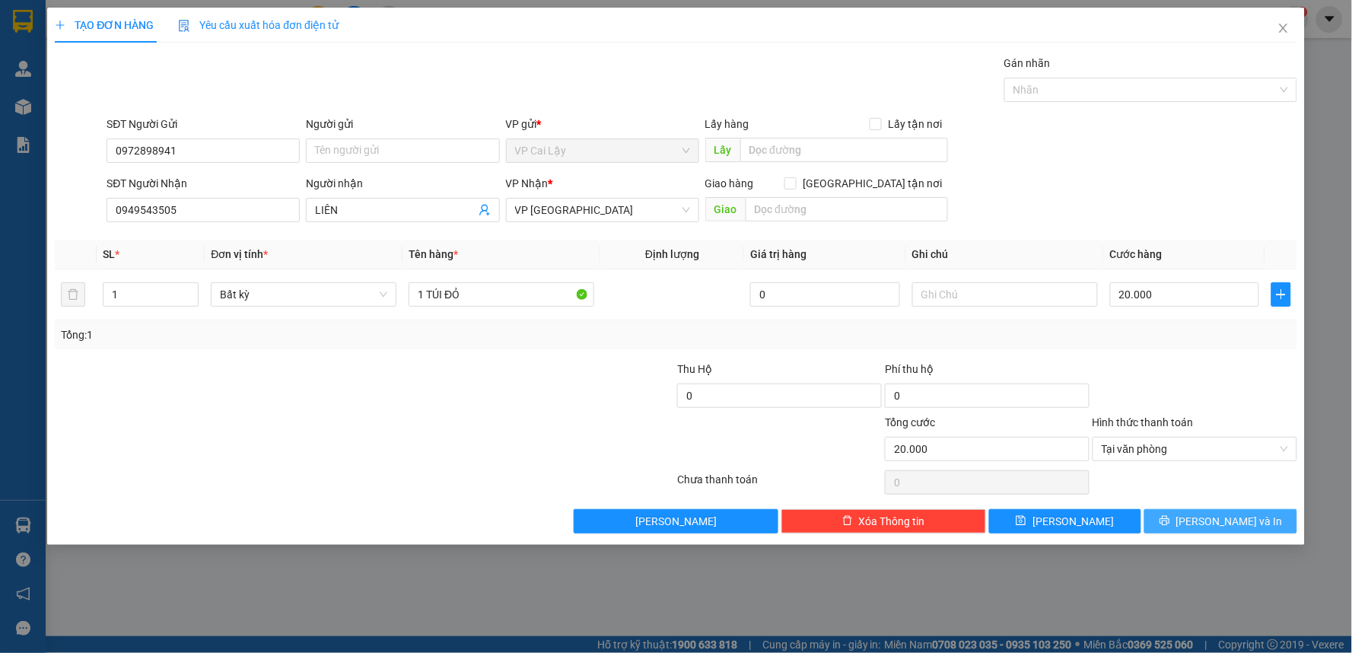
click at [1170, 520] on icon "printer" at bounding box center [1165, 520] width 11 height 11
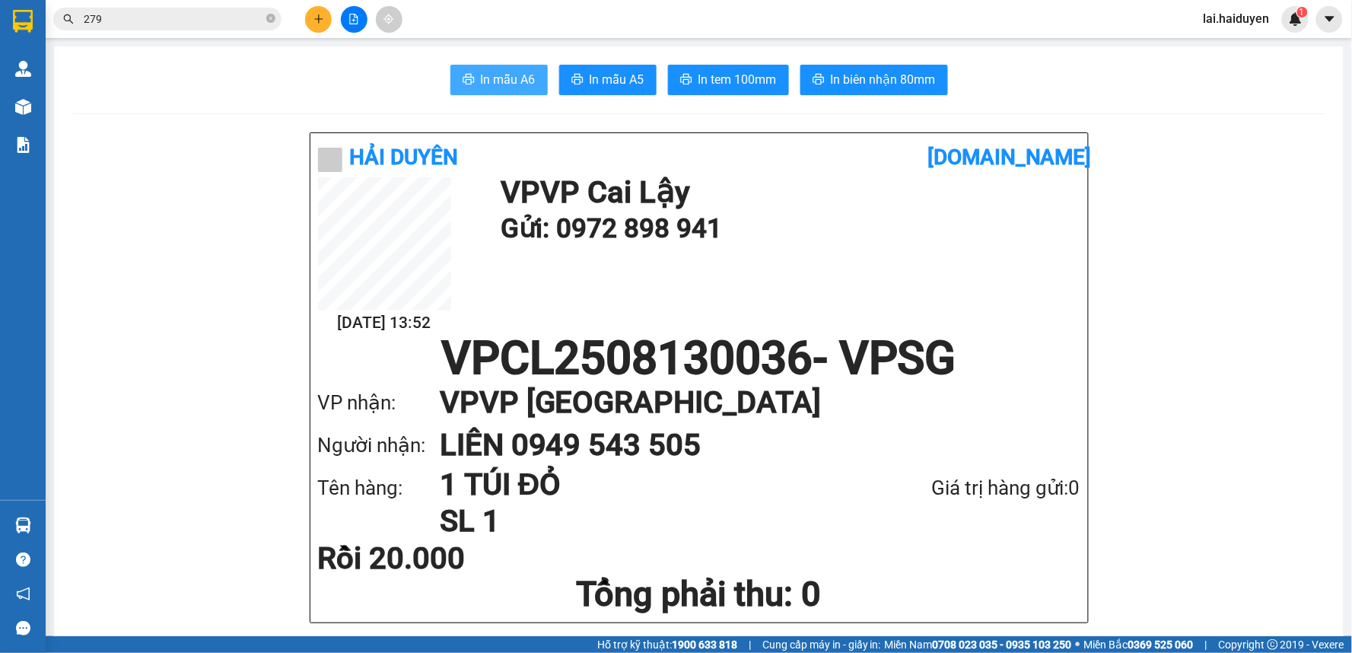
click at [500, 72] on span "In mẫu A6" at bounding box center [508, 79] width 55 height 19
click at [511, 65] on button "In mẫu A6" at bounding box center [498, 80] width 97 height 30
click at [498, 81] on span "In mẫu A6" at bounding box center [508, 79] width 55 height 19
click at [318, 12] on button at bounding box center [318, 19] width 27 height 27
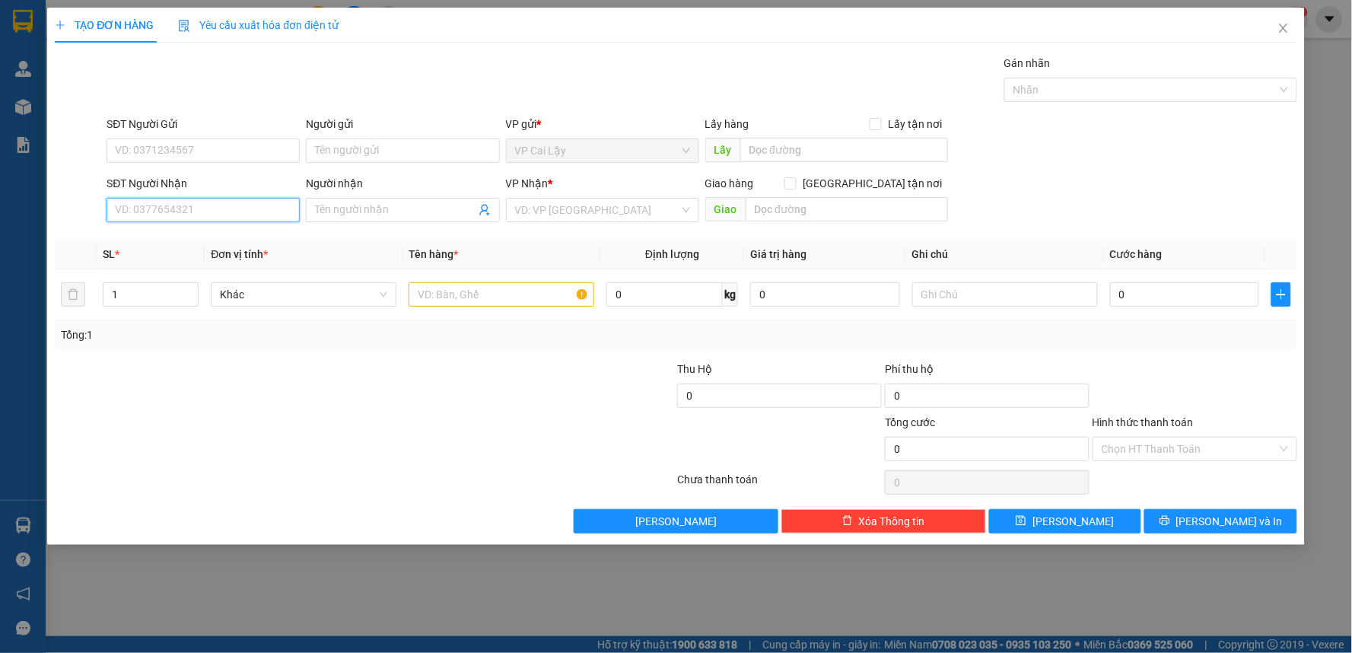
click at [216, 215] on input "SĐT Người Nhận" at bounding box center [203, 210] width 193 height 24
click at [139, 208] on input "0935575535" at bounding box center [203, 210] width 193 height 24
click at [179, 211] on input "0935575535" at bounding box center [203, 210] width 193 height 24
type input "0935575535"
click at [359, 215] on input "Người nhận" at bounding box center [395, 210] width 160 height 17
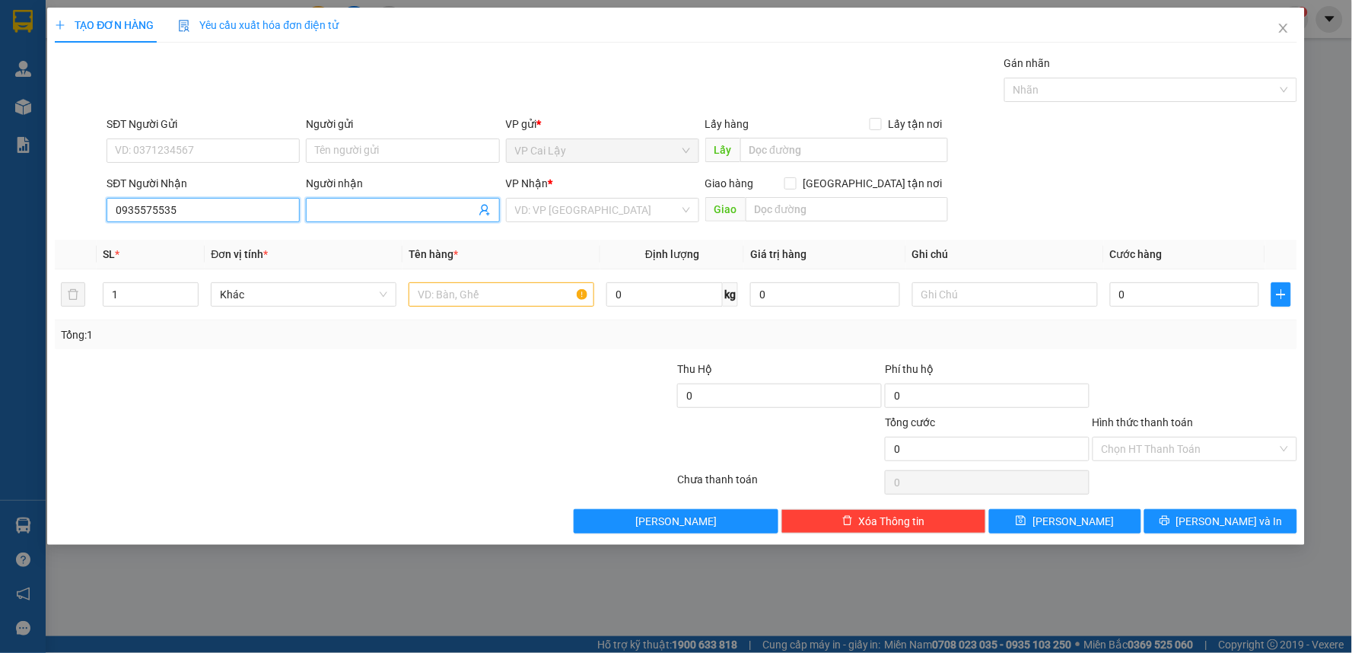
click at [149, 210] on input "0935575535" at bounding box center [203, 210] width 193 height 24
click at [428, 210] on input "Người nhận" at bounding box center [395, 210] width 160 height 17
type input "NHA"
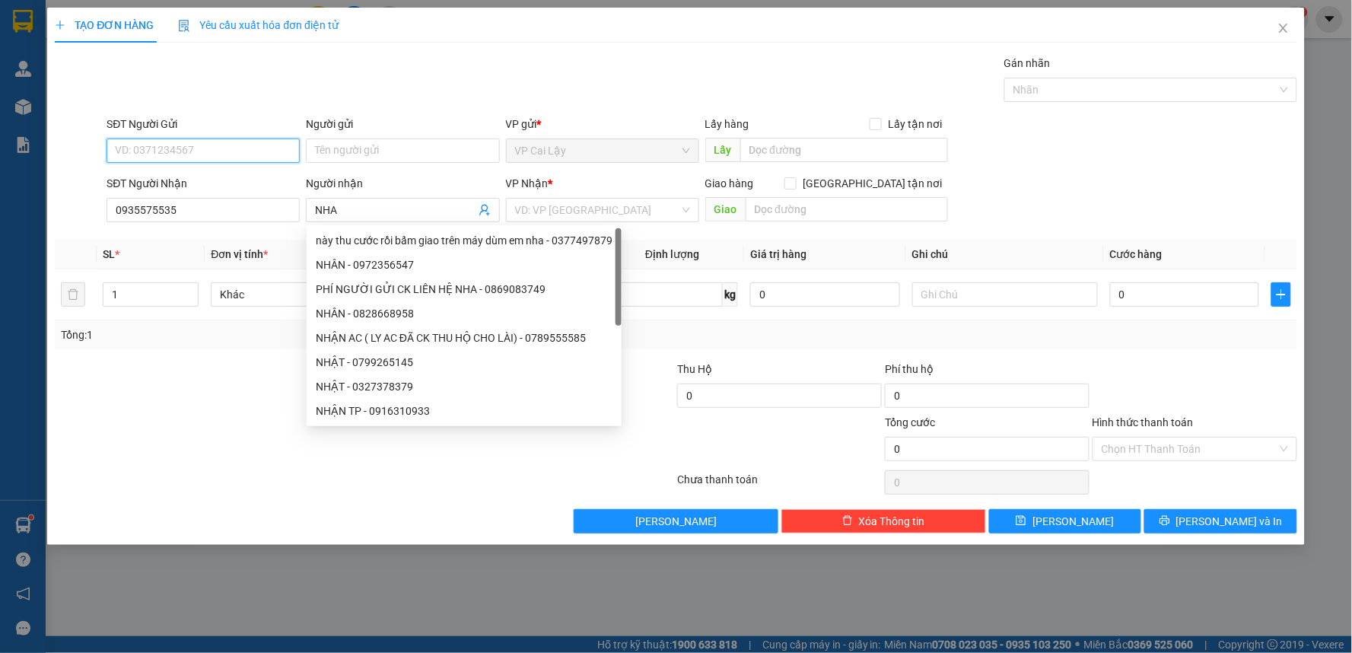
click at [221, 138] on input "SĐT Người Gửi" at bounding box center [203, 150] width 193 height 24
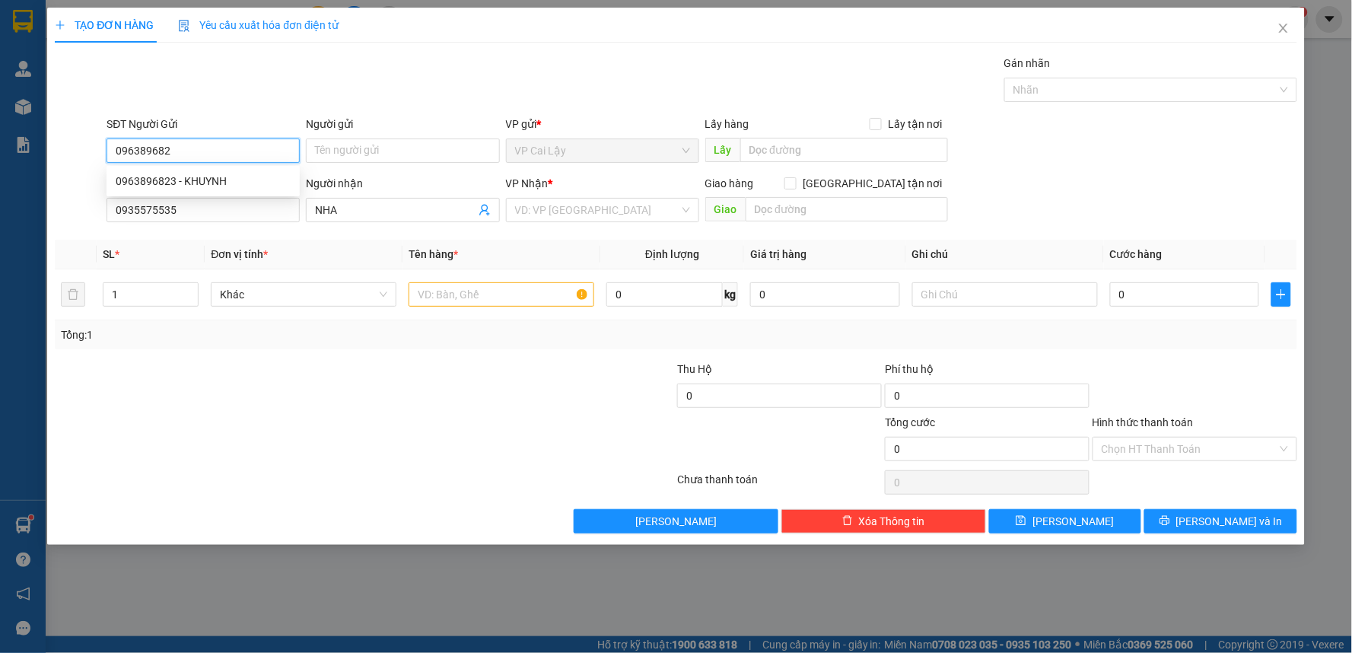
type input "0963896823"
click at [225, 180] on div "0963896823 - KHUYNH" at bounding box center [203, 181] width 175 height 17
type input "KHUYNH"
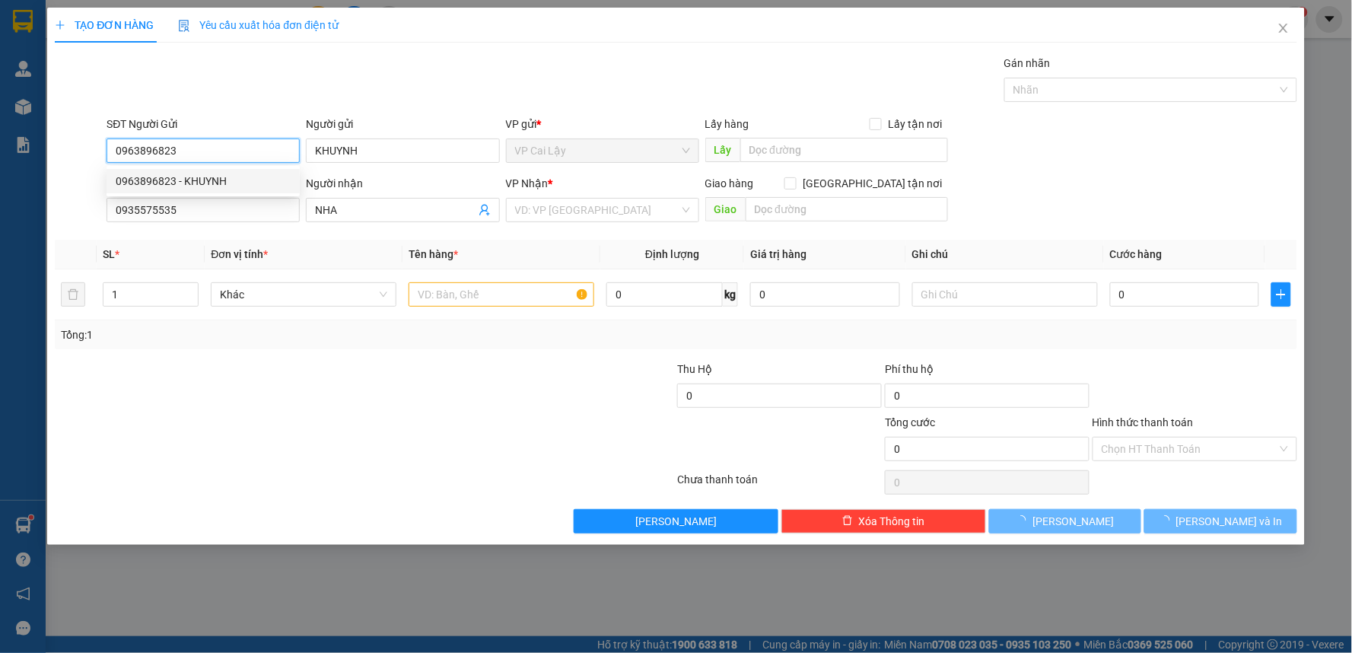
type input "20.000"
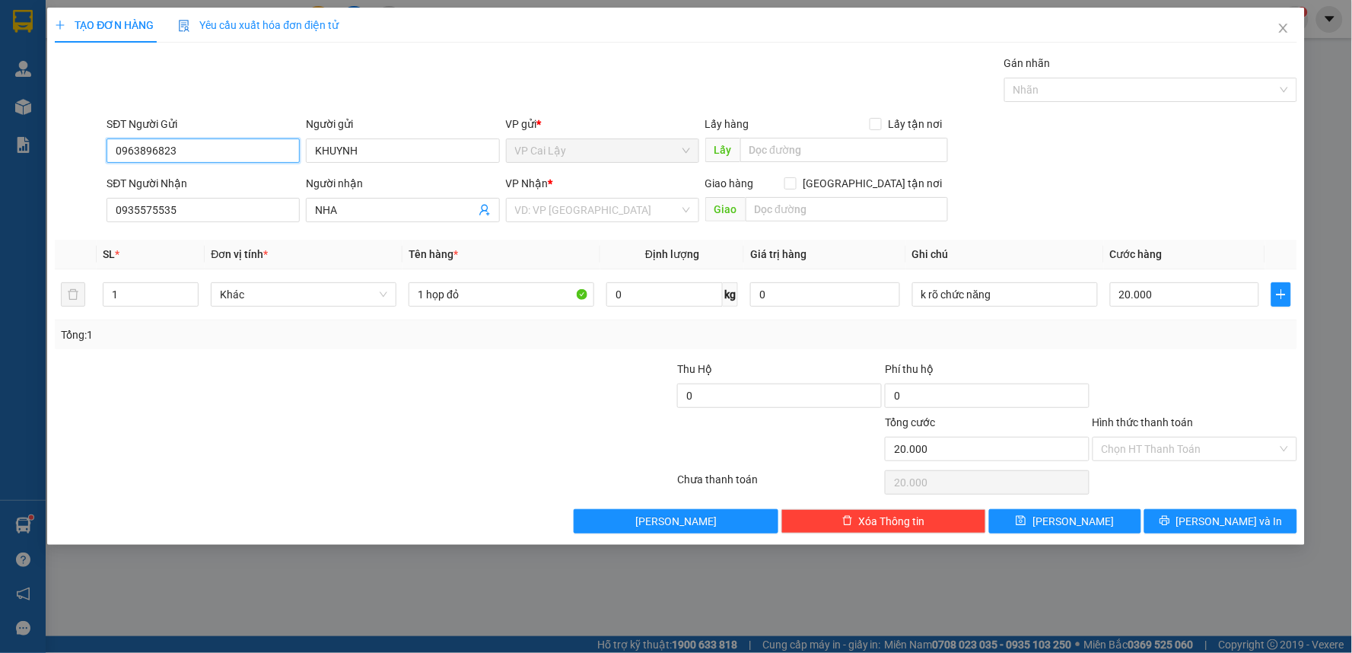
type input "0963896823"
drag, startPoint x: 339, startPoint y: 404, endPoint x: 473, endPoint y: 301, distance: 168.8
click at [339, 402] on div at bounding box center [260, 387] width 415 height 53
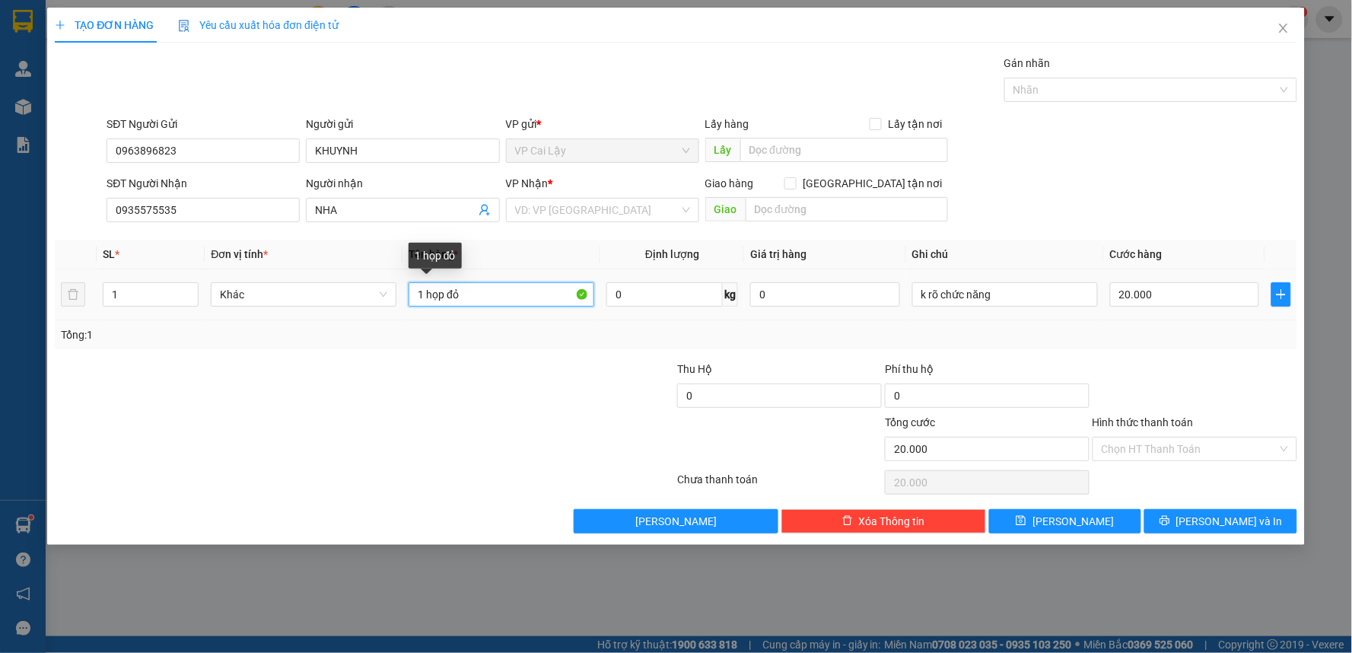
drag, startPoint x: 468, startPoint y: 299, endPoint x: 476, endPoint y: 301, distance: 7.8
click at [476, 301] on input "1 họp đỏ" at bounding box center [502, 294] width 186 height 24
type input "1 HỘP GIẤY"
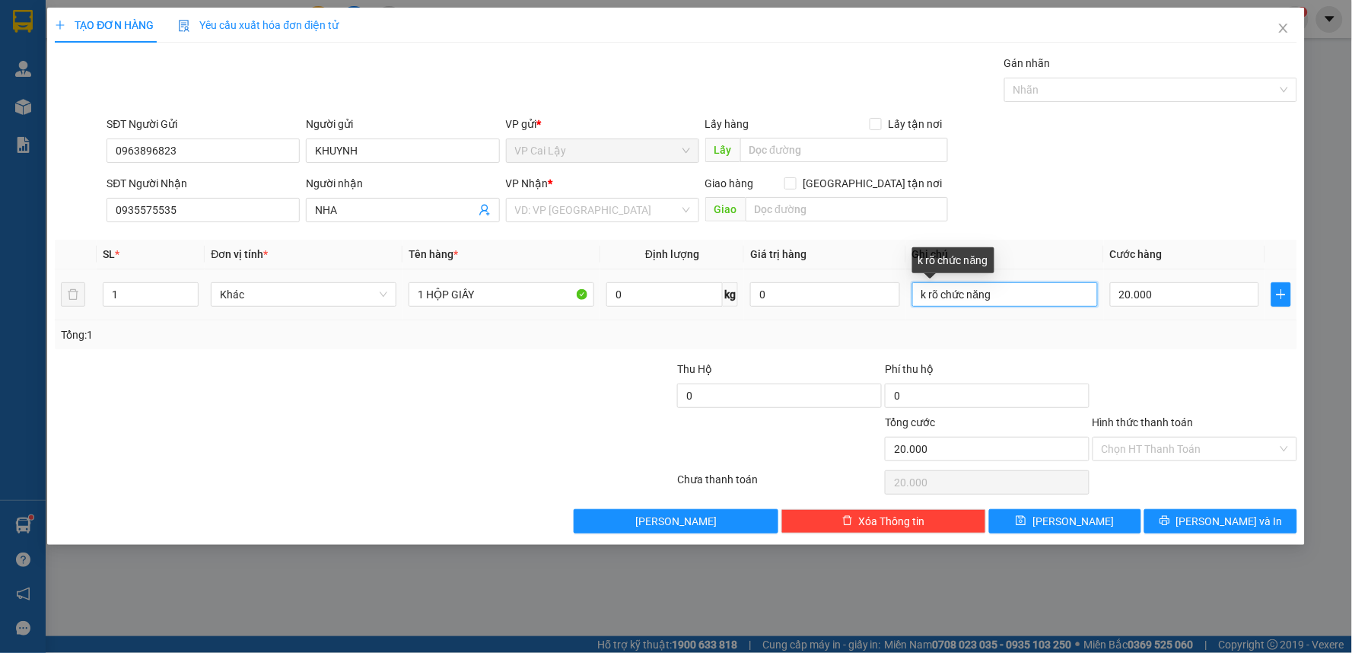
drag, startPoint x: 1010, startPoint y: 287, endPoint x: 904, endPoint y: 302, distance: 106.8
click at [904, 302] on tr "1 Khác 1 HỘP GIẤY 0 kg 0 k rõ chức năng 20.000" at bounding box center [676, 294] width 1242 height 51
click at [1058, 292] on input "k rõ chức năng" at bounding box center [1005, 294] width 186 height 24
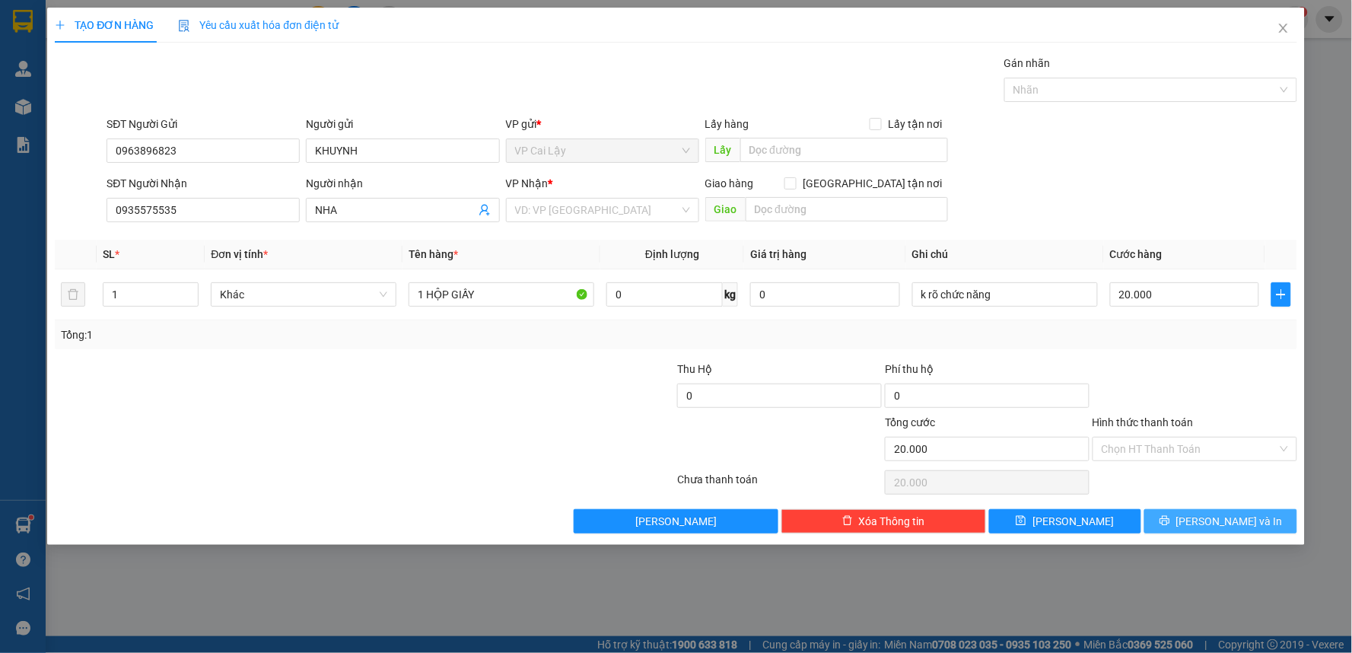
click at [1214, 531] on button "[PERSON_NAME] và In" at bounding box center [1220, 521] width 153 height 24
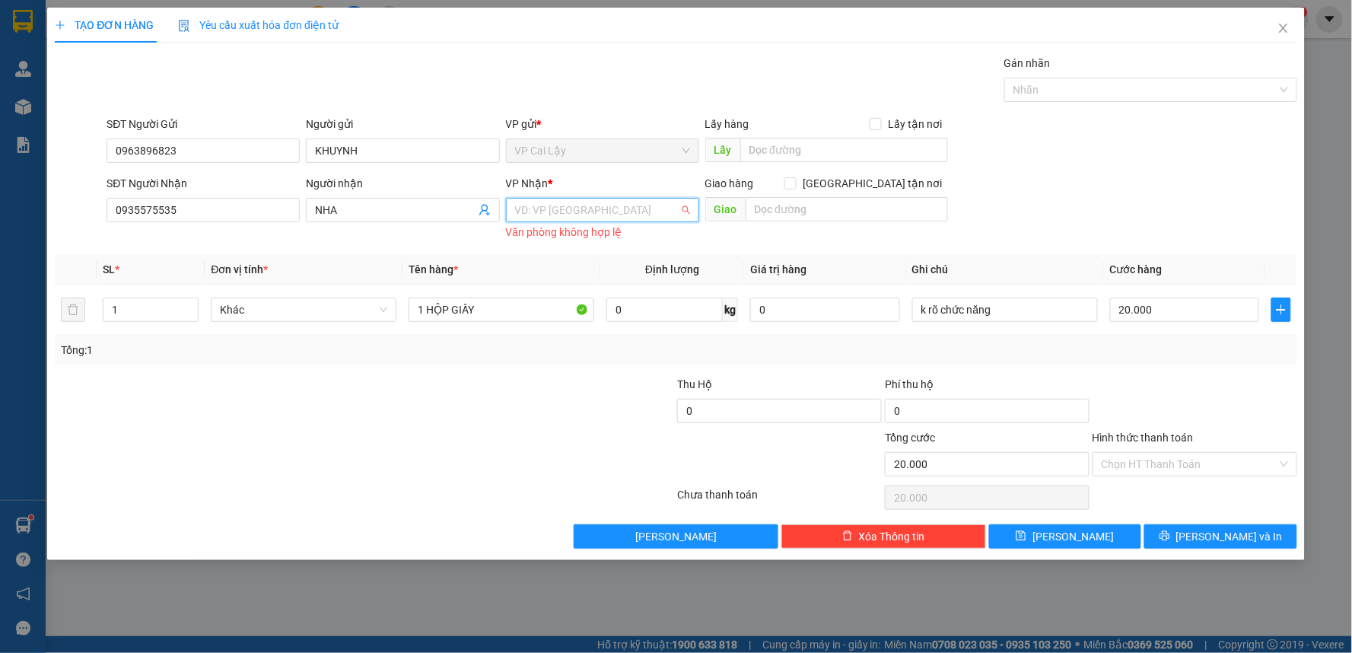
click at [577, 210] on input "search" at bounding box center [597, 210] width 164 height 23
drag, startPoint x: 567, startPoint y: 237, endPoint x: 1090, endPoint y: 536, distance: 602.9
click at [568, 236] on div "VP [GEOGRAPHIC_DATA]" at bounding box center [602, 240] width 175 height 17
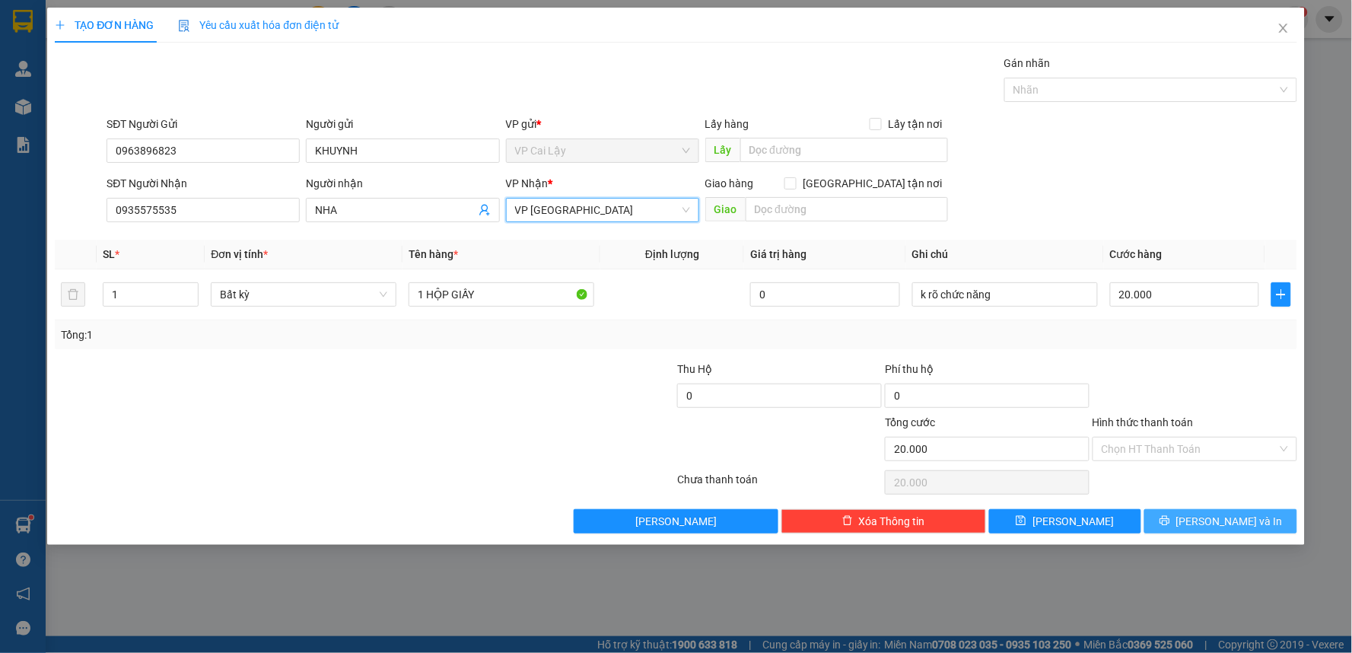
click at [1170, 520] on icon "printer" at bounding box center [1165, 520] width 11 height 11
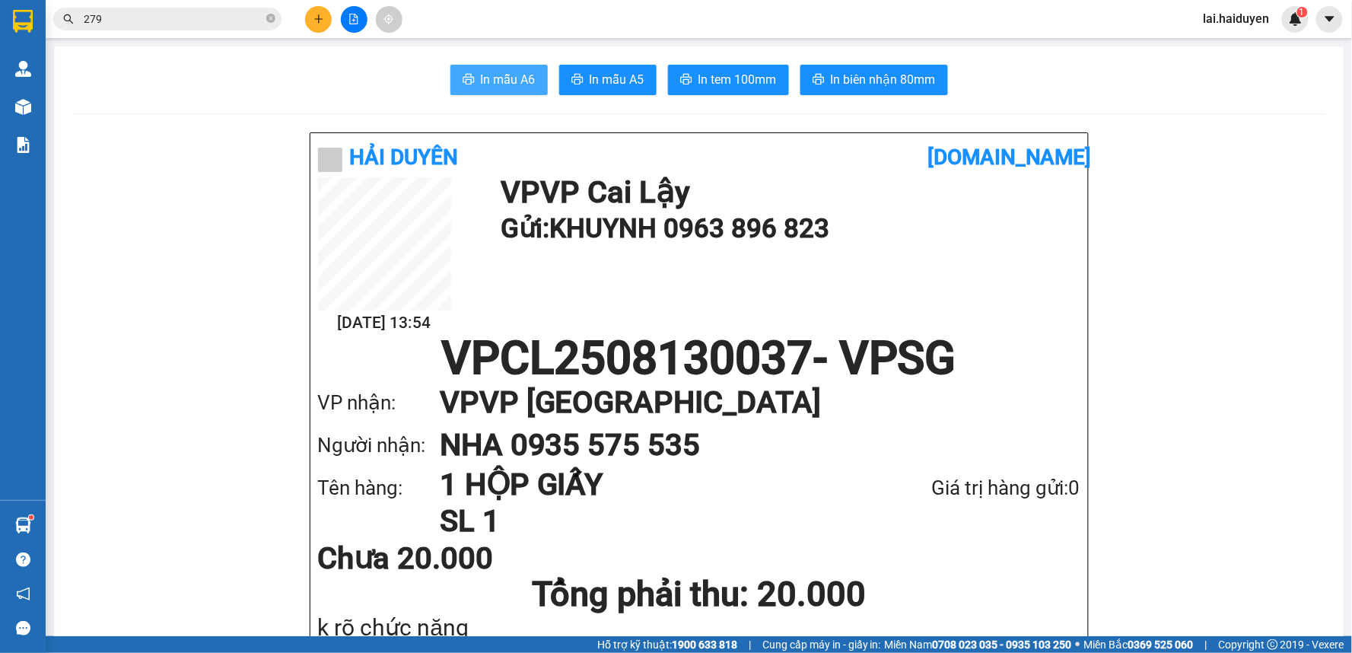
click at [504, 76] on span "In mẫu A6" at bounding box center [508, 79] width 55 height 19
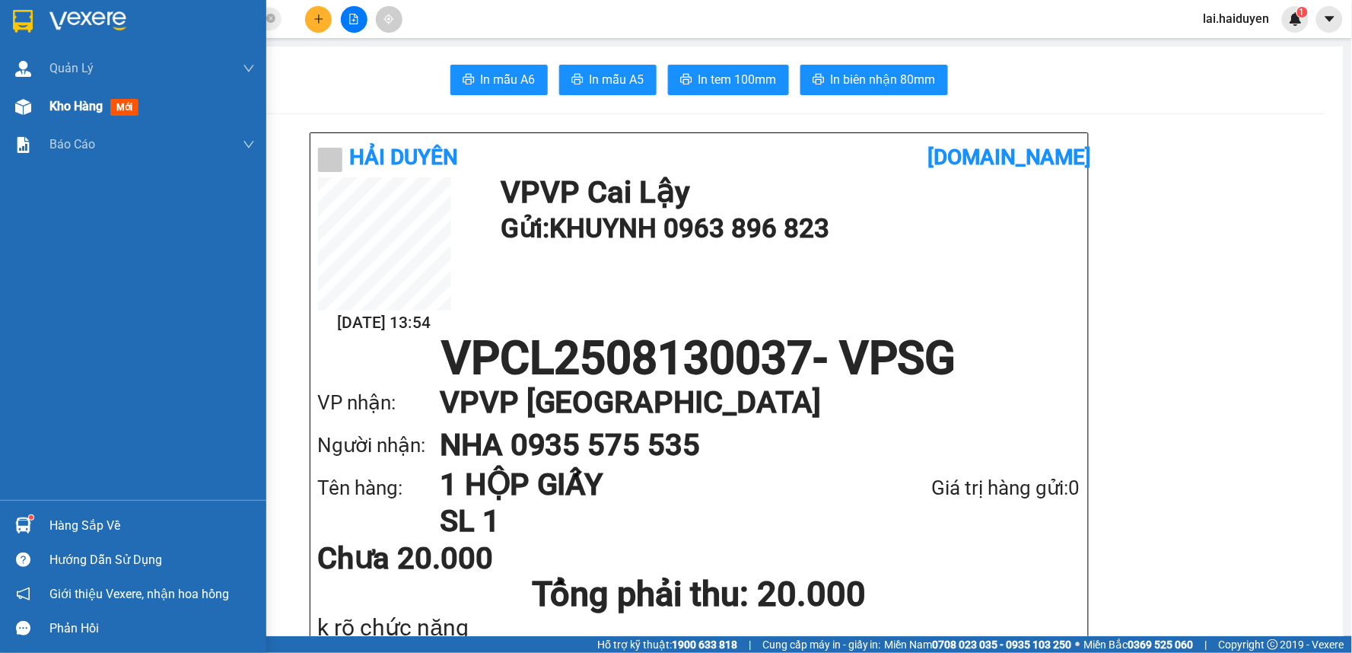
drag, startPoint x: 82, startPoint y: 105, endPoint x: 53, endPoint y: 99, distance: 29.5
click at [82, 105] on span "Kho hàng" at bounding box center [75, 106] width 53 height 14
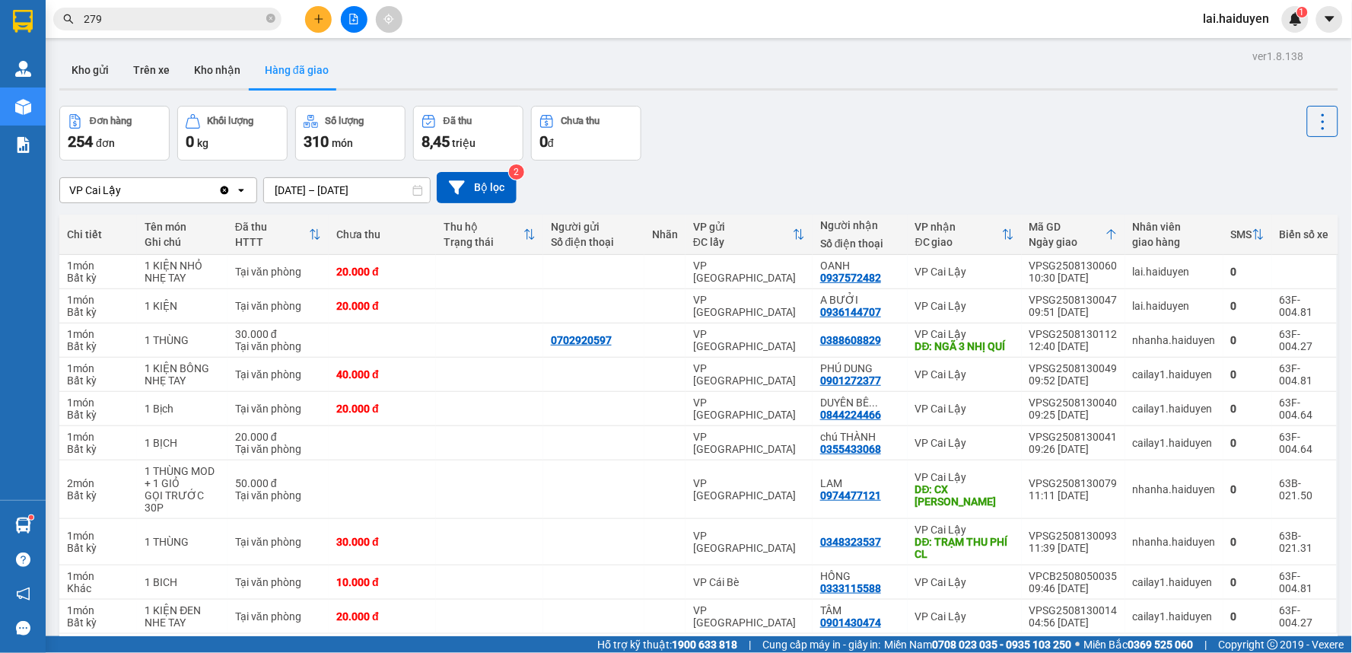
drag, startPoint x: 93, startPoint y: 59, endPoint x: 290, endPoint y: 129, distance: 209.1
click at [96, 59] on button "Kho gửi" at bounding box center [90, 70] width 62 height 37
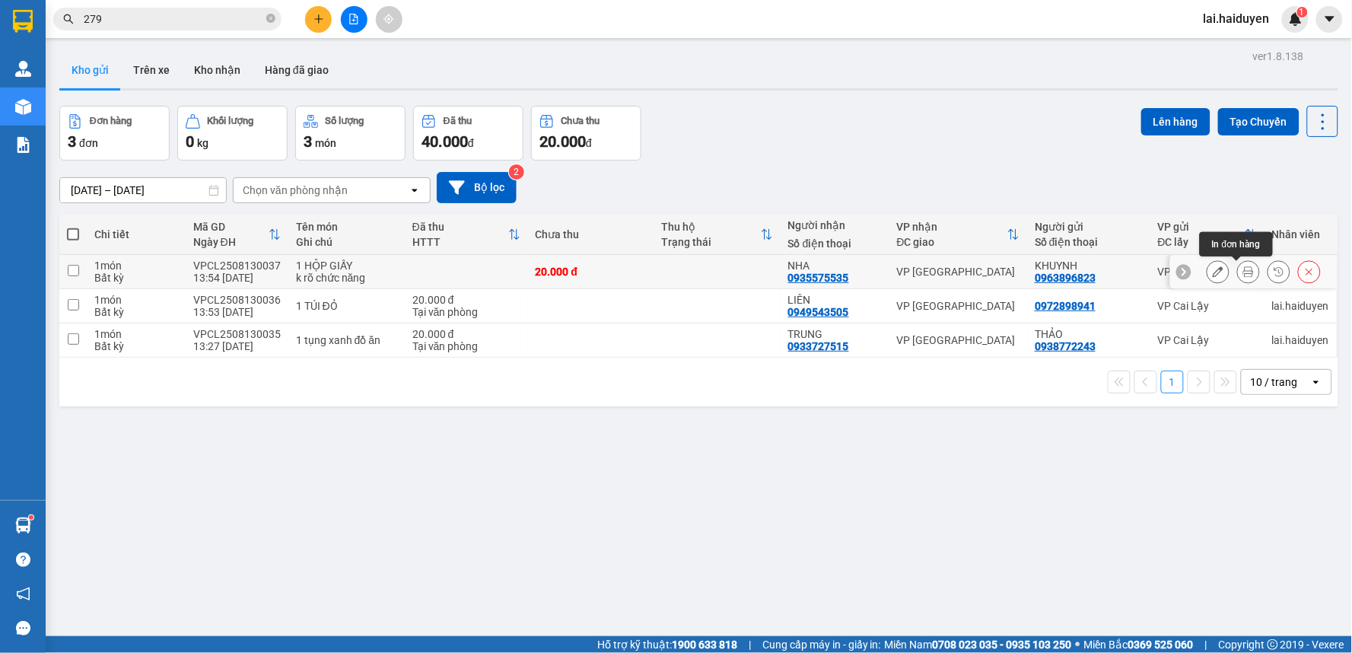
click at [1243, 275] on icon at bounding box center [1248, 271] width 11 height 11
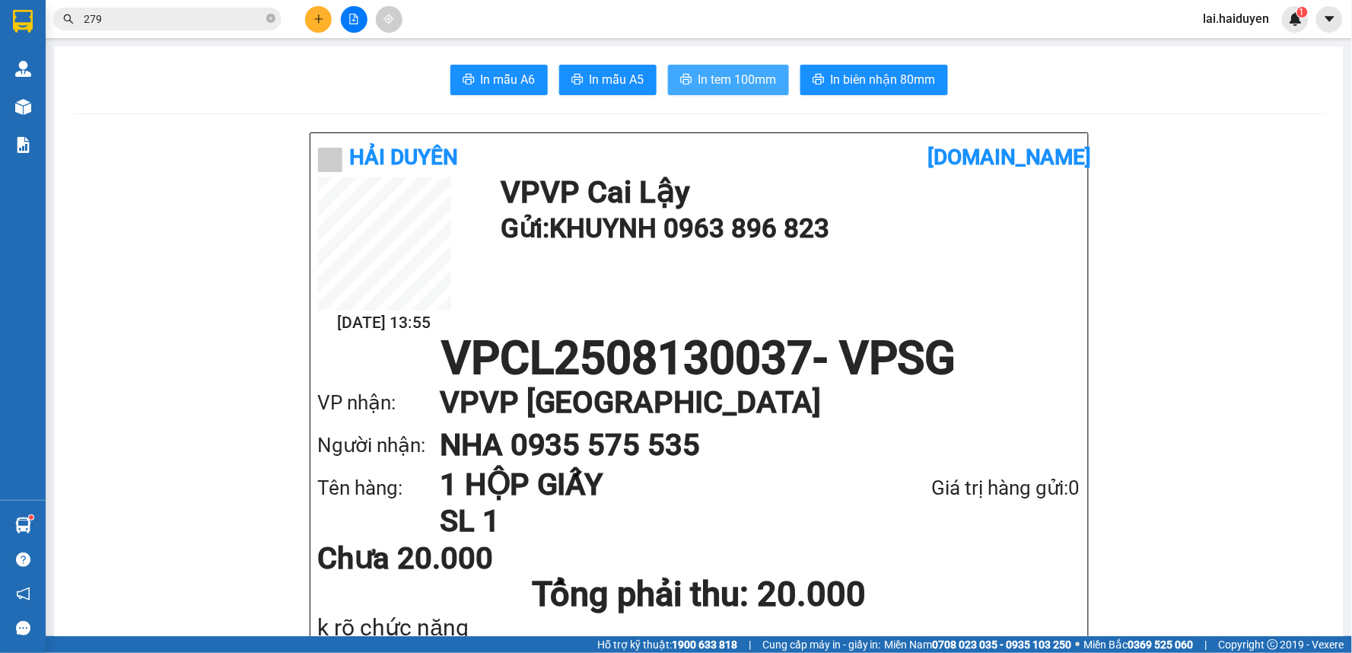
click at [743, 75] on span "In tem 100mm" at bounding box center [737, 79] width 78 height 19
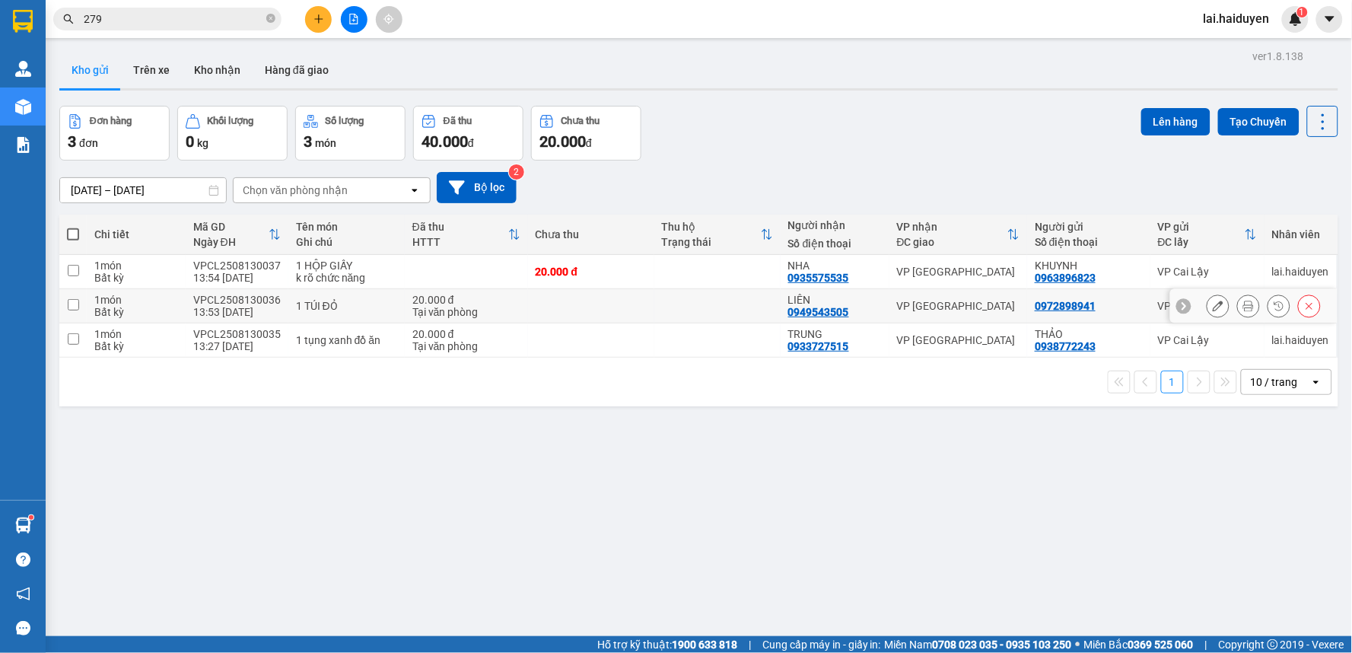
click at [889, 310] on td "VP [GEOGRAPHIC_DATA]" at bounding box center [958, 306] width 138 height 34
checkbox input "true"
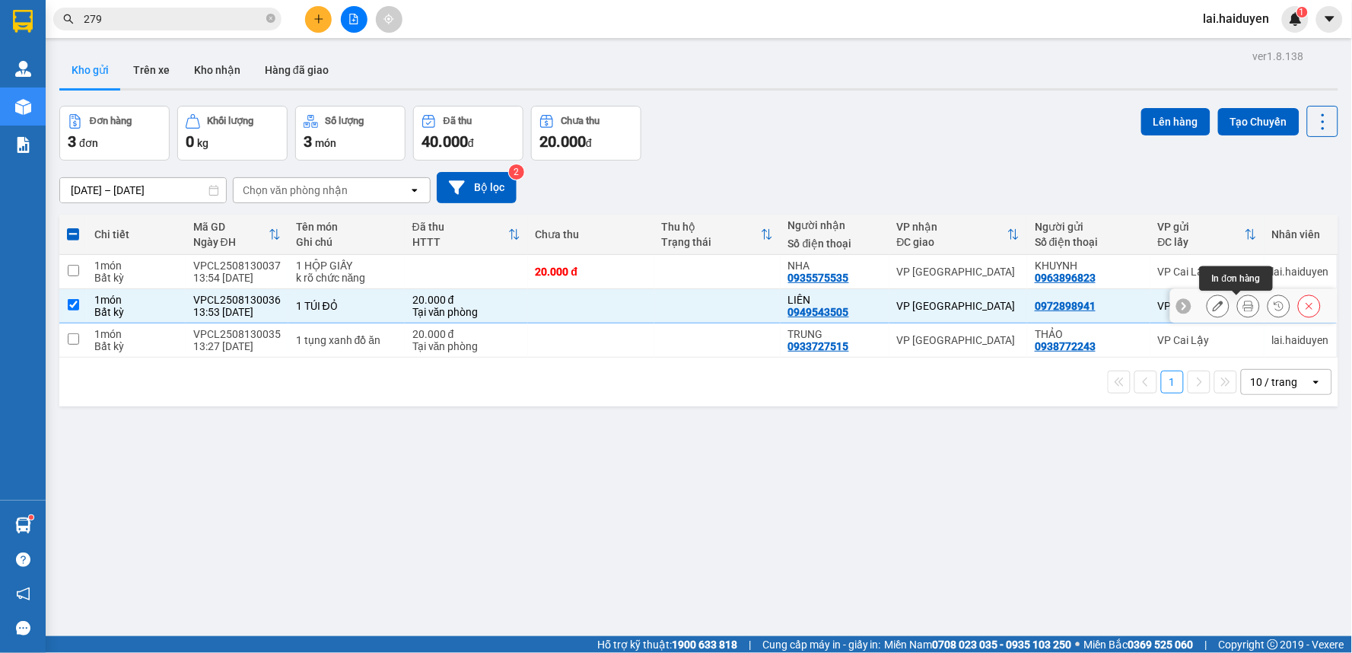
click at [1243, 308] on icon at bounding box center [1248, 306] width 11 height 11
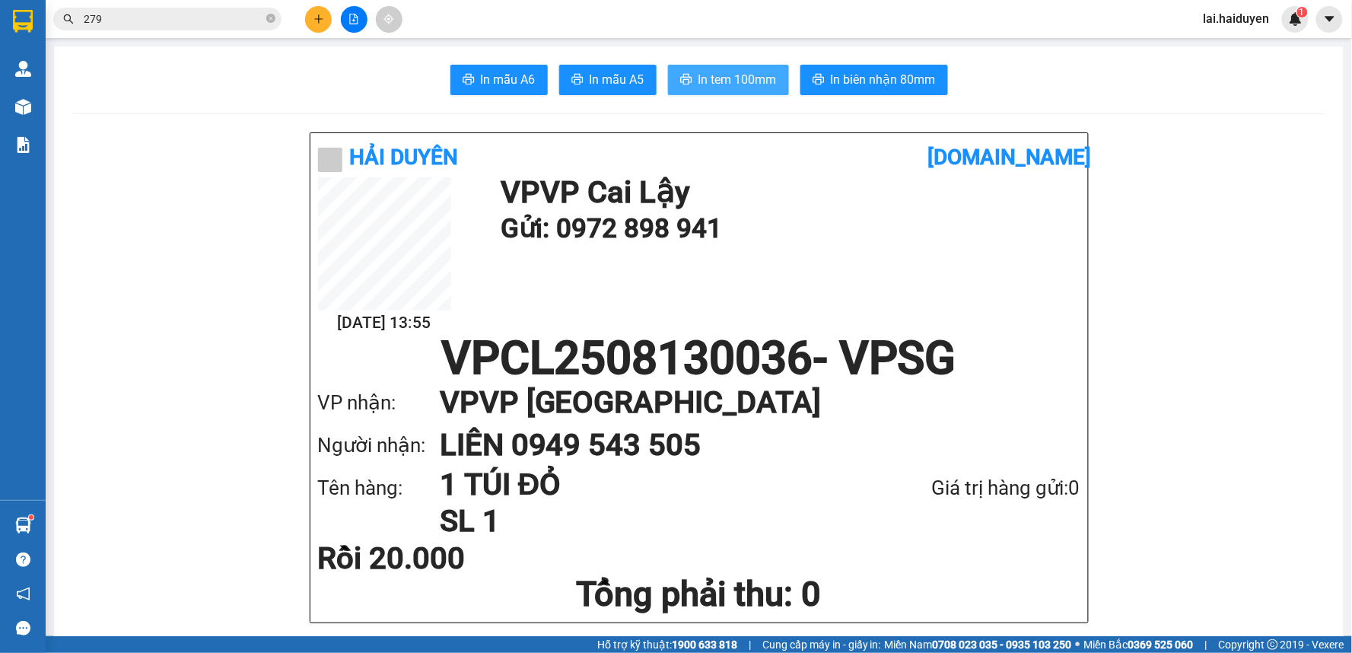
click at [718, 80] on span "In tem 100mm" at bounding box center [737, 79] width 78 height 19
click at [314, 21] on icon "plus" at bounding box center [318, 19] width 11 height 11
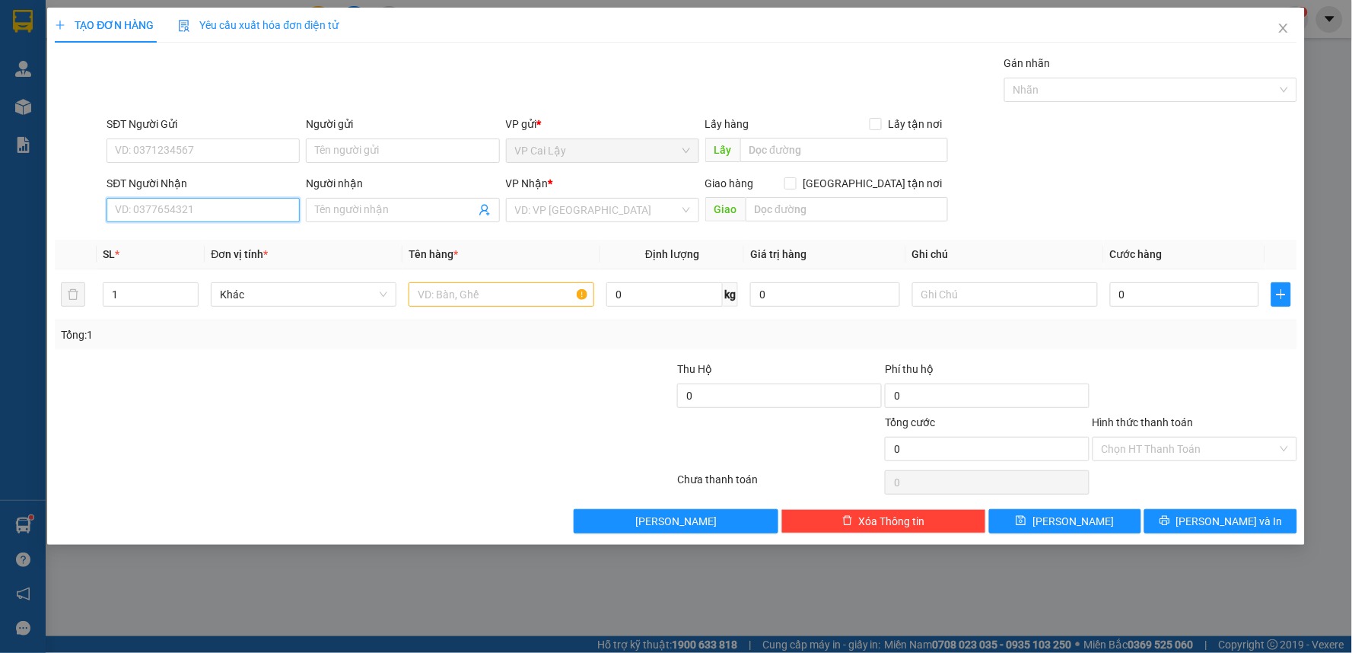
click at [256, 218] on input "SĐT Người Nhận" at bounding box center [203, 210] width 193 height 24
type input "0378000053"
click at [383, 206] on input "Người nhận" at bounding box center [395, 210] width 160 height 17
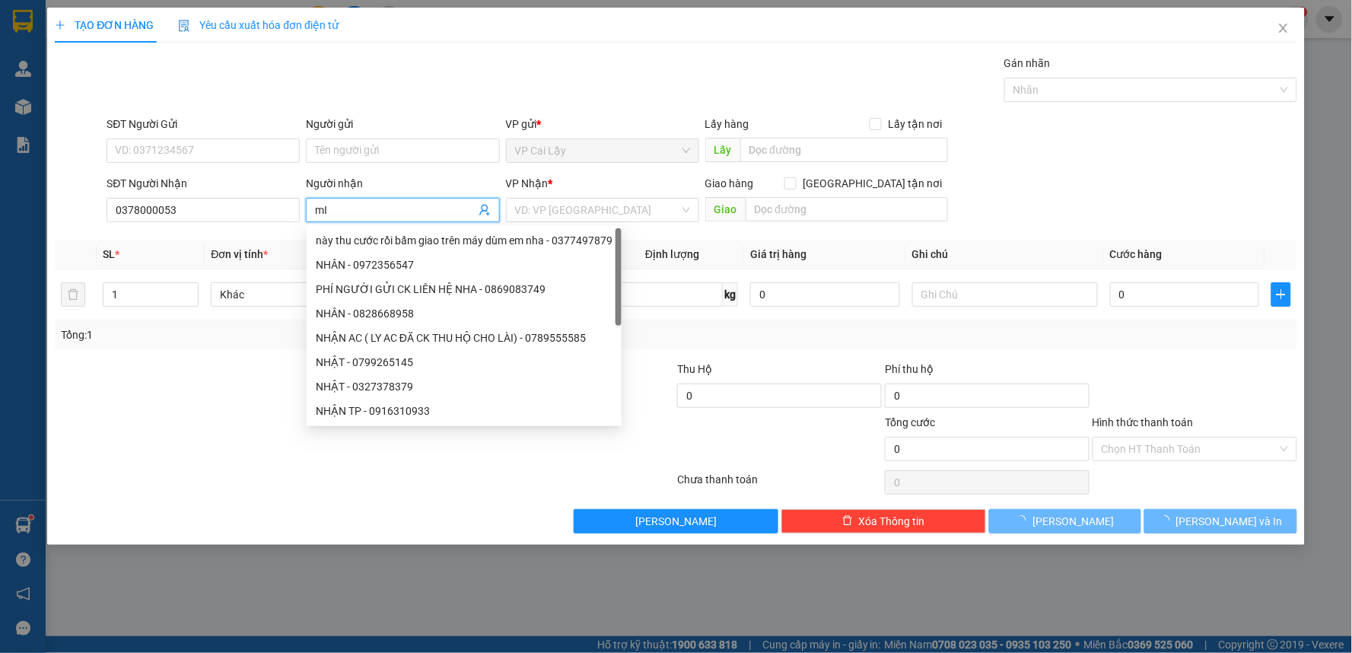
type input "m"
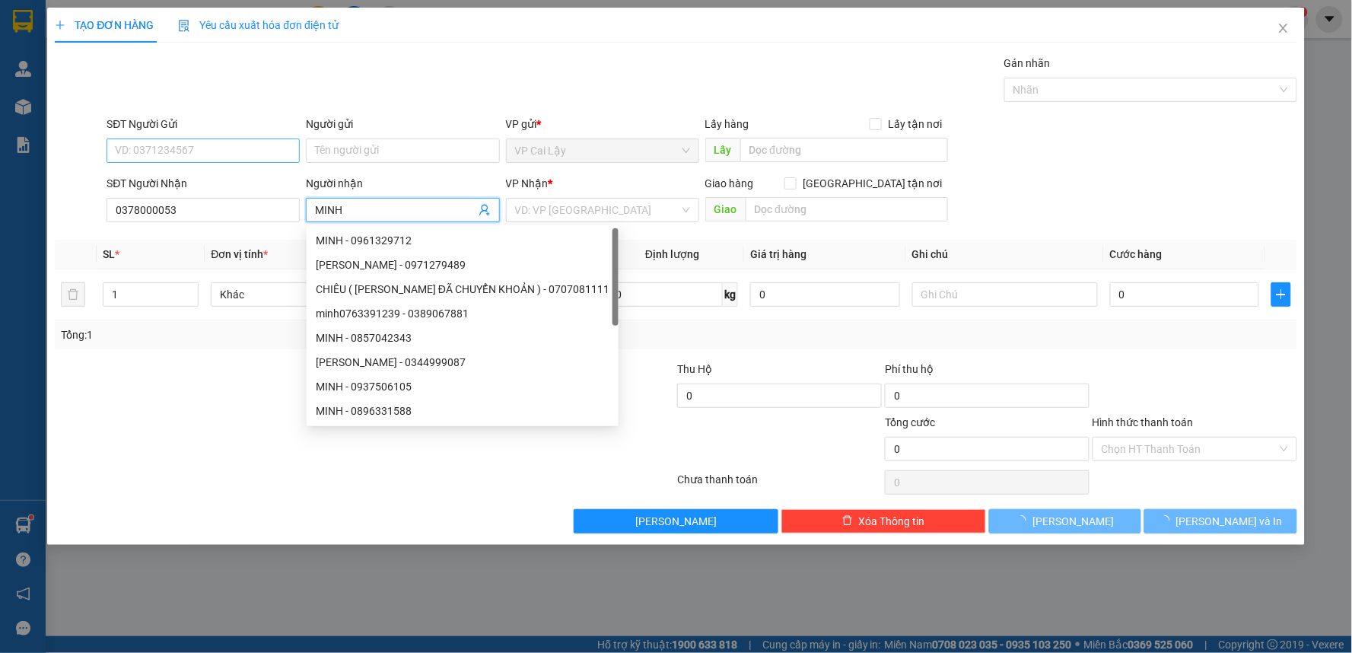
type input "MINH"
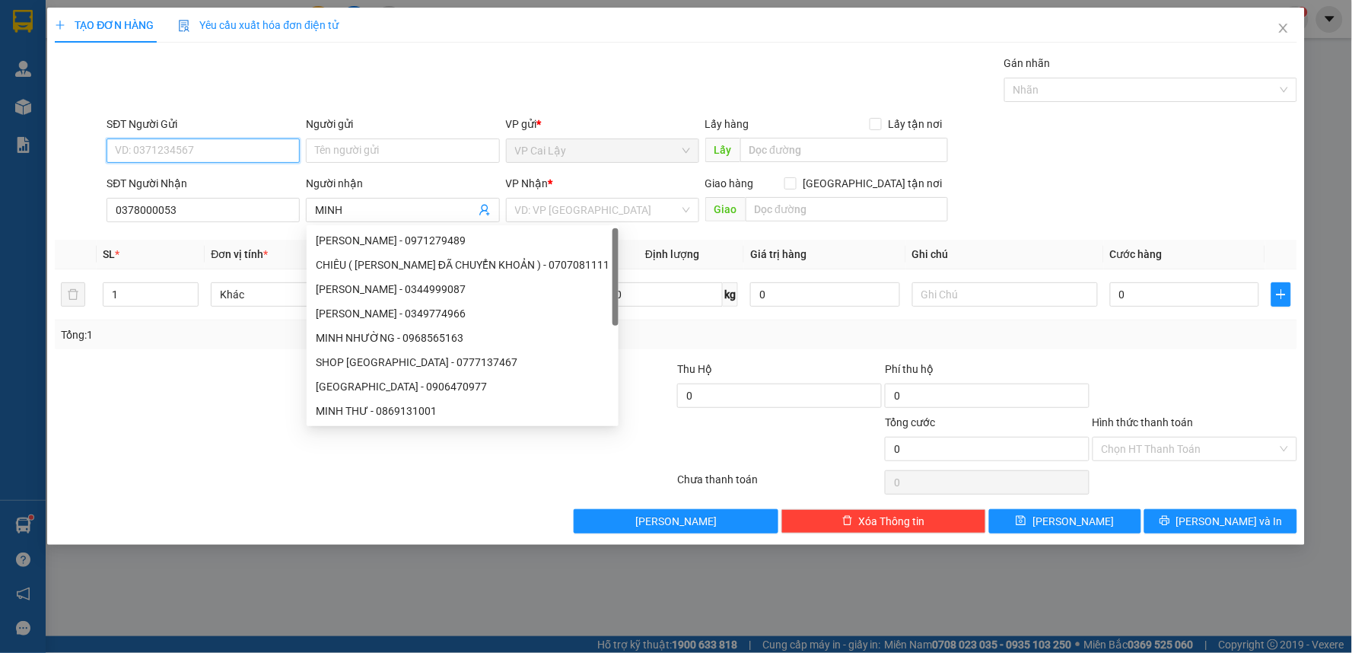
click at [167, 153] on input "SĐT Người Gửi" at bounding box center [203, 150] width 193 height 24
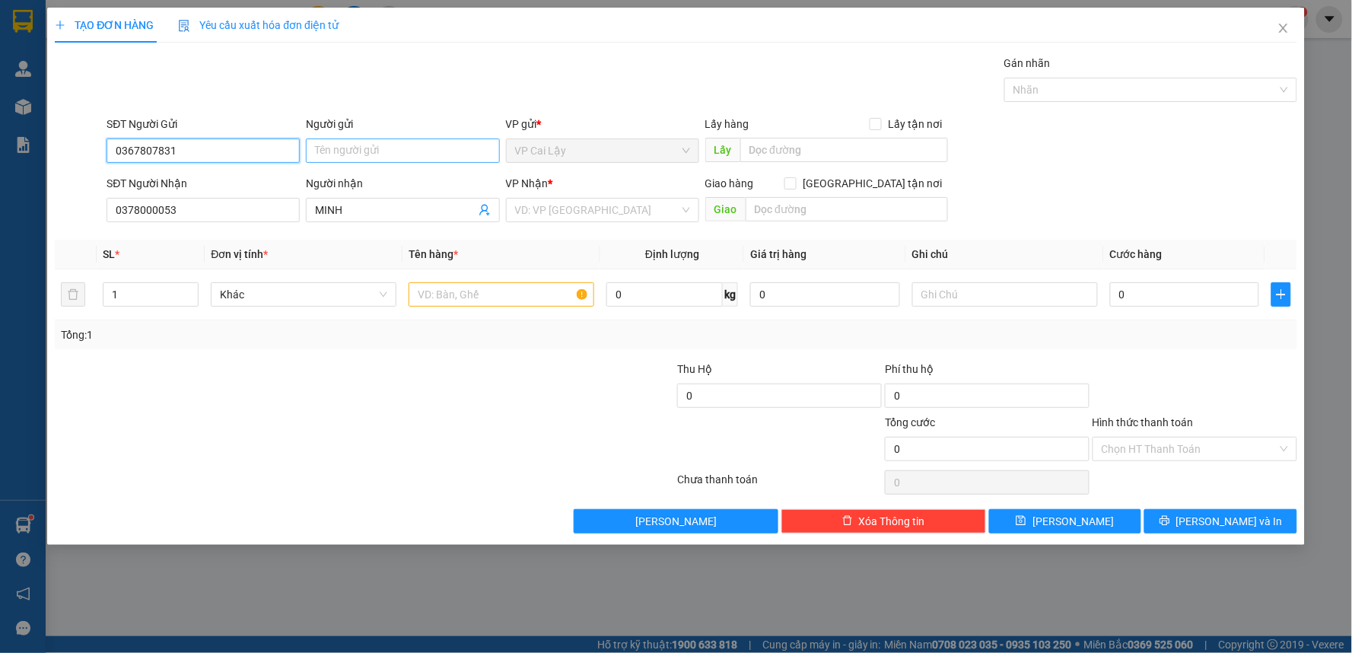
type input "0367807831"
click at [373, 154] on input "Người gửi" at bounding box center [402, 150] width 193 height 24
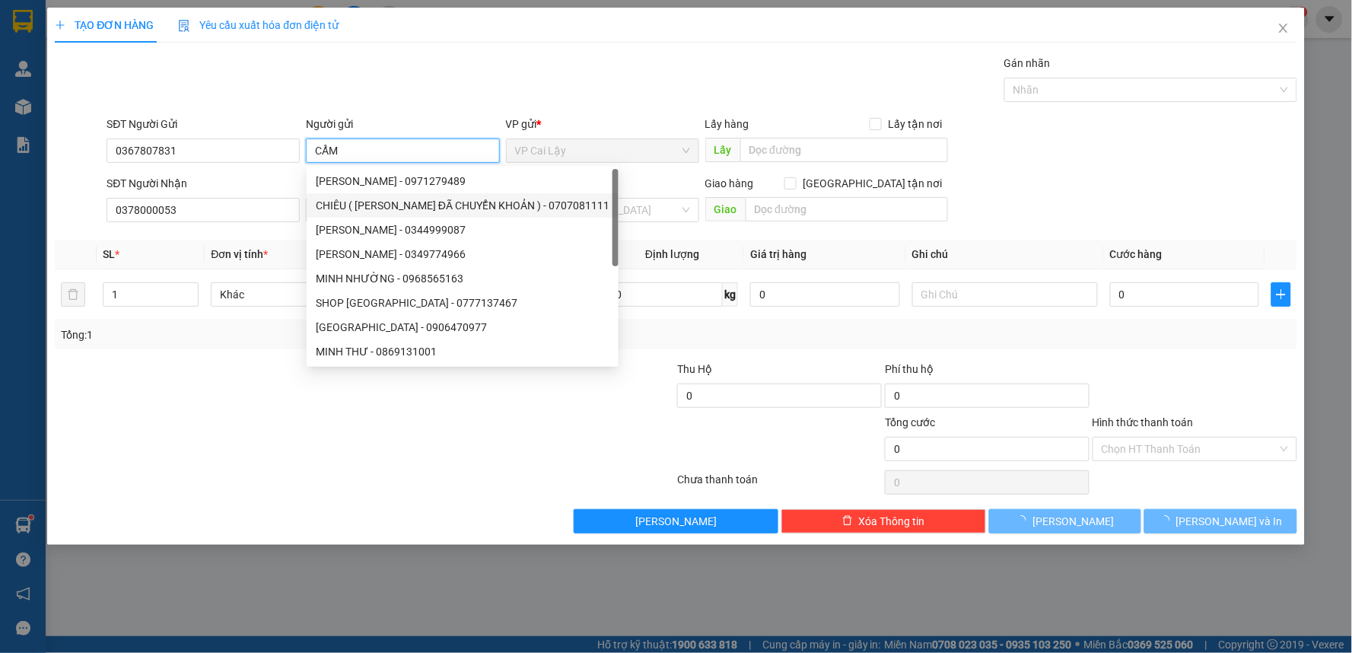
type input "CẨM"
click at [1039, 201] on div "SĐT Người Nhận 0378000053 Người nhận MINH VP Nhận * VD: VP [GEOGRAPHIC_DATA] Gi…" at bounding box center [701, 201] width 1196 height 53
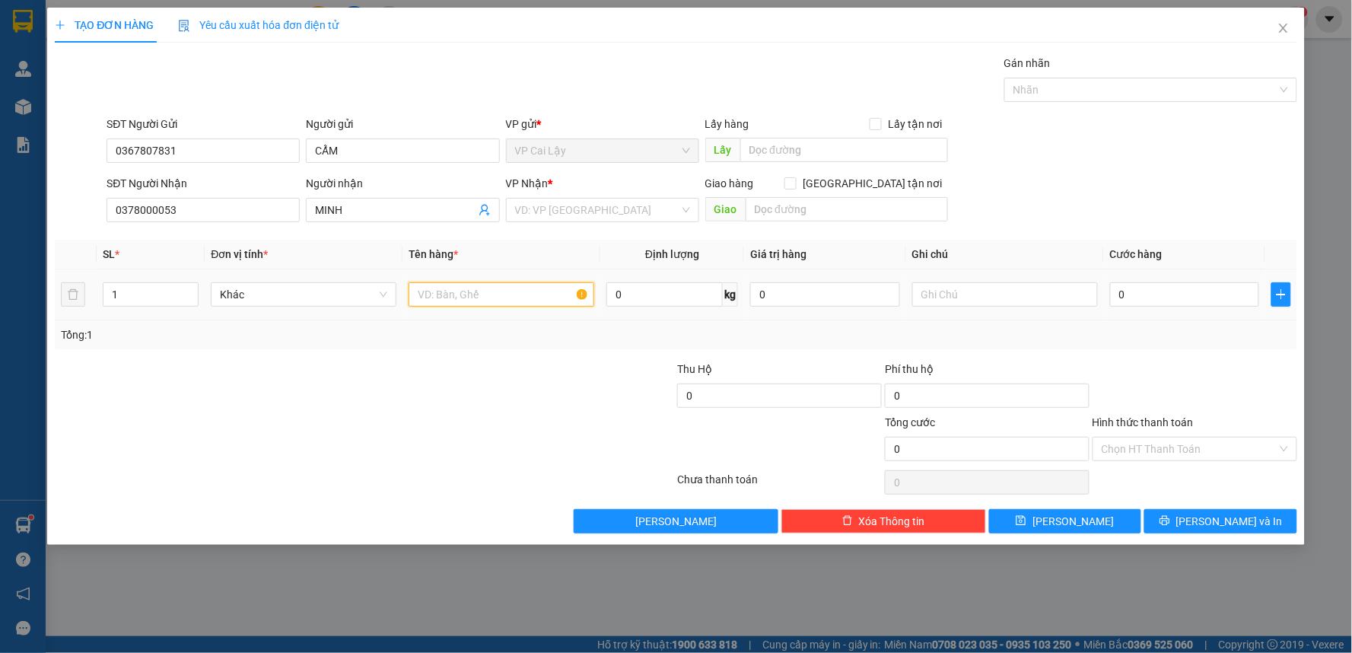
click at [469, 298] on input "text" at bounding box center [502, 294] width 186 height 24
type input "1 THÙNG GIẤY KV"
click at [1126, 297] on input "0" at bounding box center [1185, 294] width 150 height 24
type input "2"
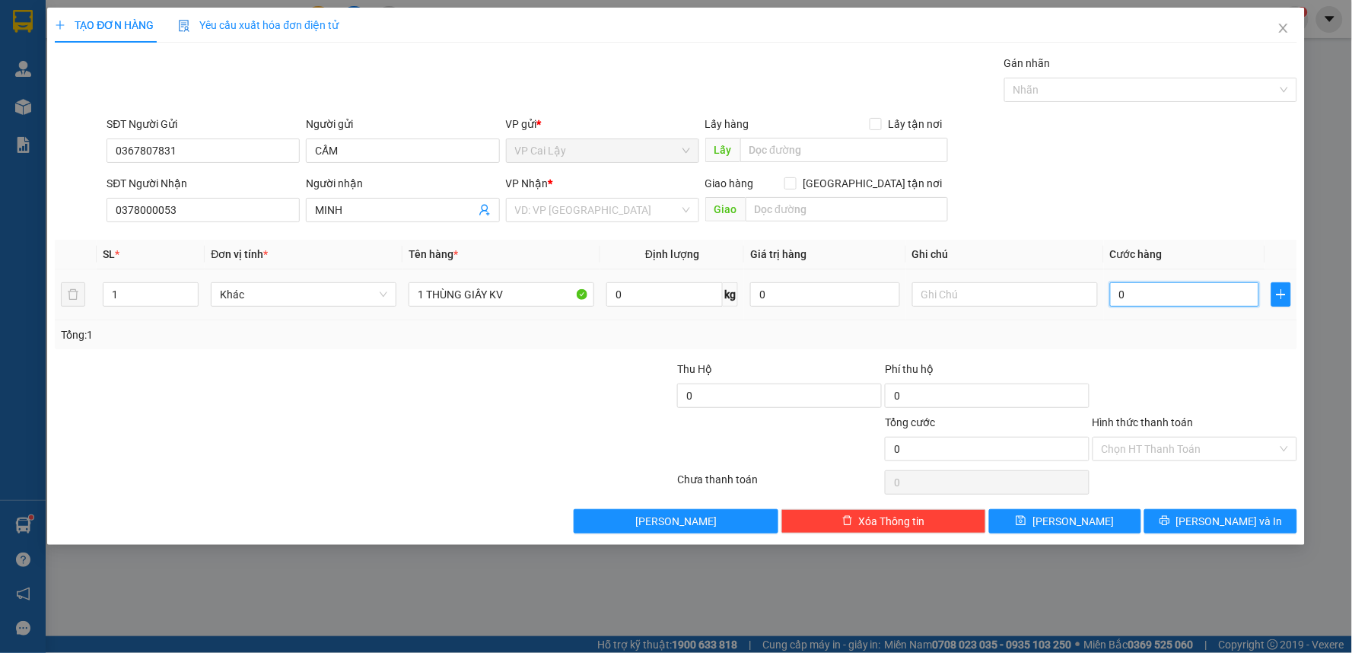
type input "2"
type input "20"
type input "20.000"
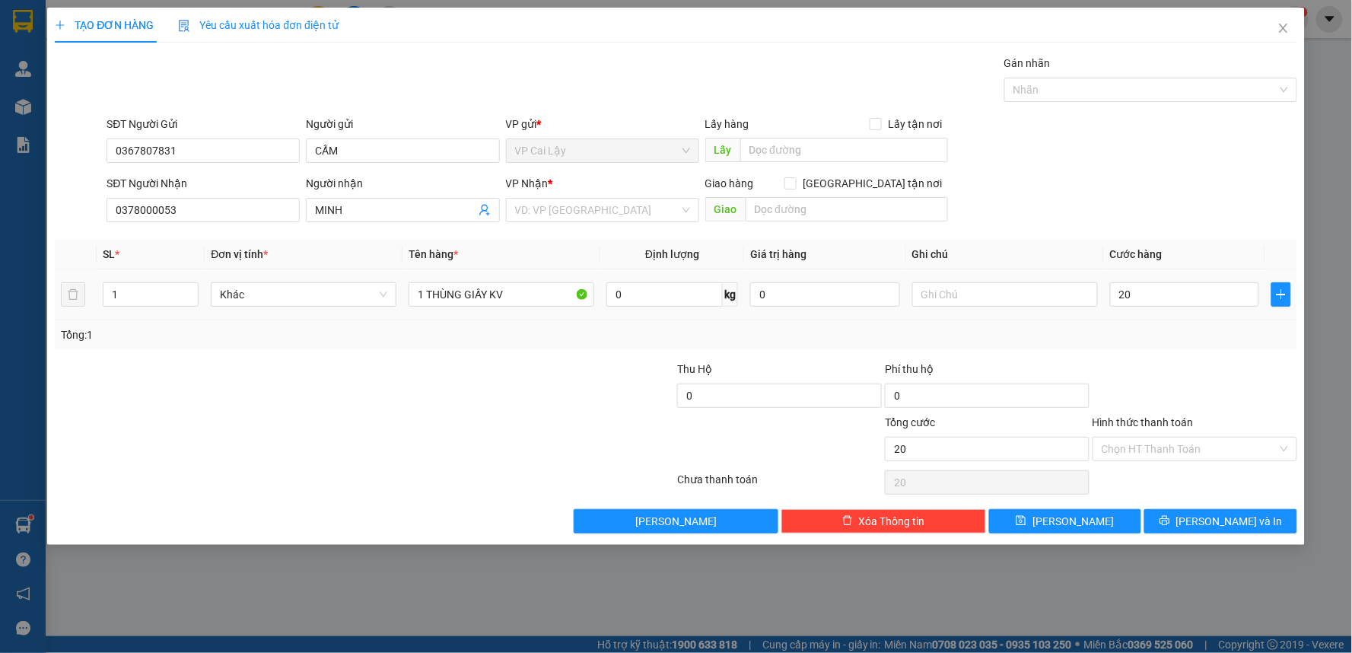
type input "20.000"
click at [1191, 362] on div at bounding box center [1195, 387] width 208 height 53
click at [1217, 476] on div "Chọn HT Thanh Toán" at bounding box center [1195, 482] width 208 height 30
click at [1216, 457] on input "Hình thức thanh toán" at bounding box center [1190, 448] width 176 height 23
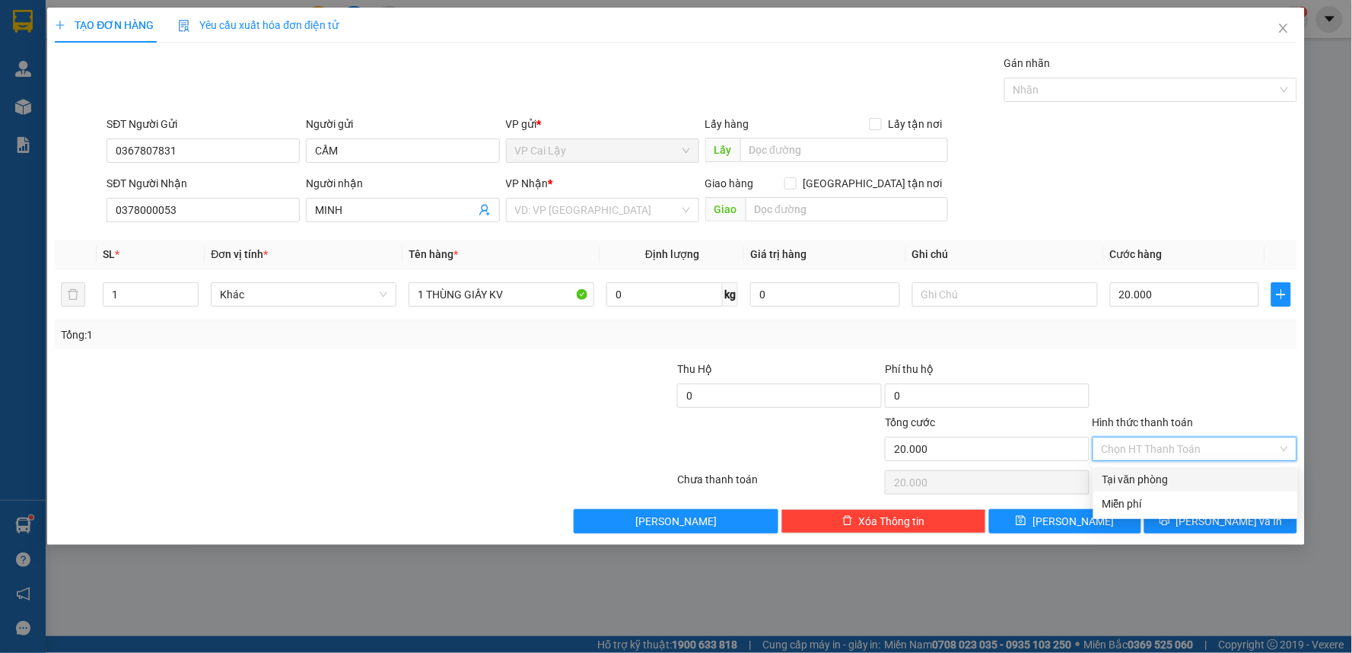
click at [1198, 482] on div "Tại văn phòng" at bounding box center [1195, 479] width 186 height 17
type input "0"
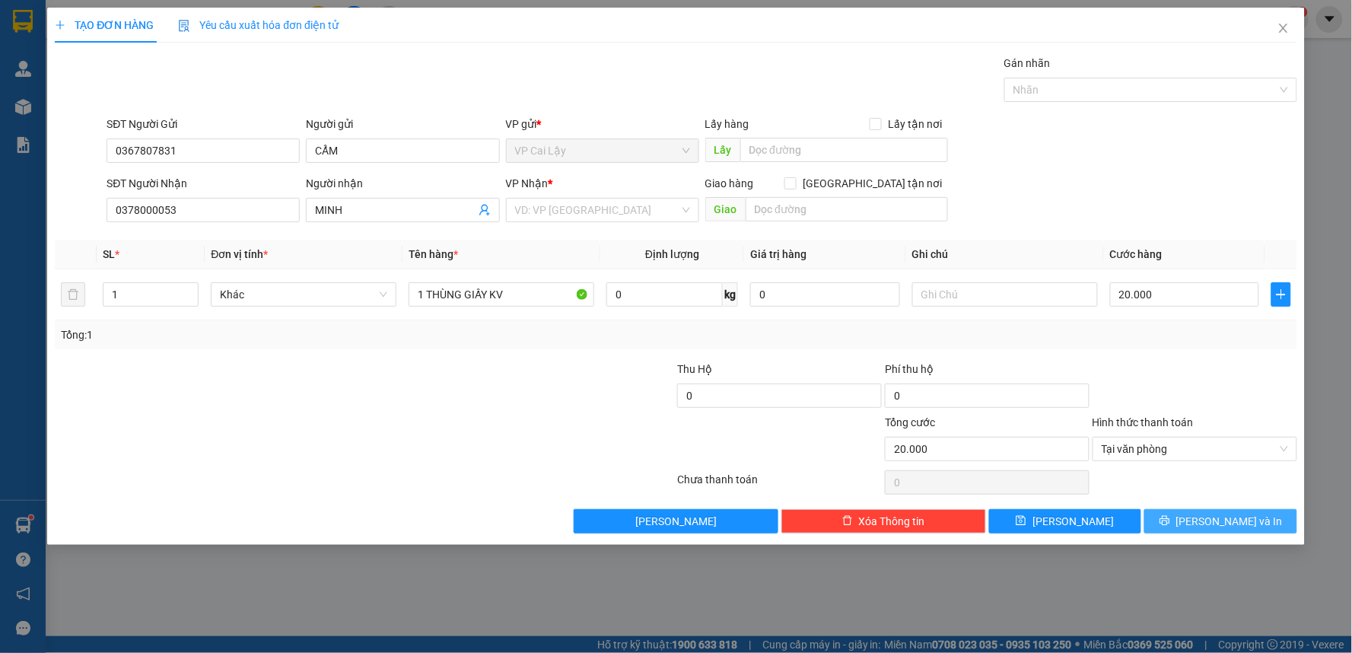
click at [1207, 518] on span "[PERSON_NAME] và In" at bounding box center [1229, 521] width 107 height 17
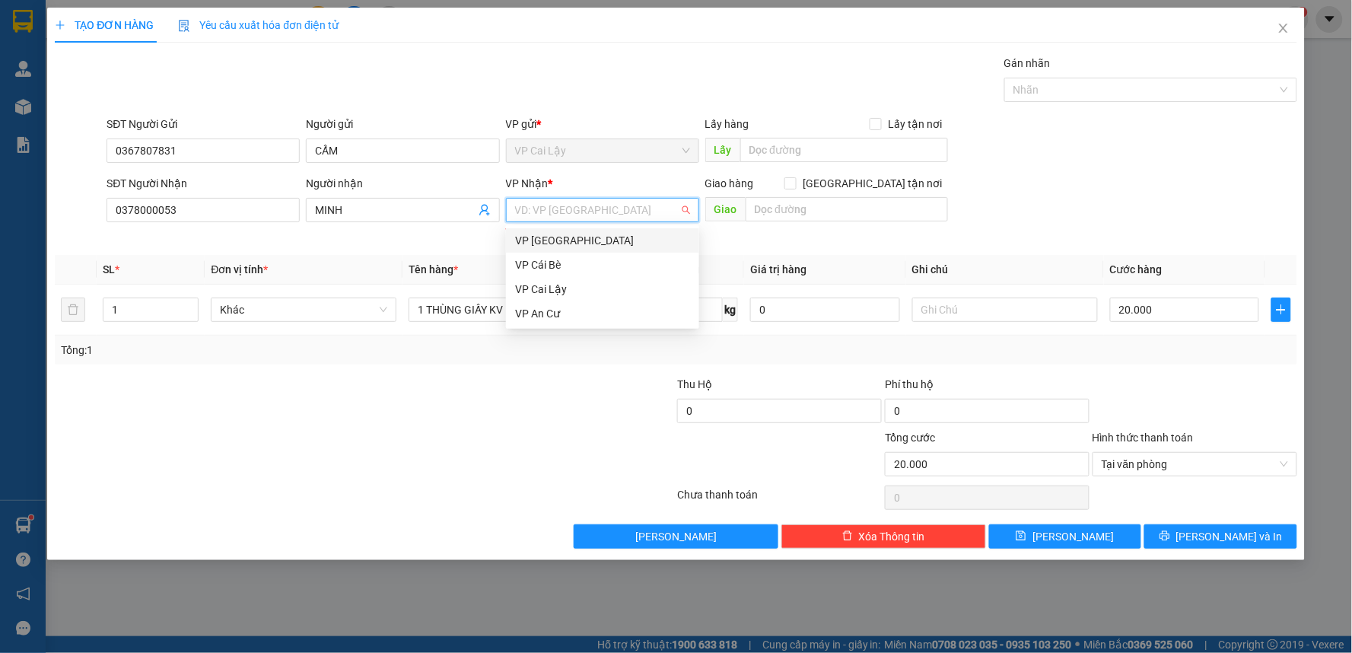
click at [576, 215] on input "search" at bounding box center [597, 210] width 164 height 23
click at [580, 241] on div "VP [GEOGRAPHIC_DATA]" at bounding box center [602, 240] width 175 height 17
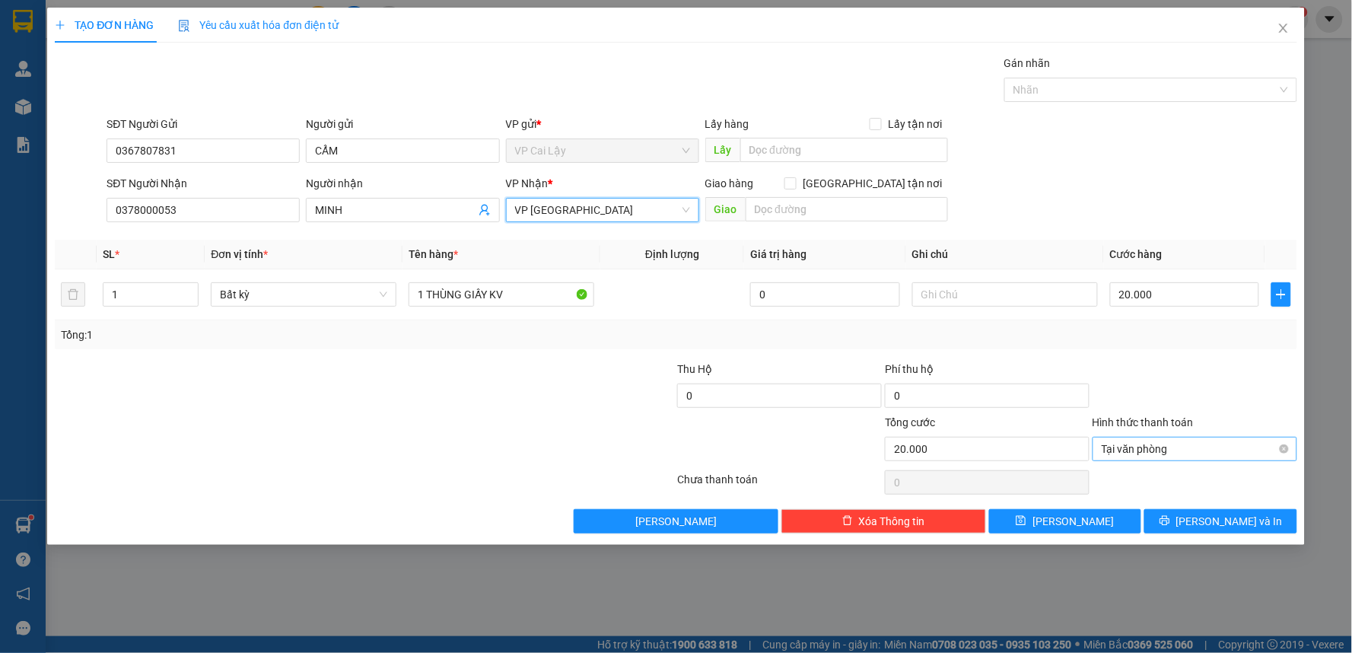
click at [1239, 451] on span "Tại văn phòng" at bounding box center [1195, 448] width 186 height 23
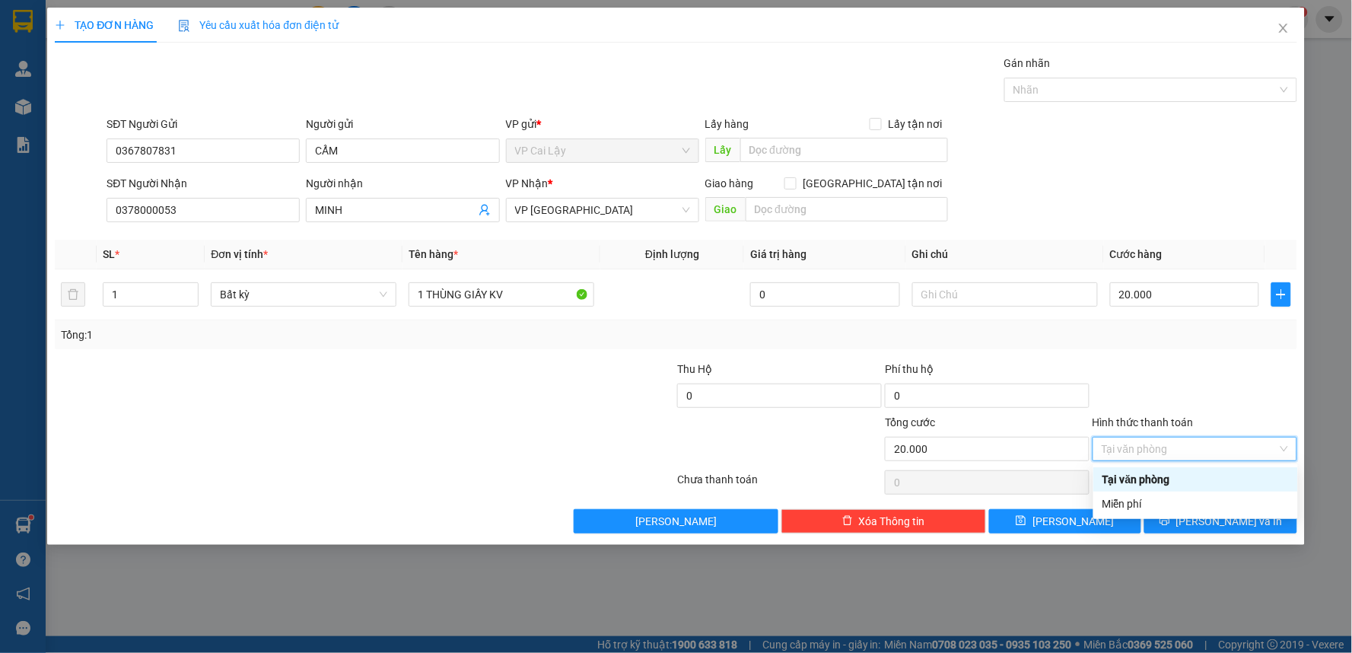
click at [1207, 482] on div "Tại văn phòng" at bounding box center [1195, 479] width 186 height 17
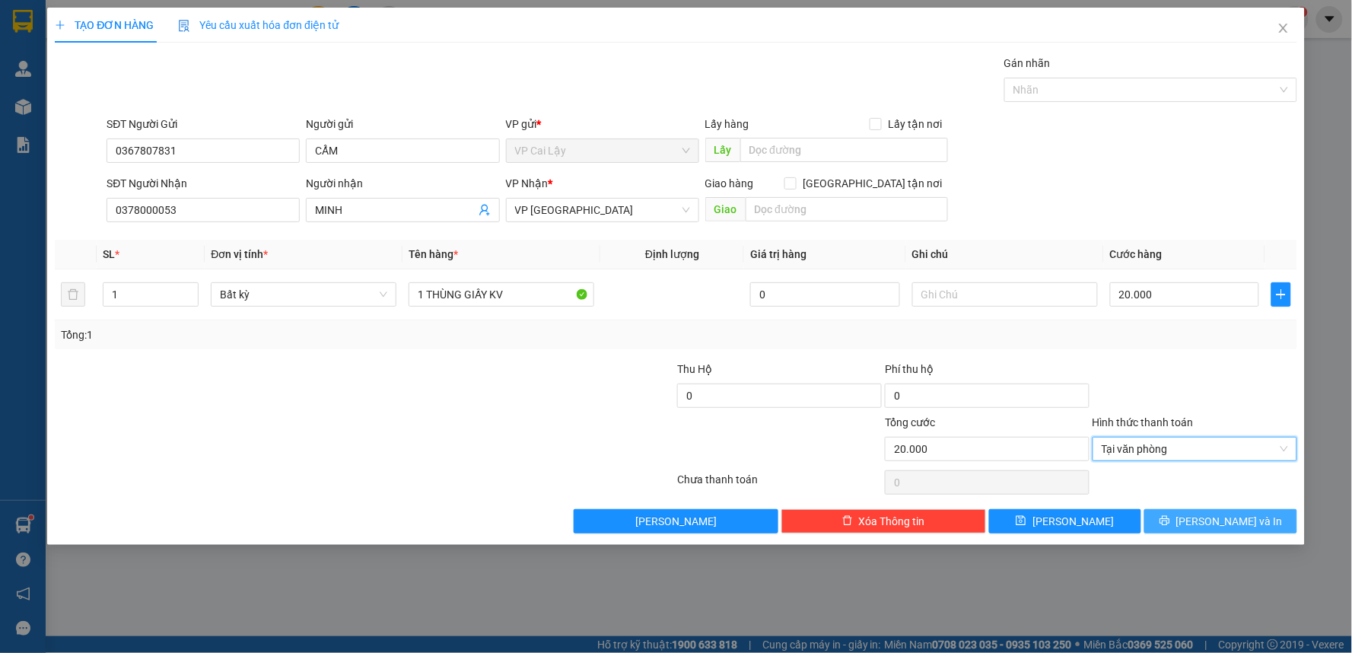
click at [1214, 520] on span "[PERSON_NAME] và In" at bounding box center [1229, 521] width 107 height 17
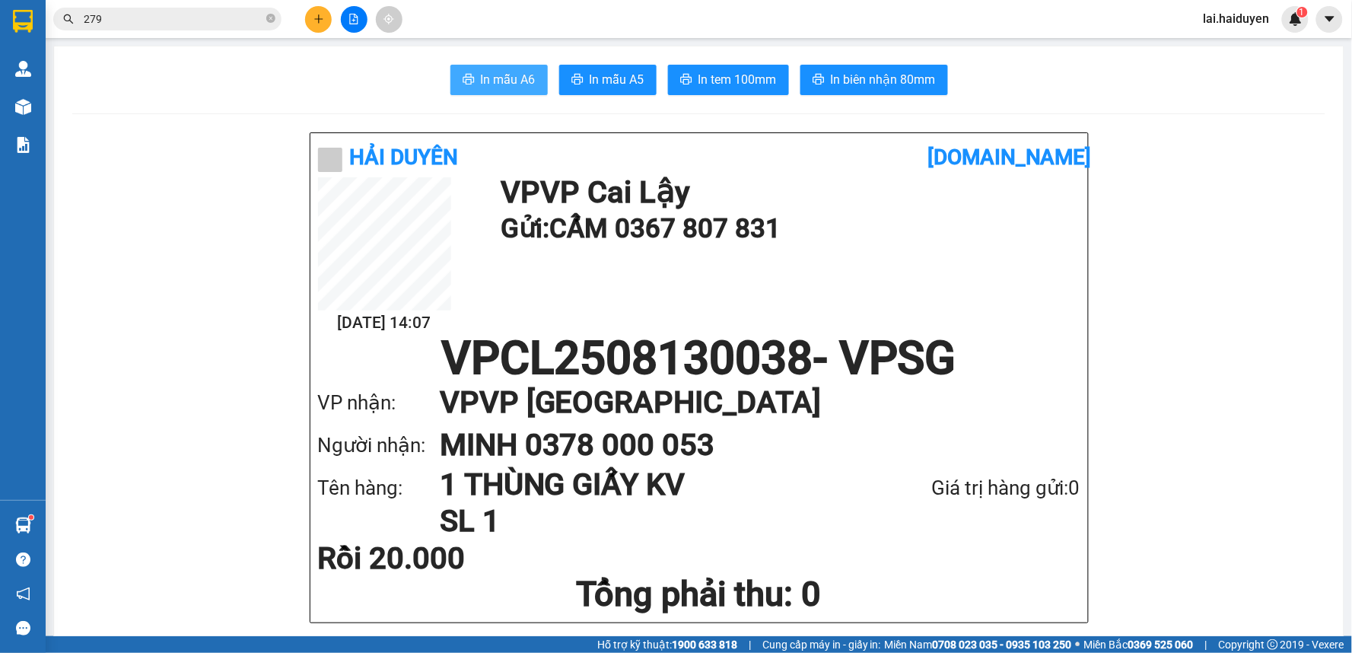
click at [507, 86] on span "In mẫu A6" at bounding box center [508, 79] width 55 height 19
click at [744, 74] on span "In tem 100mm" at bounding box center [737, 79] width 78 height 19
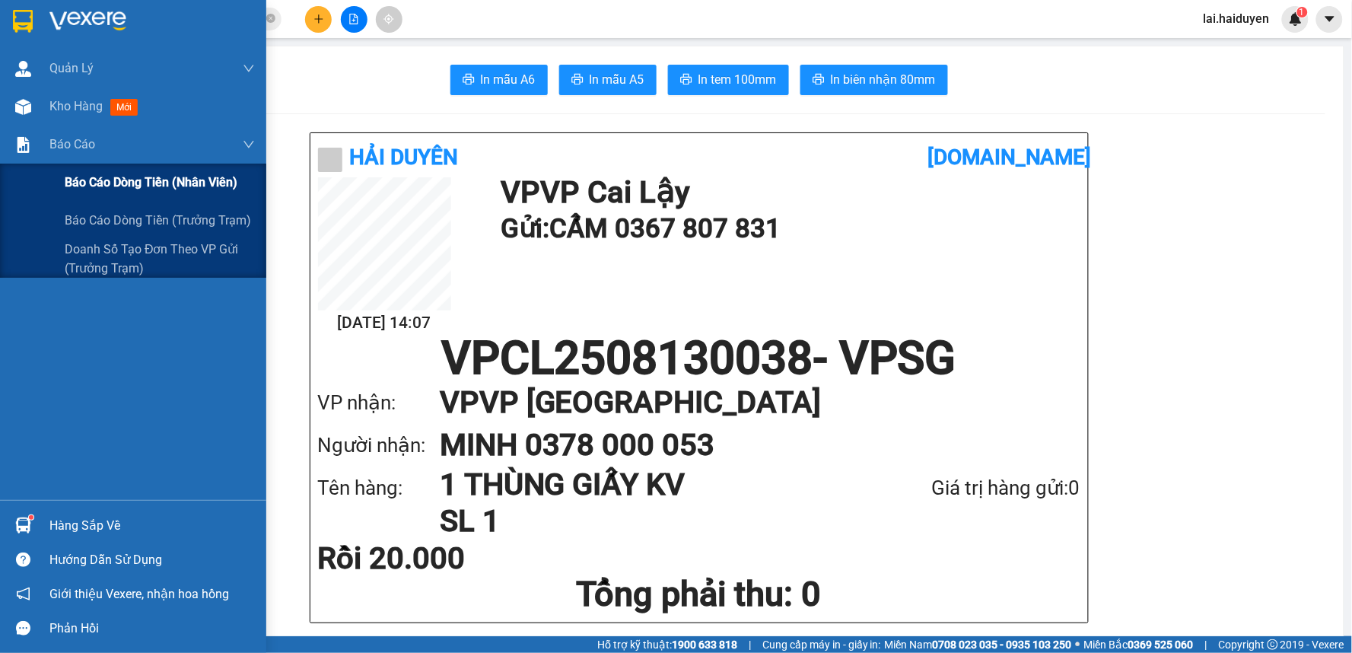
click at [109, 186] on span "Báo cáo dòng tiền (nhân viên)" at bounding box center [151, 182] width 173 height 19
